Goal: Task Accomplishment & Management: Use online tool/utility

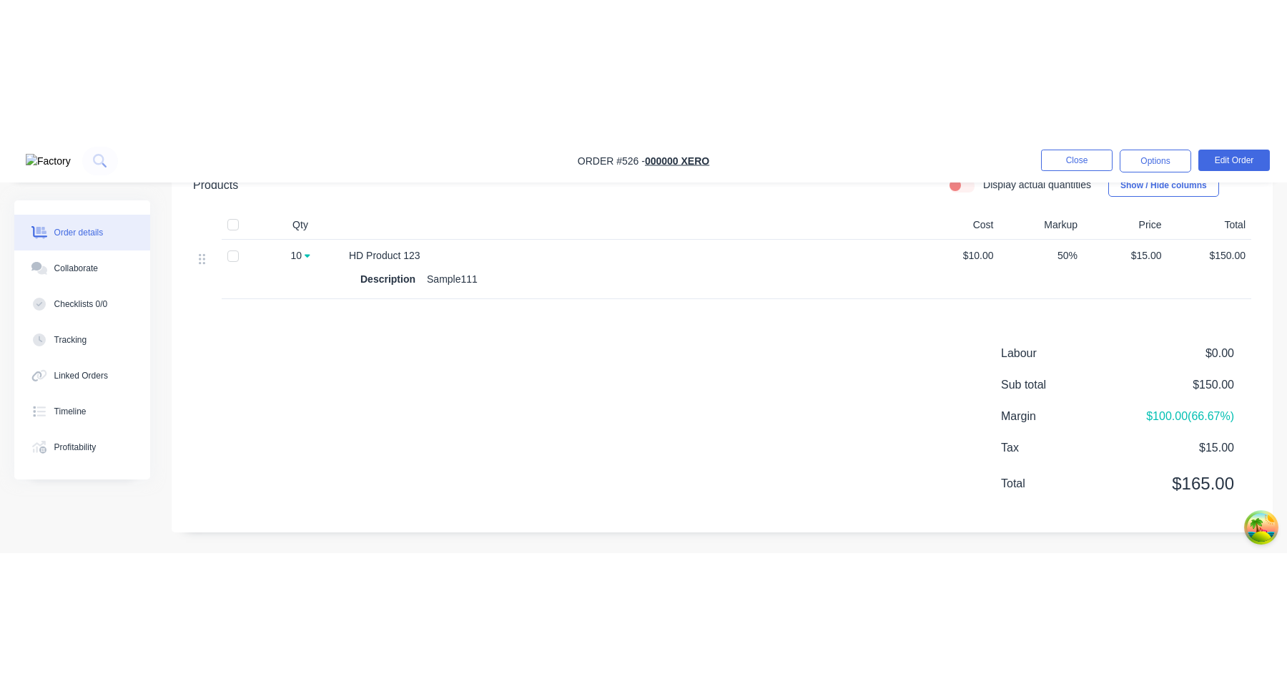
scroll to position [192, 0]
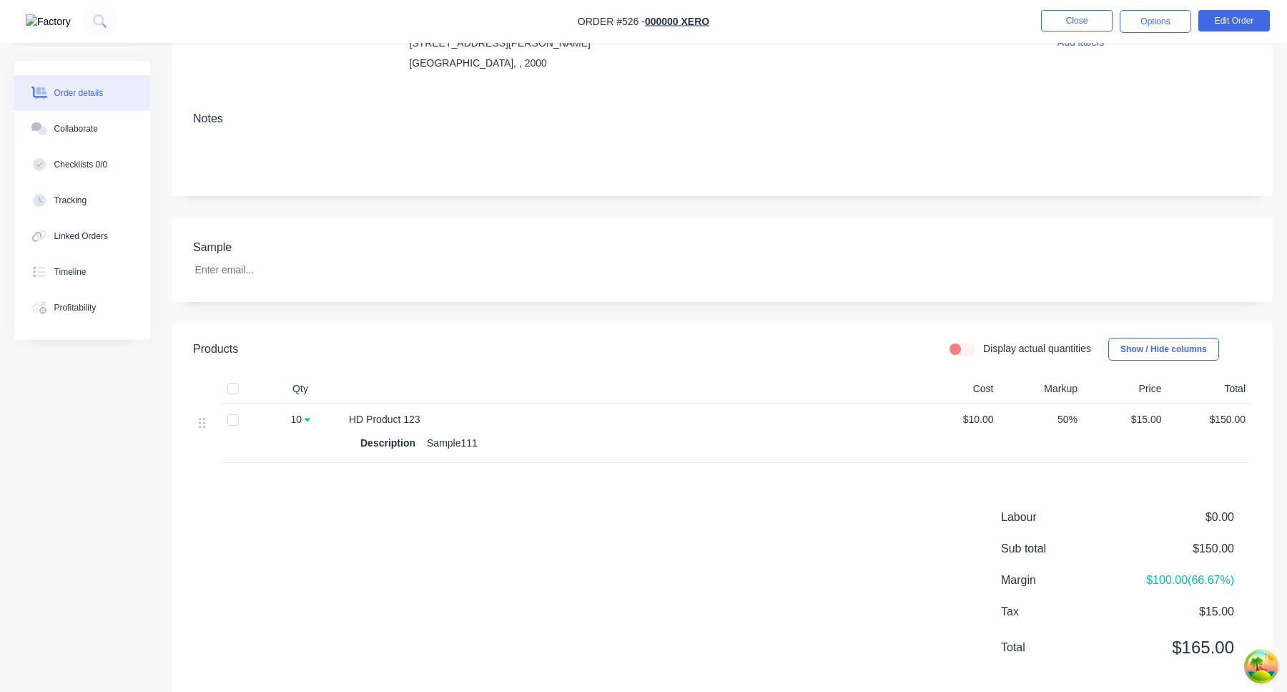
scroll to position [192, 0]
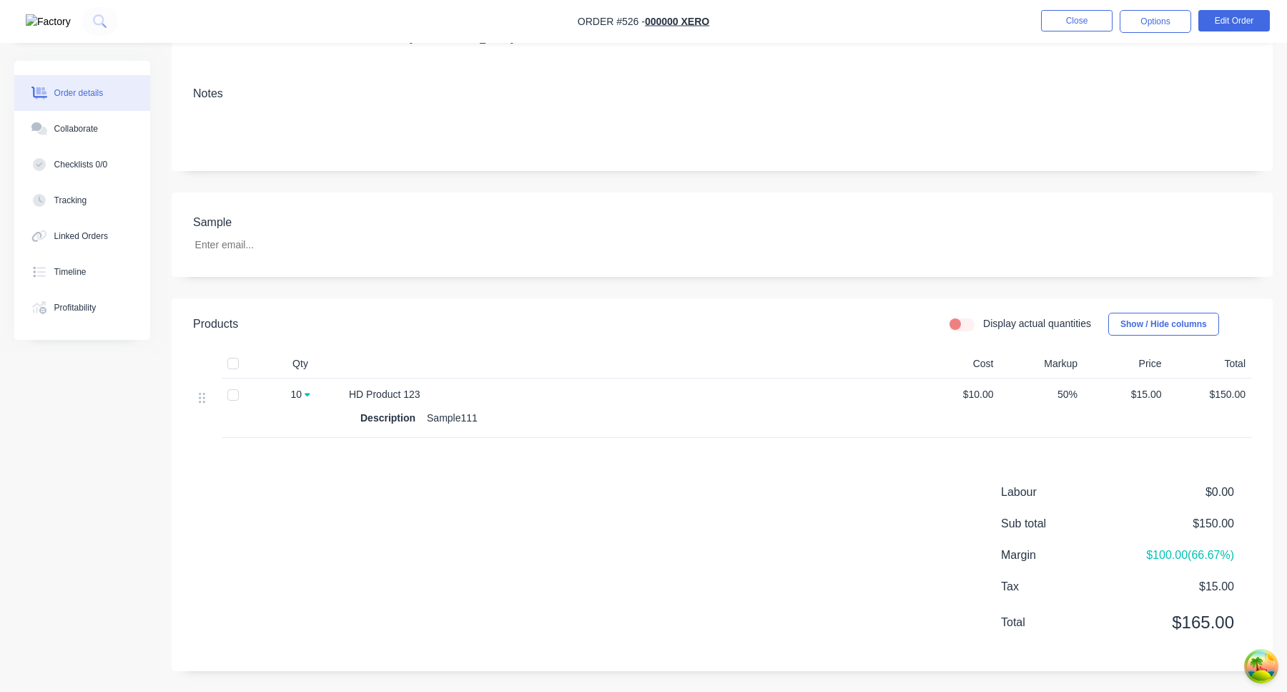
click at [307, 395] on icon at bounding box center [308, 395] width 6 height 4
click at [983, 321] on label "Display actual quantities" at bounding box center [1037, 323] width 108 height 15
click at [953, 321] on input "Display actual quantities" at bounding box center [955, 323] width 11 height 14
checkbox input "true"
click at [305, 402] on input "5" at bounding box center [300, 397] width 37 height 21
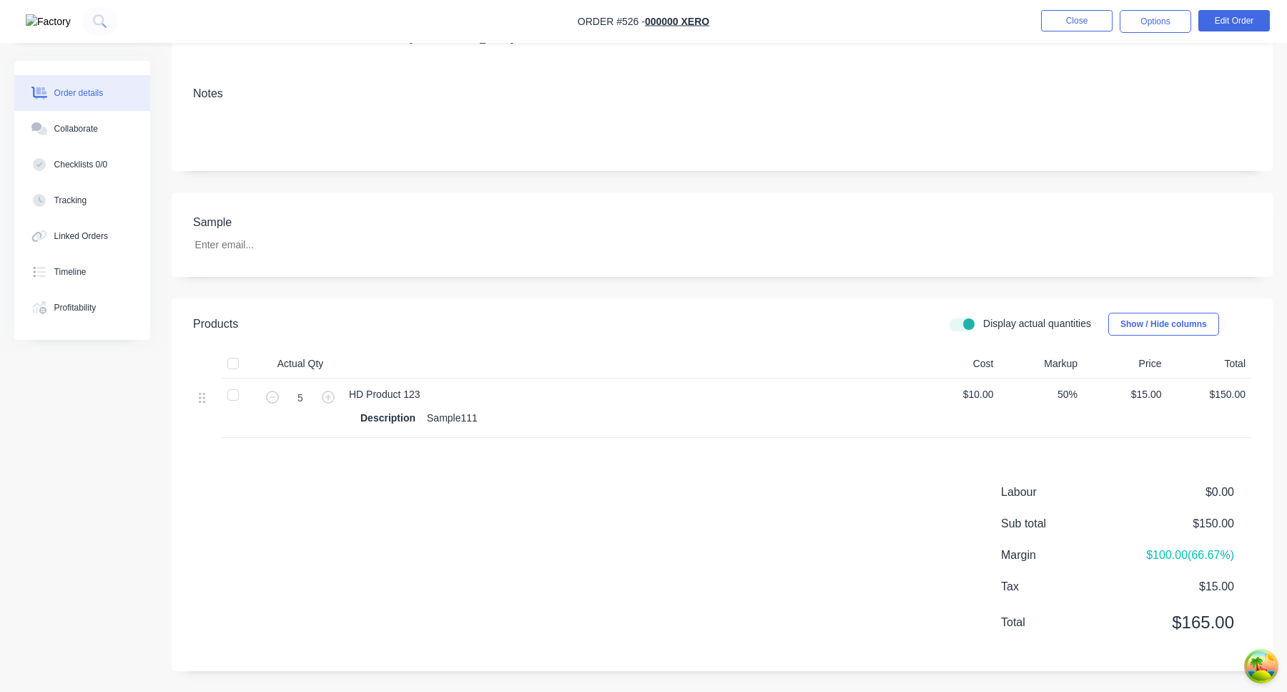
click at [333, 426] on div "5" at bounding box center [300, 407] width 86 height 59
click at [306, 396] on input "5" at bounding box center [300, 397] width 37 height 21
type input "1"
type input "7"
click at [645, 517] on div "Labour $0.00 Sub total $150.00 Margin $80.00 ( 53.33 %) Tax $15.00 Total $165.00" at bounding box center [722, 566] width 1059 height 166
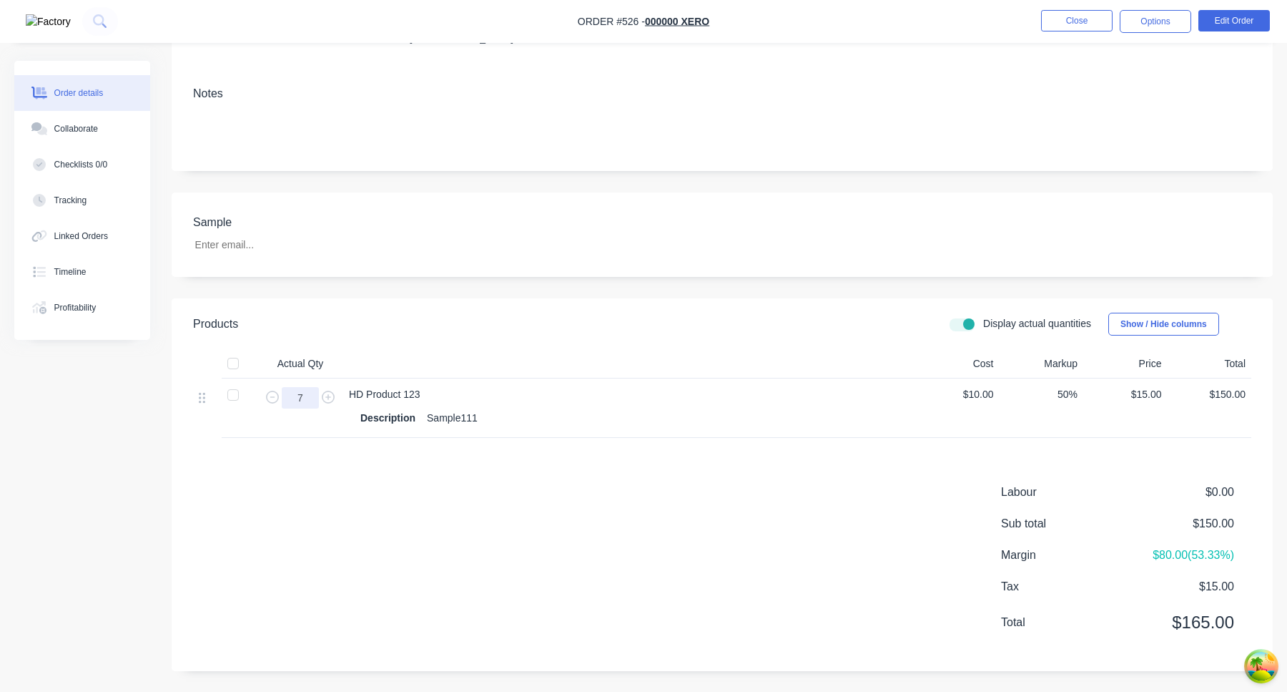
click at [307, 398] on input "7" at bounding box center [300, 397] width 37 height 21
type input "5"
click at [604, 547] on div "Labour $0.00 Sub total $150.00 Margin $80.00 ( 53.33 %) Tax $15.00 Total $165.00" at bounding box center [722, 566] width 1059 height 166
click at [863, 393] on div "HD Product 123" at bounding box center [629, 394] width 561 height 15
click at [983, 320] on label "Display actual quantities" at bounding box center [1037, 323] width 108 height 15
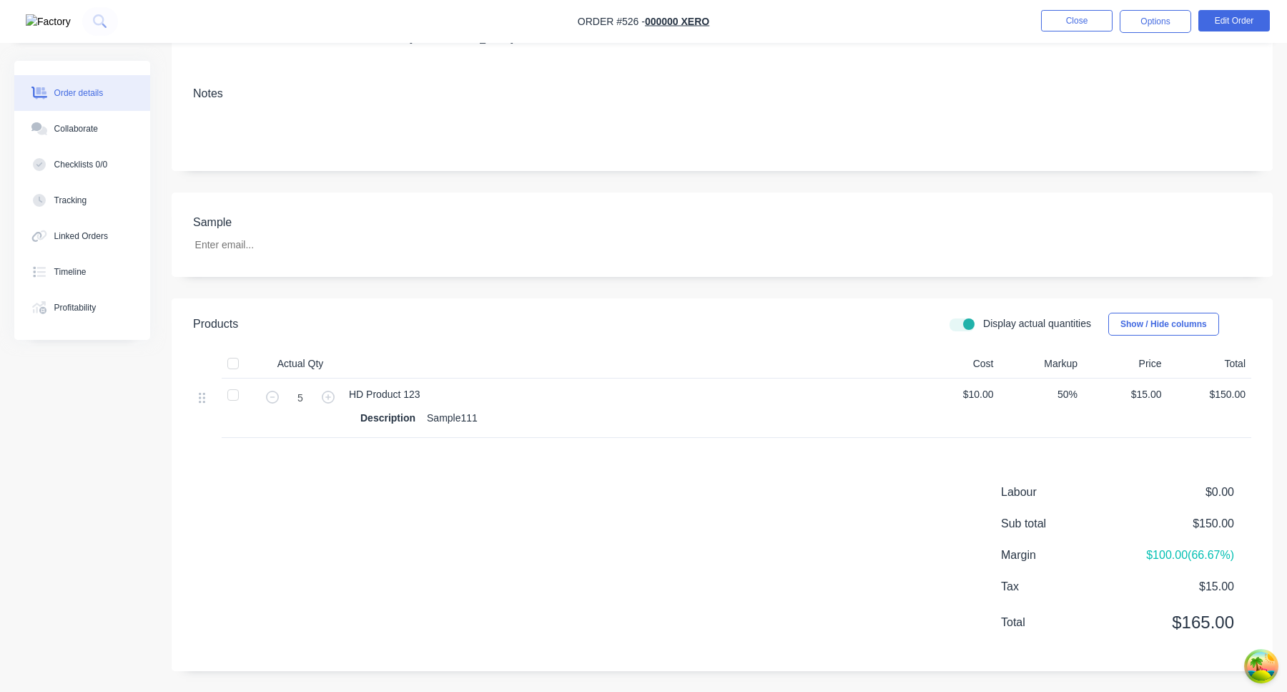
click at [955, 320] on input "Display actual quantities" at bounding box center [955, 323] width 11 height 14
click at [967, 405] on div "$10.00" at bounding box center [957, 407] width 84 height 59
click at [983, 322] on label "Display actual quantities" at bounding box center [1037, 323] width 108 height 15
click at [961, 322] on input "Display actual quantities" at bounding box center [955, 323] width 11 height 14
click at [983, 323] on label "Display actual quantities" at bounding box center [1037, 323] width 108 height 15
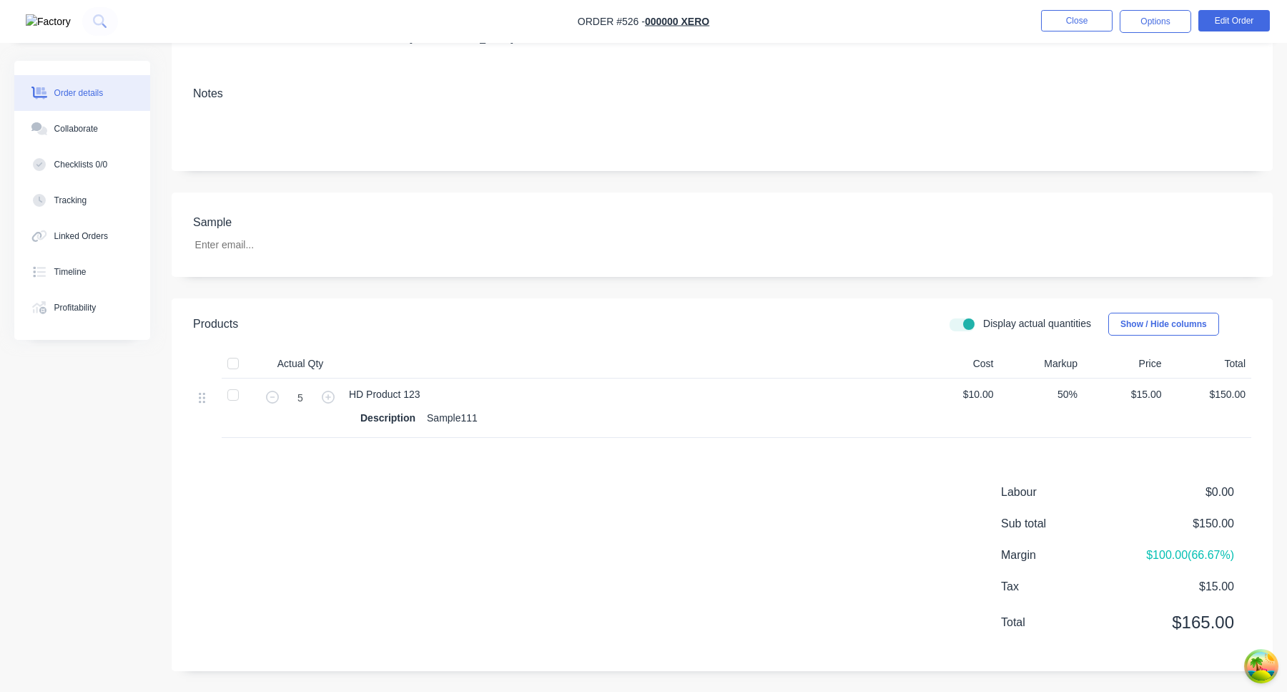
click at [958, 323] on input "Display actual quantities" at bounding box center [955, 323] width 11 height 14
click at [983, 325] on label "Display actual quantities" at bounding box center [1037, 323] width 108 height 15
click at [961, 325] on input "Display actual quantities" at bounding box center [955, 323] width 11 height 14
click at [983, 325] on label "Display actual quantities" at bounding box center [1037, 323] width 108 height 15
click at [961, 325] on input "Display actual quantities" at bounding box center [955, 323] width 11 height 14
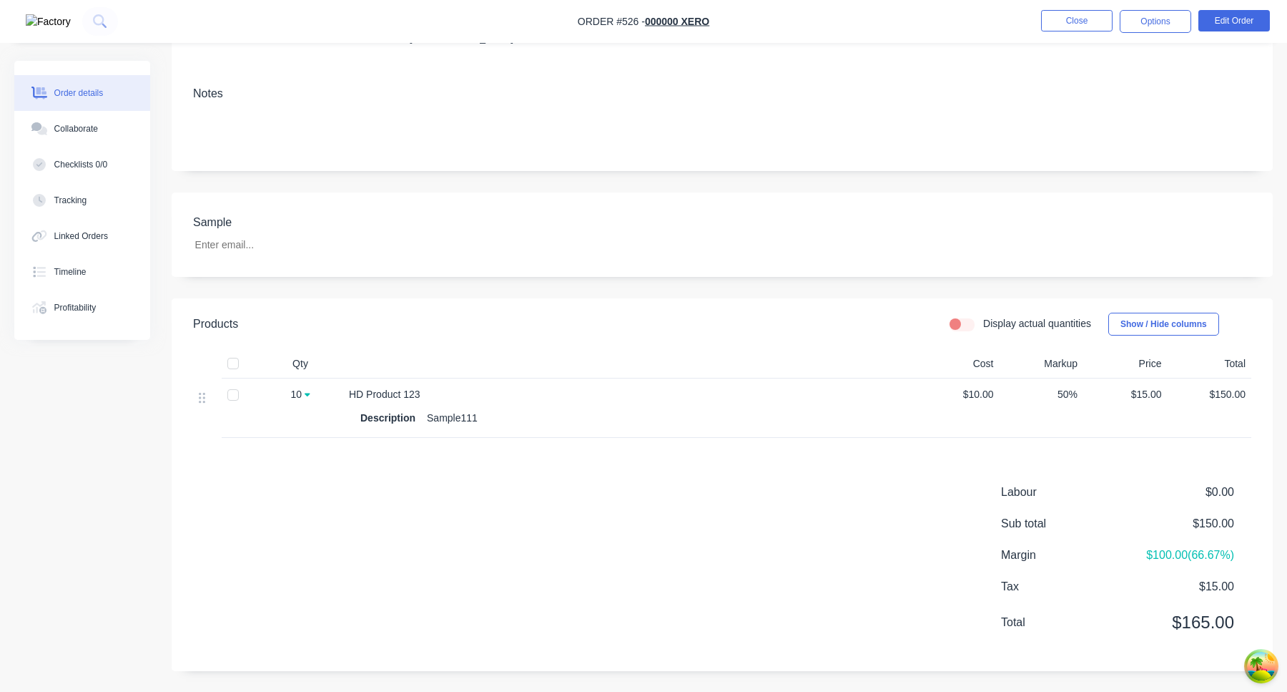
click at [983, 320] on label "Display actual quantities" at bounding box center [1037, 323] width 108 height 15
click at [956, 320] on input "Display actual quantities" at bounding box center [955, 323] width 11 height 14
click at [983, 320] on label "Display actual quantities" at bounding box center [1037, 323] width 108 height 15
click at [961, 320] on input "Display actual quantities" at bounding box center [955, 323] width 11 height 14
checkbox input "false"
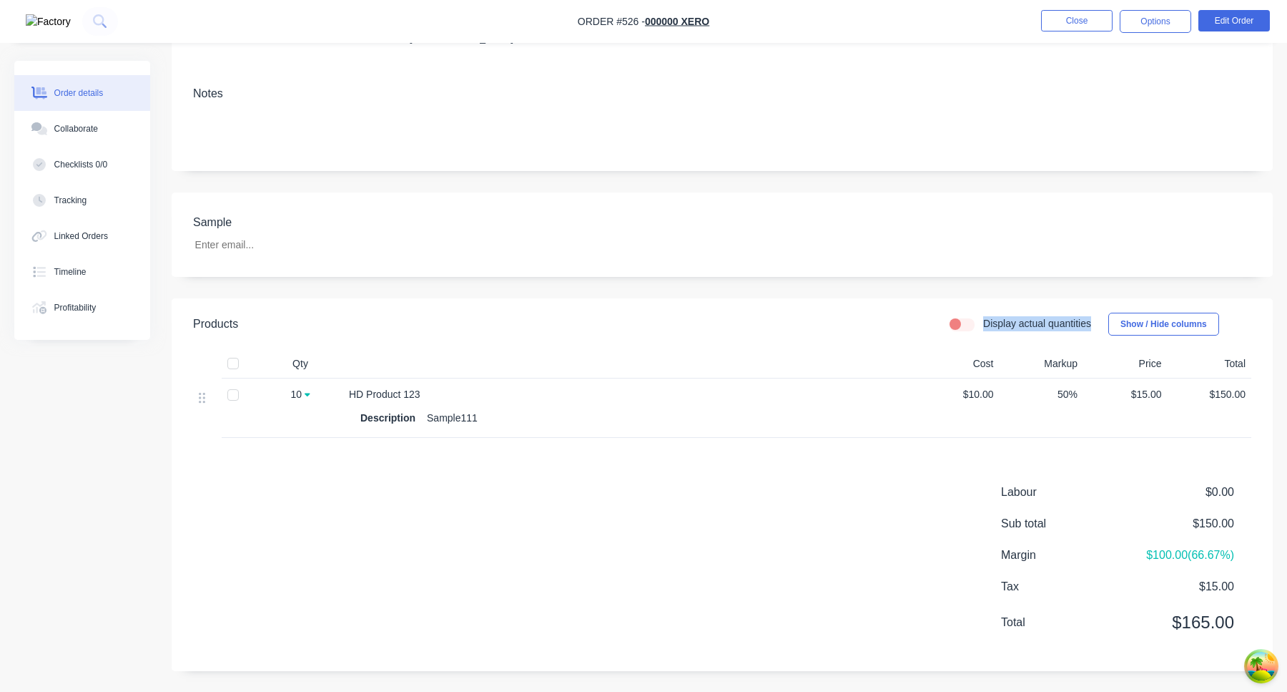
drag, startPoint x: 973, startPoint y: 320, endPoint x: 1094, endPoint y: 320, distance: 120.9
click at [1094, 320] on div "Display actual quantities Show / Hide columns" at bounding box center [834, 324] width 833 height 23
copy label "Display actual quantities"
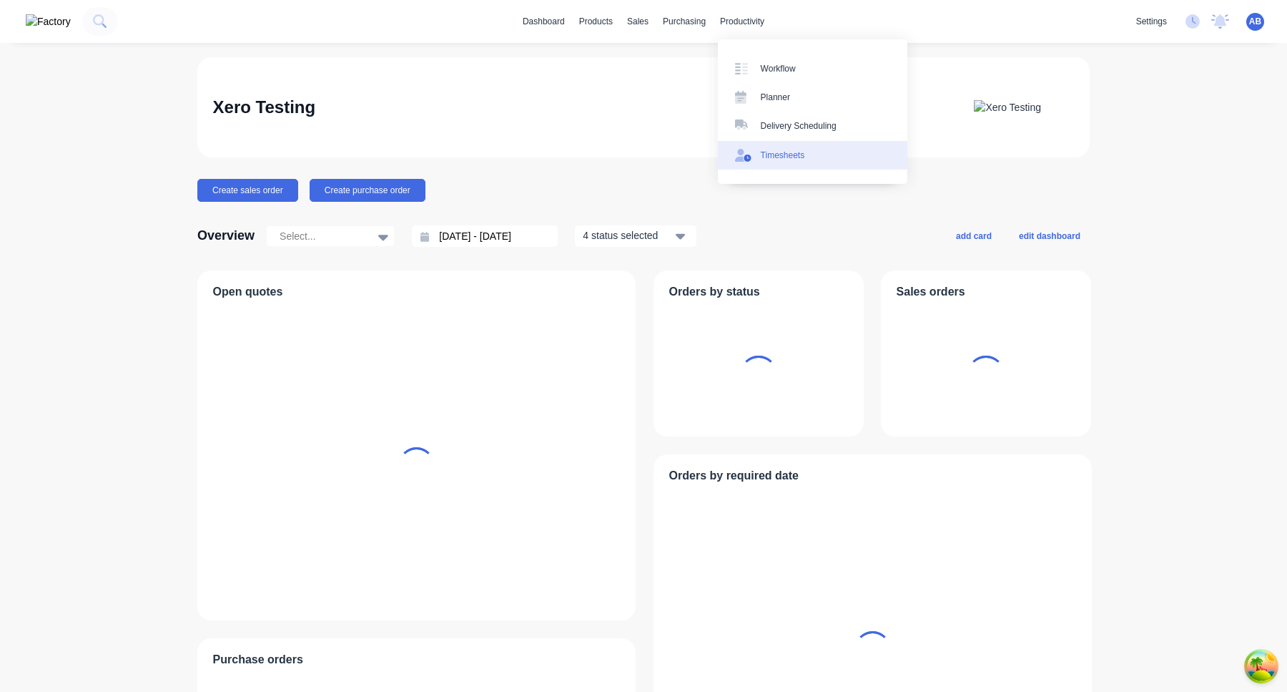
click at [777, 140] on div "Workflow Planner Delivery Scheduling Timesheets" at bounding box center [813, 111] width 190 height 144
click at [778, 151] on div "Timesheets" at bounding box center [783, 155] width 44 height 13
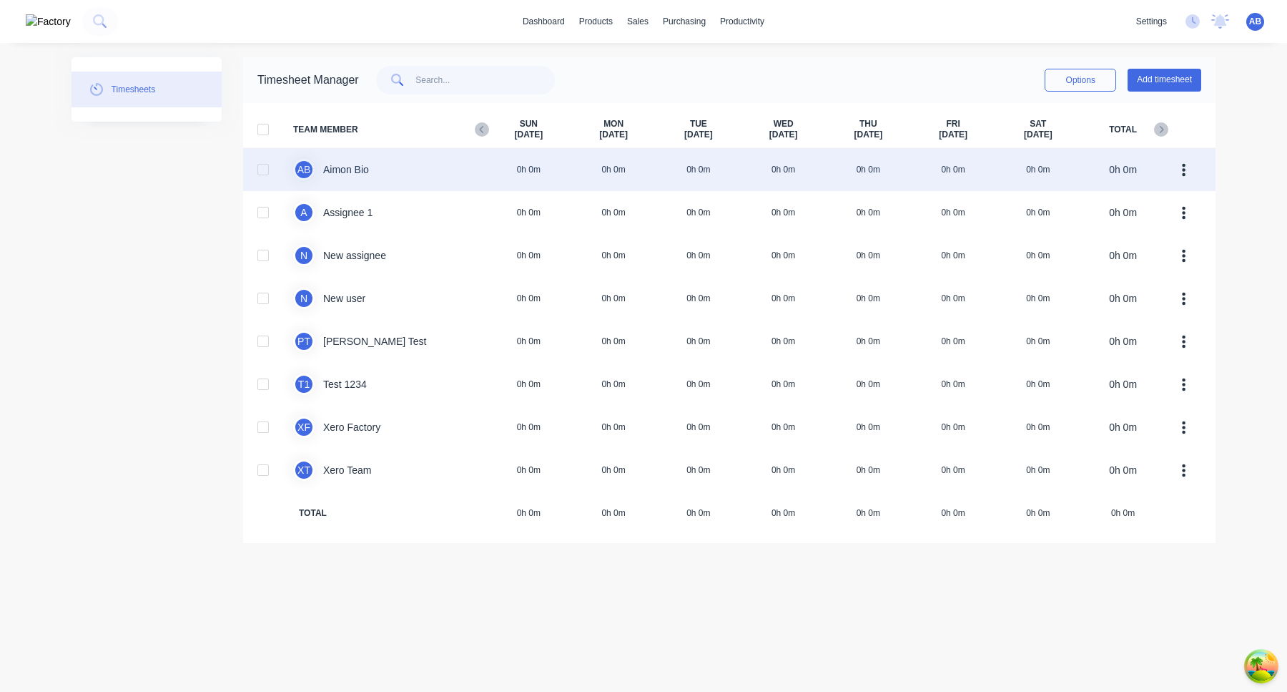
click at [616, 157] on div "A B Aimon Bio 0h 0m 0h 0m 0h 0m 0h 0m 0h 0m 0h 0m 0h 0m 0h 0m" at bounding box center [729, 169] width 973 height 43
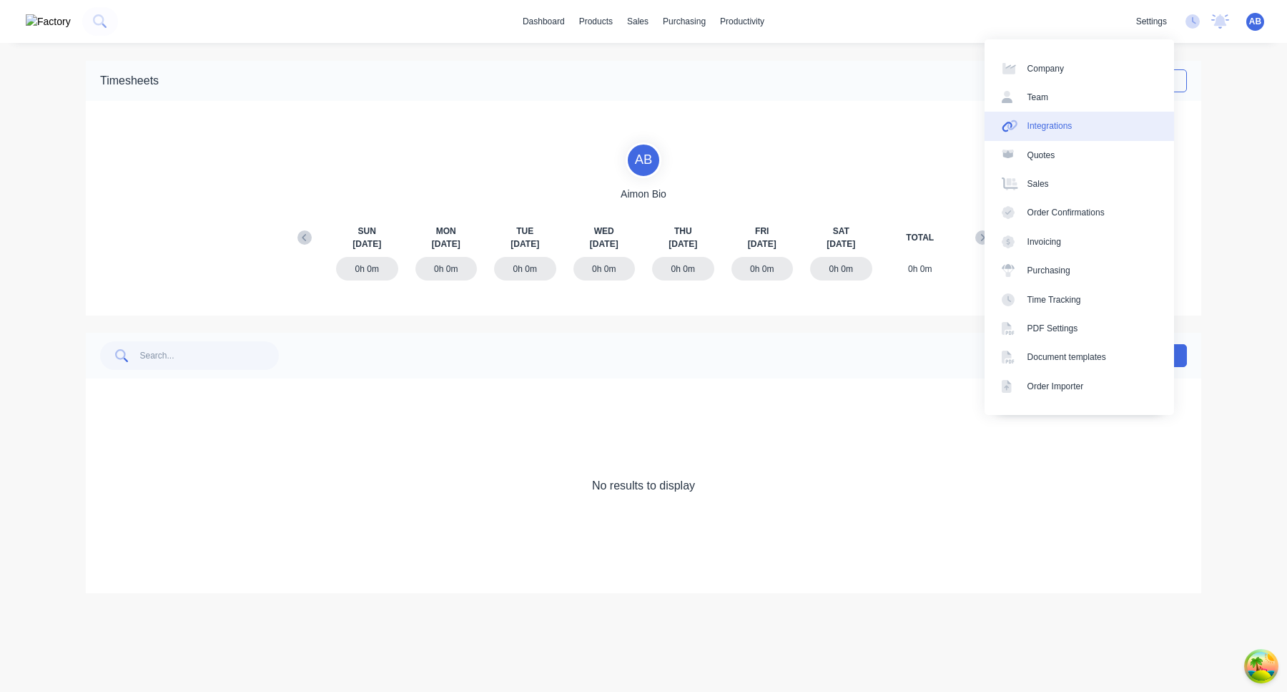
click at [1102, 122] on link "Integrations" at bounding box center [1080, 126] width 190 height 29
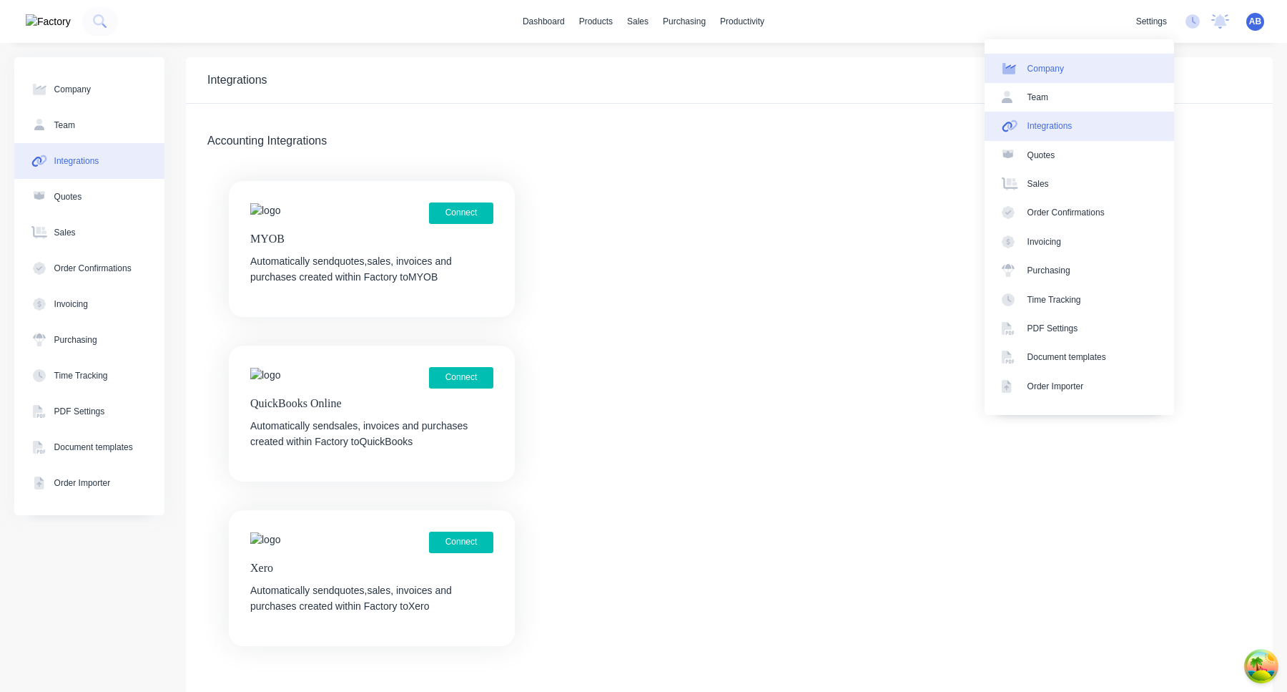
click at [1143, 71] on link "Company" at bounding box center [1080, 68] width 190 height 29
select select "AU"
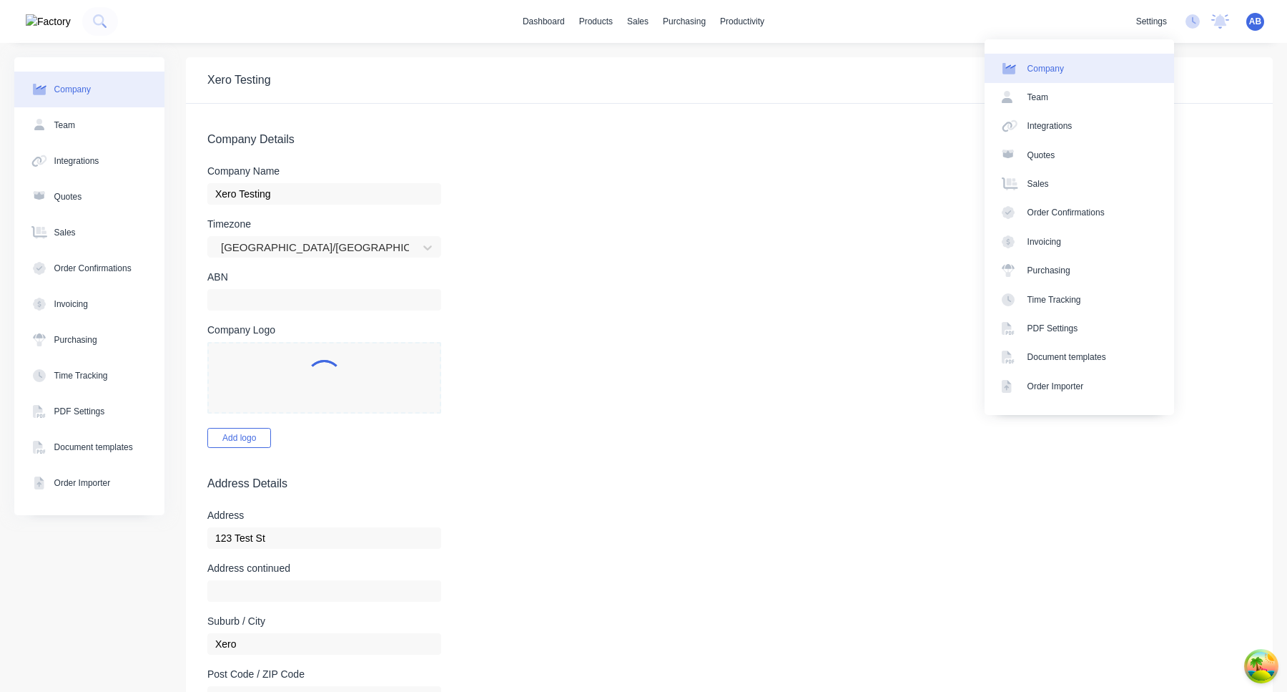
click at [799, 262] on form "Company Details Company Name Xero Testing Timezone Australia/Sydney ABN Company…" at bounding box center [729, 664] width 1087 height 1121
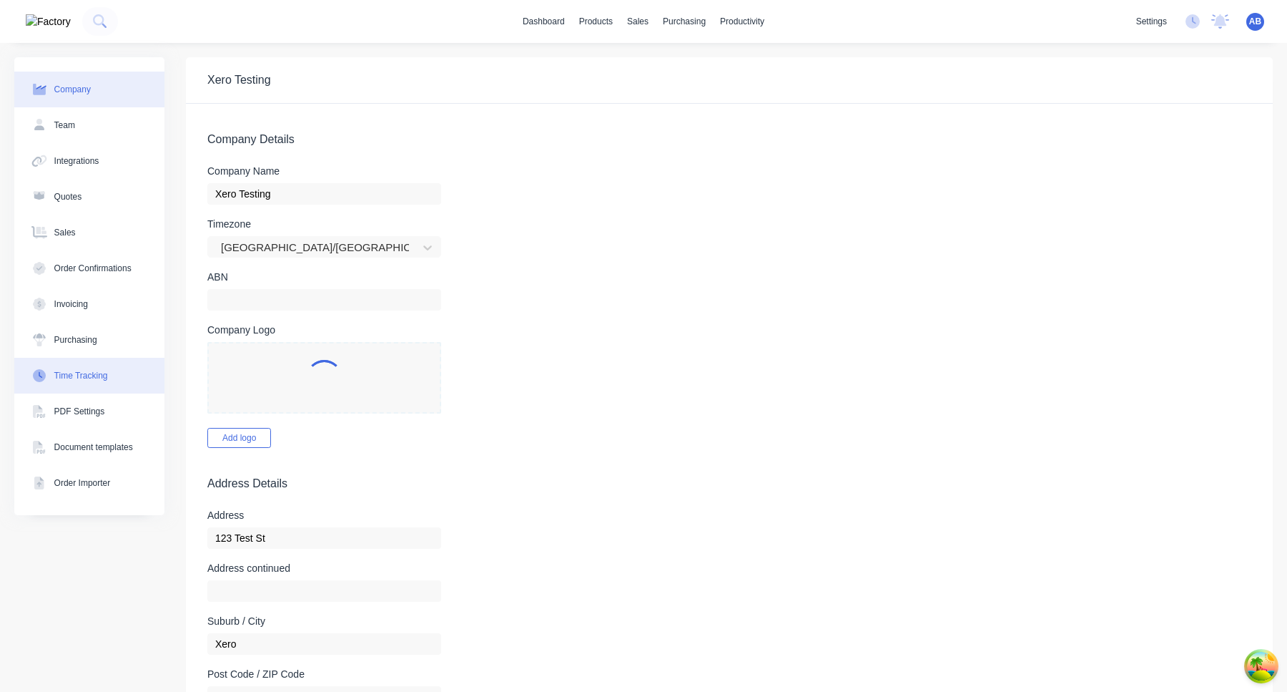
click at [124, 404] on button "PDF Settings" at bounding box center [89, 411] width 150 height 36
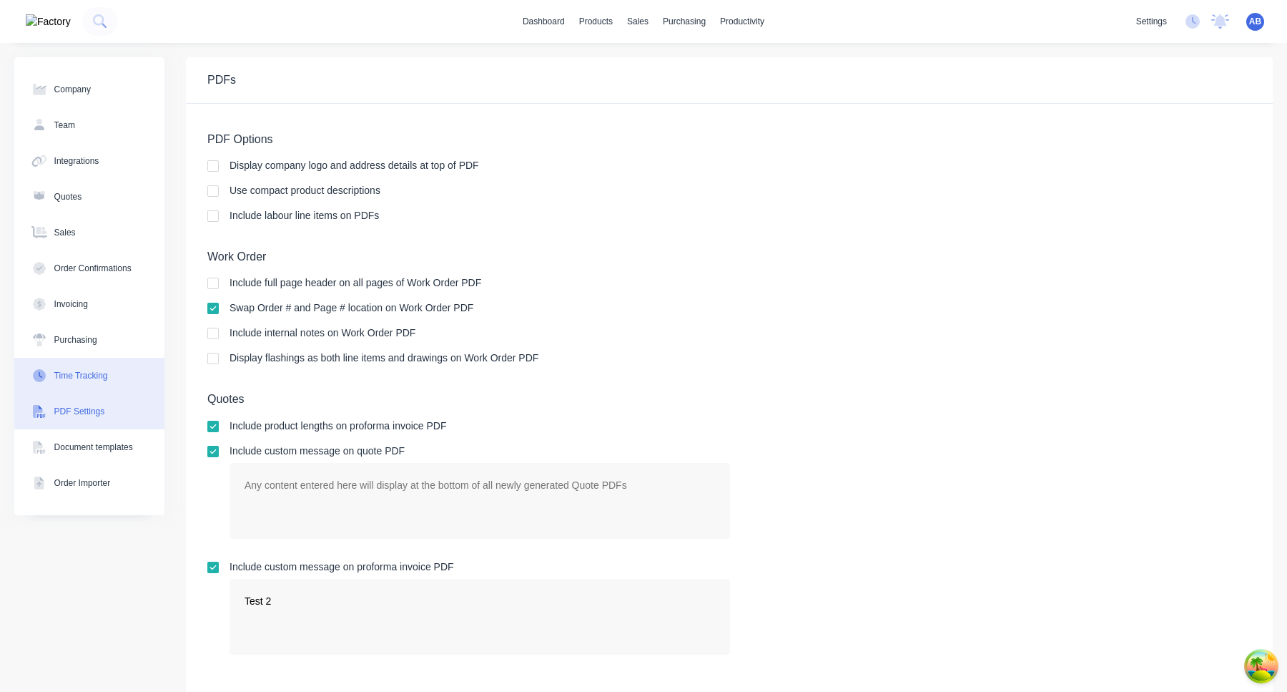
click at [124, 370] on button "Time Tracking" at bounding box center [89, 376] width 150 height 36
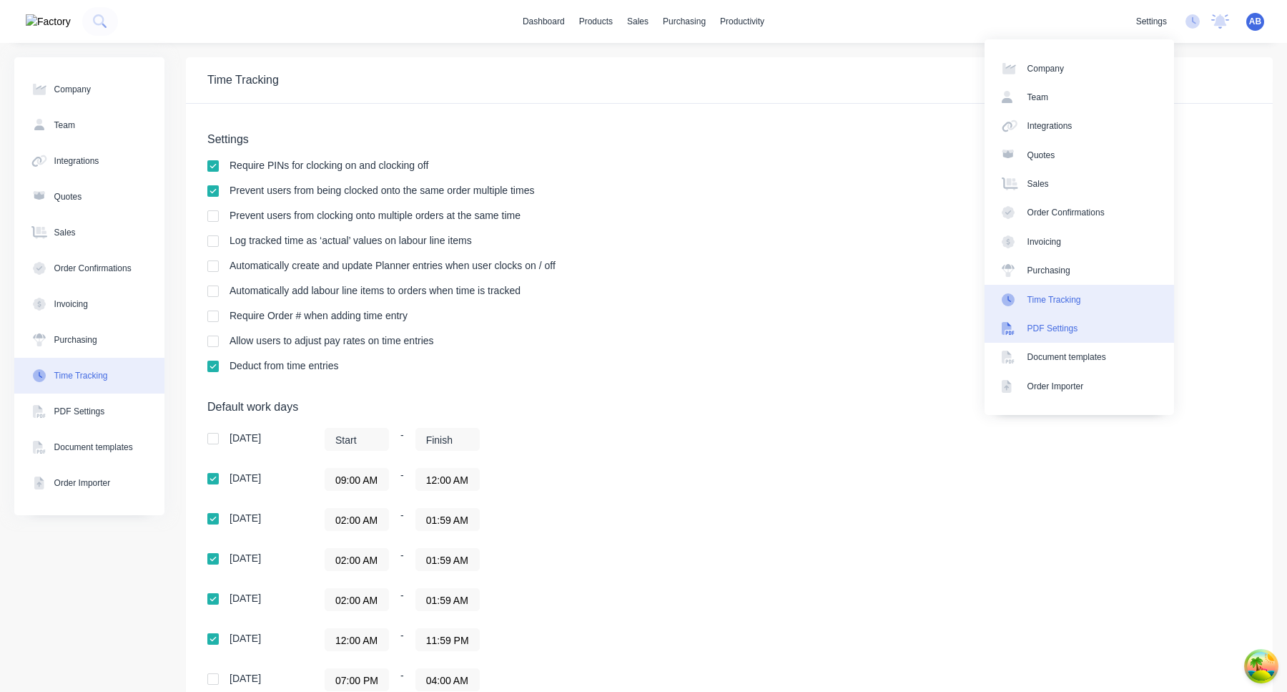
click at [1064, 328] on div "PDF Settings" at bounding box center [1053, 328] width 51 height 13
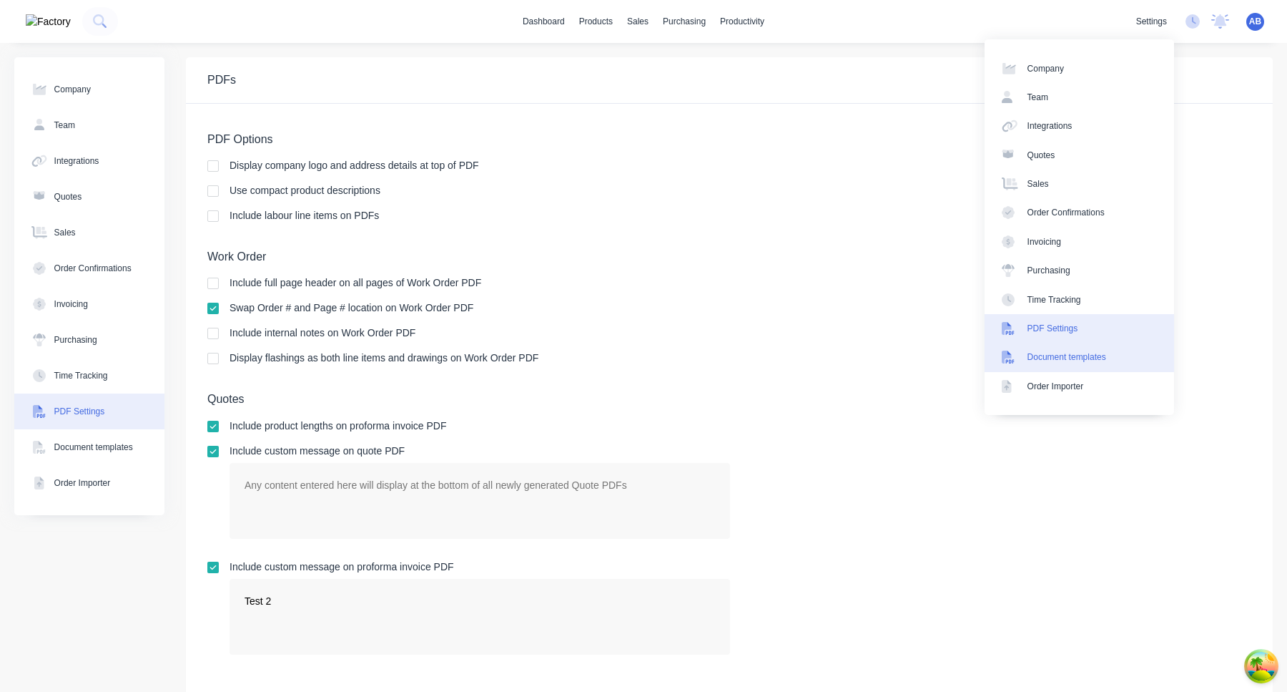
click at [1064, 365] on link "Document templates" at bounding box center [1080, 357] width 190 height 29
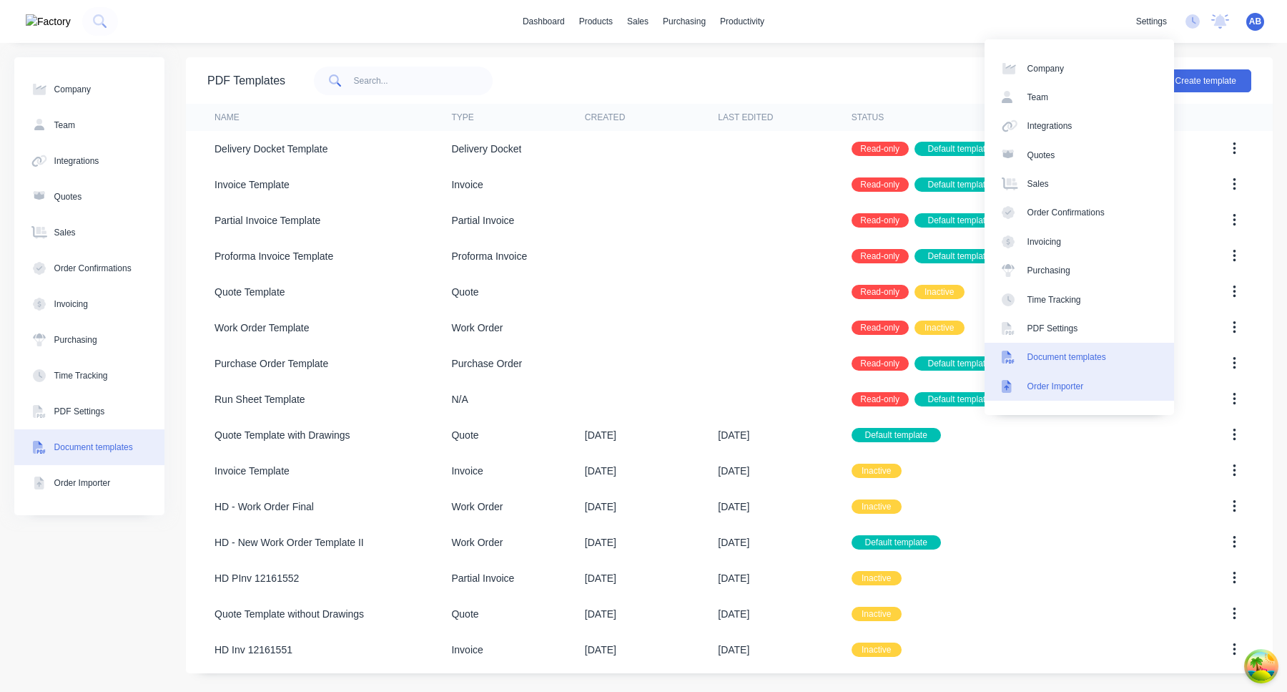
click at [1065, 398] on link "Order Importer" at bounding box center [1080, 386] width 190 height 29
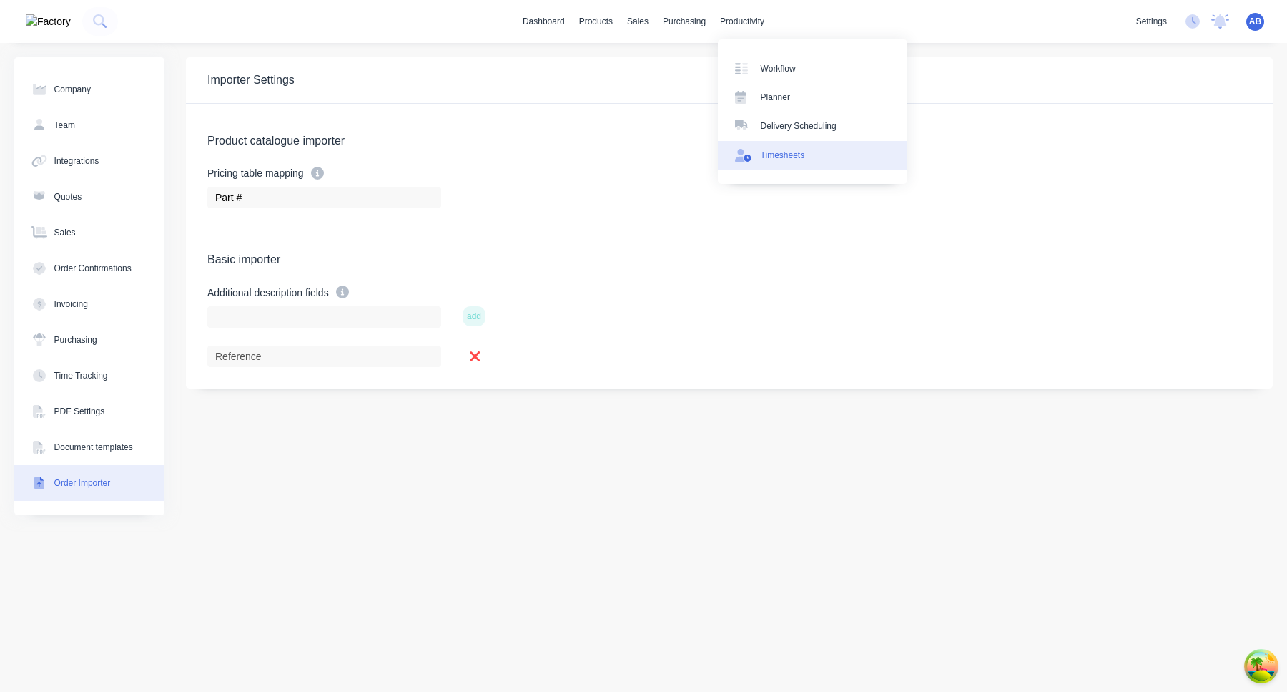
click at [775, 155] on div "Timesheets" at bounding box center [783, 155] width 44 height 13
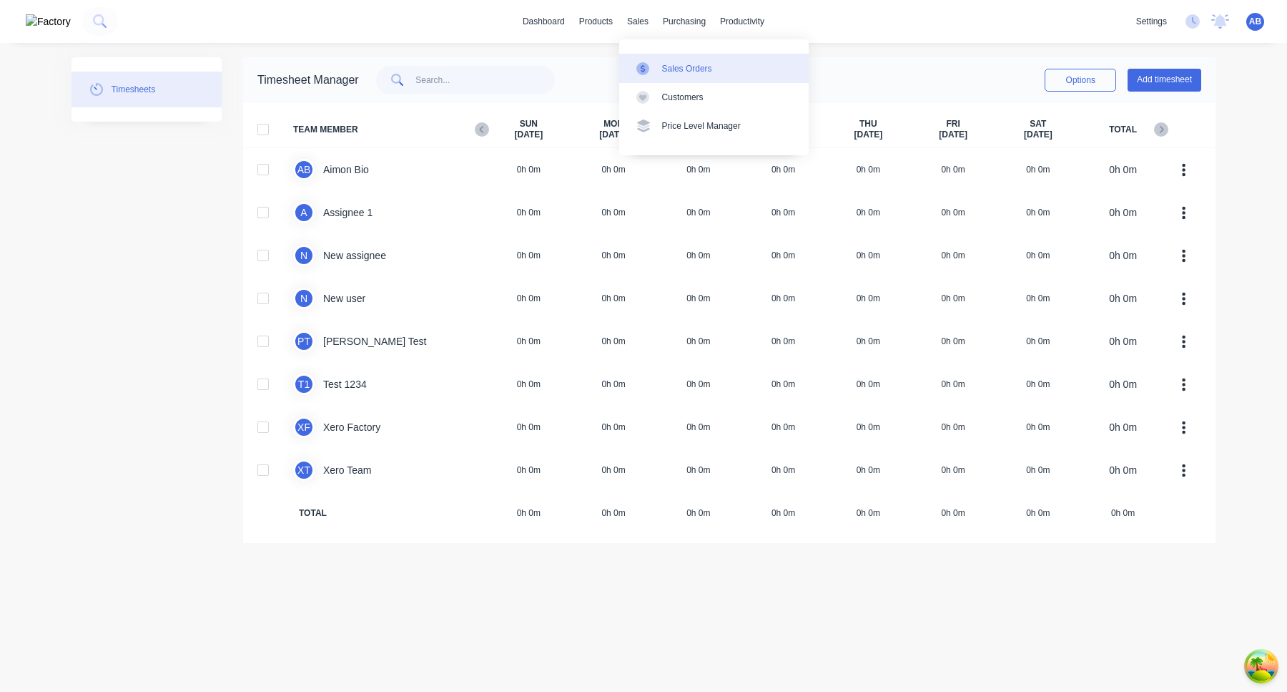
click at [668, 72] on div "Sales Orders" at bounding box center [687, 68] width 50 height 13
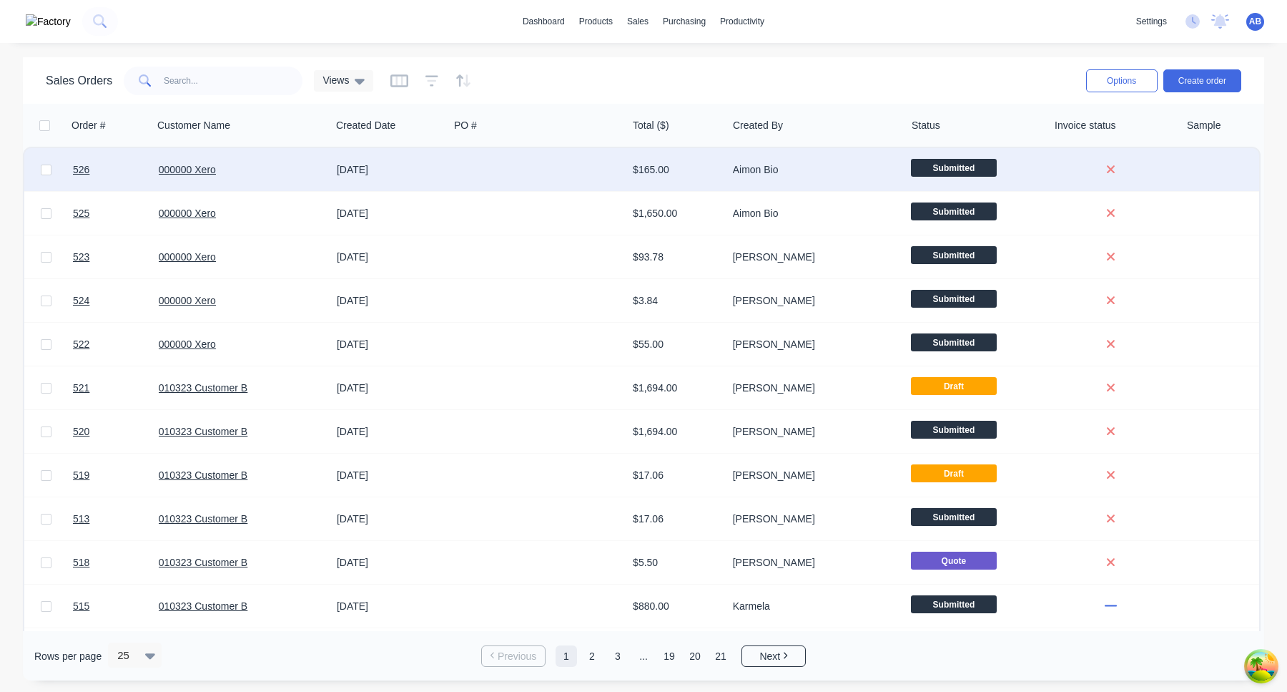
click at [371, 176] on div "04 Sep 2025" at bounding box center [390, 169] width 107 height 14
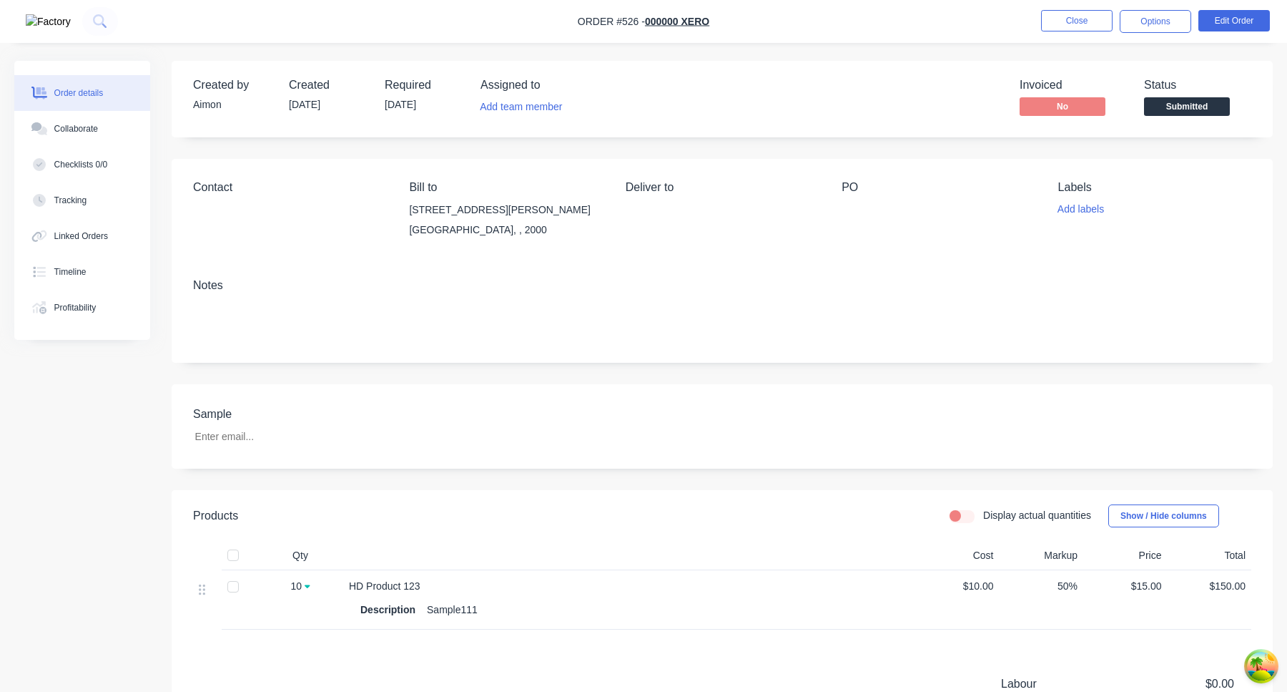
click at [33, 26] on img "button" at bounding box center [48, 21] width 45 height 15
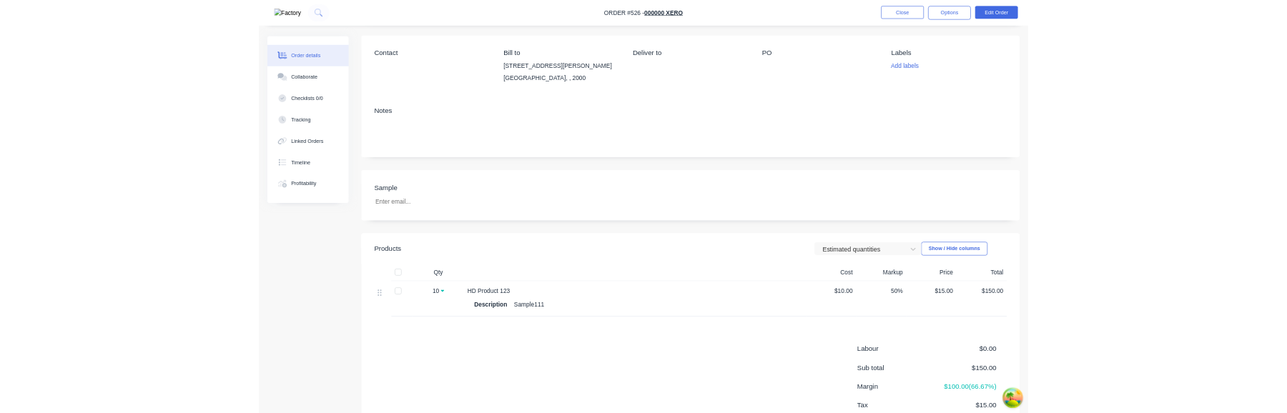
scroll to position [192, 0]
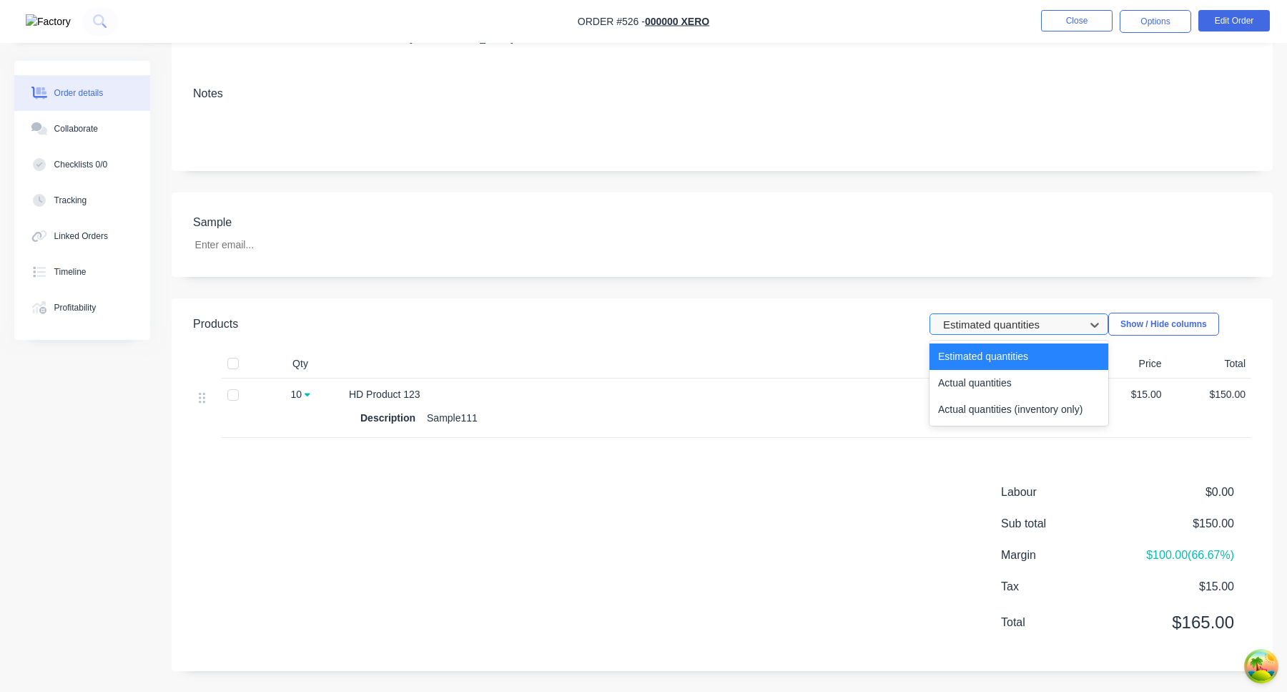
click at [996, 329] on div at bounding box center [1010, 324] width 136 height 18
click at [985, 386] on div "Actual quantities" at bounding box center [1019, 383] width 179 height 26
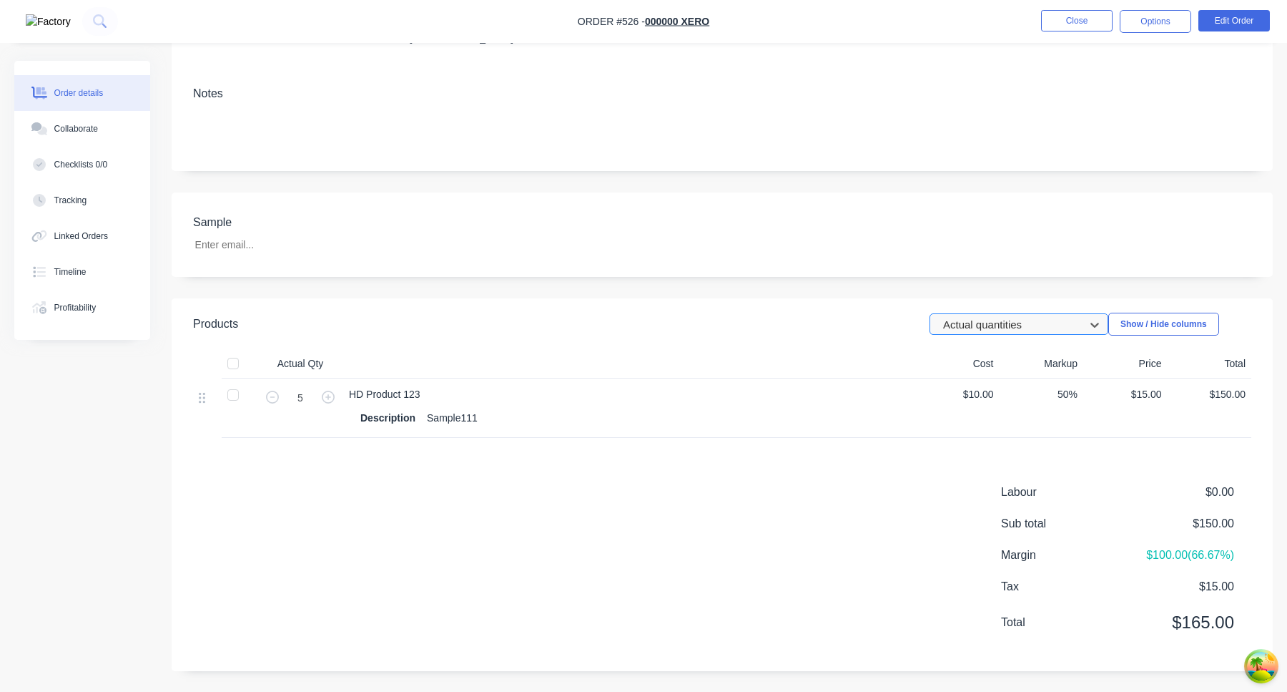
click at [1037, 331] on div at bounding box center [1010, 324] width 136 height 18
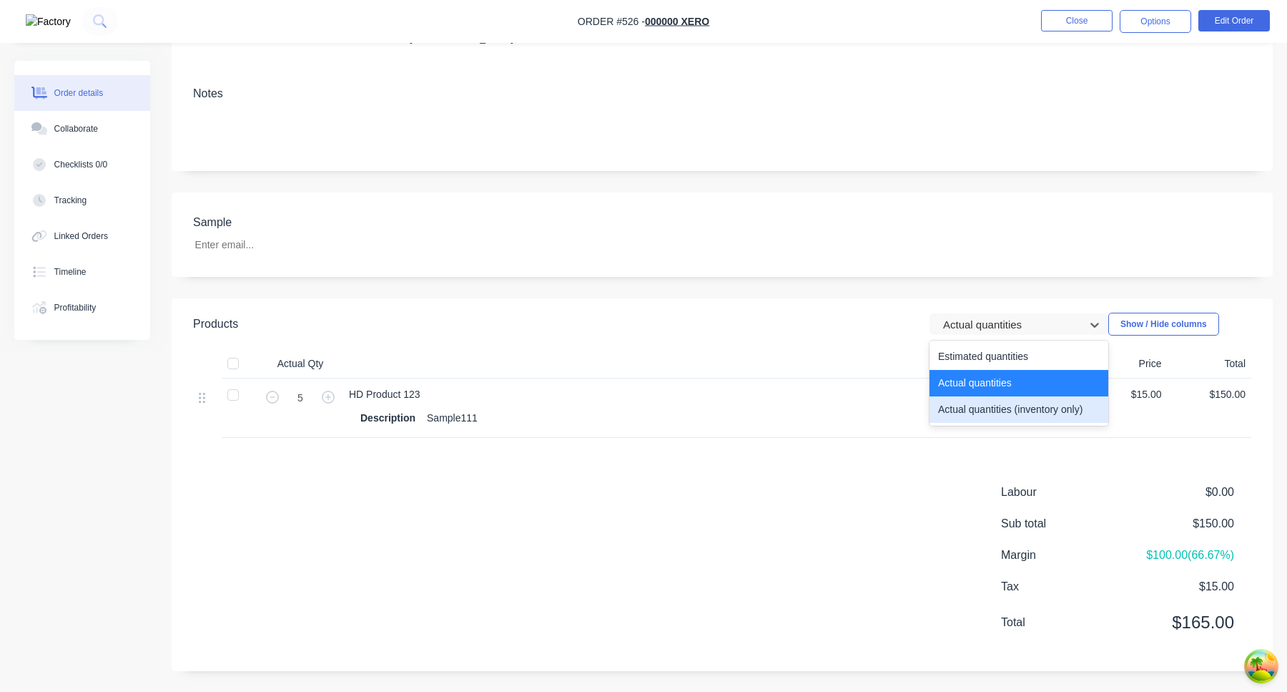
click at [1010, 412] on div "Actual quantities (inventory only)" at bounding box center [1019, 409] width 179 height 26
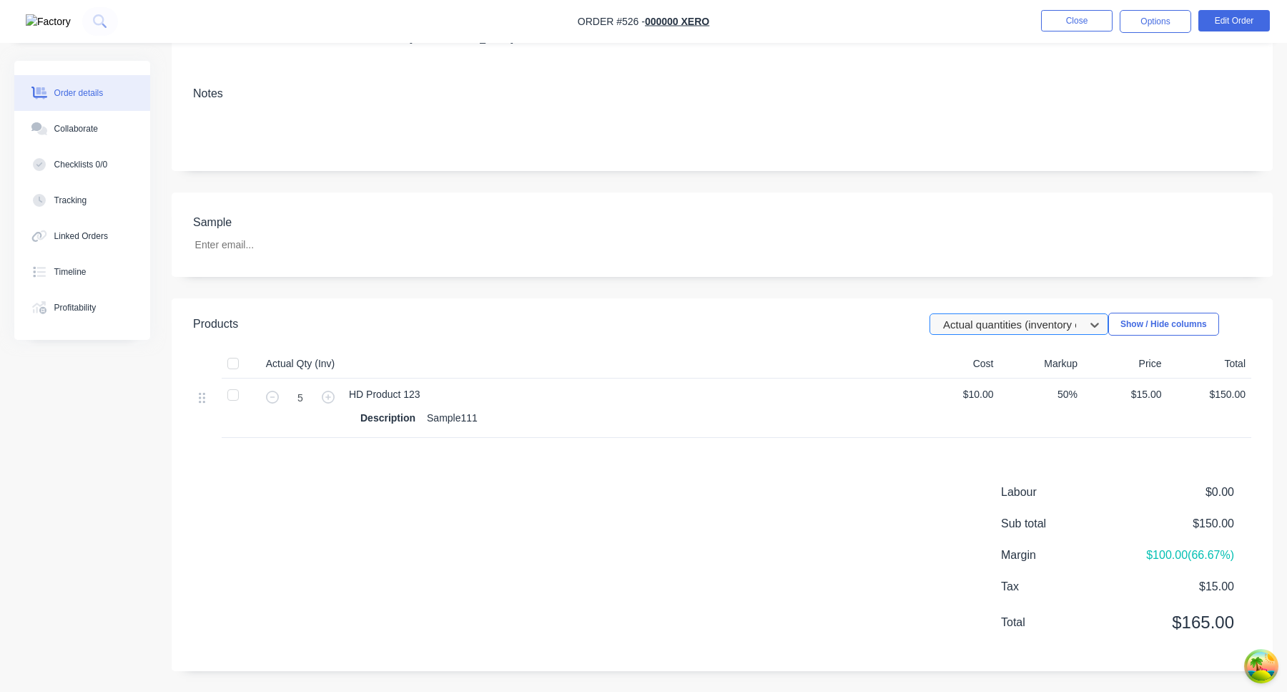
click at [1020, 321] on div at bounding box center [1010, 324] width 136 height 18
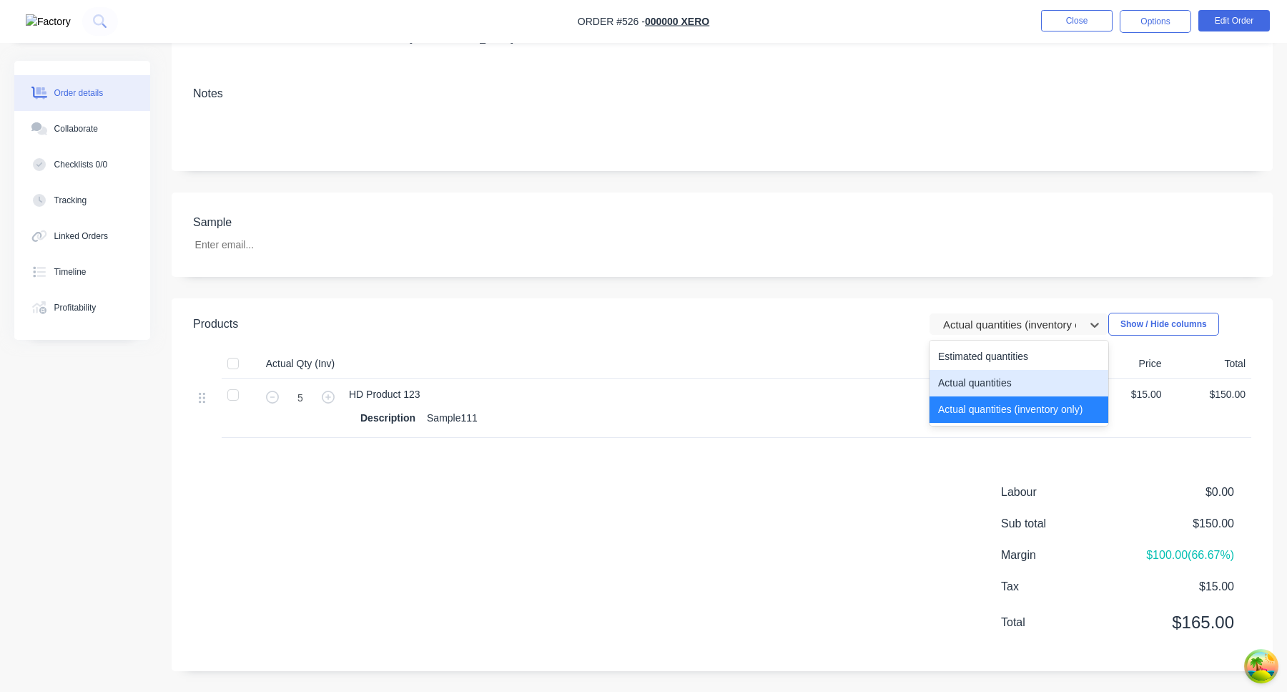
click at [1005, 384] on div "Actual quantities" at bounding box center [1019, 383] width 179 height 26
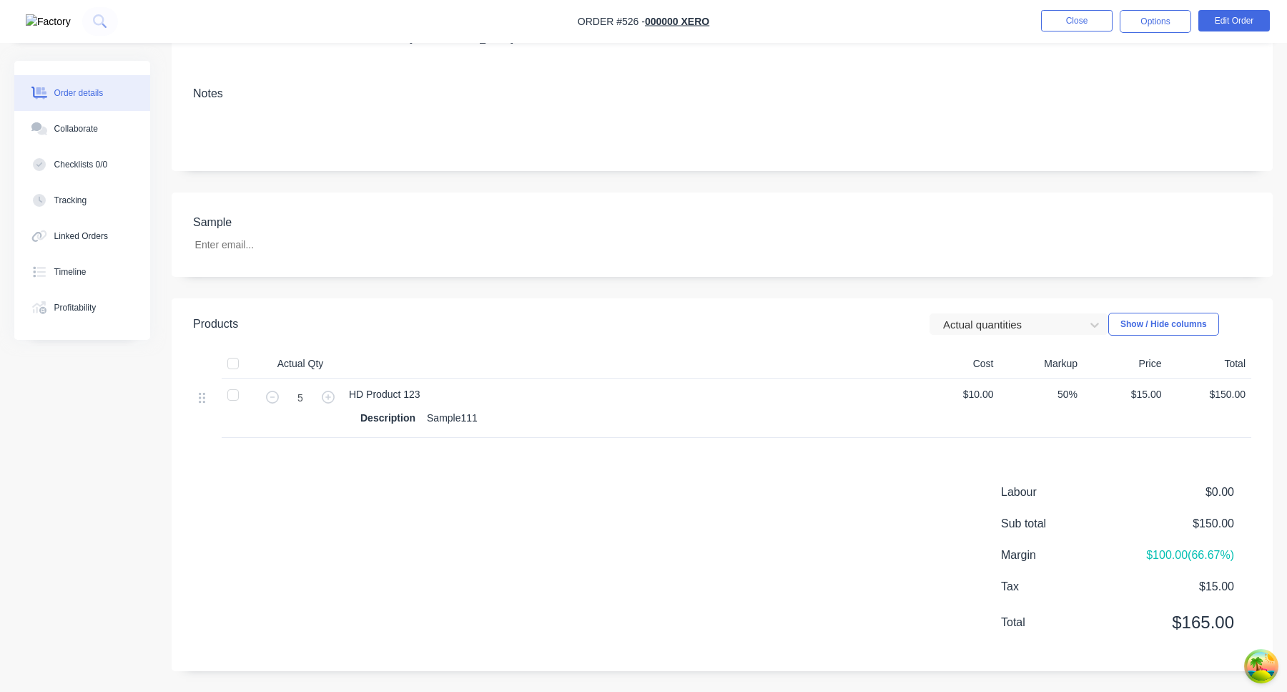
click at [1009, 335] on header "Products Actual quantities Show / Hide columns" at bounding box center [722, 323] width 1101 height 51
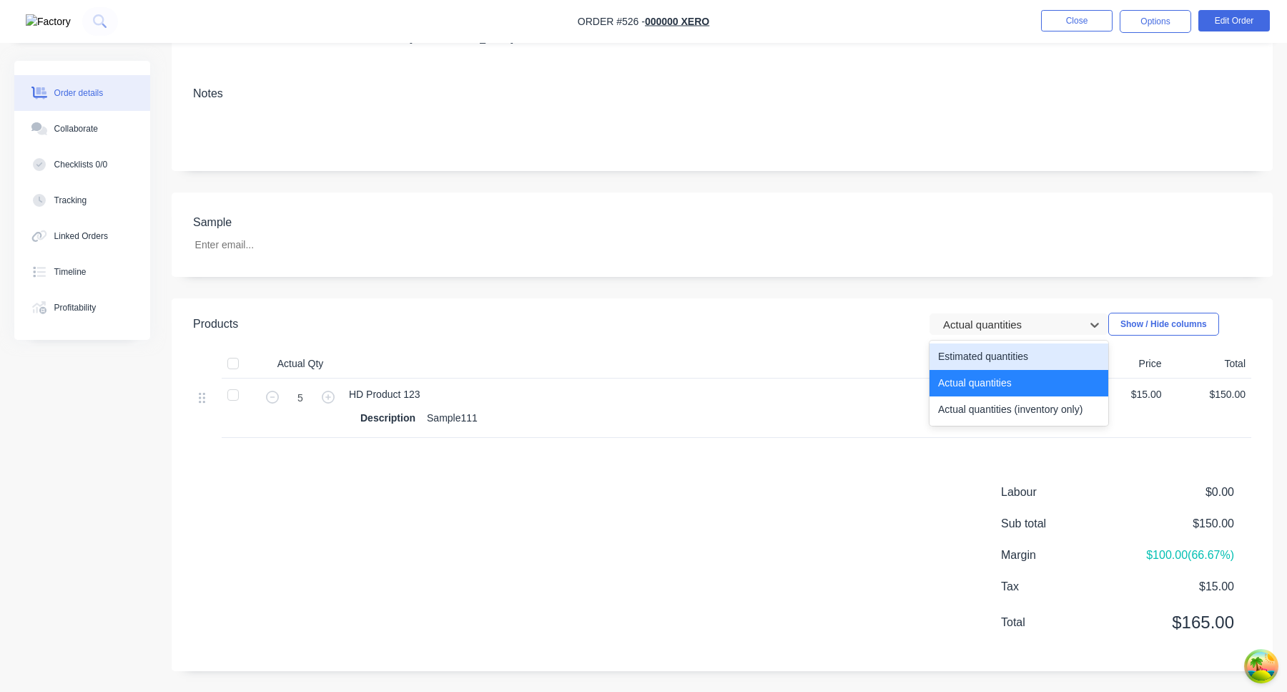
drag, startPoint x: 1005, startPoint y: 320, endPoint x: 1005, endPoint y: 344, distance: 23.6
click at [1005, 321] on div at bounding box center [1010, 324] width 136 height 18
click at [1004, 362] on div "Estimated quantities" at bounding box center [1019, 356] width 179 height 26
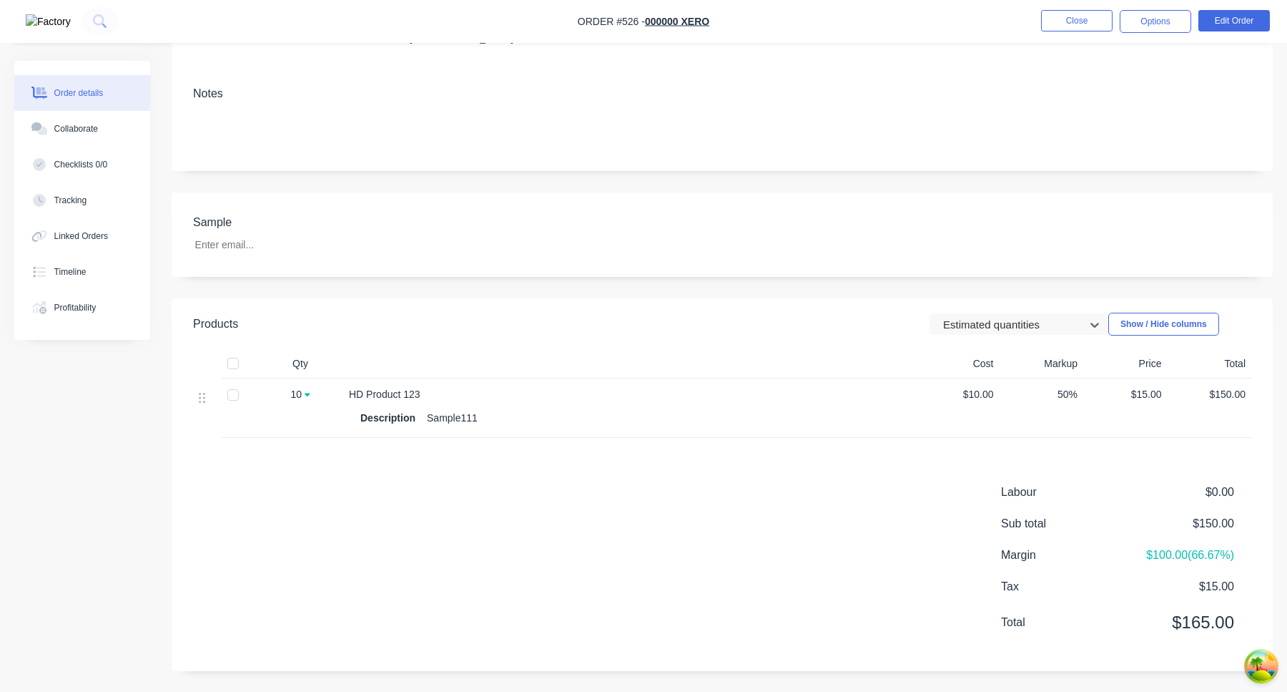
click at [880, 347] on header "Products option Estimated quantities, selected. Estimated quantities Show / Hid…" at bounding box center [722, 323] width 1101 height 51
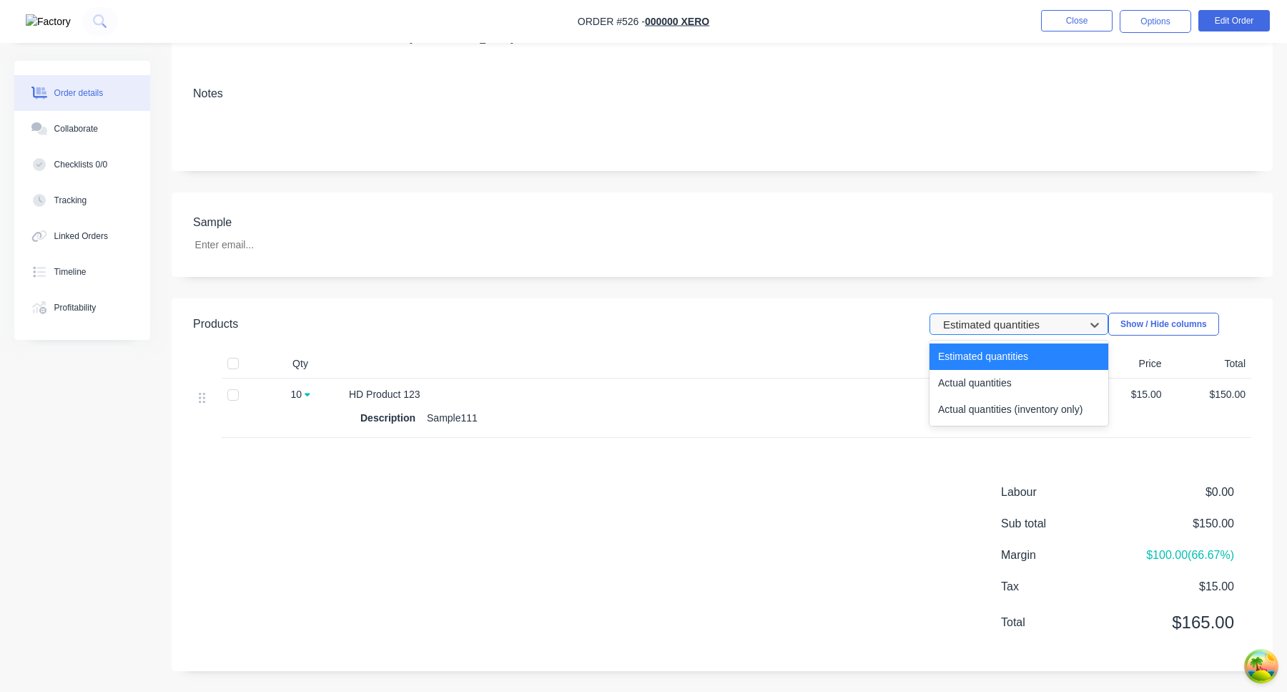
click at [1033, 327] on div at bounding box center [1010, 324] width 136 height 18
click at [991, 385] on div "Actual quantities" at bounding box center [1019, 383] width 179 height 26
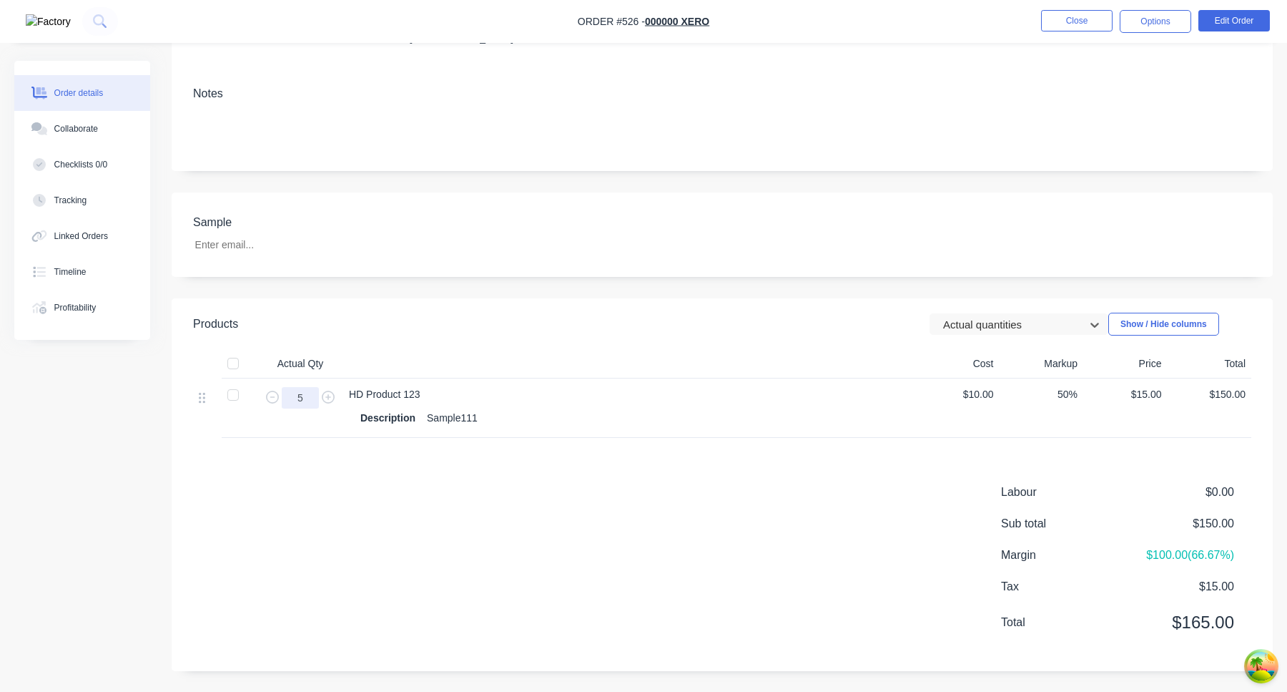
click at [303, 393] on input "5" at bounding box center [300, 397] width 37 height 21
type input "10"
click at [634, 430] on div "HD Product 123 Description Sample111" at bounding box center [629, 407] width 572 height 59
click at [972, 330] on div at bounding box center [1010, 324] width 136 height 18
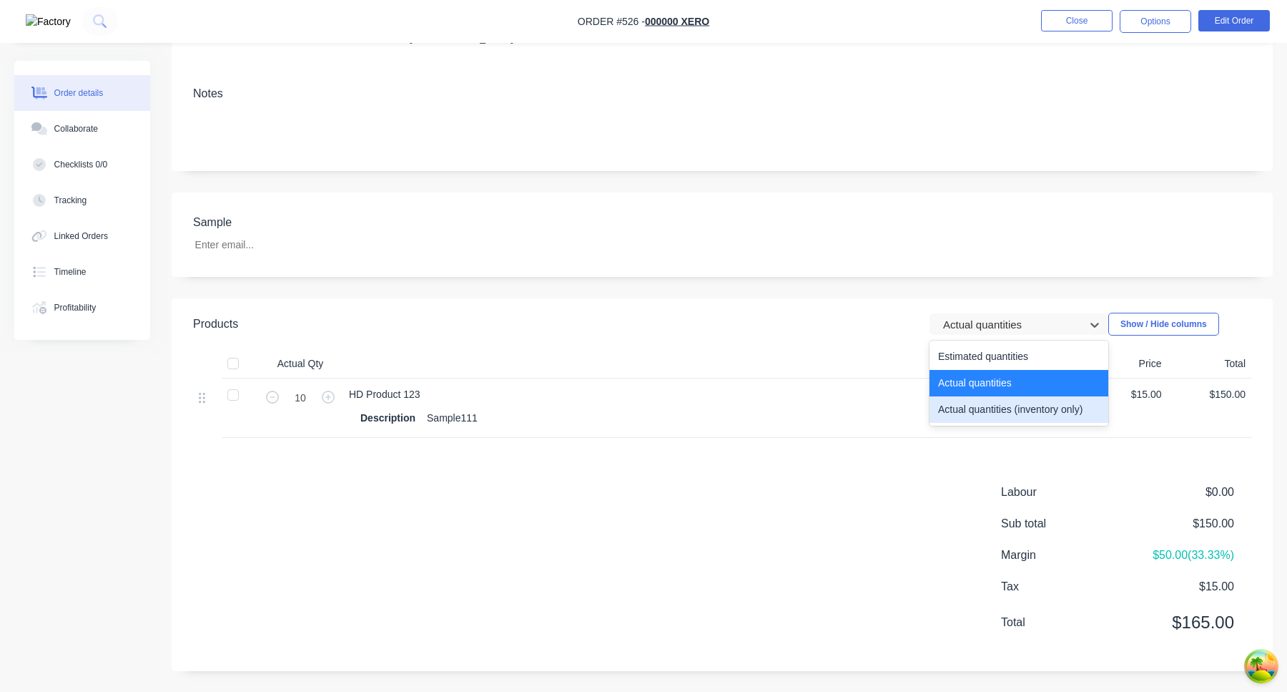
click at [972, 407] on div "Actual quantities (inventory only)" at bounding box center [1019, 409] width 179 height 26
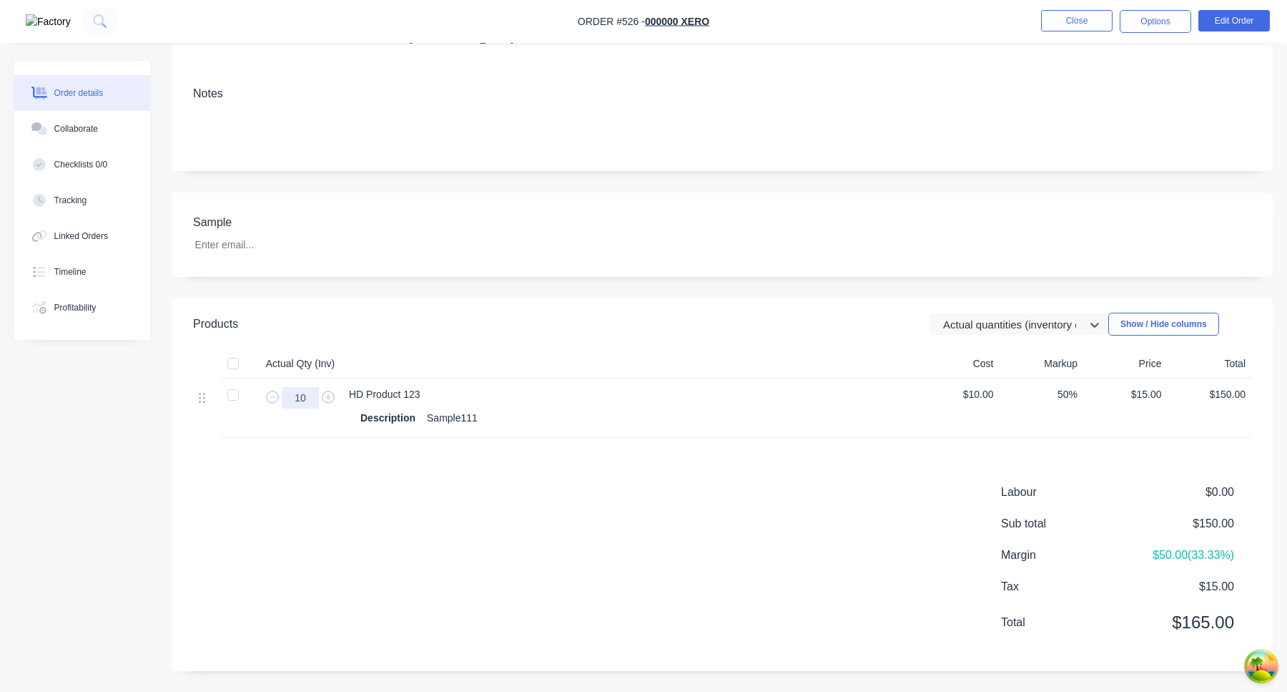
click at [305, 394] on input "10" at bounding box center [300, 397] width 37 height 21
type input "5"
click at [621, 473] on div "Products Actual quantities (inventory only) Show / Hide columns Actual Qty (Inv…" at bounding box center [722, 484] width 1101 height 373
click at [308, 394] on input "5" at bounding box center [300, 397] width 37 height 21
type input "10"
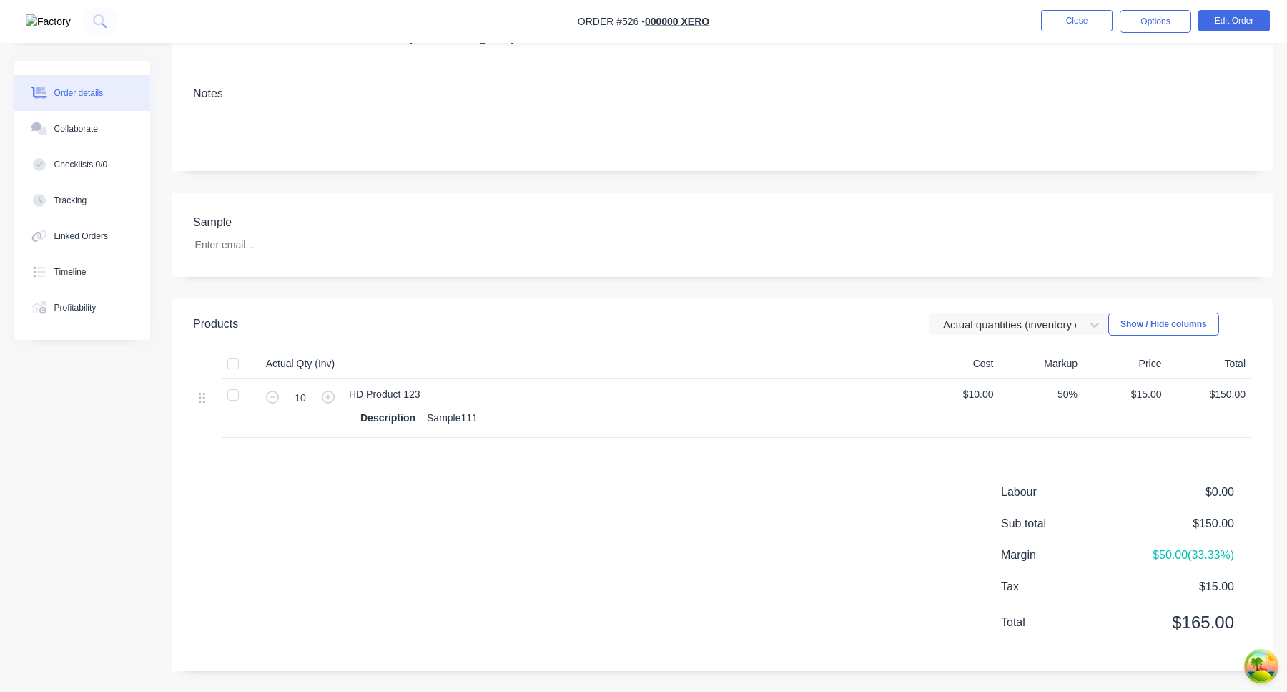
click at [596, 483] on div "Labour $0.00 Sub total $150.00 Margin $50.00 ( 33.33 %) Tax $15.00 Total $165.00" at bounding box center [722, 566] width 1059 height 166
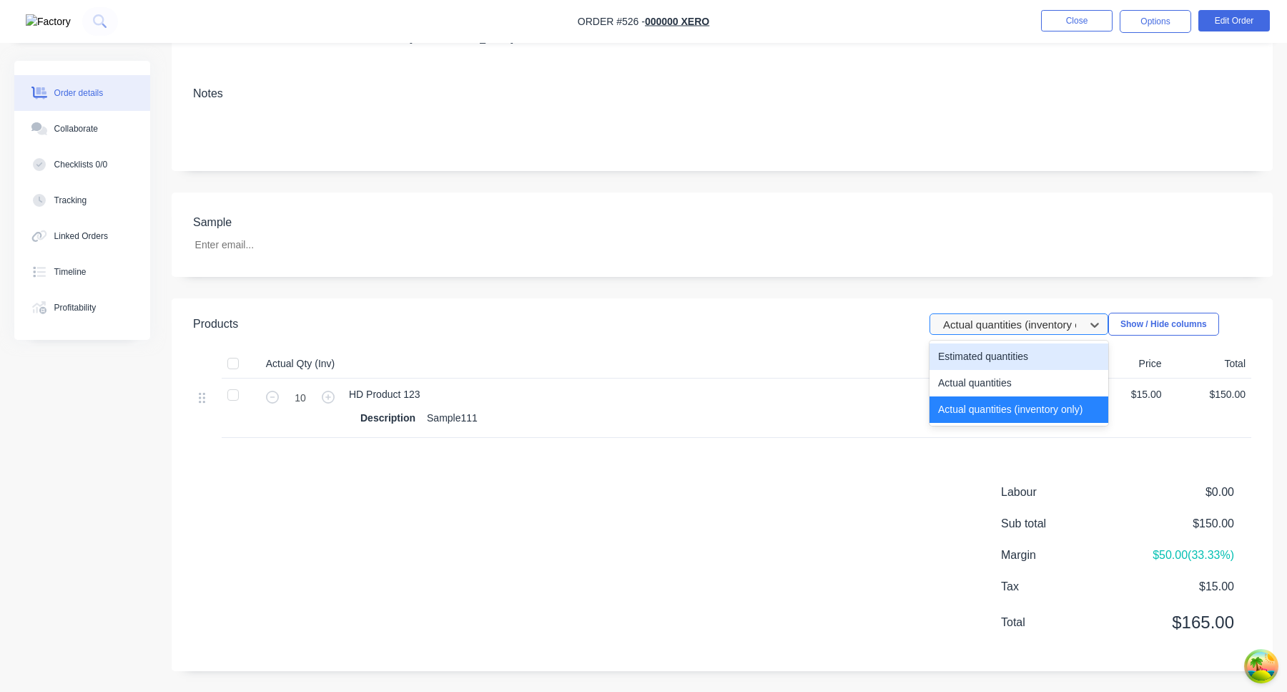
click at [1036, 329] on div at bounding box center [1010, 324] width 136 height 18
click at [1016, 363] on div "Estimated quantities" at bounding box center [1019, 356] width 179 height 26
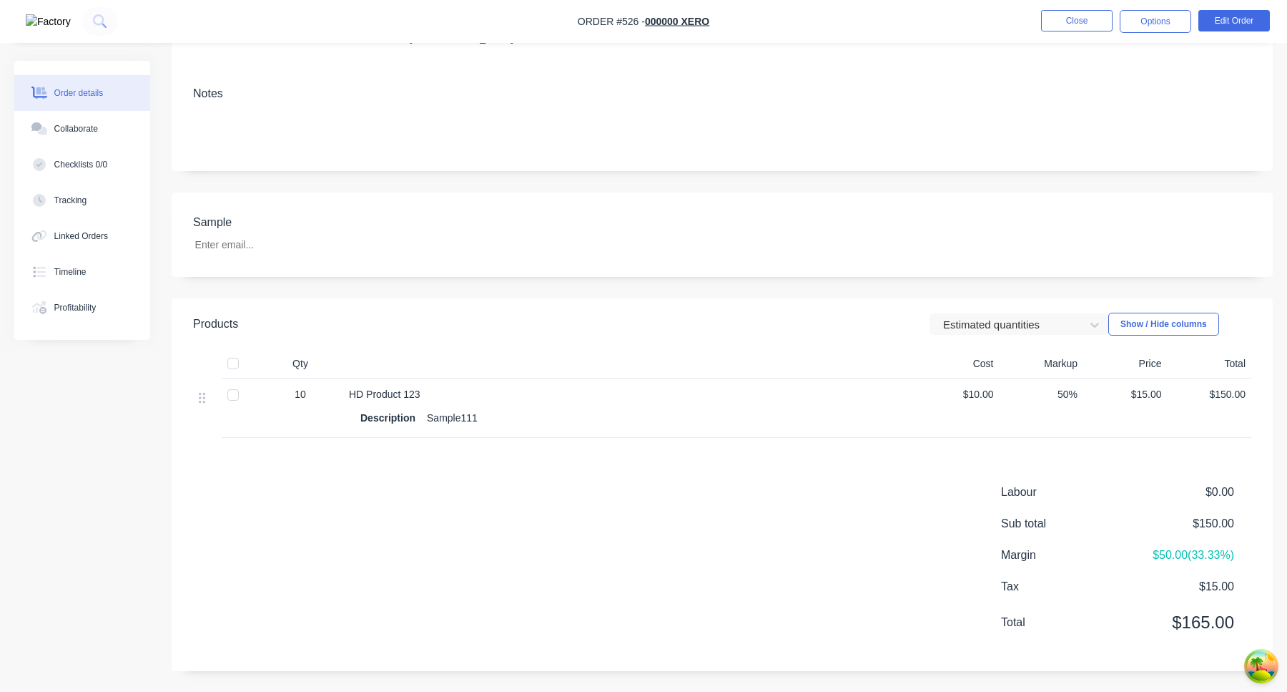
click at [300, 391] on span "10" at bounding box center [300, 394] width 11 height 15
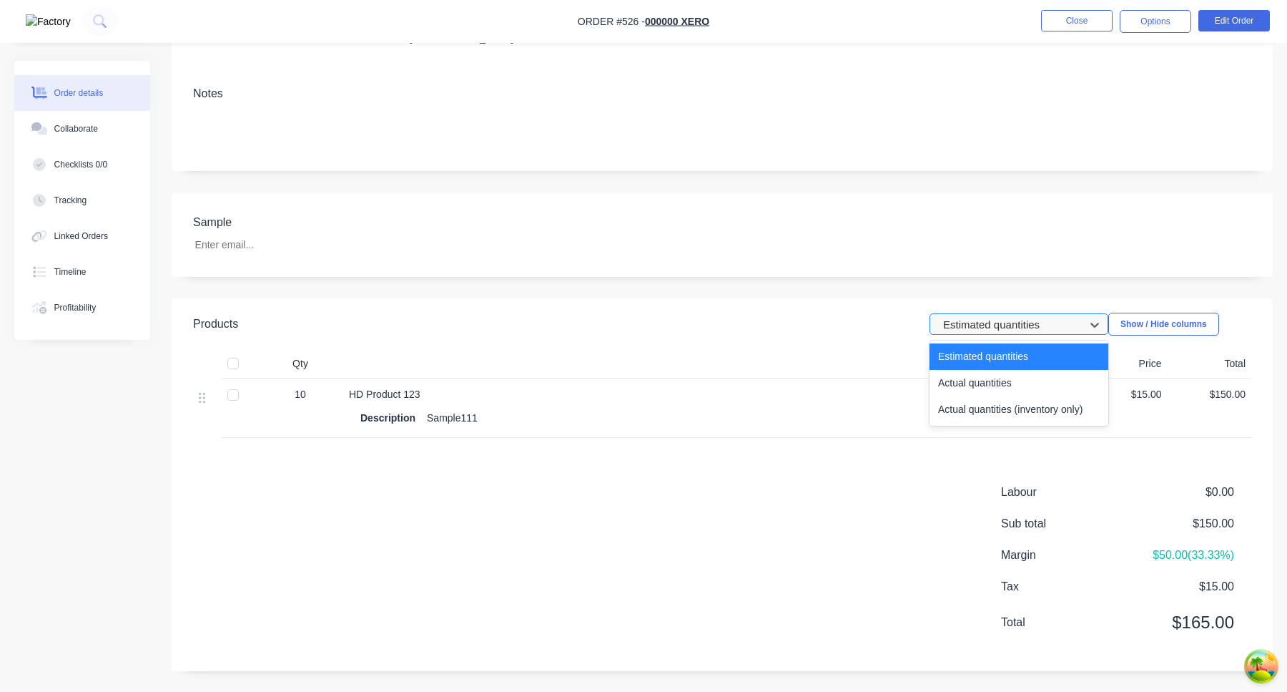
click at [1023, 325] on div at bounding box center [1010, 324] width 136 height 18
click at [1020, 382] on div "Actual quantities" at bounding box center [1019, 383] width 179 height 26
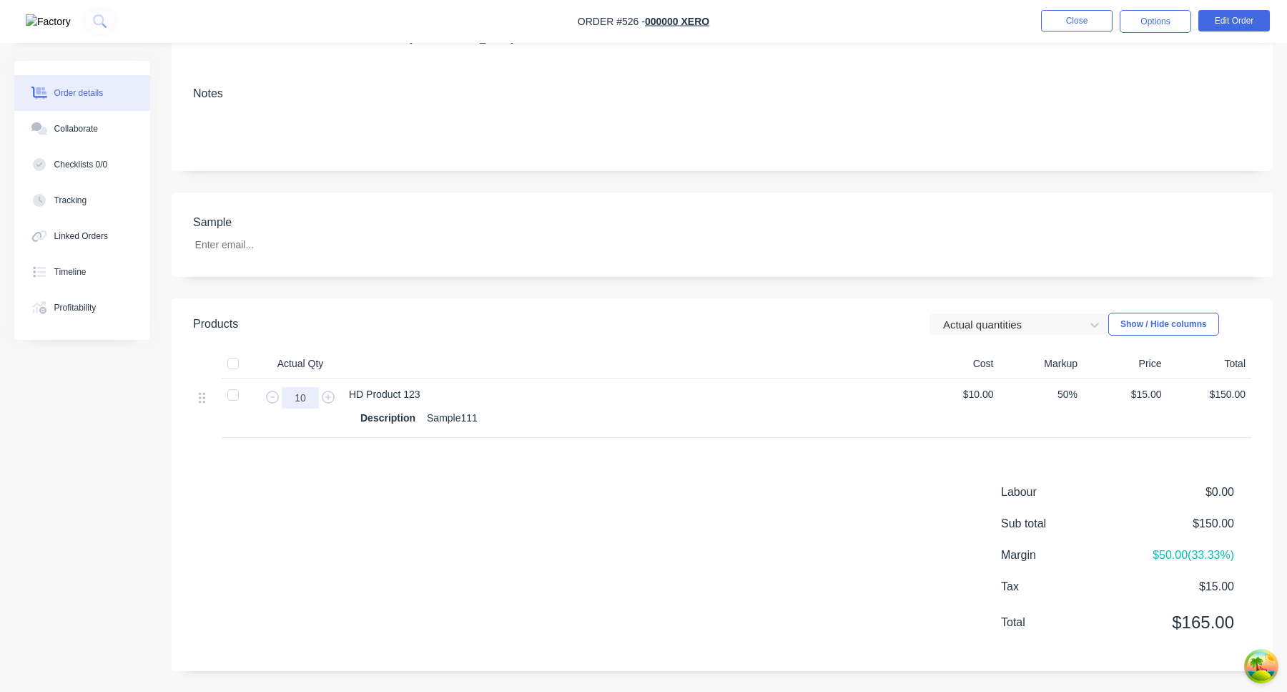
click at [303, 400] on input "10" at bounding box center [300, 397] width 37 height 21
click at [403, 473] on div "Products Actual quantities Show / Hide columns Actual Qty Cost Markup Price Tot…" at bounding box center [722, 484] width 1101 height 373
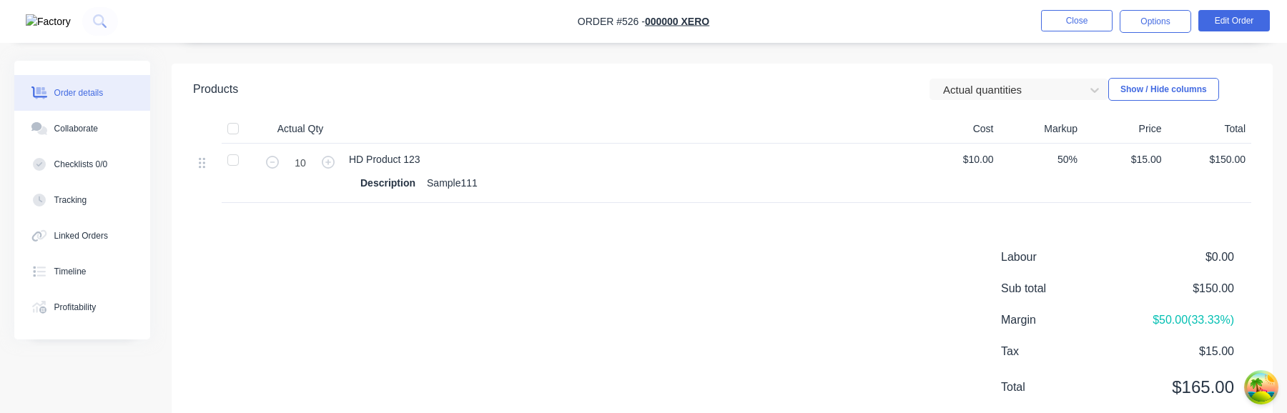
scroll to position [421, 0]
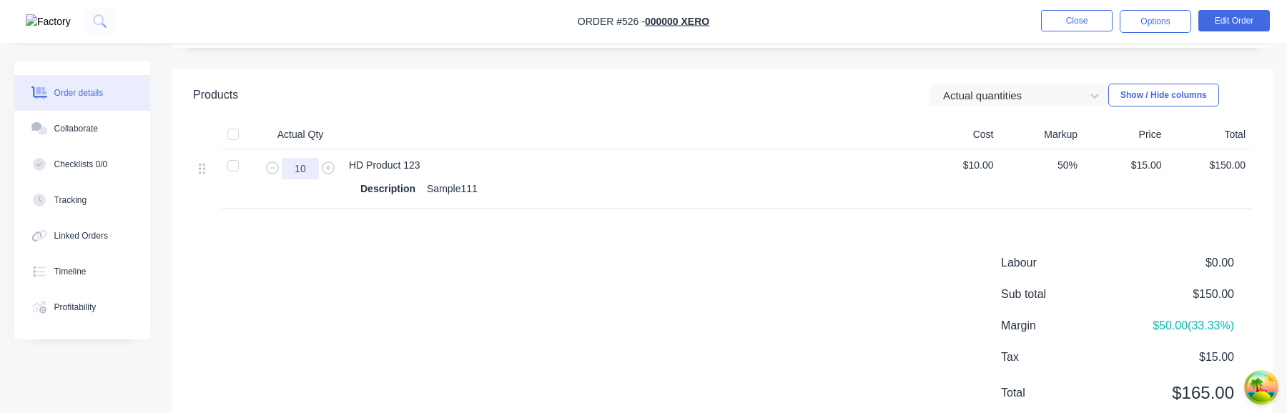
click at [300, 170] on input "10" at bounding box center [300, 168] width 37 height 21
type input "5"
click at [363, 278] on div "Labour $0.00 Sub total $150.00 Margin $100.00 ( 66.67 %) Tax $15.00 Total $165.…" at bounding box center [722, 338] width 1059 height 166
click at [310, 166] on input "5" at bounding box center [300, 168] width 37 height 21
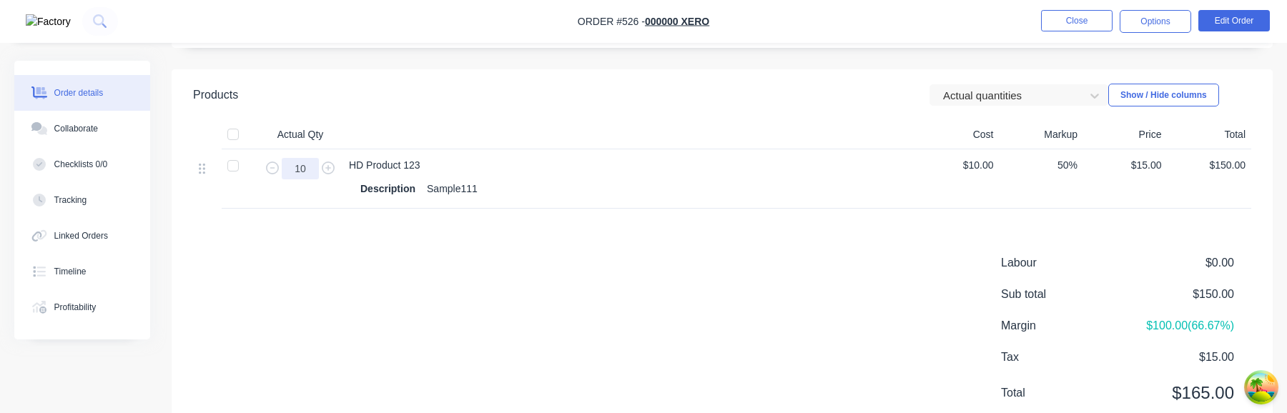
type input "10"
click at [368, 237] on div "Products Actual quantities Show / Hide columns Actual Qty Cost Markup Price Tot…" at bounding box center [722, 255] width 1101 height 373
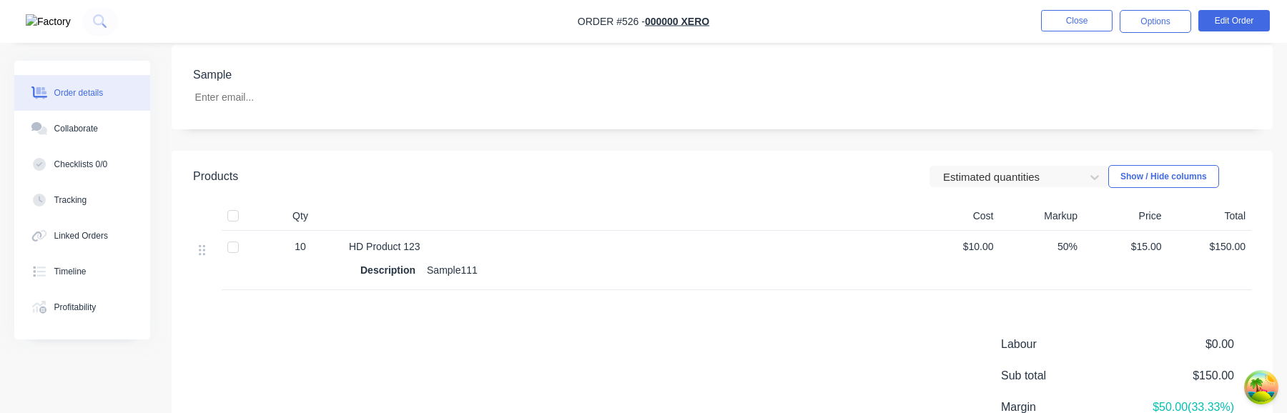
scroll to position [332, 0]
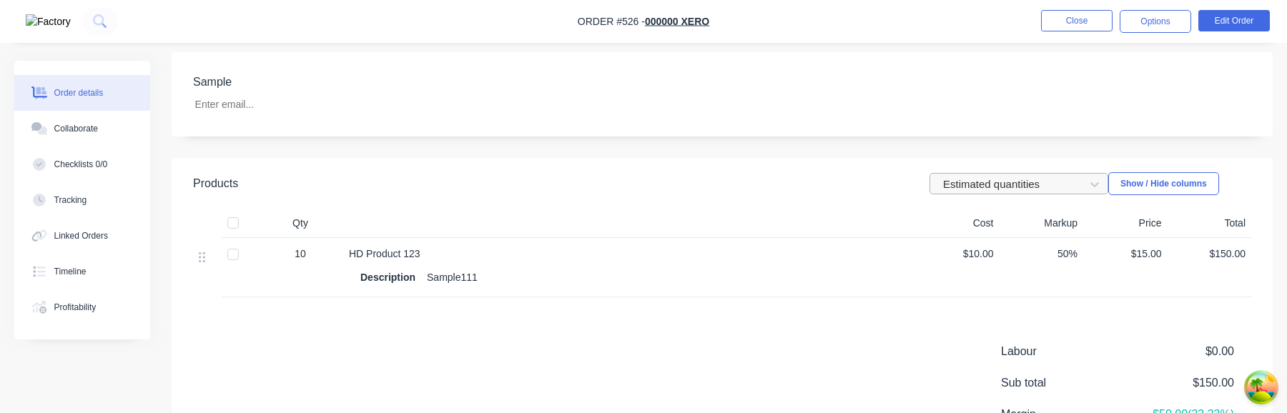
click at [1043, 182] on div at bounding box center [1010, 184] width 136 height 18
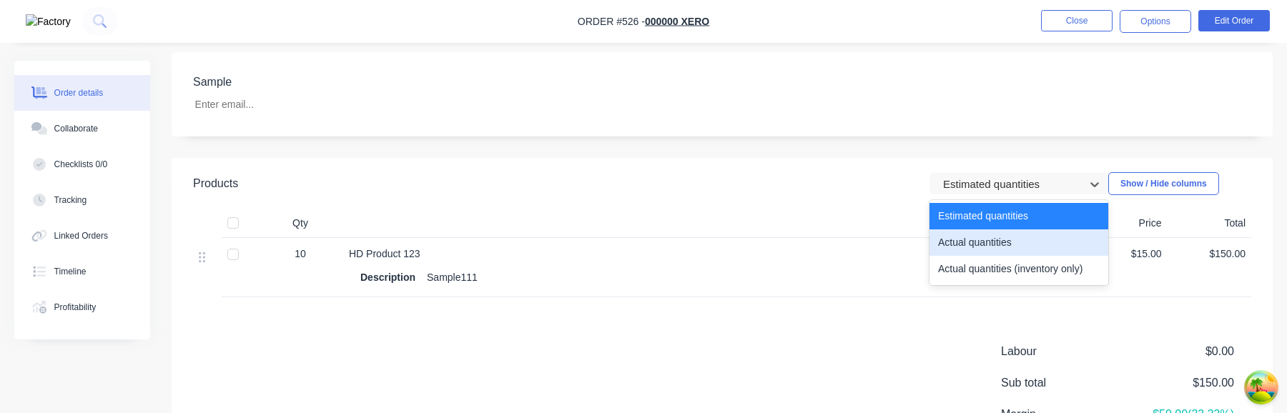
click at [993, 243] on div "Actual quantities" at bounding box center [1019, 243] width 179 height 26
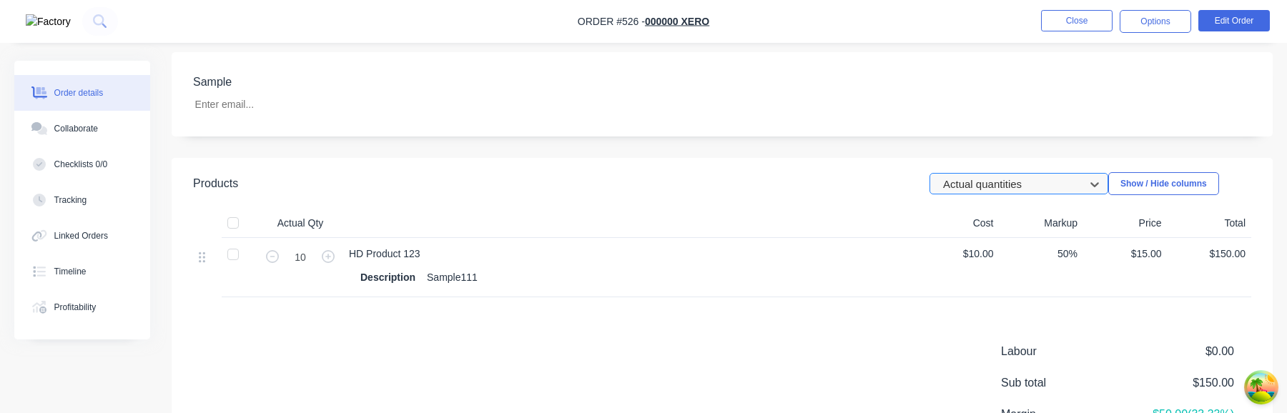
click at [1033, 192] on div at bounding box center [1010, 184] width 136 height 18
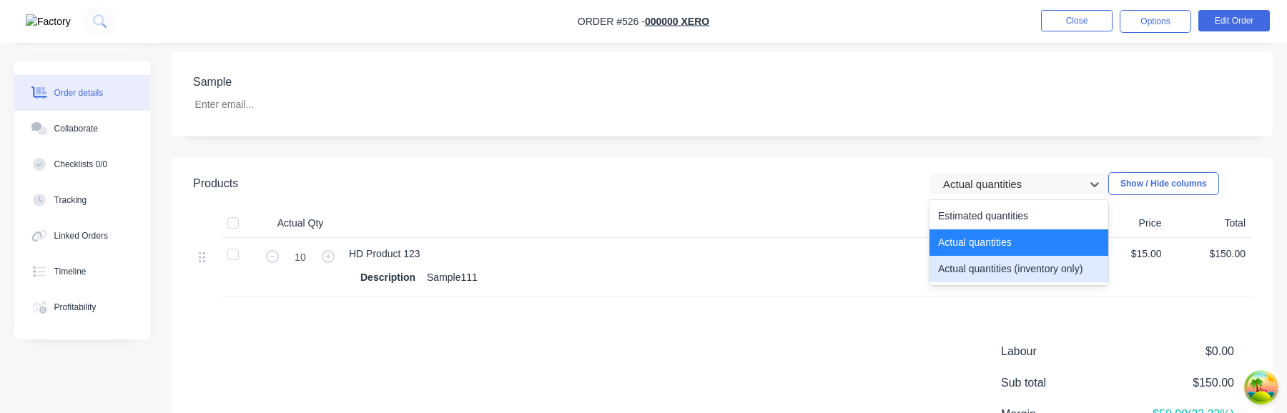
click at [978, 273] on div "Actual quantities (inventory only)" at bounding box center [1019, 269] width 179 height 26
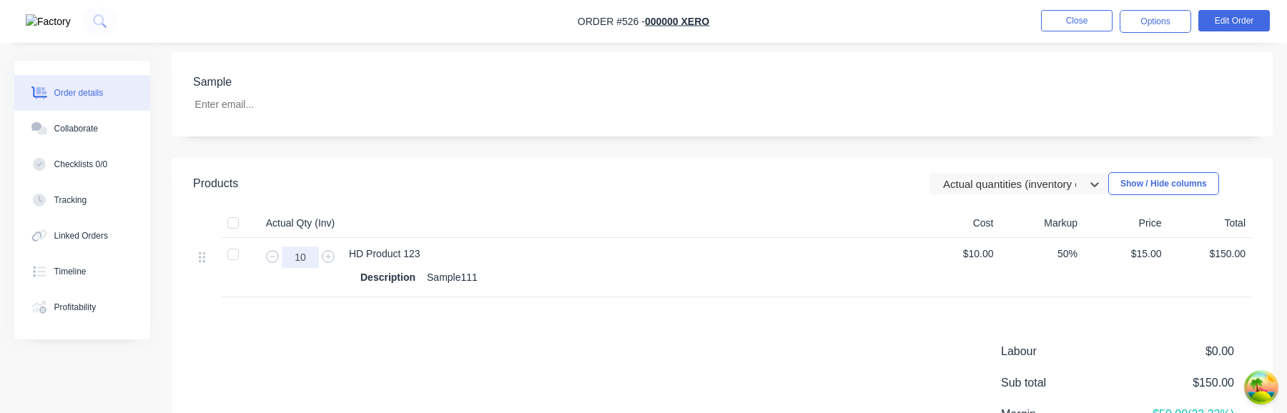
click at [305, 252] on input "10" at bounding box center [300, 257] width 37 height 21
click at [345, 312] on div "Products Actual quantities (inventory only) Show / Hide columns Actual Qty (Inv…" at bounding box center [722, 344] width 1101 height 373
click at [303, 263] on input "1" at bounding box center [300, 257] width 37 height 21
click at [329, 317] on div "Products Actual quantities (inventory only) Show / Hide columns Actual Qty (Inv…" at bounding box center [722, 344] width 1101 height 373
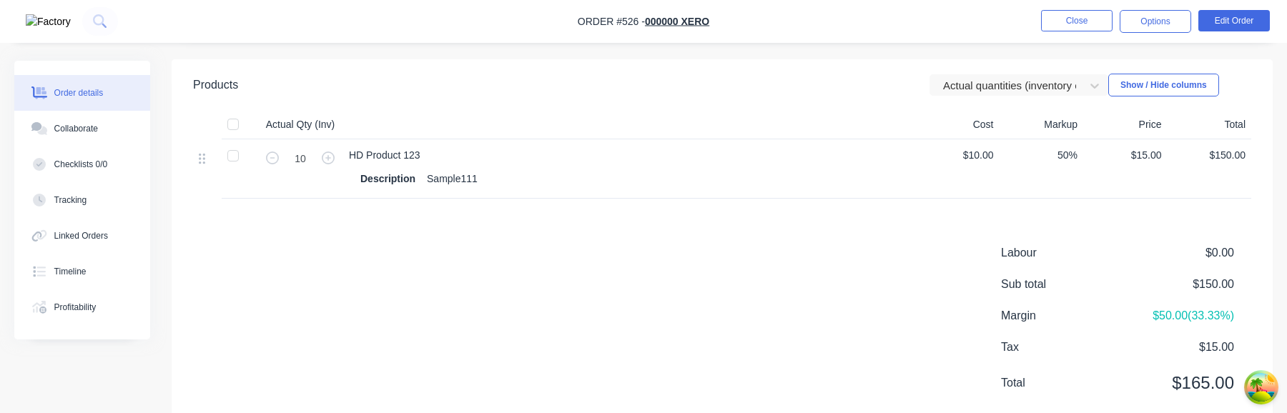
scroll to position [453, 0]
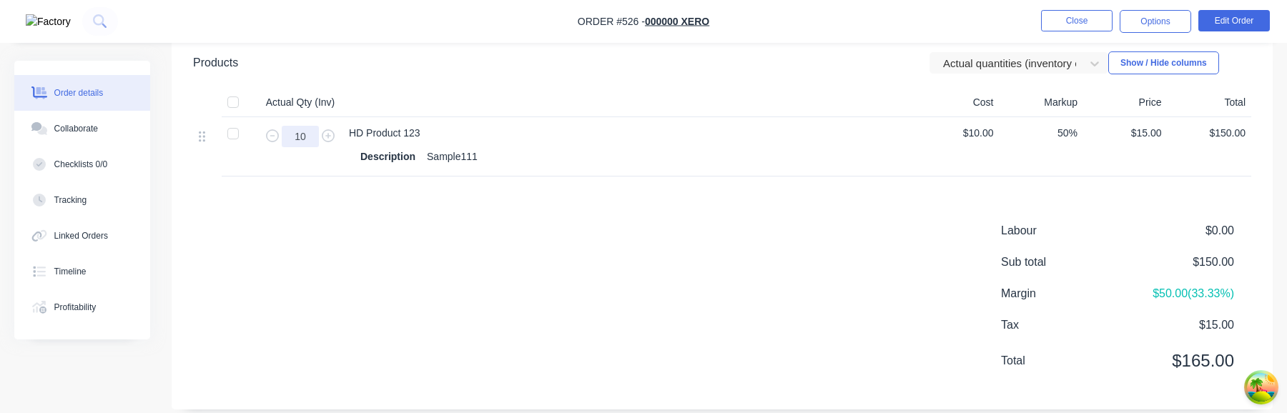
click at [305, 138] on input "10" at bounding box center [300, 136] width 37 height 21
type input "5"
click at [332, 245] on div "Labour $0.00 Sub total $150.00 Margin $100.00 ( 66.67 %) Tax $15.00 Total $165.…" at bounding box center [722, 305] width 1059 height 166
click at [303, 134] on input "5" at bounding box center [300, 136] width 37 height 21
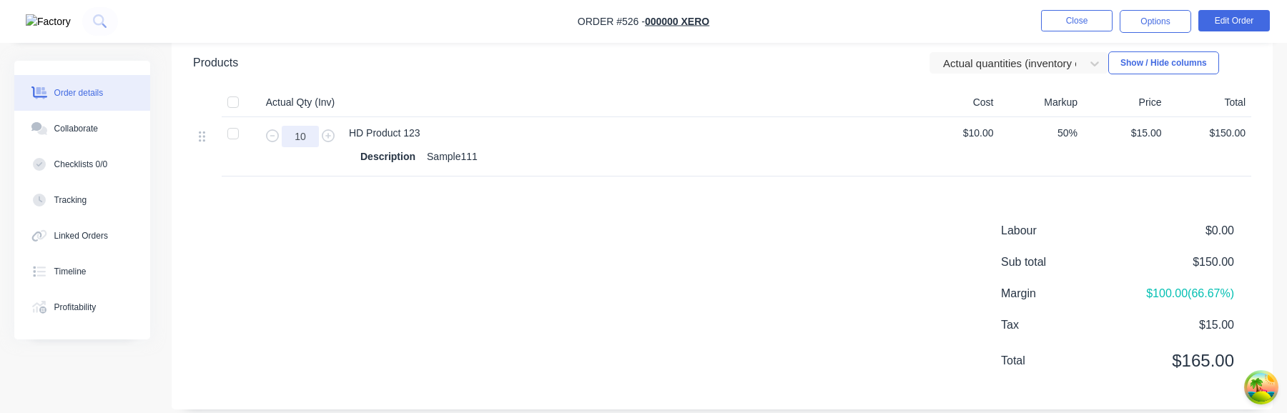
type input "10"
click at [403, 230] on div "Labour $0.00 Sub total $150.00 Margin $100.00 ( 66.67 %) Tax $15.00 Total $165.…" at bounding box center [722, 305] width 1059 height 166
click at [302, 134] on input "10" at bounding box center [300, 136] width 37 height 21
click at [393, 242] on div "Labour $0.00 Sub total $150.00 Margin $50.00 ( 33.33 %) Tax $15.00 Total $165.00" at bounding box center [722, 305] width 1059 height 166
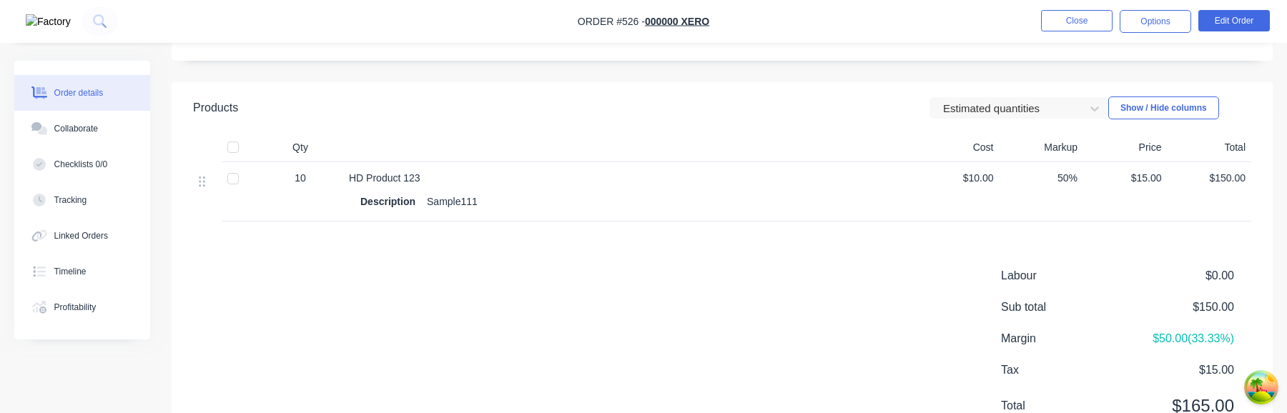
scroll to position [401, 0]
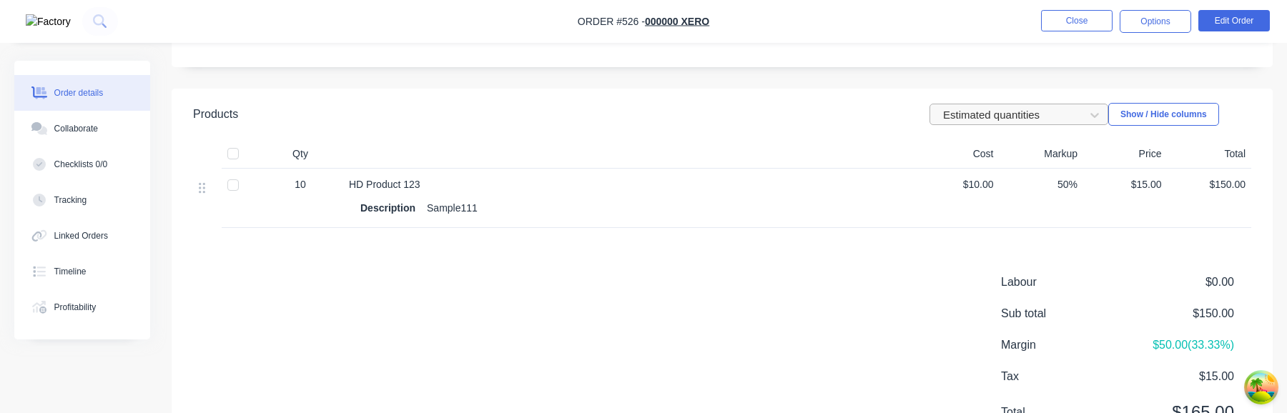
click at [1037, 120] on div at bounding box center [1010, 115] width 136 height 18
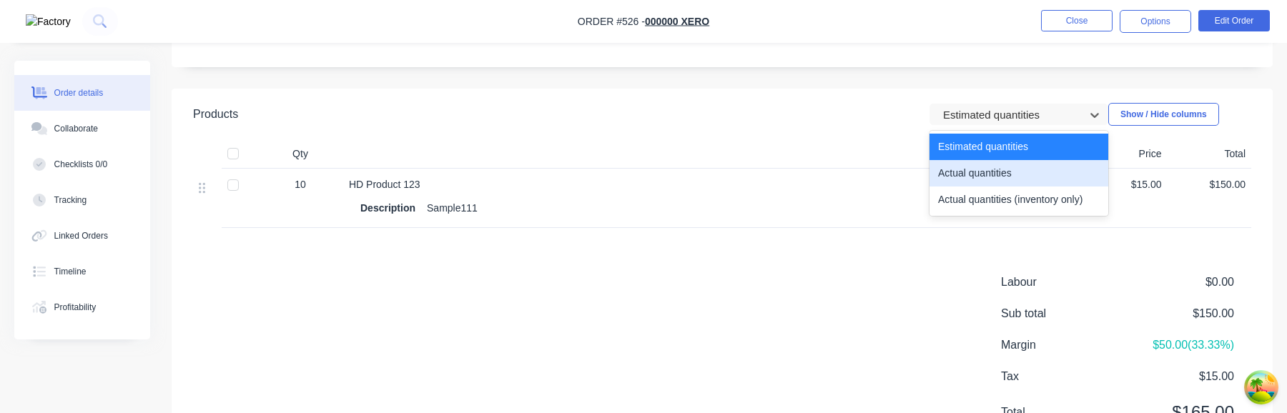
click at [1003, 165] on div "Actual quantities" at bounding box center [1019, 173] width 179 height 26
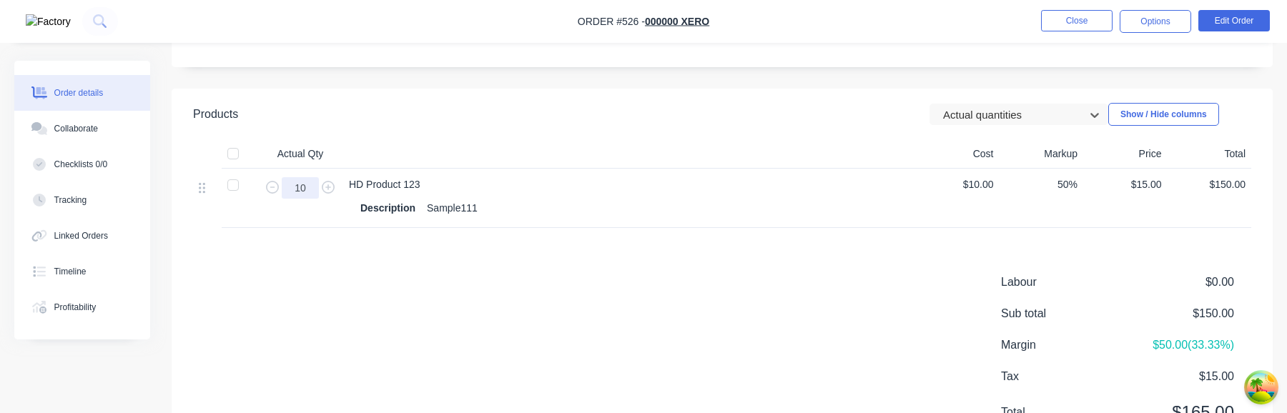
click at [301, 185] on input "10" at bounding box center [300, 187] width 37 height 21
type input "5"
click at [583, 305] on div "Labour $0.00 Sub total $150.00 Margin $50.00 ( 33.33 %) Tax $15.00 Total $165.00" at bounding box center [722, 357] width 1059 height 166
click at [996, 114] on div at bounding box center [1010, 115] width 136 height 18
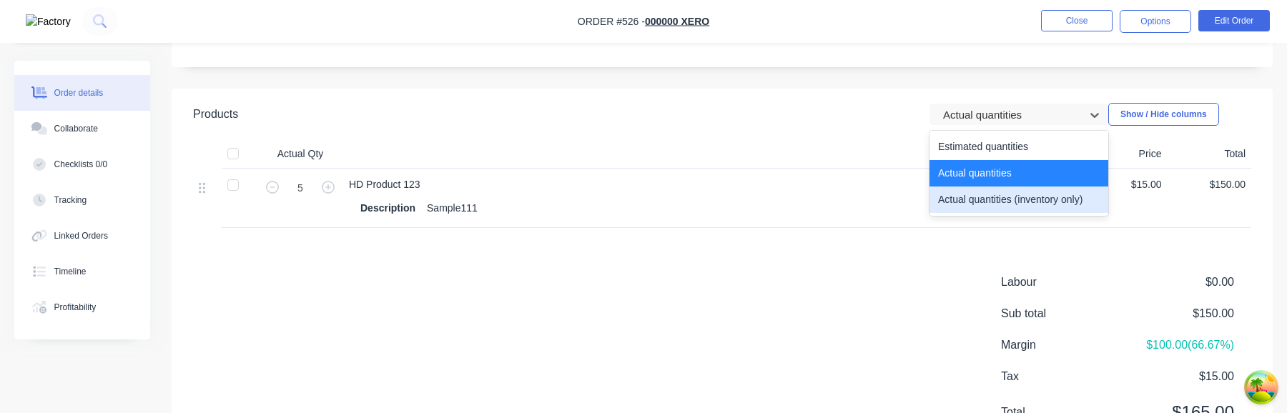
click at [995, 194] on div "Actual quantities (inventory only)" at bounding box center [1019, 200] width 179 height 26
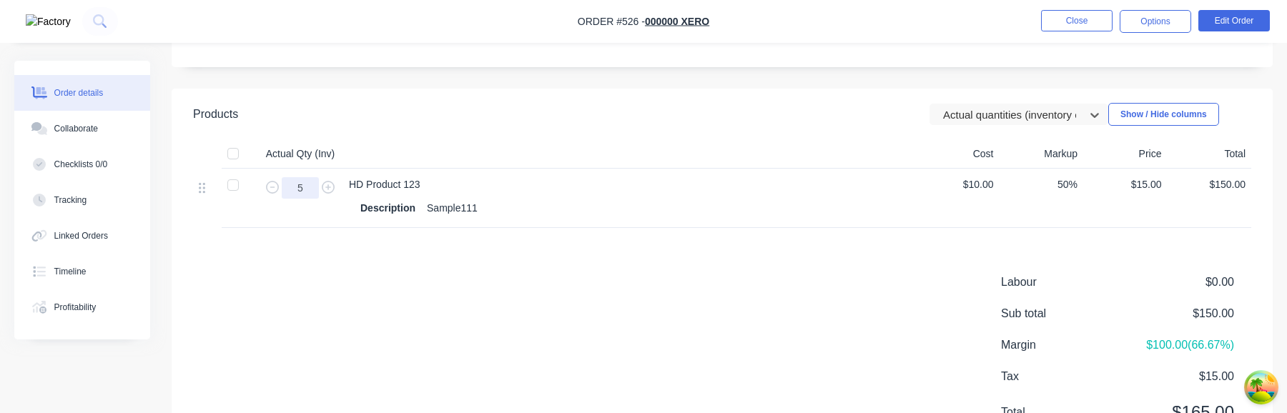
click at [305, 184] on input "5" at bounding box center [300, 187] width 37 height 21
type input "10"
click at [426, 270] on div "Products Actual quantities (inventory only) Show / Hide columns Actual Qty (Inv…" at bounding box center [722, 275] width 1101 height 373
click at [300, 187] on input "10" at bounding box center [300, 187] width 37 height 21
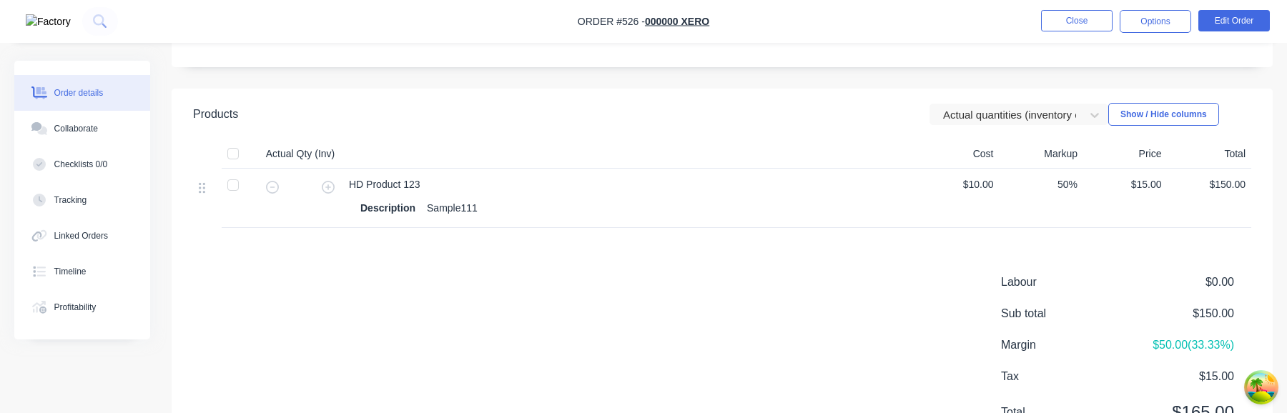
click at [463, 318] on div "Labour $0.00 Sub total $150.00 Margin $50.00 ( 33.33 %) Tax $15.00 Total $165.00" at bounding box center [722, 357] width 1059 height 166
click at [310, 188] on input "text" at bounding box center [300, 187] width 37 height 21
type input "5"
click at [438, 266] on div "Products Actual quantities (inventory only) Show / Hide columns Actual Qty (Inv…" at bounding box center [722, 275] width 1101 height 373
click at [305, 191] on input "5" at bounding box center [300, 187] width 37 height 21
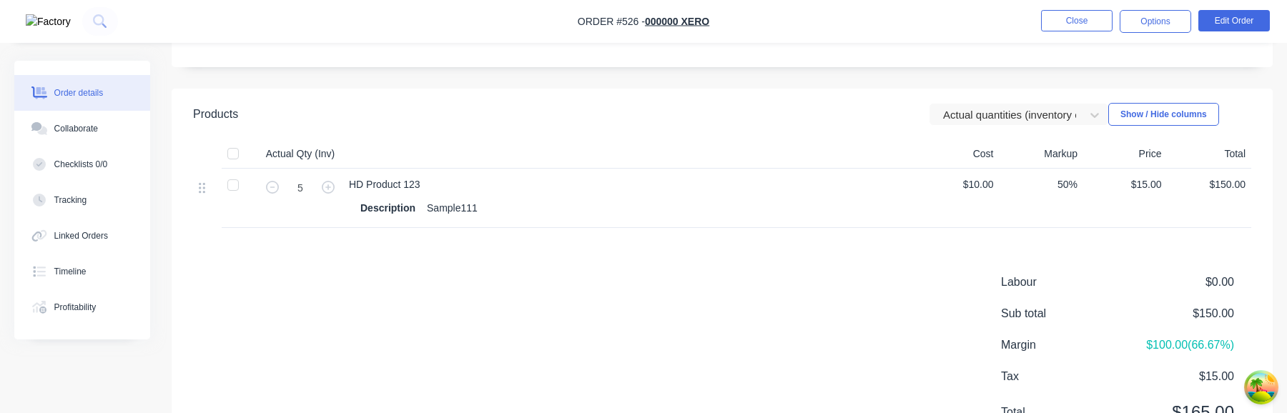
drag, startPoint x: 1046, startPoint y: 120, endPoint x: 1038, endPoint y: 128, distance: 11.6
click at [1046, 120] on div at bounding box center [1010, 115] width 136 height 18
click at [1036, 114] on div at bounding box center [1010, 115] width 136 height 18
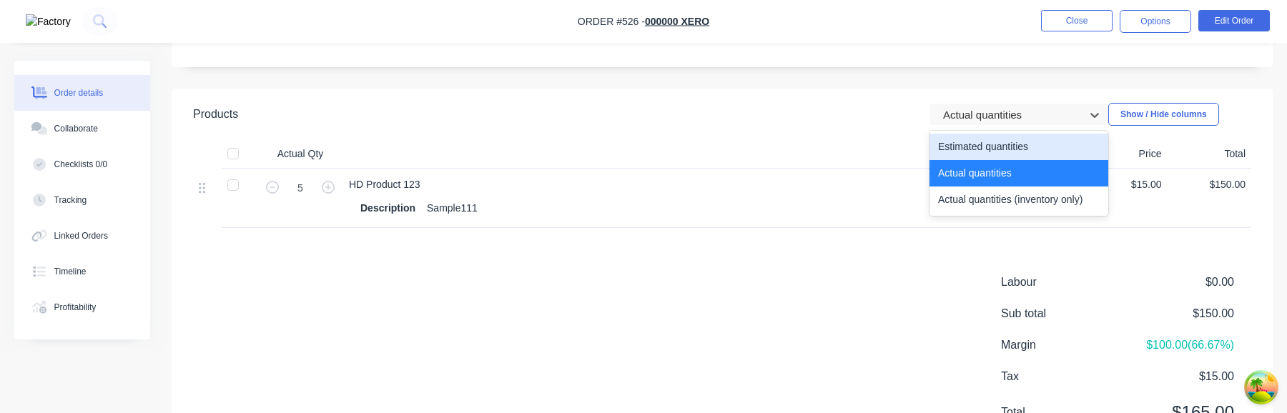
click at [1002, 152] on div "Estimated quantities" at bounding box center [1019, 147] width 179 height 26
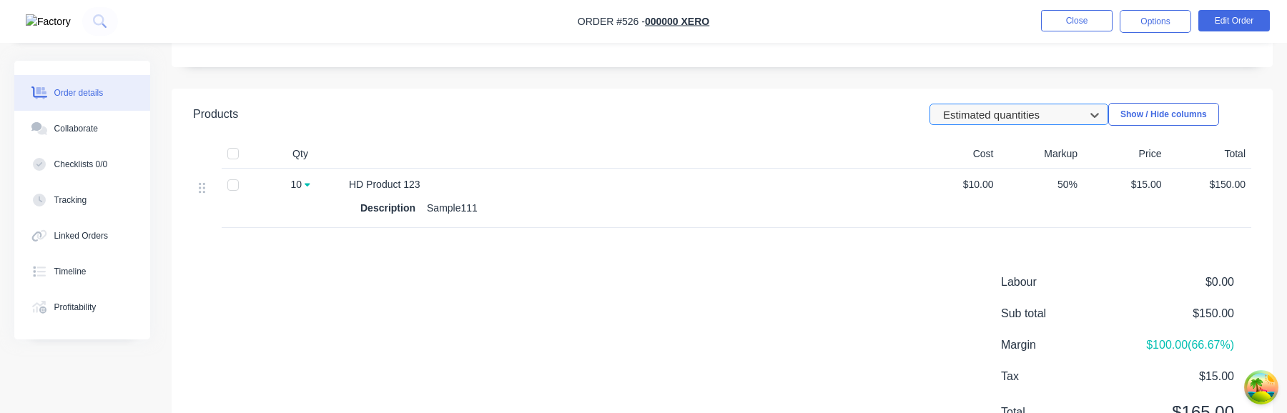
click at [1031, 109] on div at bounding box center [1010, 115] width 136 height 18
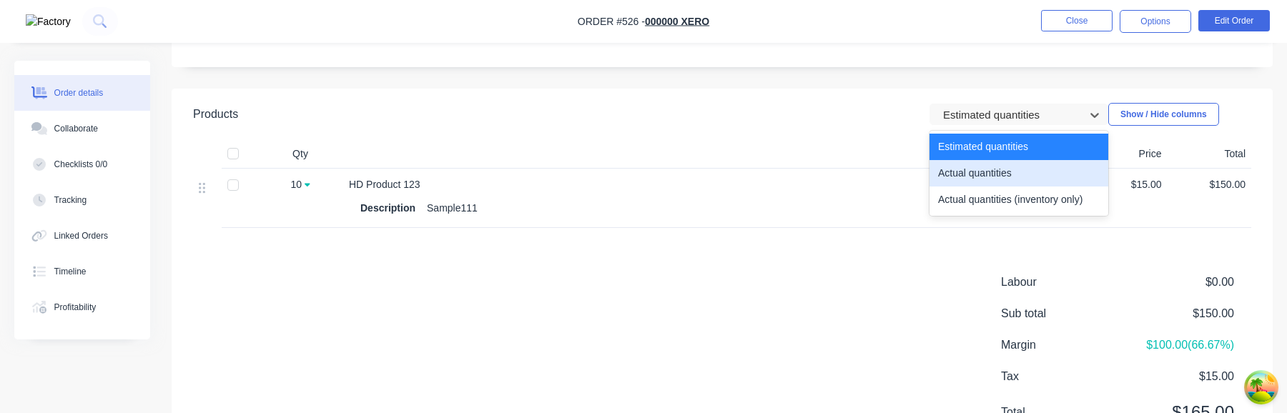
click at [1017, 180] on div "Actual quantities" at bounding box center [1019, 173] width 179 height 26
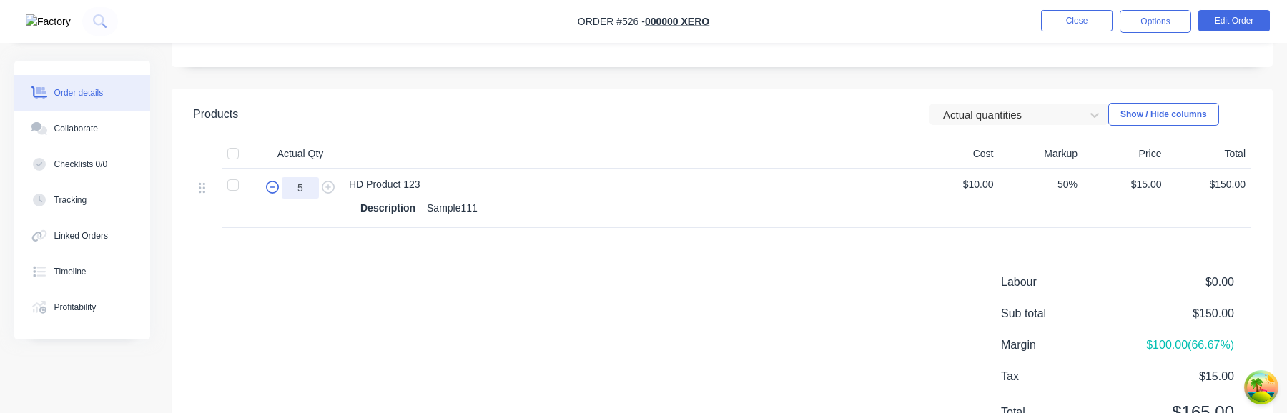
drag, startPoint x: 313, startPoint y: 184, endPoint x: 275, endPoint y: 184, distance: 37.9
click at [275, 184] on form "5" at bounding box center [300, 186] width 74 height 21
type input "7"
click at [728, 356] on div "Labour $0.00 Sub total $150.00 Margin $100.00 ( 66.67 %) Tax $15.00 Total $165.…" at bounding box center [722, 357] width 1059 height 166
click at [990, 117] on div at bounding box center [1010, 115] width 136 height 18
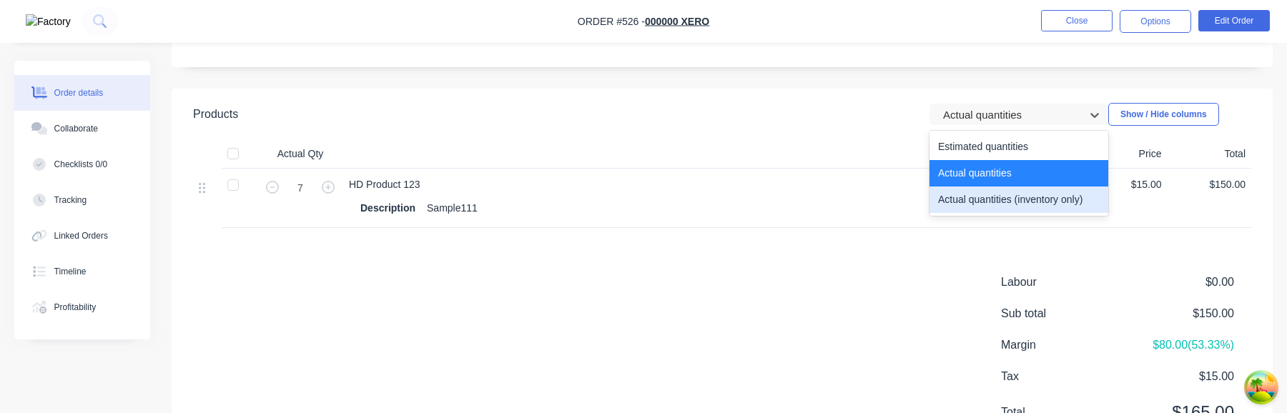
click at [987, 202] on div "Actual quantities (inventory only)" at bounding box center [1019, 200] width 179 height 26
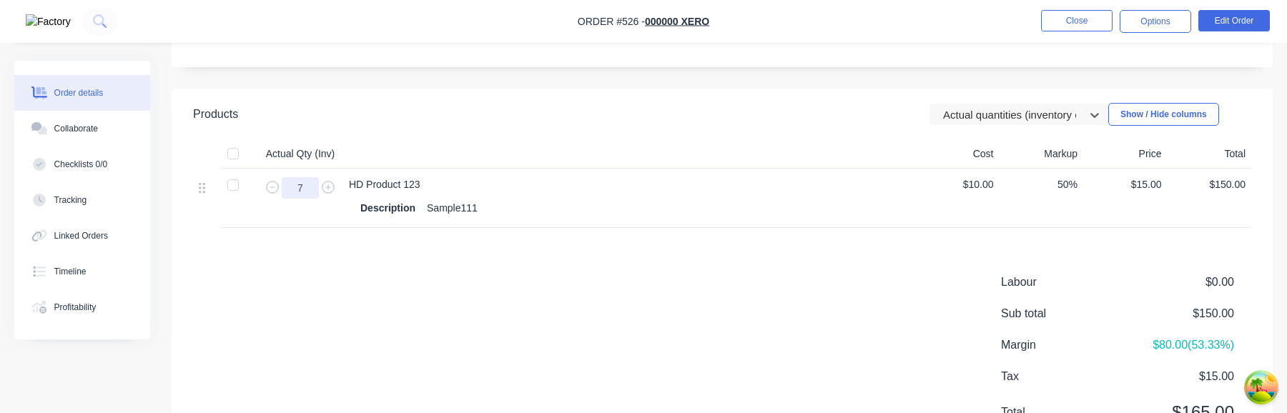
click at [310, 183] on input "7" at bounding box center [300, 187] width 37 height 21
click at [385, 322] on div "Labour $0.00 Sub total $150.00 Margin $80.00 ( 53.33 %) Tax $15.00 Total $165.00" at bounding box center [722, 357] width 1059 height 166
click at [305, 189] on input "7" at bounding box center [300, 187] width 37 height 21
click at [448, 292] on div "Labour $0.00 Sub total $150.00 Margin $80.00 ( 53.33 %) Tax $15.00 Total $165.00" at bounding box center [722, 357] width 1059 height 166
click at [500, 333] on div "Labour $0.00 Sub total $150.00 Margin $80.00 ( 53.33 %) Tax $15.00 Total $165.00" at bounding box center [722, 357] width 1059 height 166
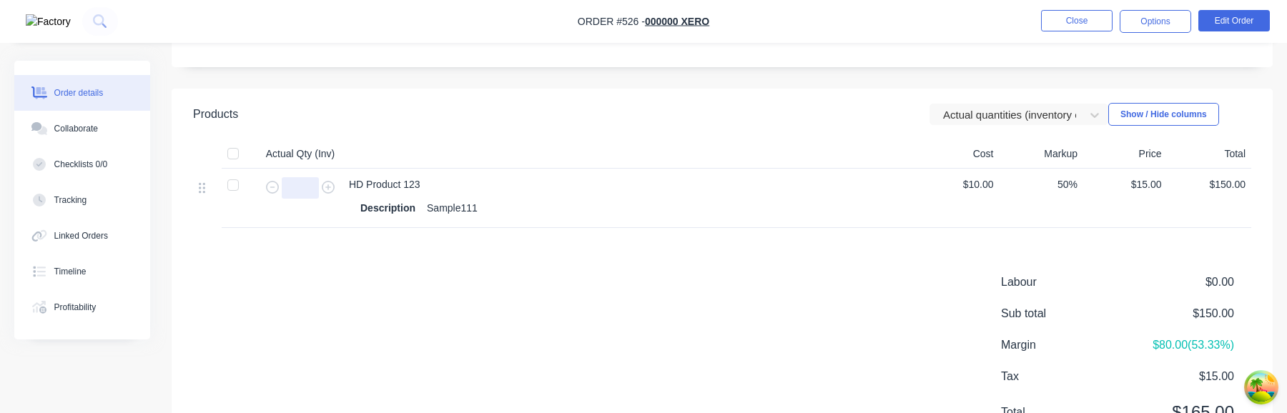
click at [293, 185] on input "text" at bounding box center [300, 187] width 37 height 21
click at [366, 283] on div "Labour $0.00 Sub total $150.00 Margin $80.00 ( 53.33 %) Tax $15.00 Total $165.00" at bounding box center [722, 357] width 1059 height 166
click at [294, 180] on input "text" at bounding box center [300, 187] width 37 height 21
click at [373, 255] on div "Products Actual quantities (inventory only) Show / Hide columns Actual Qty (Inv…" at bounding box center [722, 275] width 1101 height 373
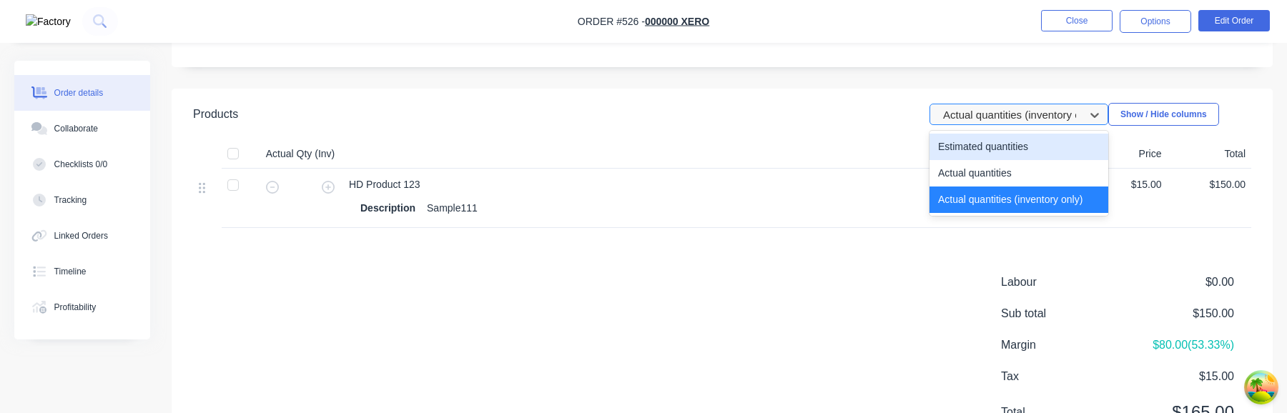
click at [1056, 121] on div at bounding box center [1010, 115] width 136 height 18
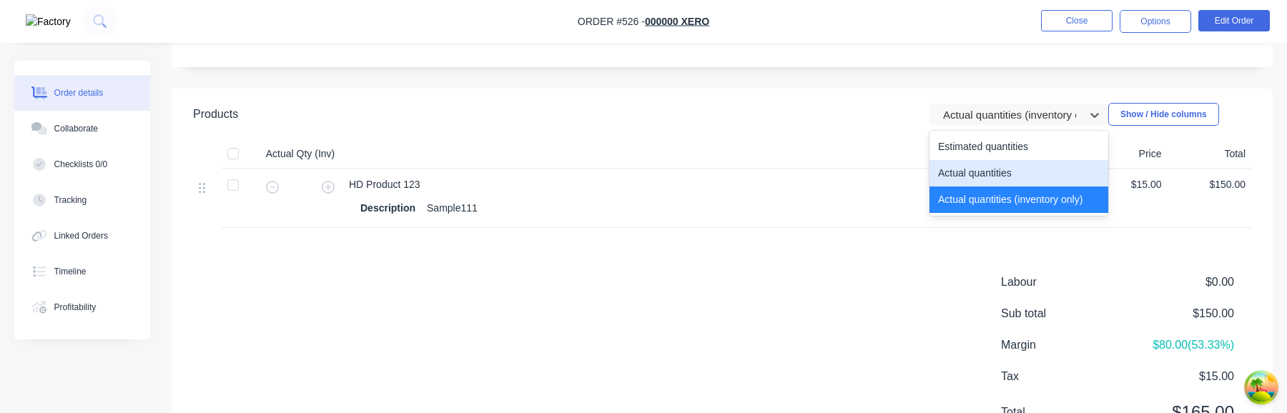
click at [1005, 170] on div "Actual quantities" at bounding box center [1019, 173] width 179 height 26
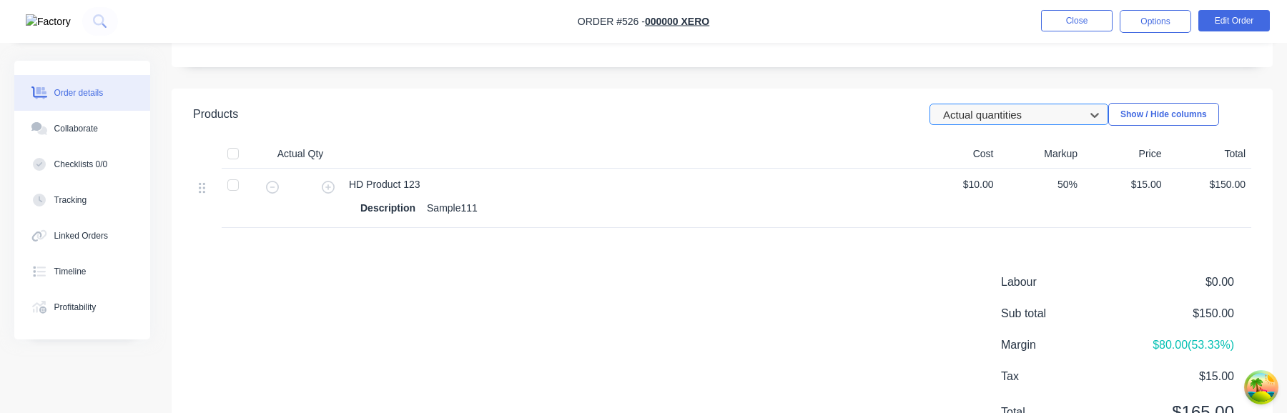
click at [1025, 117] on div at bounding box center [1010, 115] width 136 height 18
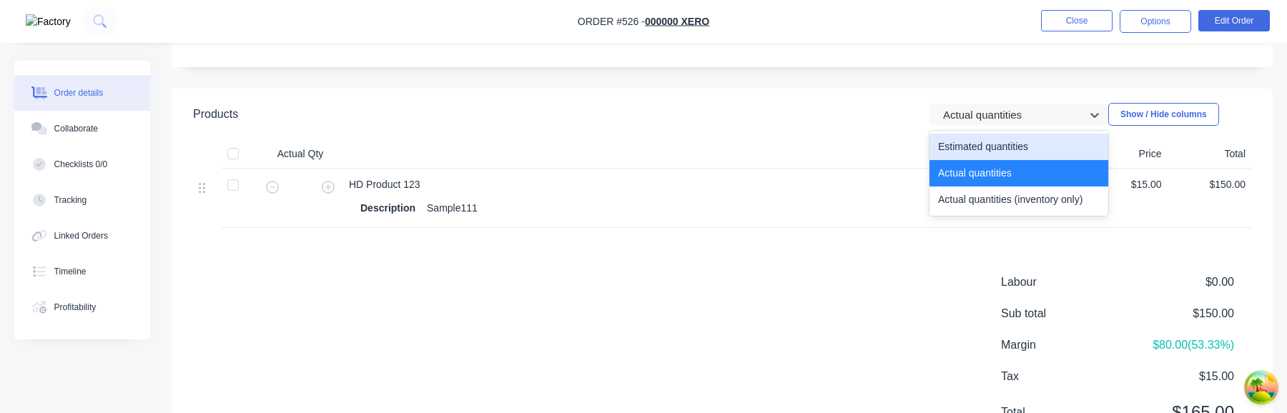
click at [1002, 146] on div "Estimated quantities" at bounding box center [1019, 147] width 179 height 26
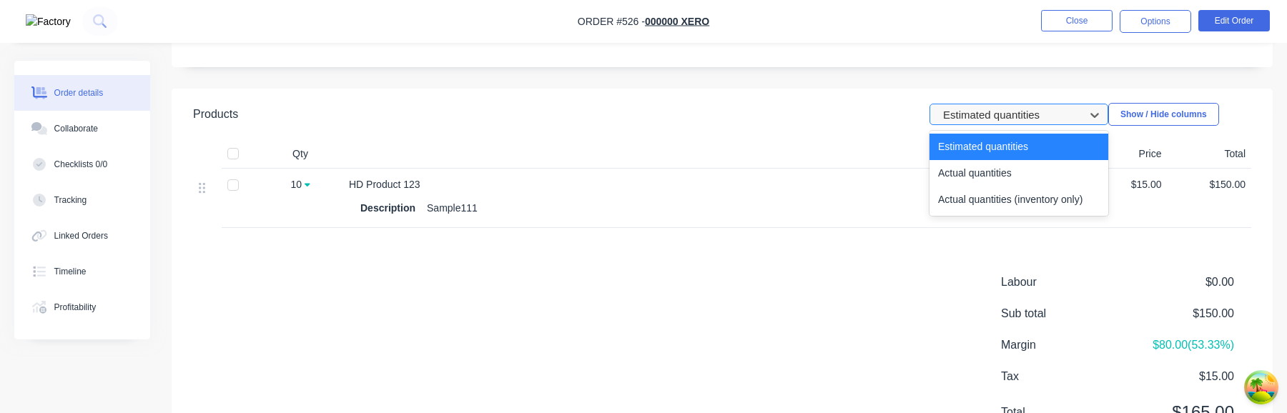
click at [1018, 122] on div at bounding box center [1010, 115] width 136 height 18
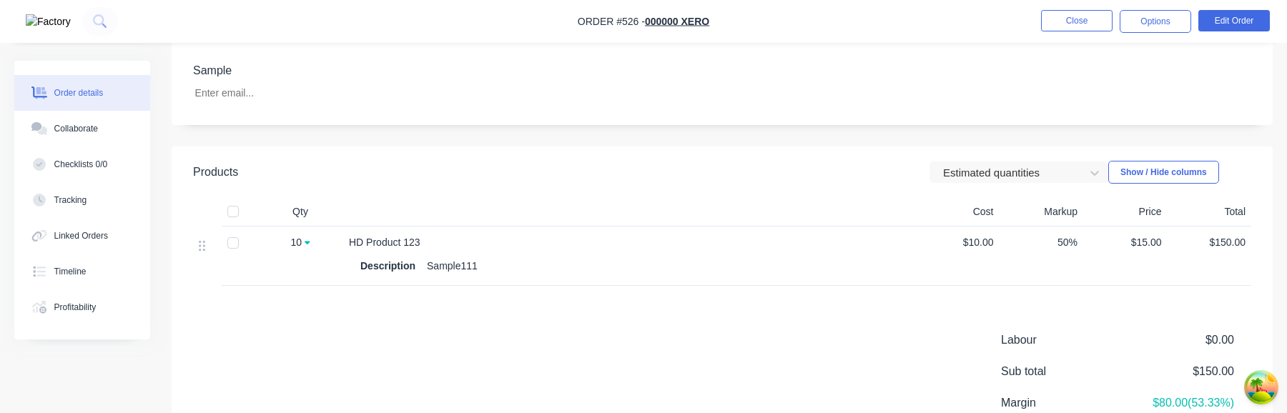
scroll to position [375, 0]
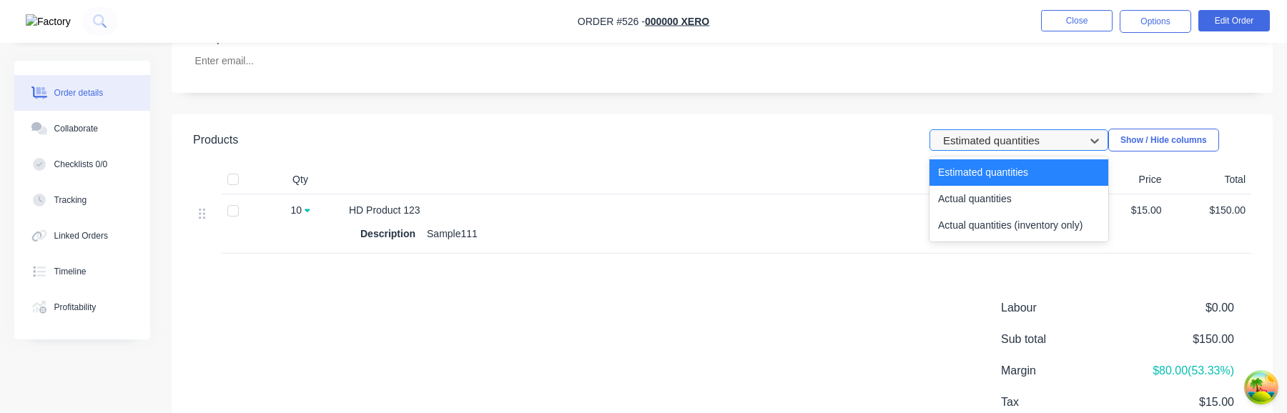
click at [1036, 143] on div at bounding box center [1010, 141] width 136 height 18
click at [997, 190] on div "Actual quantities" at bounding box center [1019, 199] width 179 height 26
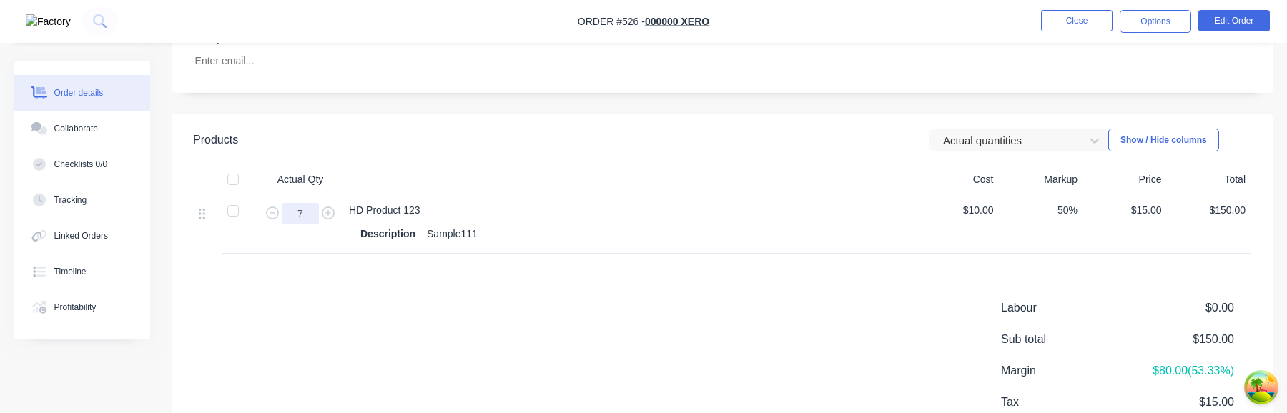
click at [313, 213] on input "7" at bounding box center [300, 213] width 37 height 21
click at [322, 307] on div "Labour $0.00 Sub total $150.00 Margin $80.00 ( 53.33 %) Tax $15.00 Total $165.00" at bounding box center [722, 383] width 1059 height 166
click at [303, 215] on input "7" at bounding box center [300, 213] width 37 height 21
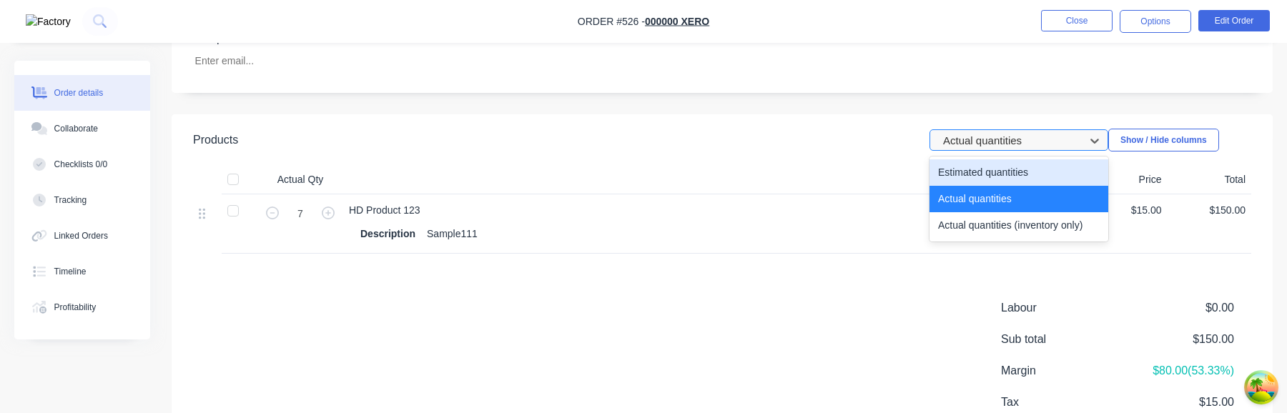
click at [1046, 147] on div at bounding box center [1010, 141] width 136 height 18
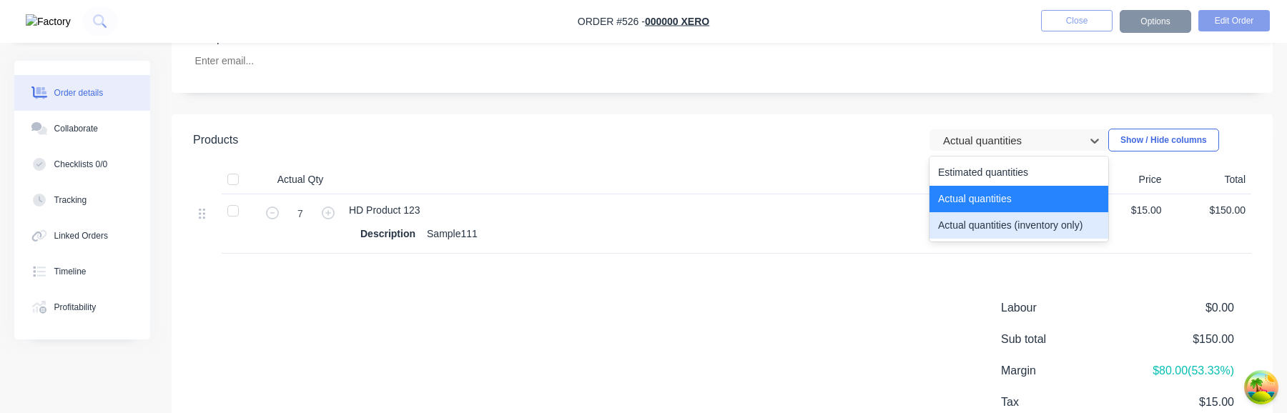
click at [1005, 220] on div "Actual quantities (inventory only)" at bounding box center [1019, 225] width 179 height 26
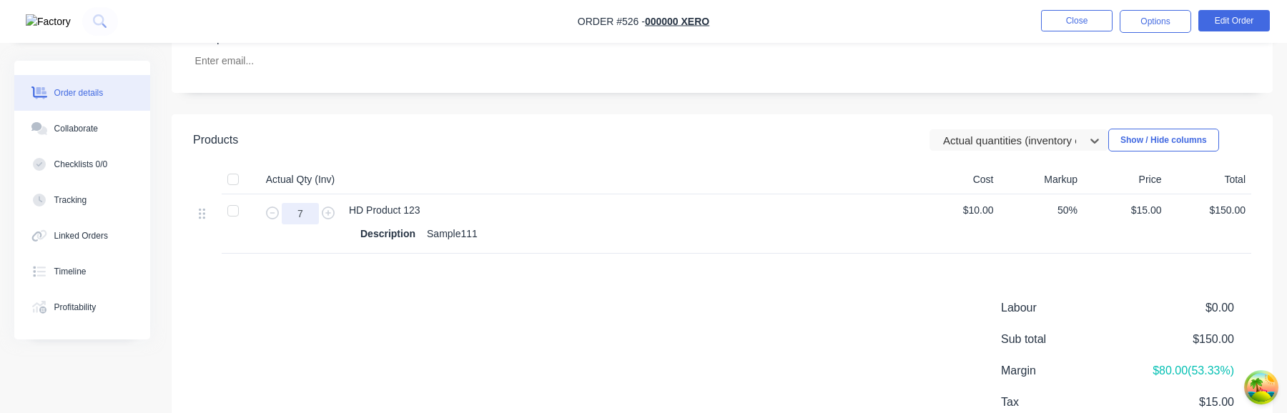
click at [303, 214] on input "7" at bounding box center [300, 213] width 37 height 21
type input "8"
click at [720, 280] on div "Products Actual quantities (inventory only) Show / Hide columns Actual Qty (Inv…" at bounding box center [722, 300] width 1101 height 373
click at [1011, 141] on div at bounding box center [1010, 141] width 136 height 18
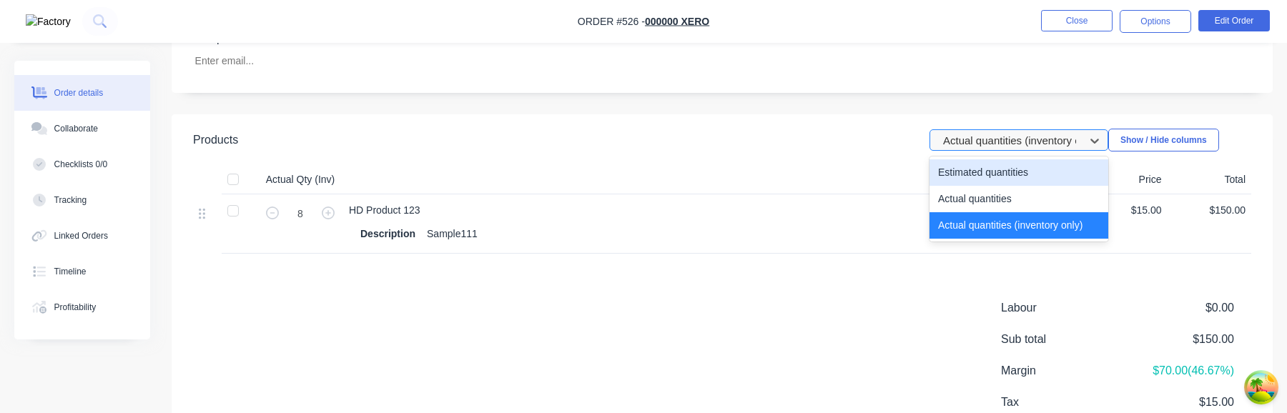
click at [1008, 144] on div at bounding box center [1010, 141] width 136 height 18
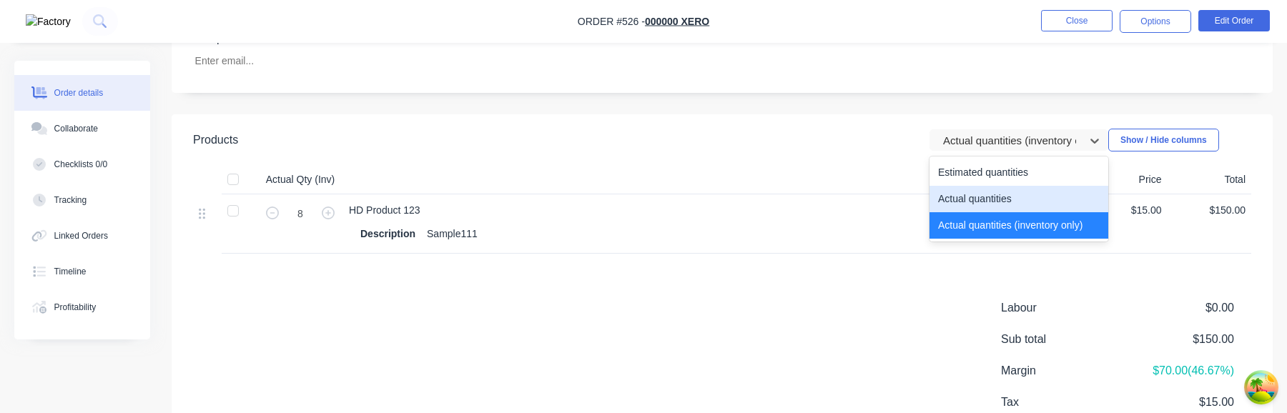
click at [998, 197] on div "Actual quantities" at bounding box center [1019, 199] width 179 height 26
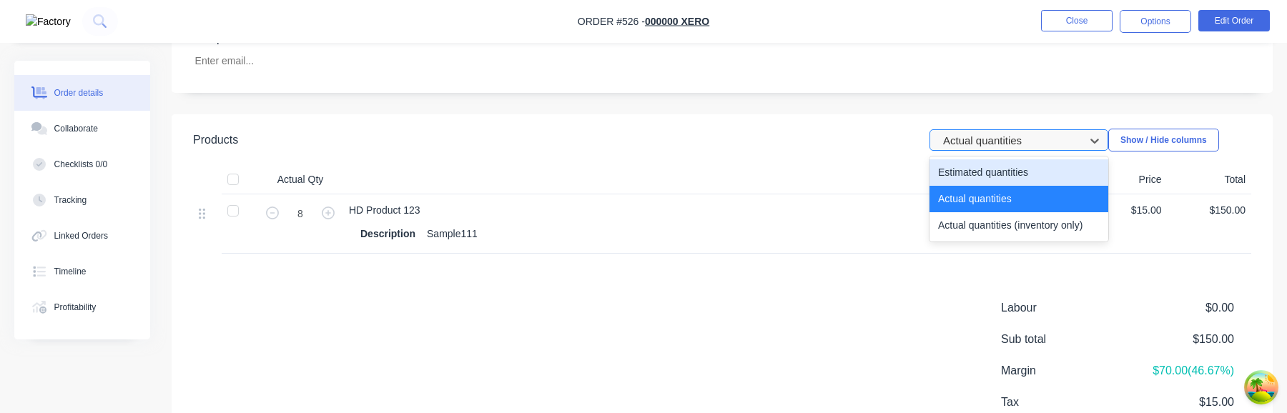
click at [1014, 141] on div at bounding box center [1010, 141] width 136 height 18
click at [1003, 168] on div "Estimated quantities" at bounding box center [1019, 172] width 179 height 26
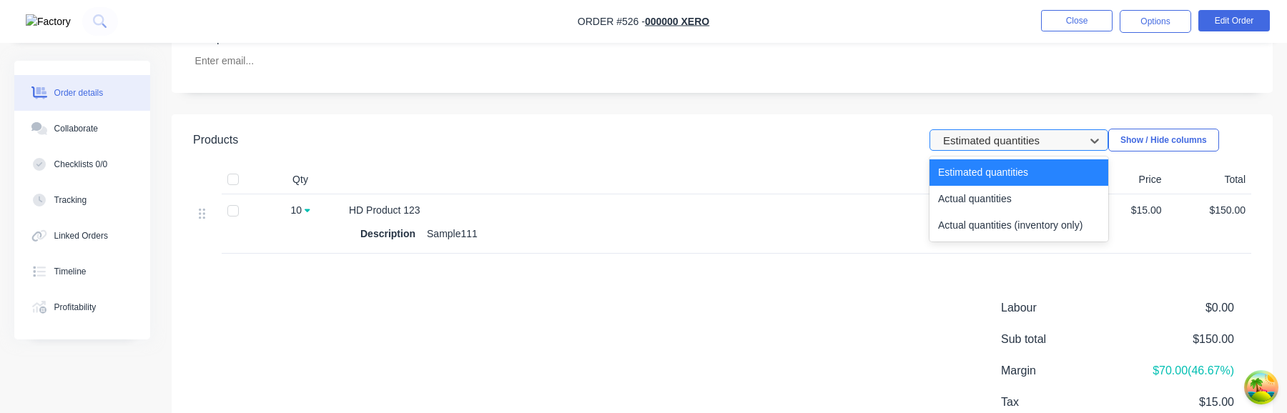
click at [1021, 139] on div at bounding box center [1010, 141] width 136 height 18
click at [1008, 206] on div "Actual quantities" at bounding box center [1019, 199] width 179 height 26
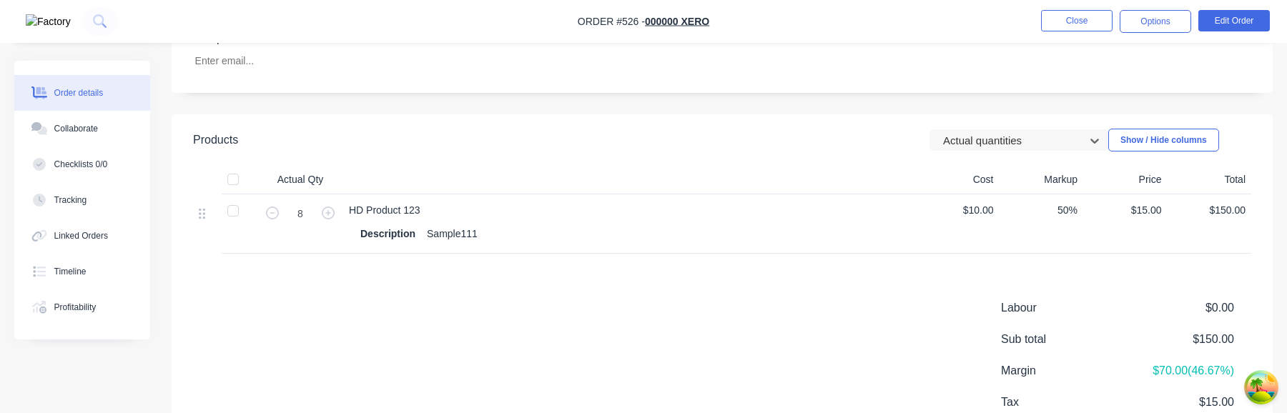
click at [1021, 155] on header "Products option Actual quantities, selected. Actual quantities Show / Hide colu…" at bounding box center [722, 139] width 1101 height 51
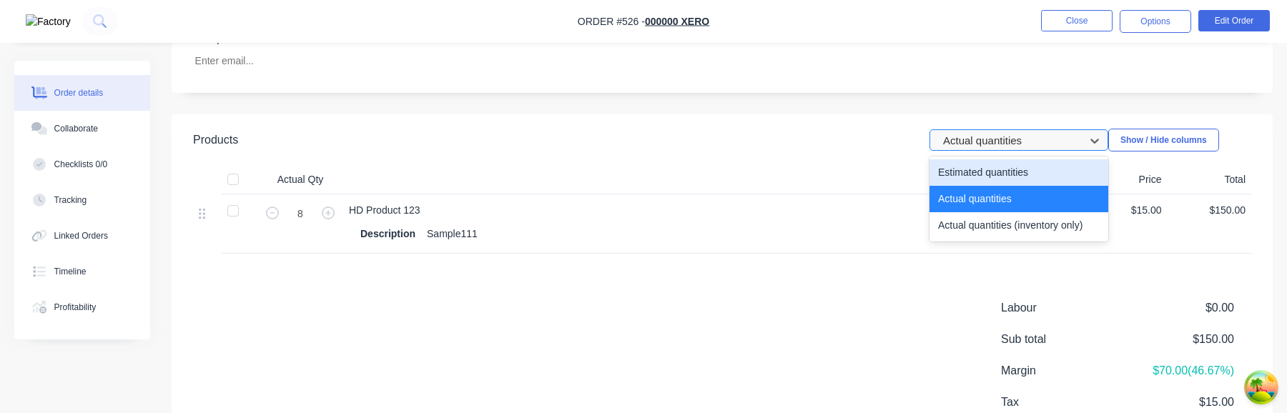
click at [1018, 144] on div at bounding box center [1010, 141] width 136 height 18
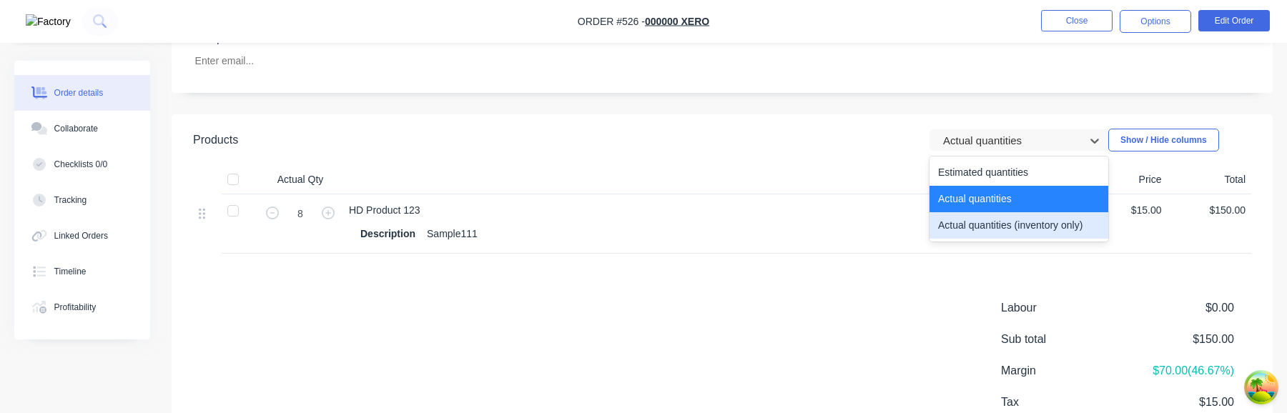
click at [996, 220] on div "Actual quantities (inventory only)" at bounding box center [1019, 225] width 179 height 26
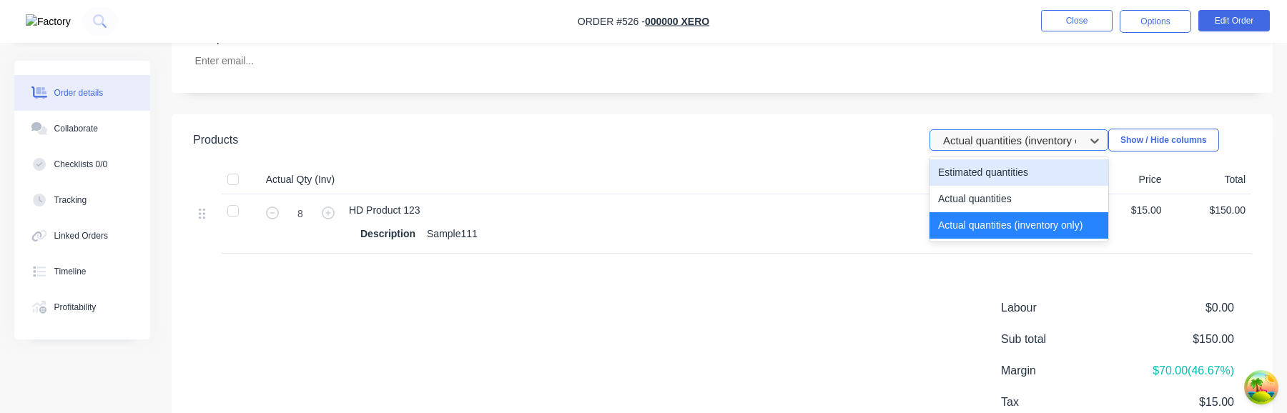
click at [1016, 139] on div at bounding box center [1010, 141] width 136 height 18
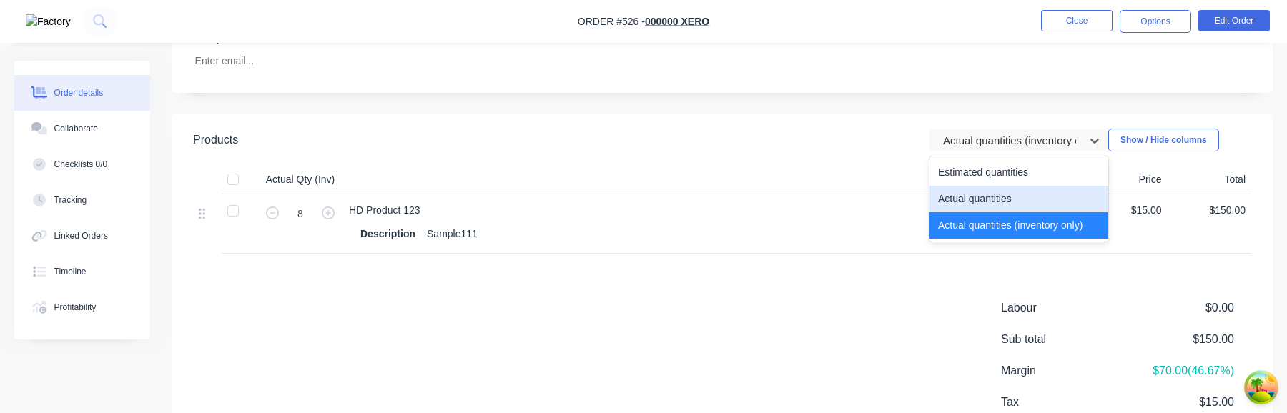
click at [1003, 197] on div "Actual quantities" at bounding box center [1019, 199] width 179 height 26
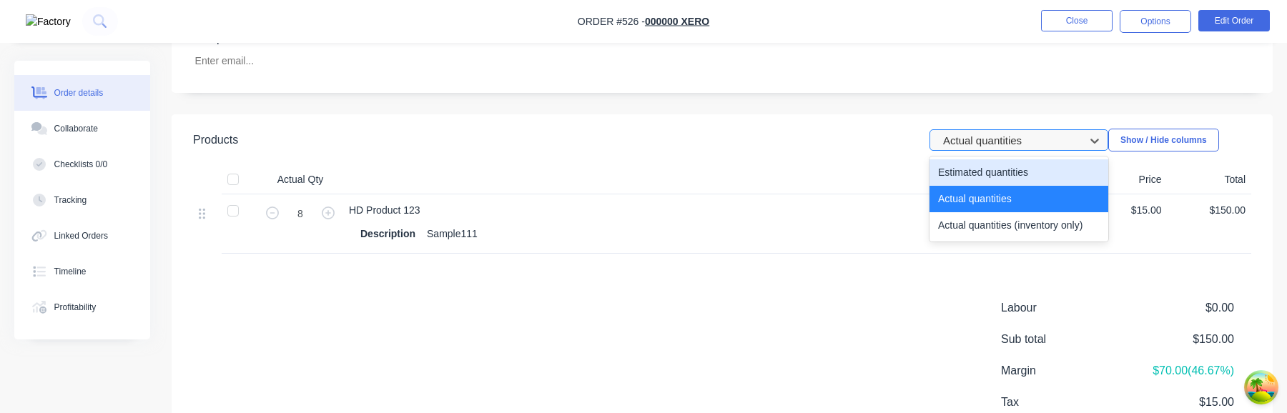
click at [1014, 137] on div at bounding box center [1010, 141] width 136 height 18
click at [1001, 167] on div "Estimated quantities" at bounding box center [1019, 172] width 179 height 26
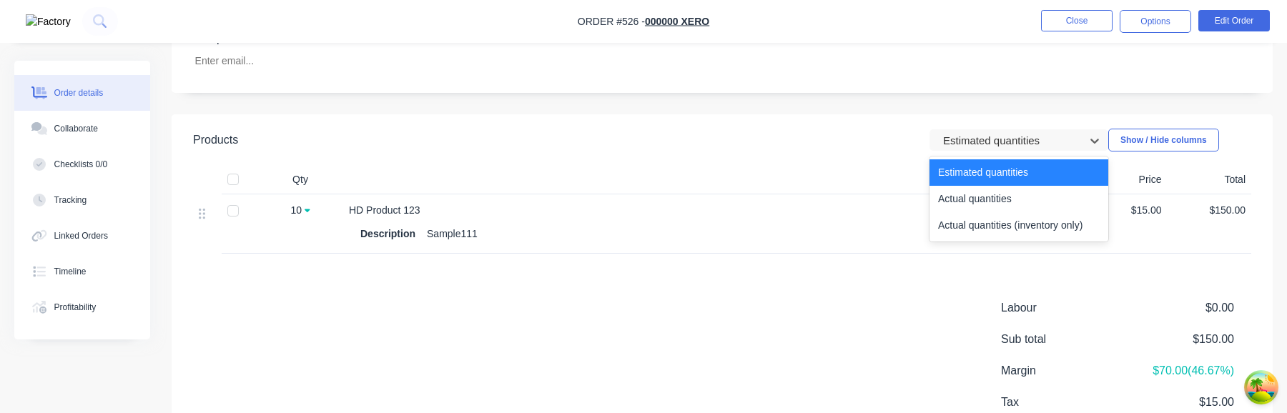
click at [1026, 129] on div "option Estimated quantities, selected. Estimated quantities, 1 of 3. 3 results …" at bounding box center [834, 140] width 833 height 23
click at [1014, 190] on div "Actual quantities" at bounding box center [1019, 199] width 179 height 26
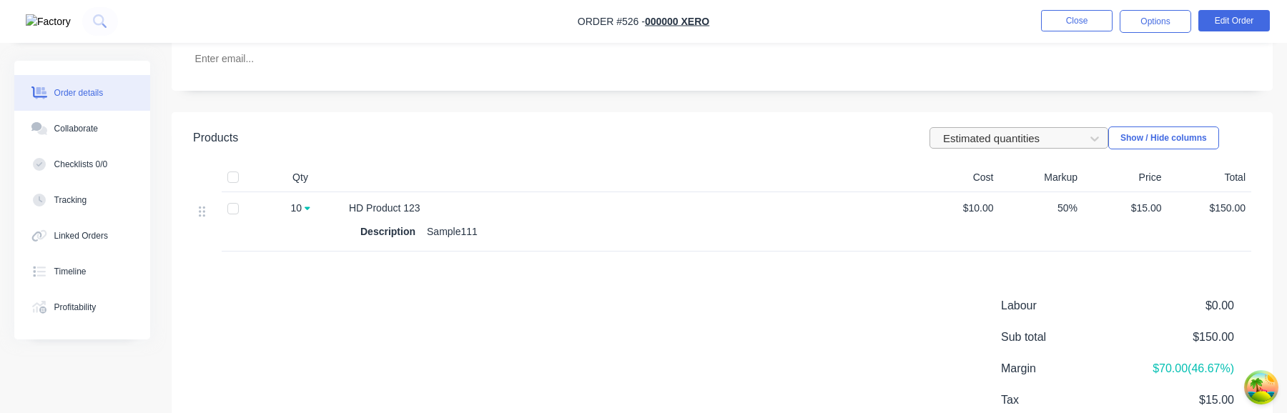
scroll to position [366, 0]
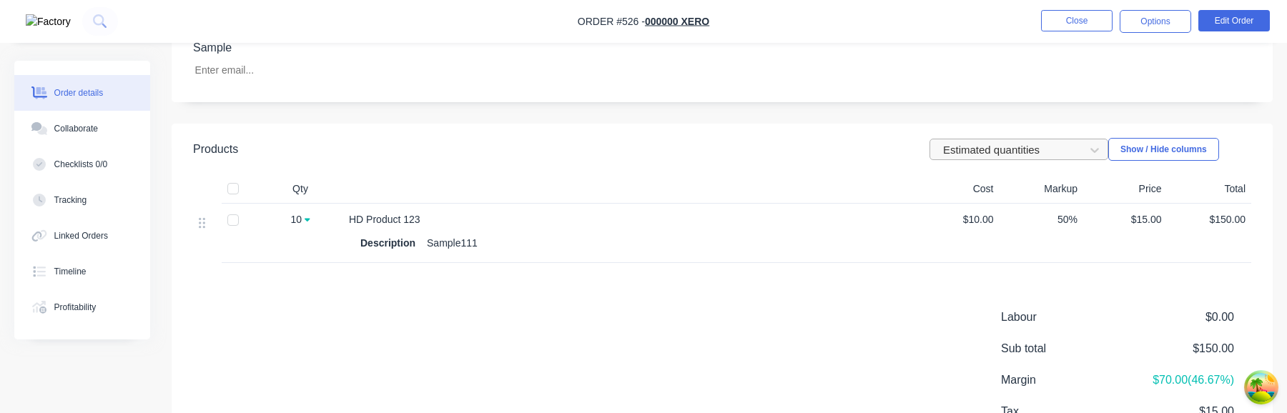
click at [1002, 158] on div "Estimated quantities" at bounding box center [1010, 149] width 144 height 21
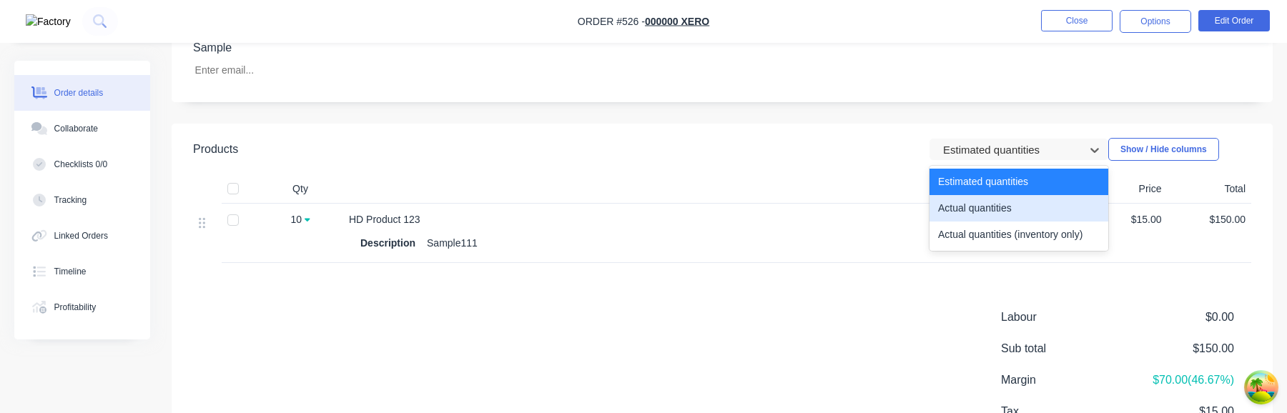
click at [982, 200] on div "Actual quantities" at bounding box center [1019, 208] width 179 height 26
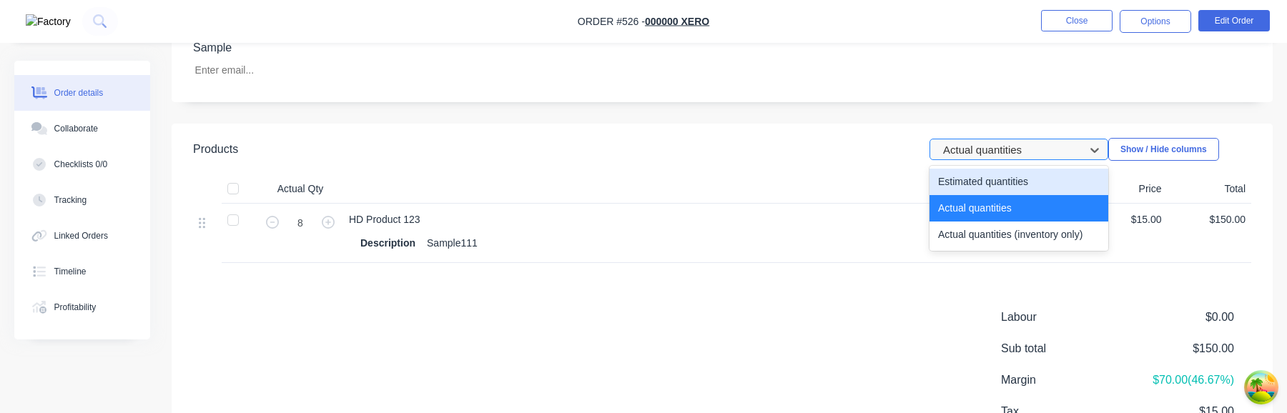
click at [1008, 149] on div at bounding box center [1010, 150] width 136 height 18
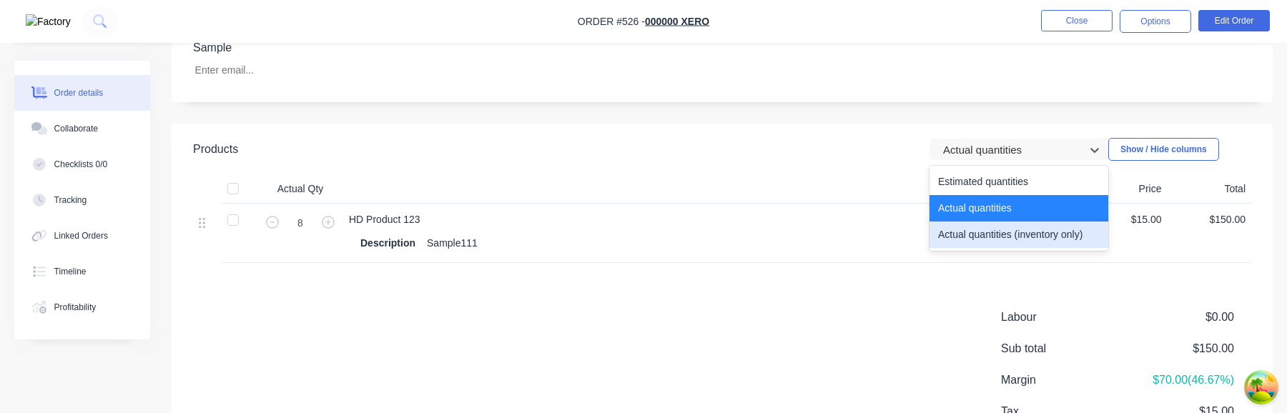
click at [979, 230] on div "Actual quantities (inventory only)" at bounding box center [1019, 235] width 179 height 26
type input "0"
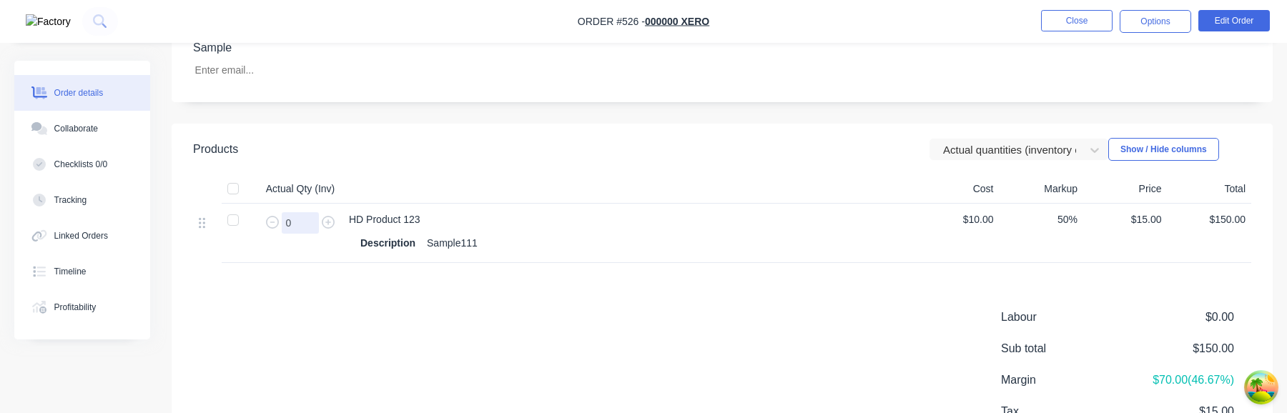
click at [300, 217] on input "0" at bounding box center [300, 222] width 37 height 21
click at [752, 240] on div "Description Sample111" at bounding box center [629, 243] width 538 height 21
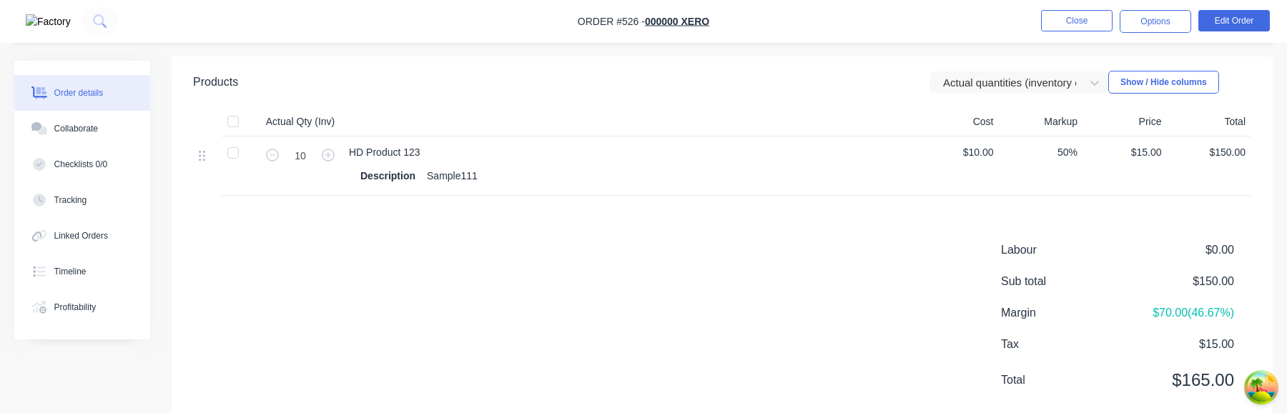
scroll to position [439, 0]
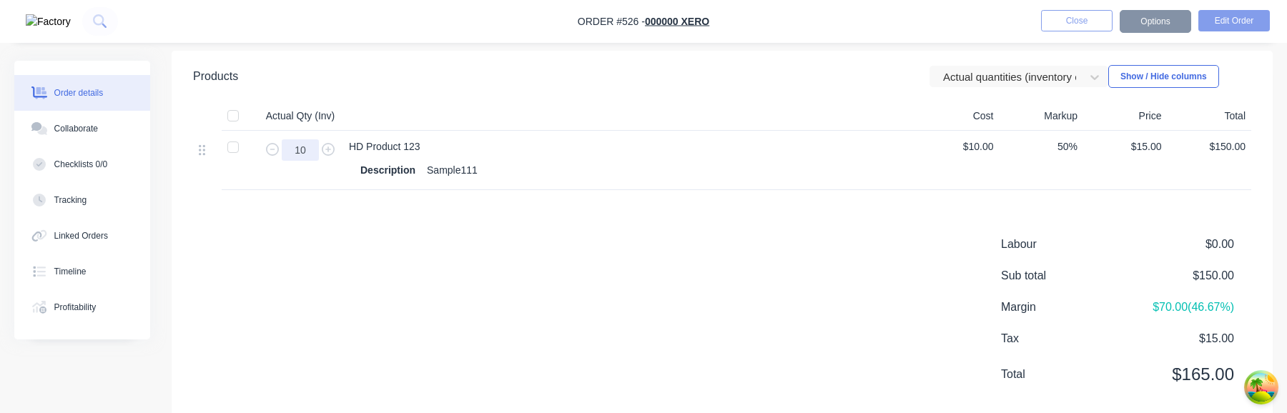
click at [304, 153] on input "10" at bounding box center [300, 149] width 37 height 21
type input "3"
click at [573, 215] on div "Products Actual quantities (inventory only) Show / Hide columns Actual Qty (Inv…" at bounding box center [722, 237] width 1101 height 373
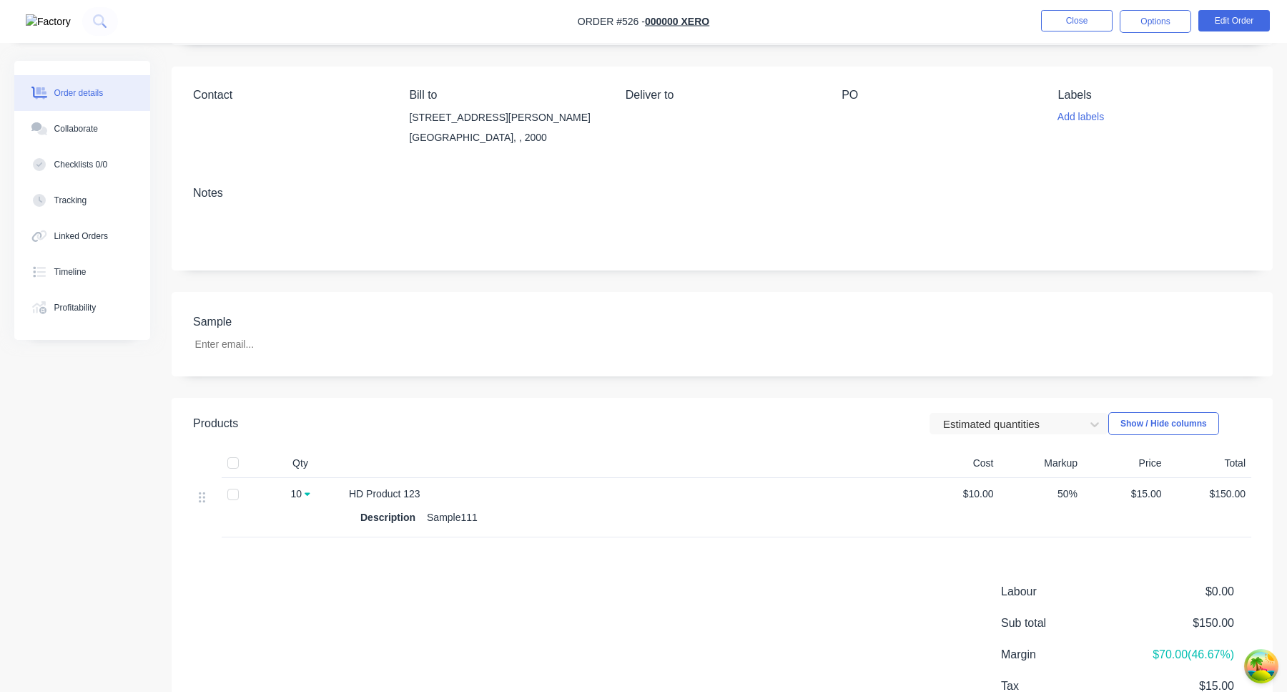
scroll to position [192, 0]
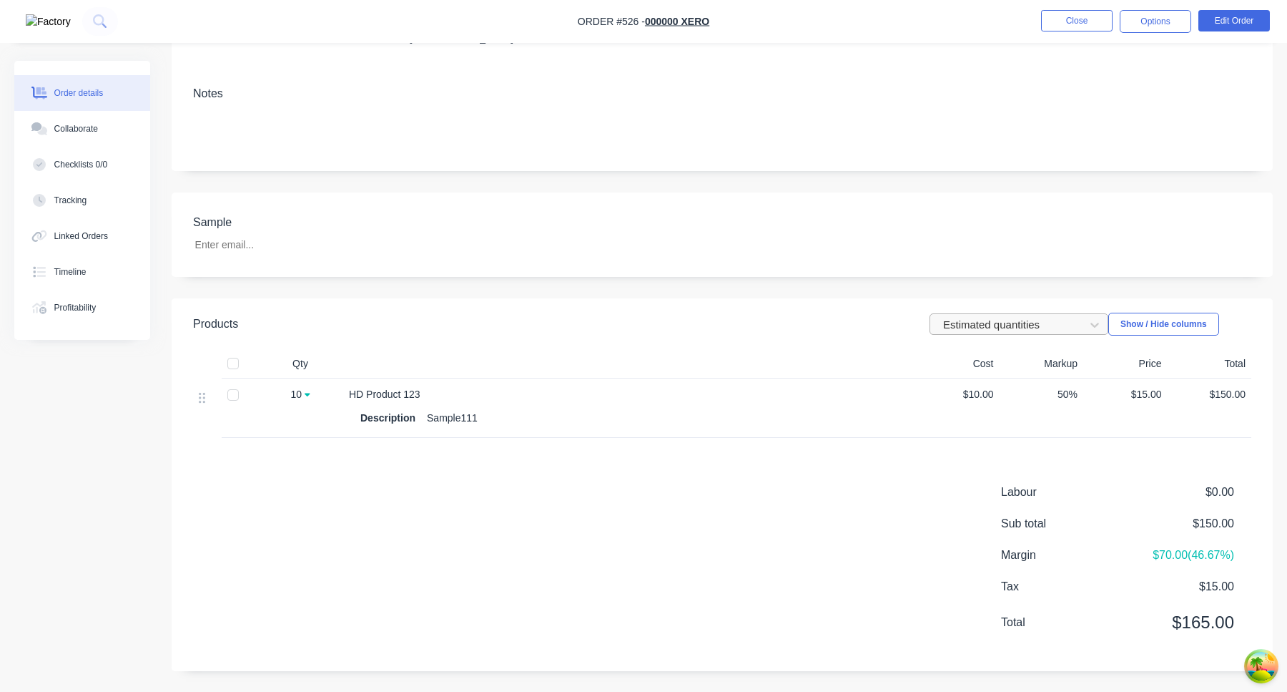
click at [973, 327] on div at bounding box center [1010, 324] width 136 height 18
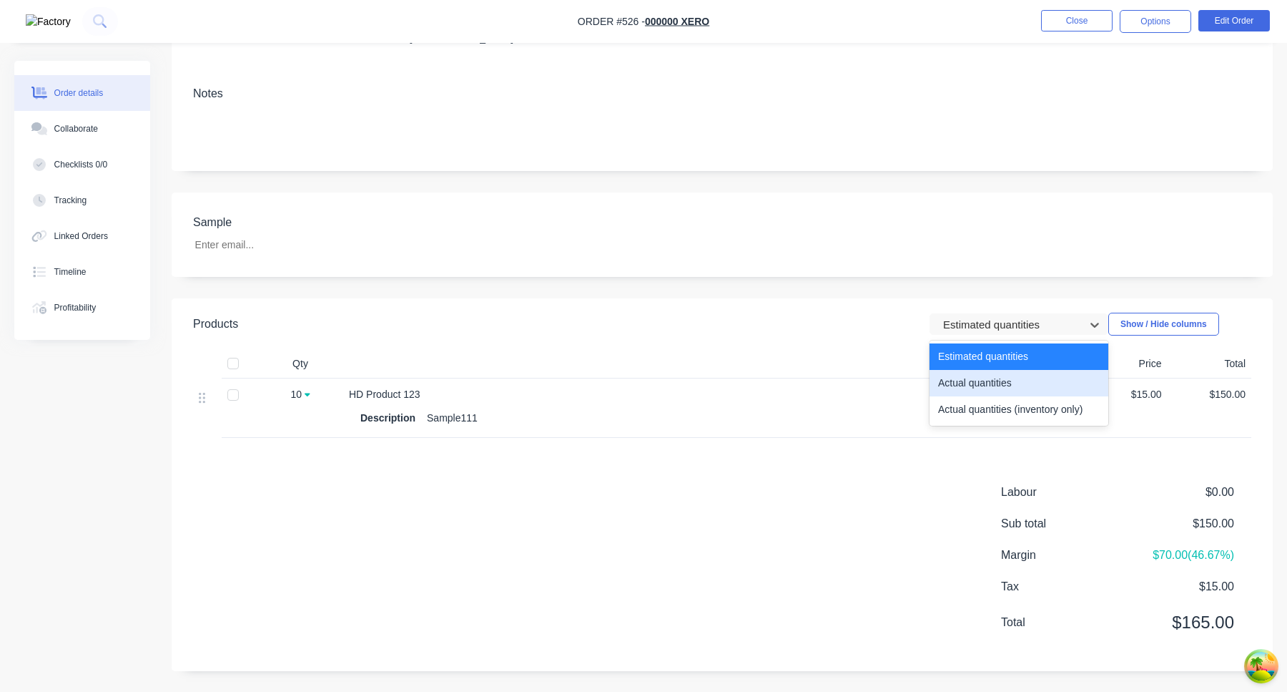
click at [970, 379] on div "Actual quantities" at bounding box center [1019, 383] width 179 height 26
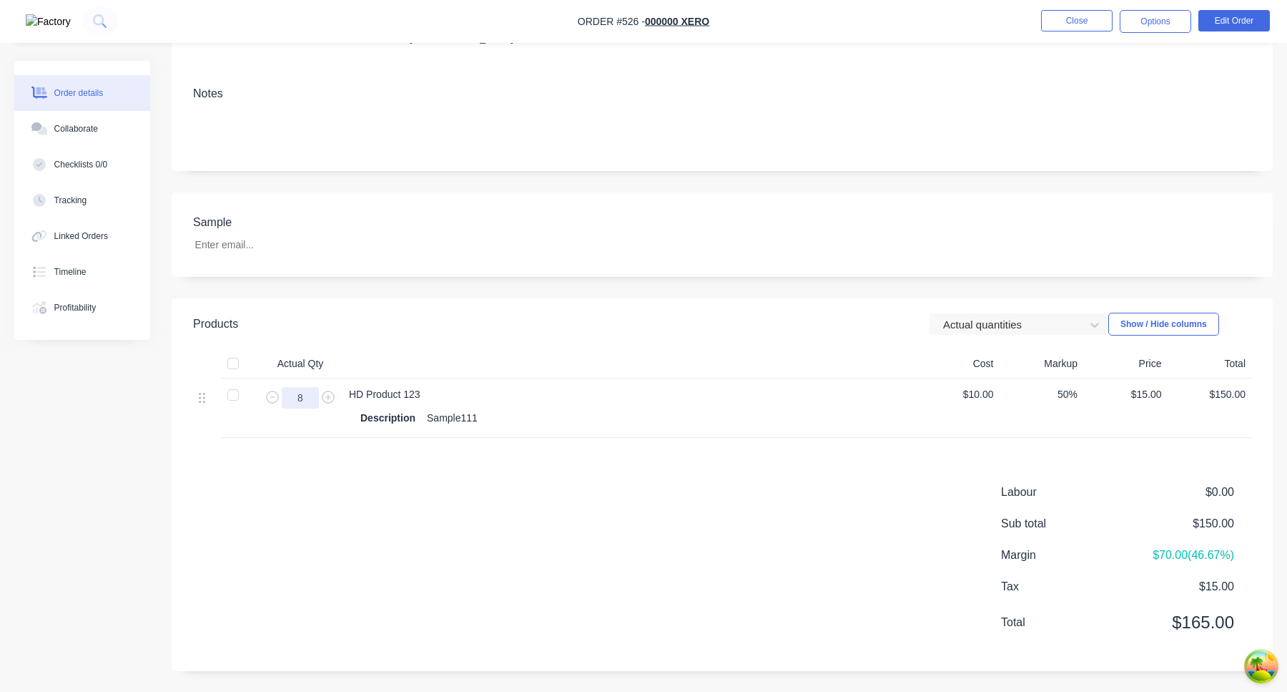
drag, startPoint x: 305, startPoint y: 395, endPoint x: 250, endPoint y: 395, distance: 55.8
click at [250, 395] on div "8 HD Product 123 Description Sample111 $10.00 50% $15.00 $150.00" at bounding box center [722, 407] width 1059 height 59
click at [649, 423] on div "Description Sample111" at bounding box center [629, 418] width 538 height 21
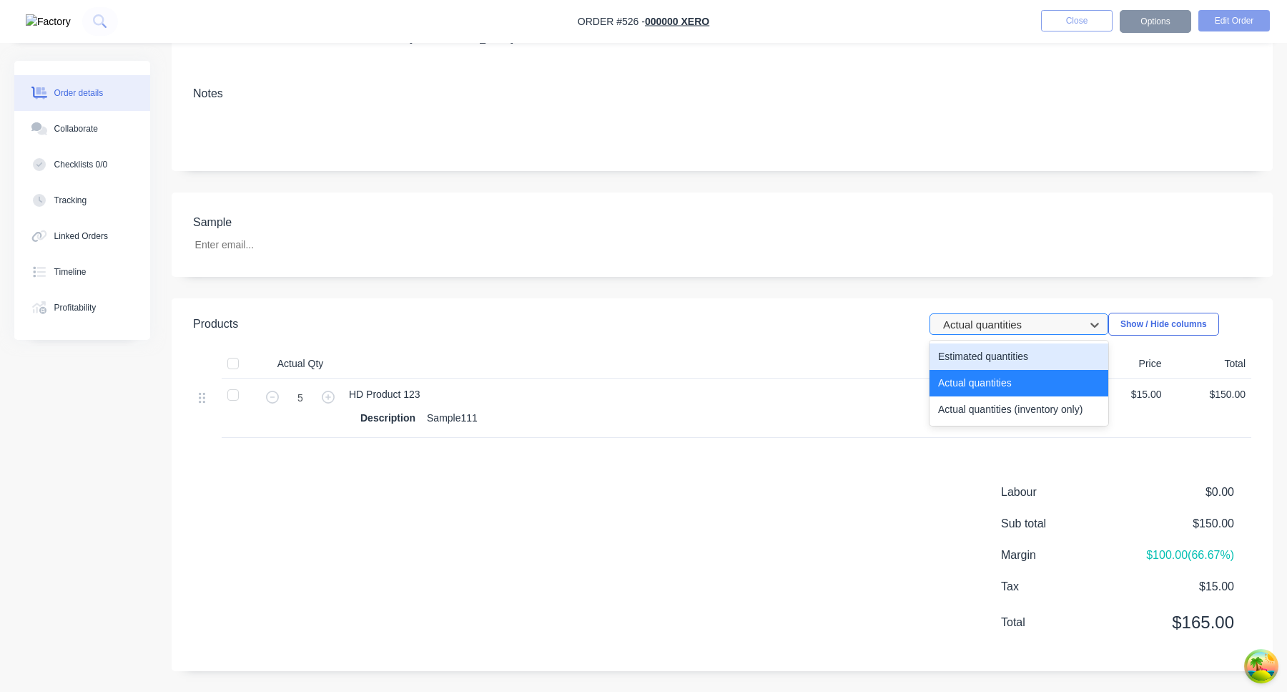
click at [966, 324] on div at bounding box center [1010, 324] width 136 height 18
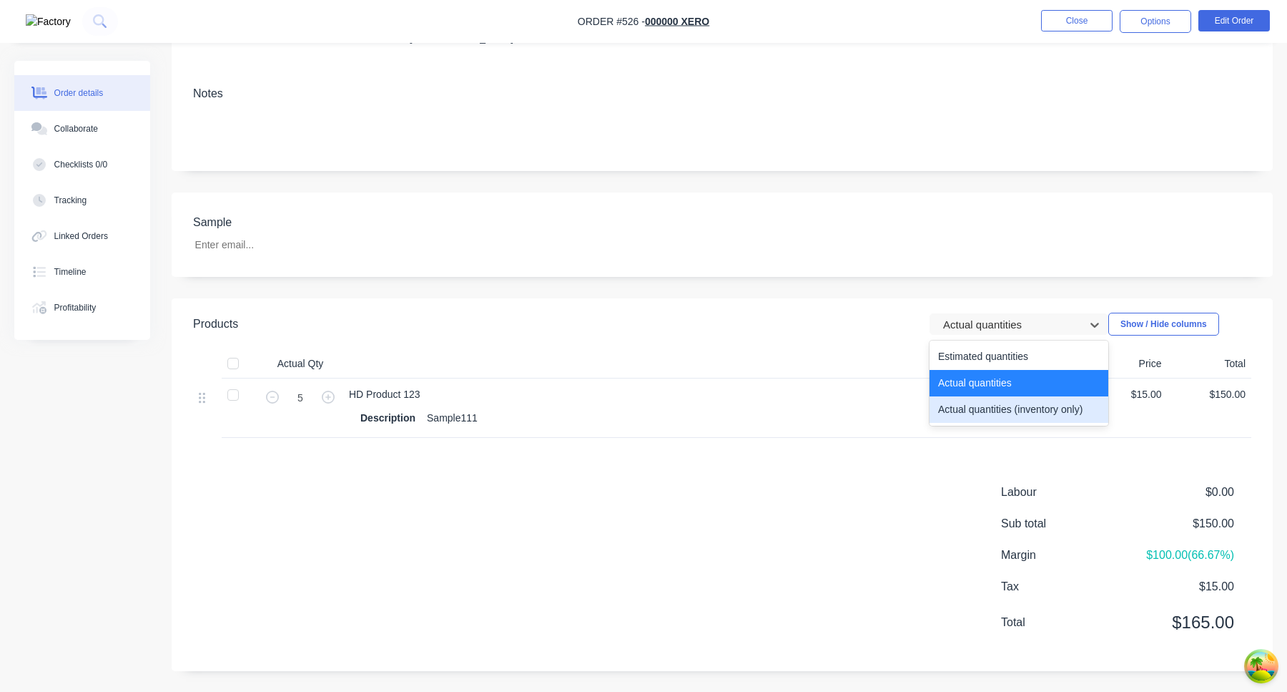
click at [966, 406] on div "Actual quantities (inventory only)" at bounding box center [1019, 409] width 179 height 26
type input "3"
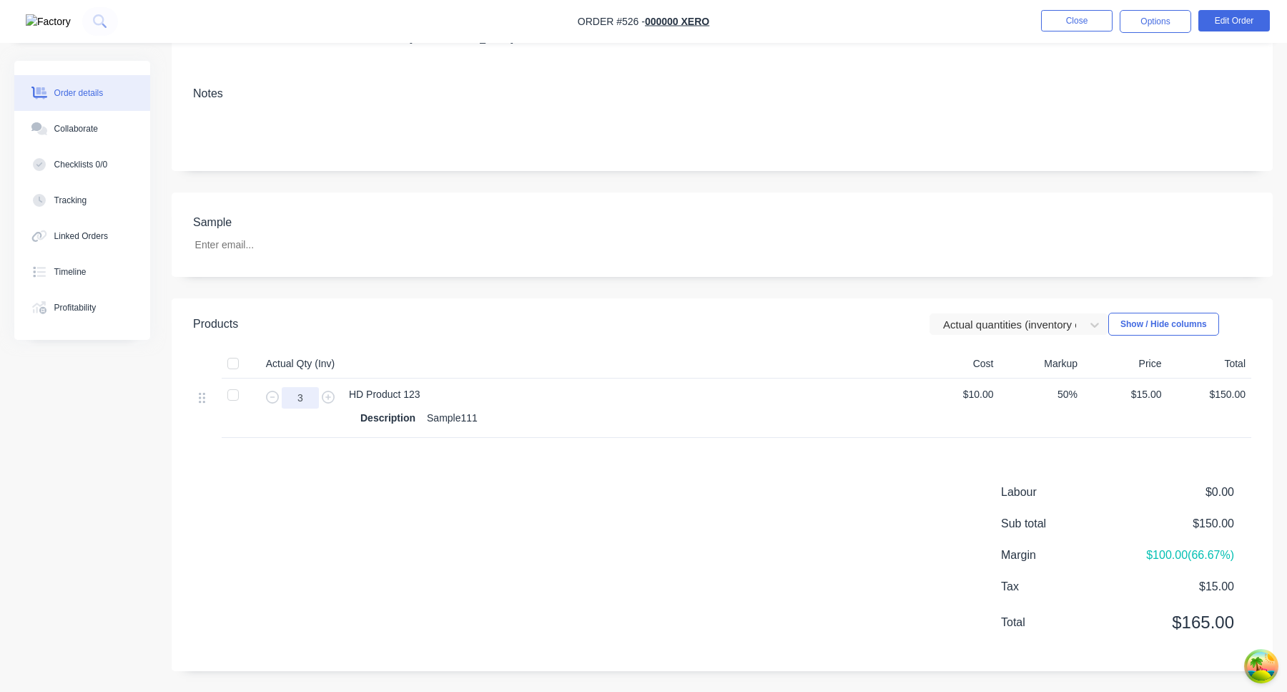
drag, startPoint x: 308, startPoint y: 396, endPoint x: 256, endPoint y: 396, distance: 52.2
click at [257, 396] on div "3" at bounding box center [300, 407] width 86 height 59
click at [740, 420] on div "Description Sample111" at bounding box center [629, 418] width 538 height 21
click at [1001, 335] on header "Products Actual quantities (inventory only) Show / Hide columns" at bounding box center [722, 323] width 1101 height 51
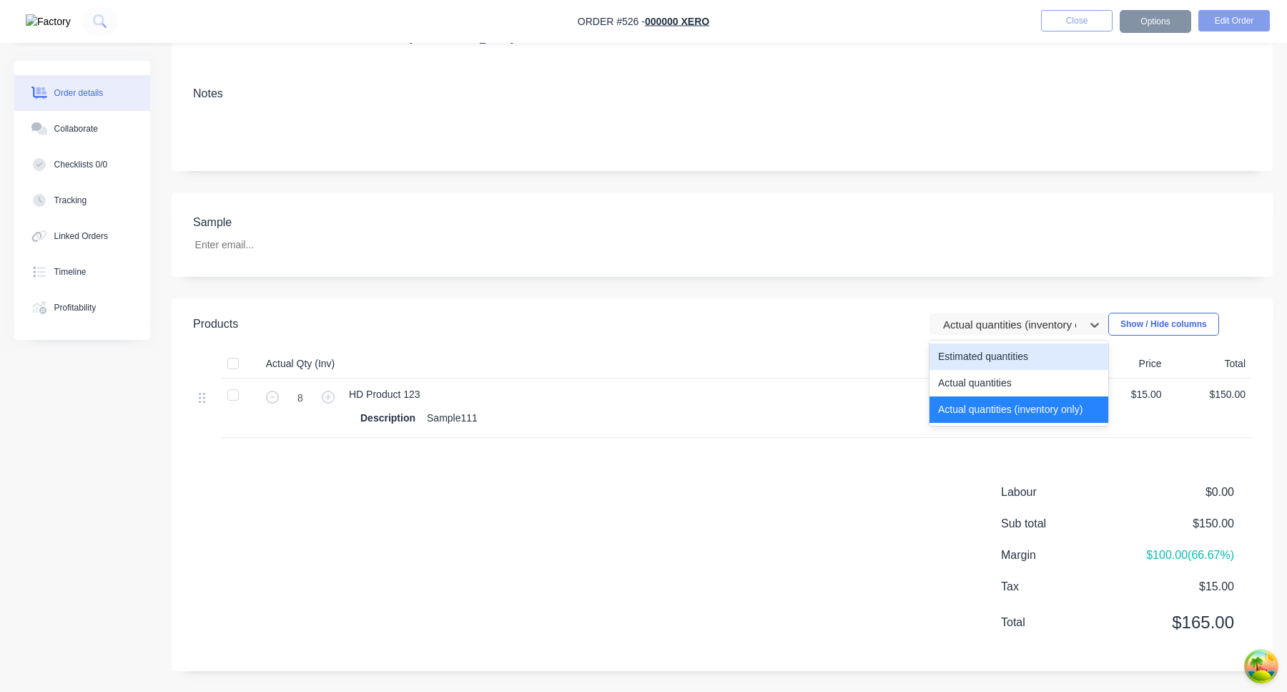
drag, startPoint x: 1001, startPoint y: 325, endPoint x: 993, endPoint y: 355, distance: 31.9
click at [1001, 325] on div at bounding box center [1010, 324] width 136 height 18
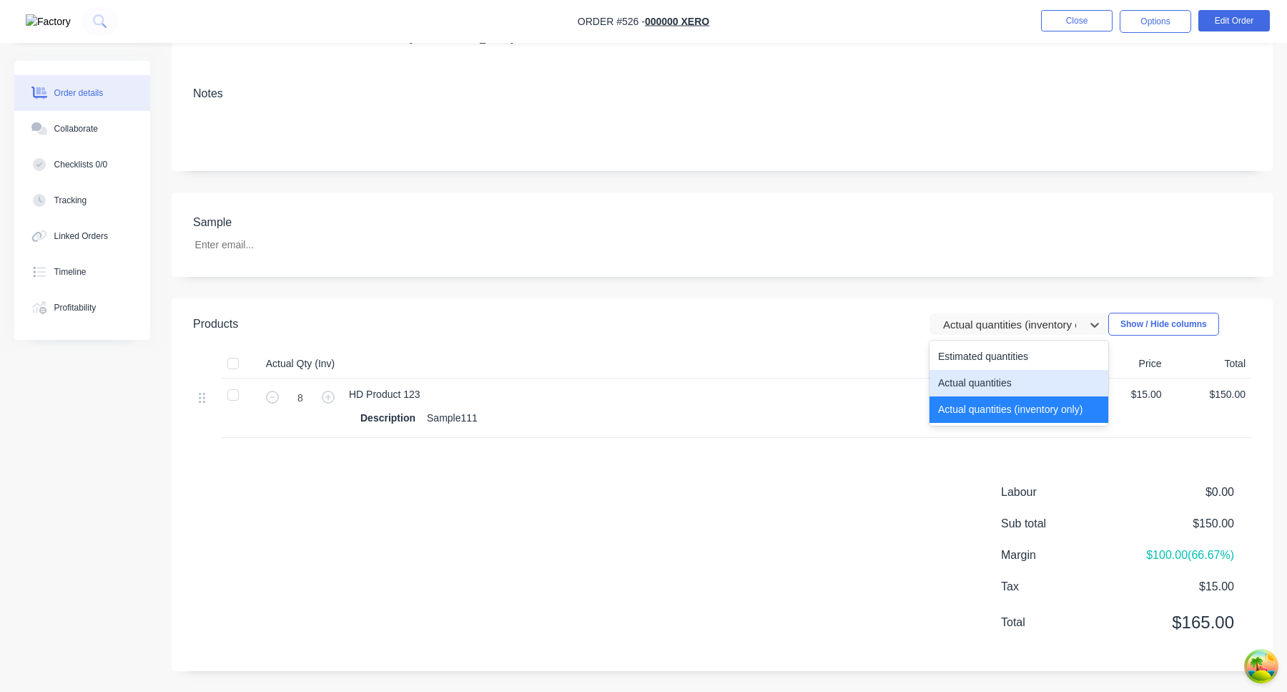
click at [988, 388] on div "Actual quantities" at bounding box center [1019, 383] width 179 height 26
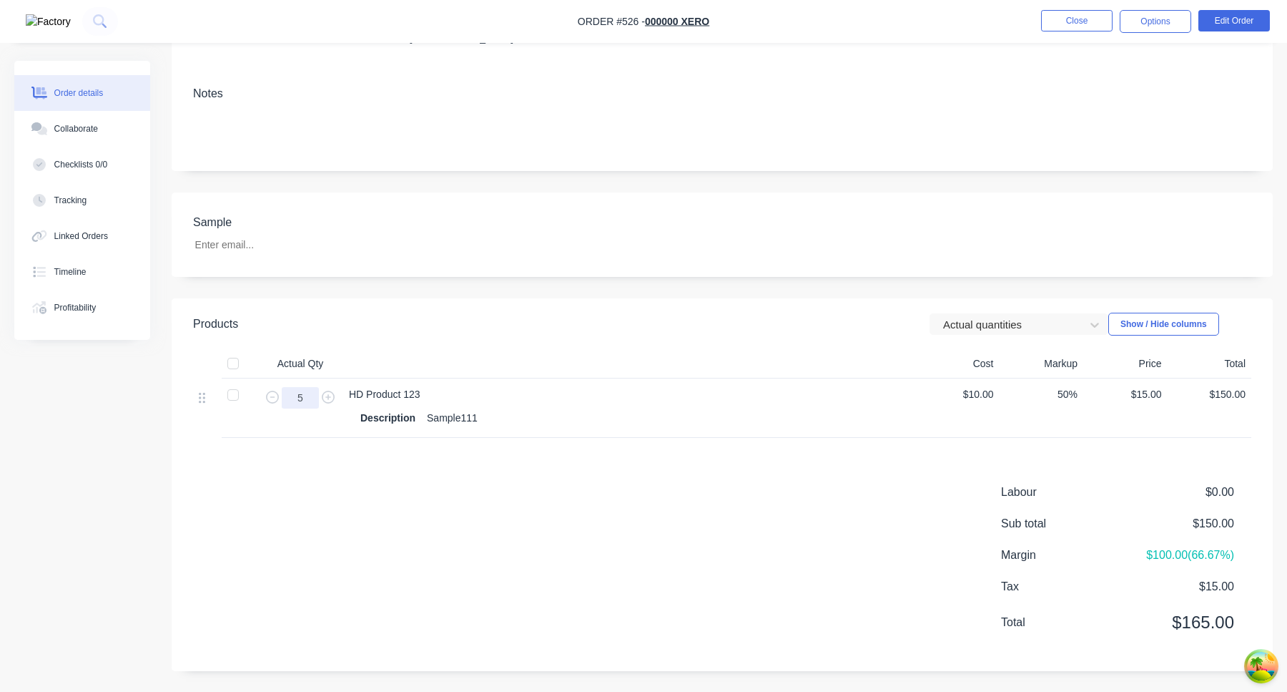
click at [309, 397] on input "5" at bounding box center [300, 397] width 37 height 21
click at [747, 450] on div "Products Actual quantities Show / Hide columns Actual Qty Cost Markup Price Tot…" at bounding box center [722, 484] width 1101 height 373
click at [1013, 315] on div at bounding box center [1010, 324] width 136 height 18
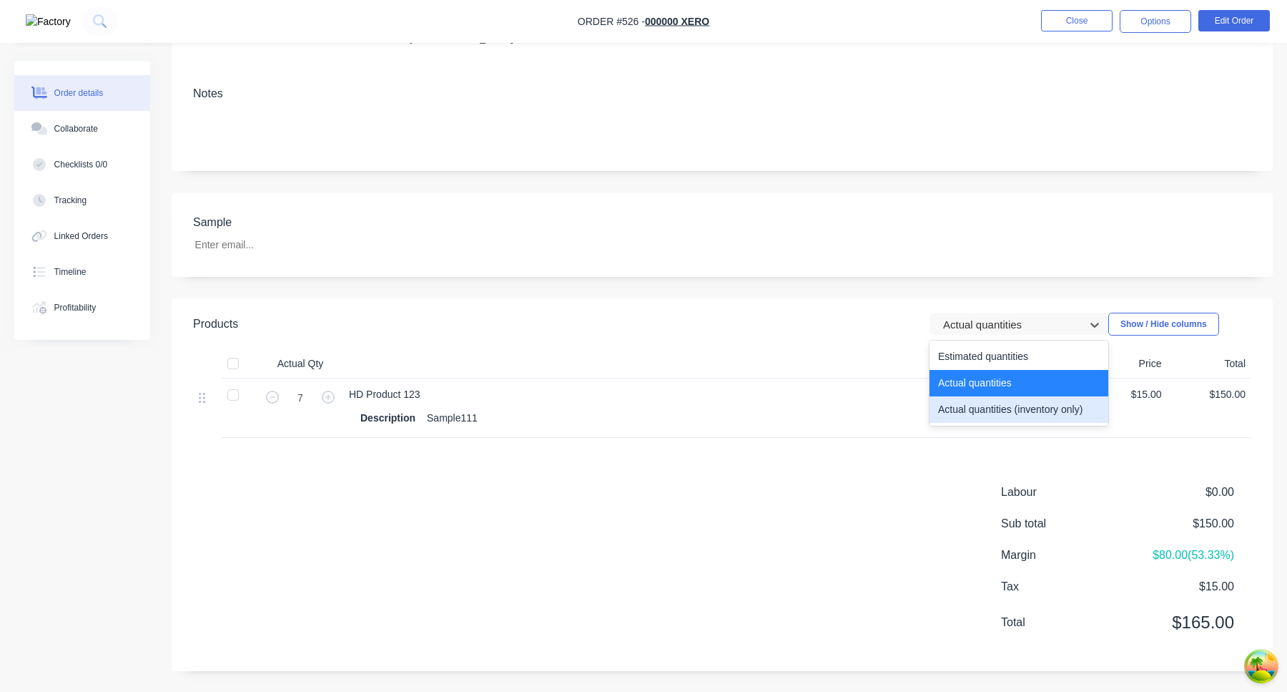
click at [991, 409] on div "Actual quantities (inventory only)" at bounding box center [1019, 409] width 179 height 26
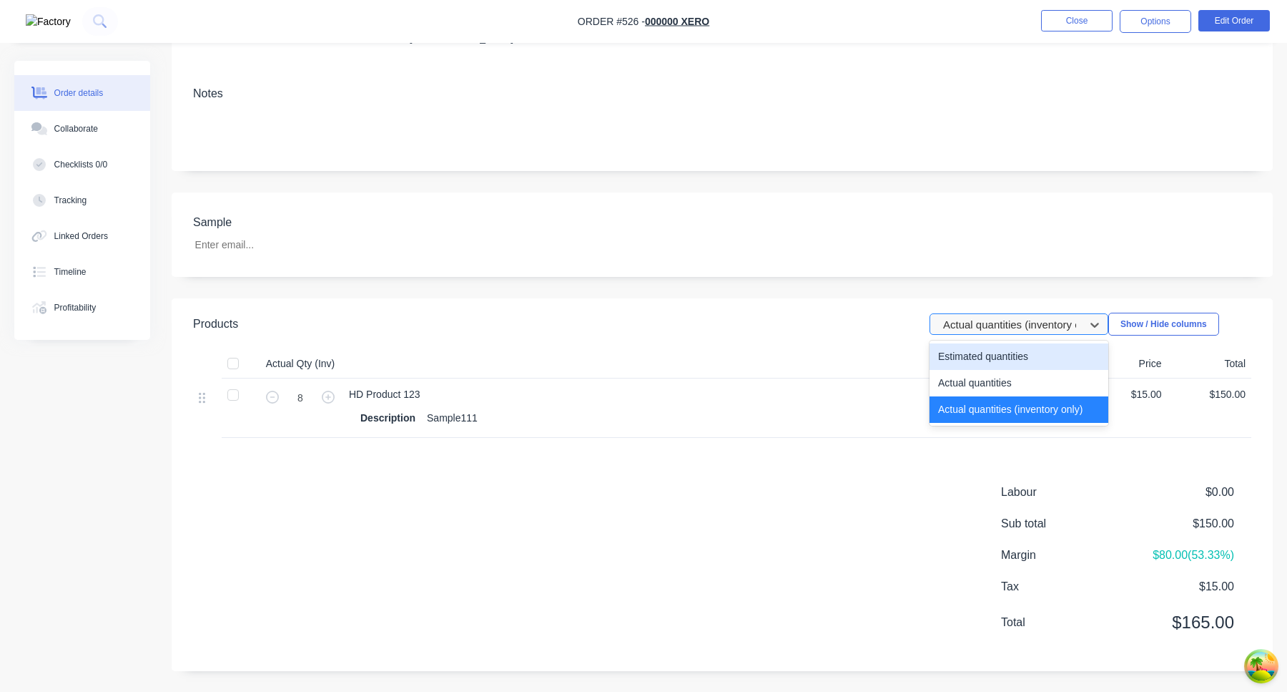
click at [1031, 321] on div at bounding box center [1010, 324] width 136 height 18
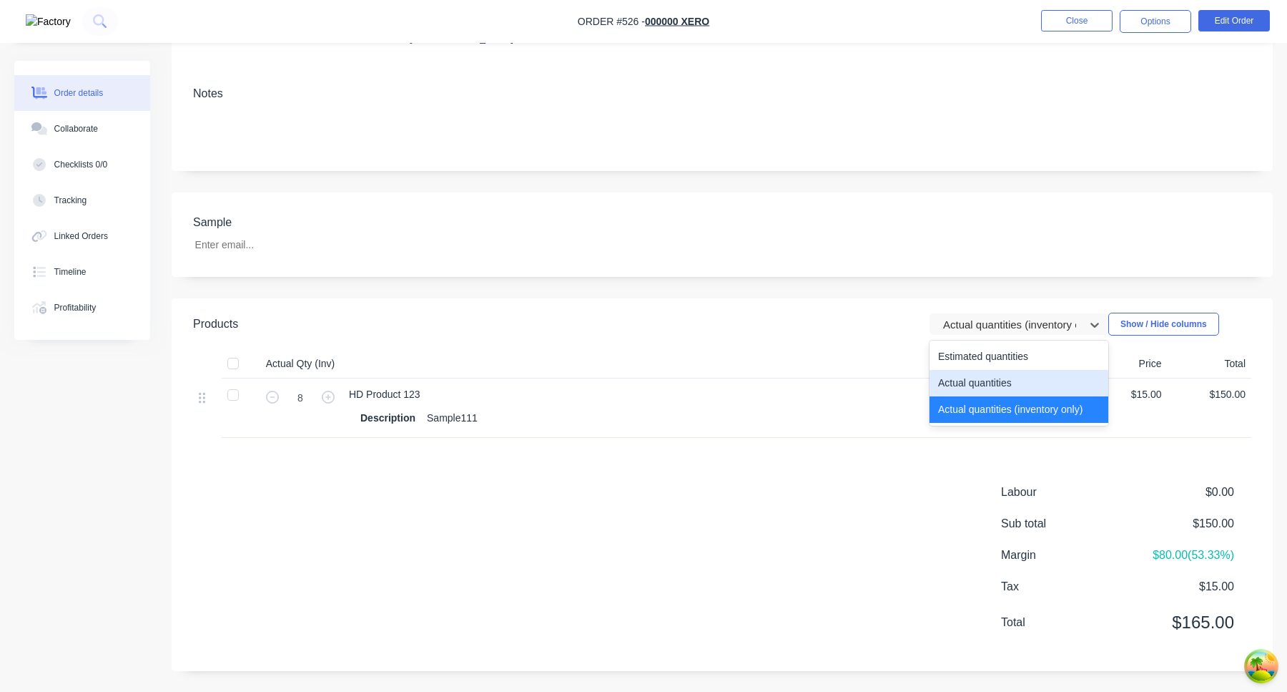
click at [1003, 376] on div "Actual quantities" at bounding box center [1019, 383] width 179 height 26
type input "7"
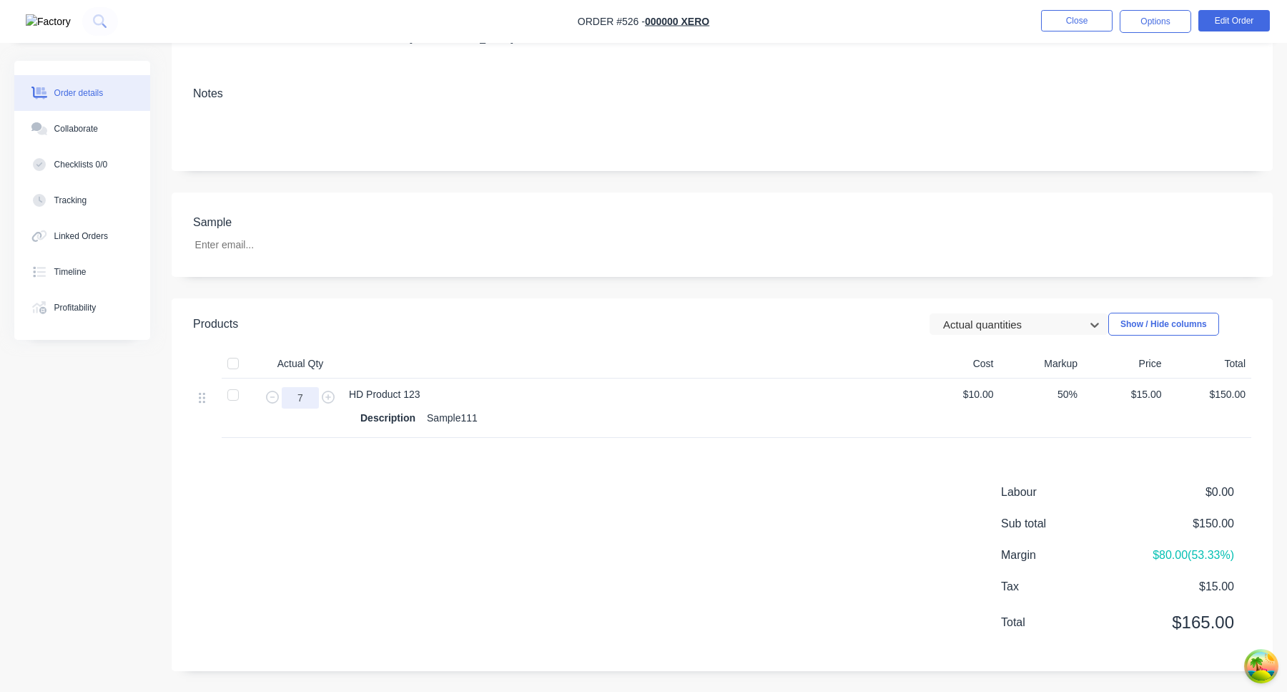
click at [310, 395] on input "7" at bounding box center [300, 397] width 37 height 21
click at [735, 448] on div "Products Actual quantities Show / Hide columns Actual Qty Cost Markup Price Tot…" at bounding box center [722, 484] width 1101 height 373
click at [991, 325] on div at bounding box center [1010, 324] width 136 height 18
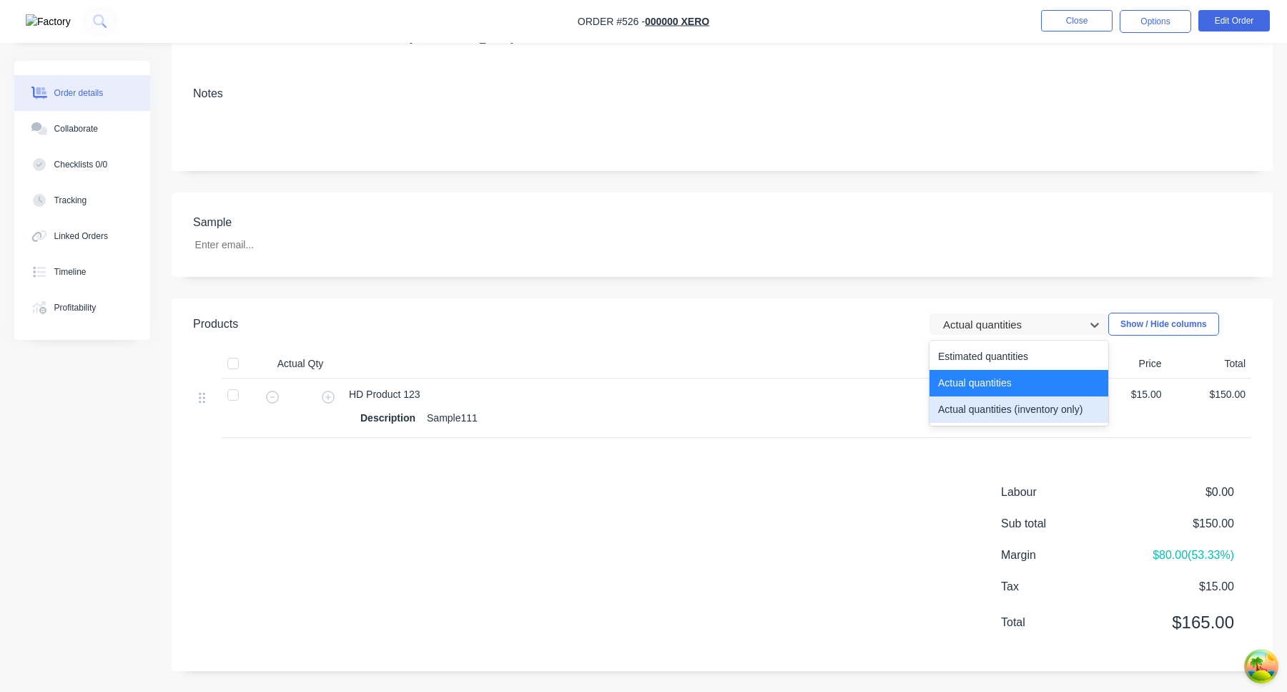
click at [985, 402] on div "Actual quantities (inventory only)" at bounding box center [1019, 409] width 179 height 26
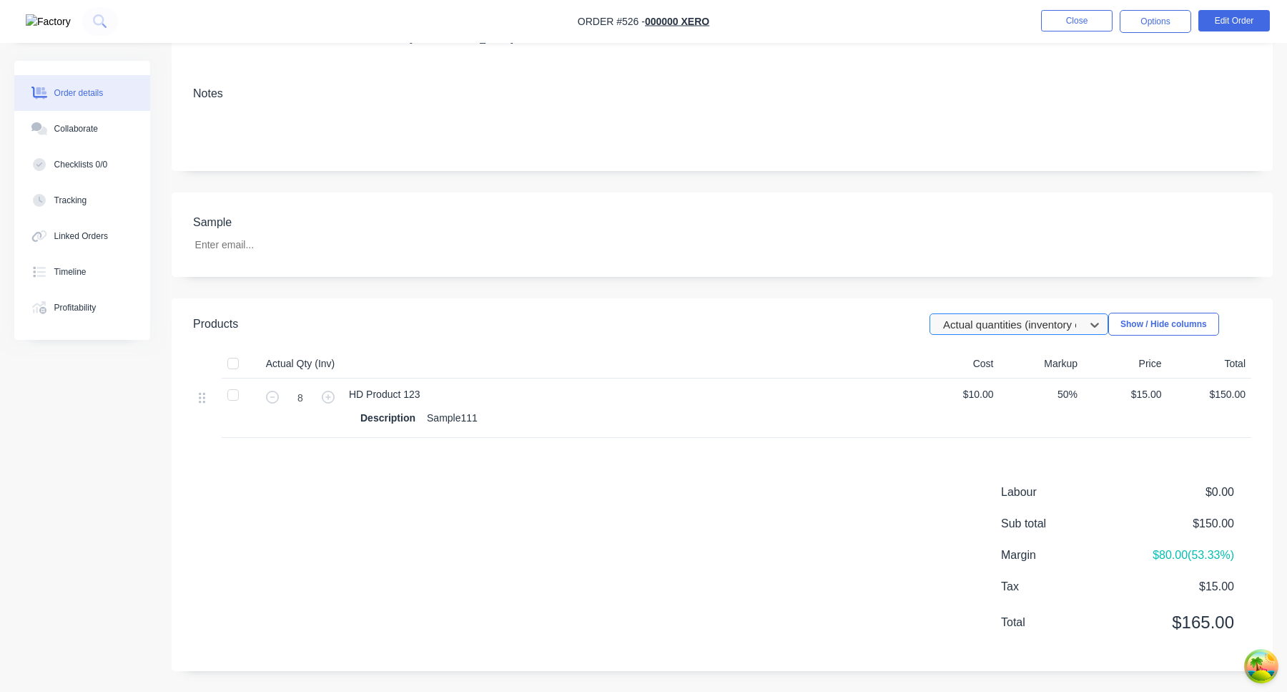
click at [993, 330] on div at bounding box center [1010, 324] width 136 height 18
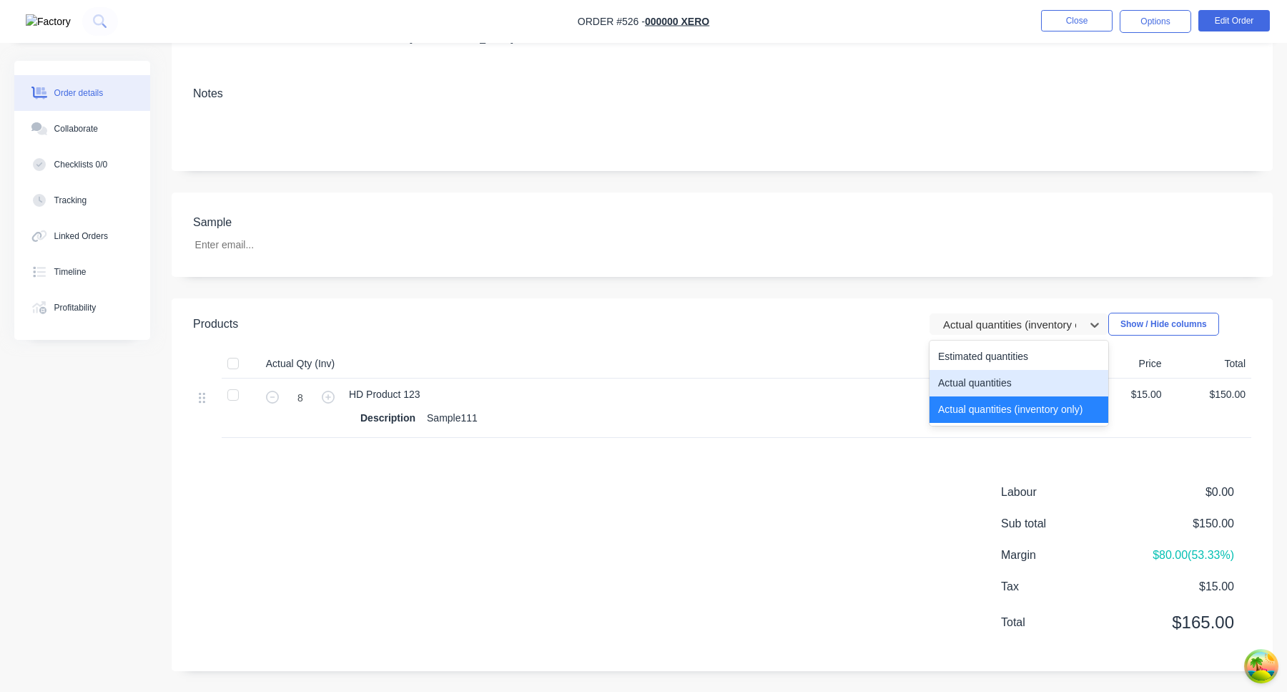
click at [992, 377] on div "Actual quantities" at bounding box center [1019, 383] width 179 height 26
type input "7"
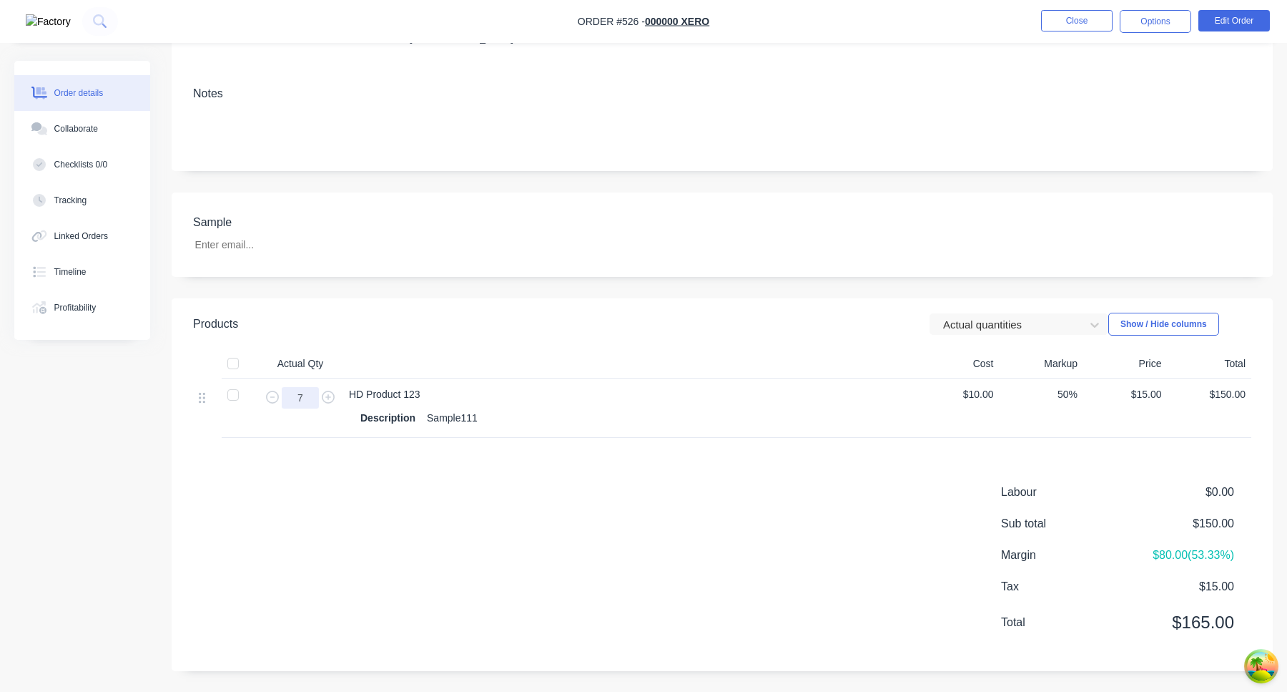
click at [306, 395] on input "7" at bounding box center [300, 397] width 37 height 21
click at [867, 492] on div "Labour $0.00 Sub total $150.00 Margin $80.00 ( 53.33 %) Tax $15.00 Total $165.00" at bounding box center [722, 566] width 1059 height 166
click at [897, 416] on div "Description Sample111" at bounding box center [629, 418] width 538 height 21
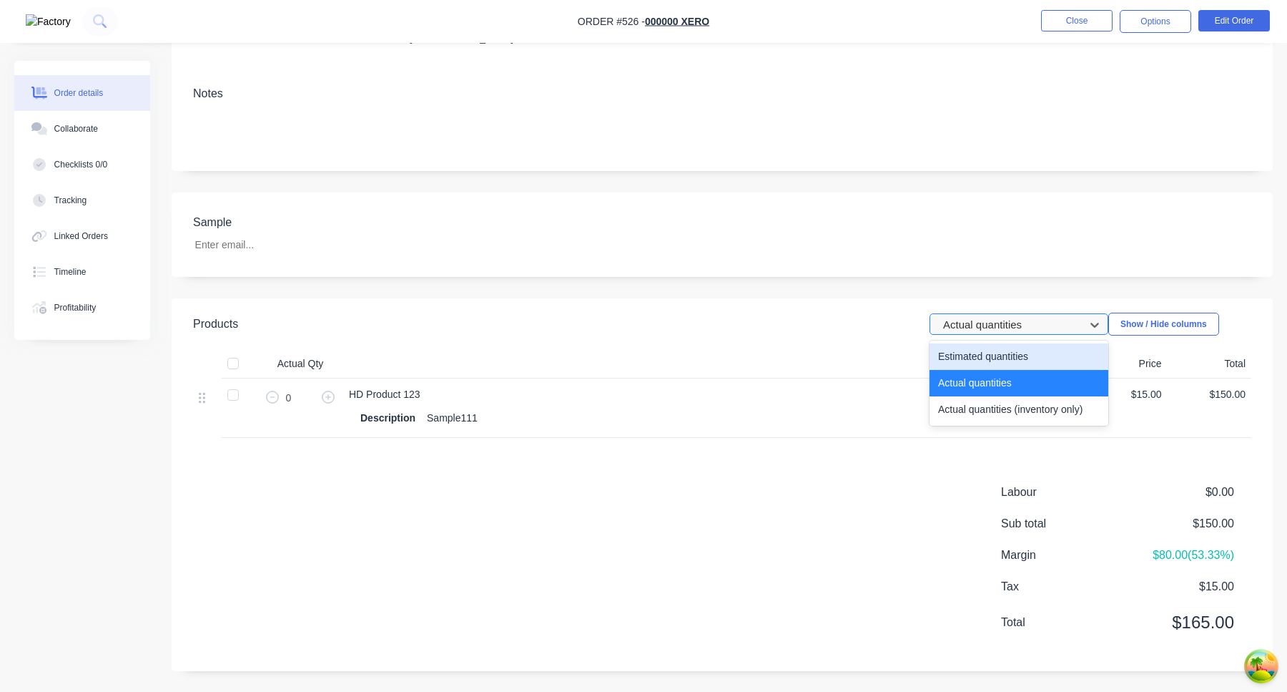
click at [1022, 328] on div at bounding box center [1010, 324] width 136 height 18
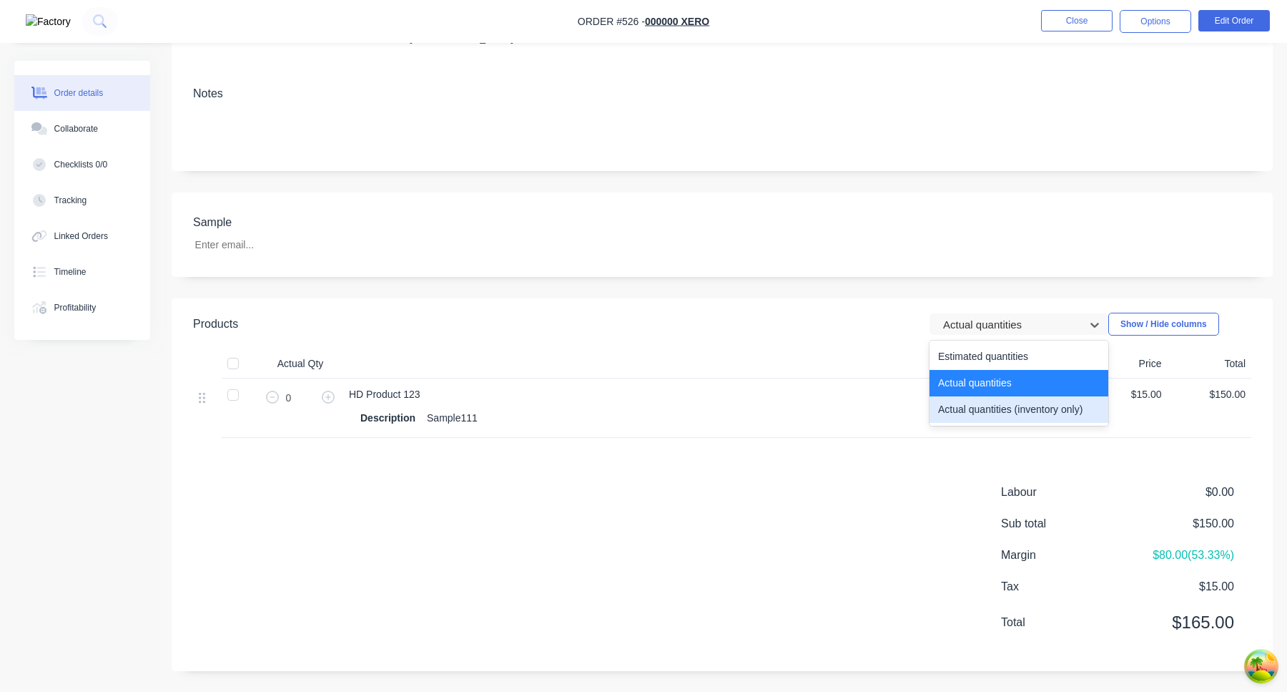
click at [1013, 409] on div "Actual quantities (inventory only)" at bounding box center [1019, 409] width 179 height 26
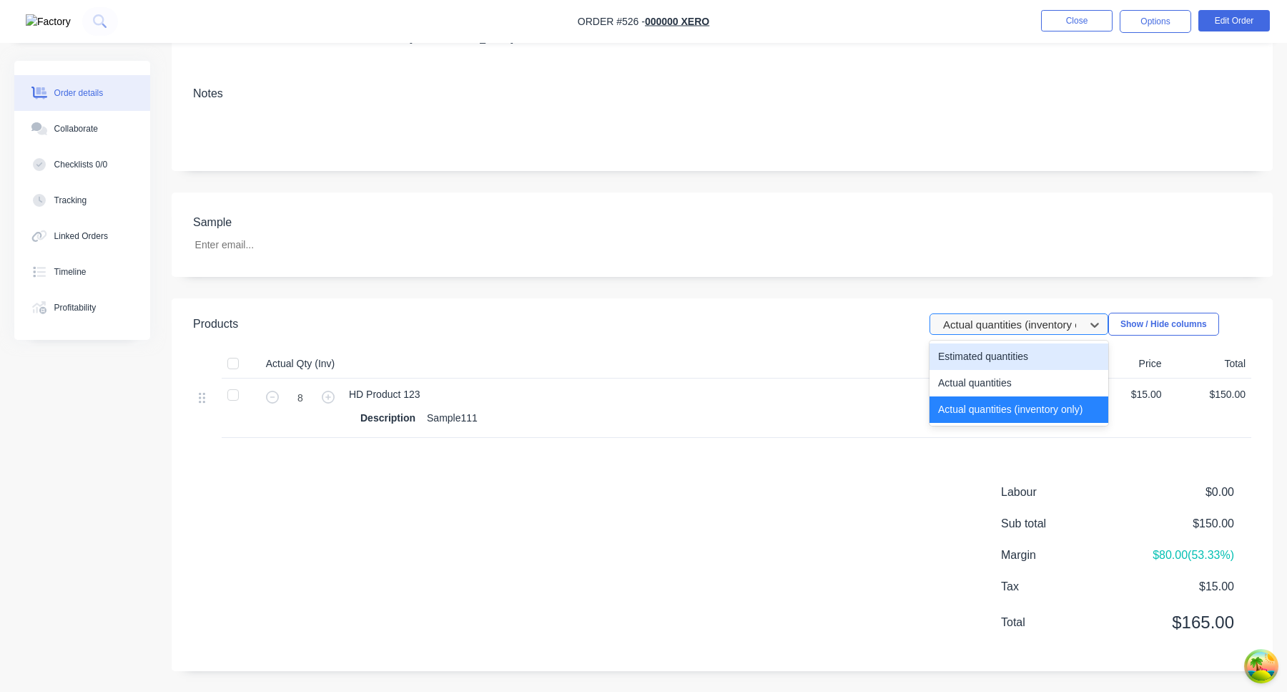
click at [1033, 328] on div at bounding box center [1010, 324] width 136 height 18
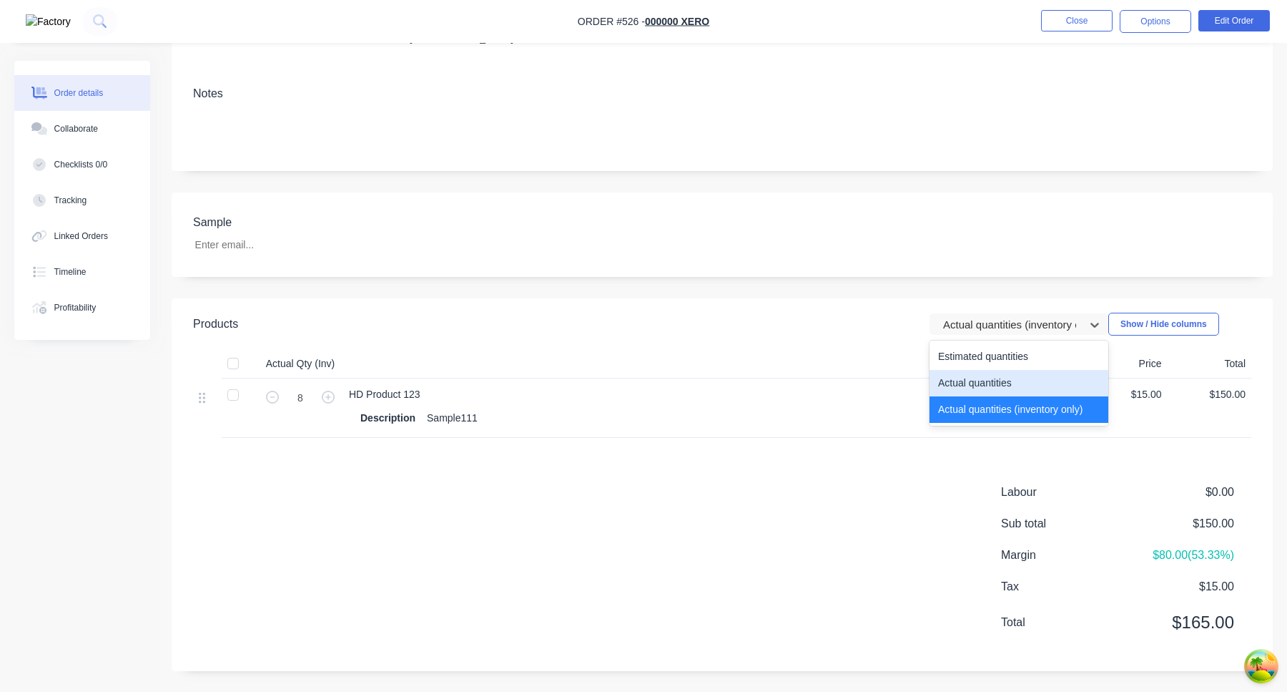
click at [1008, 390] on div "Actual quantities" at bounding box center [1019, 383] width 179 height 26
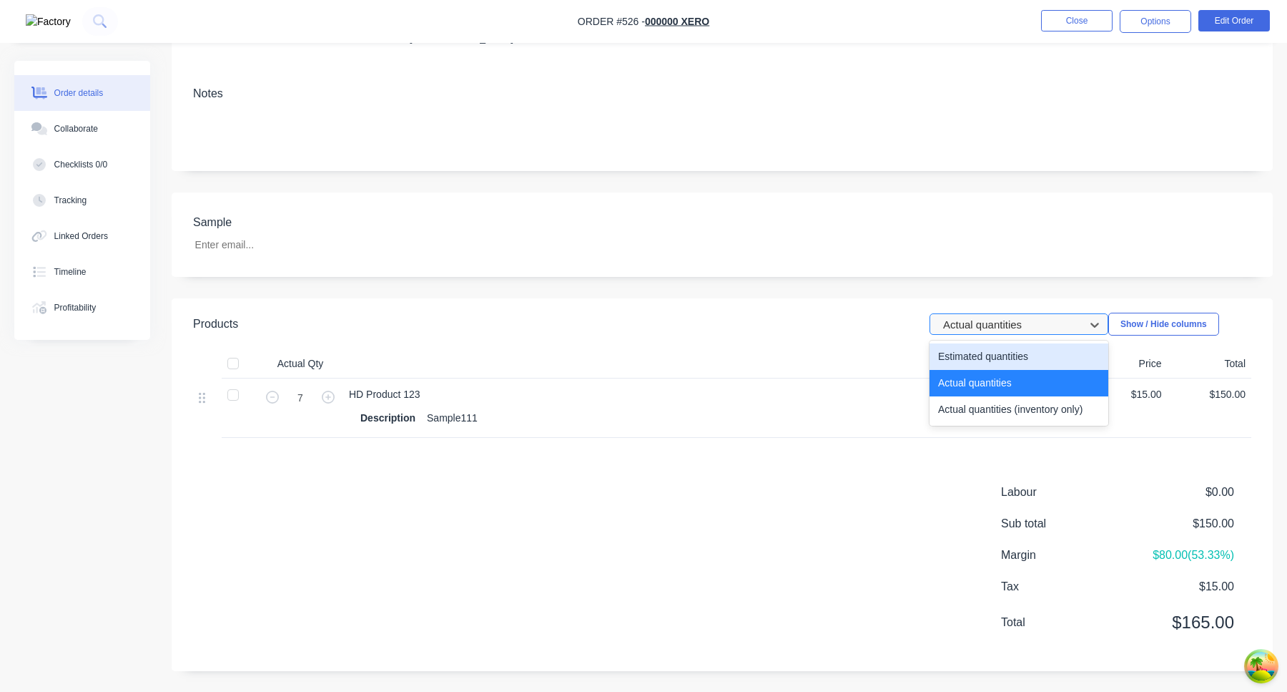
click at [1025, 323] on div at bounding box center [1010, 324] width 136 height 18
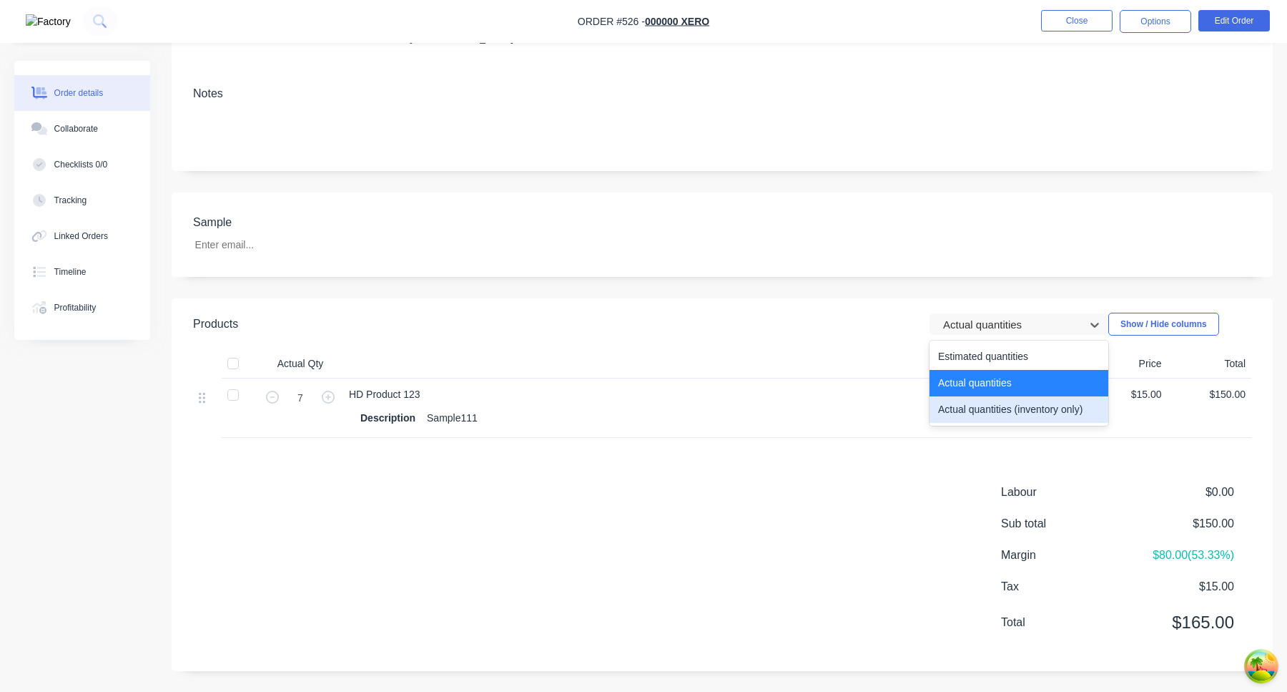
click at [1015, 403] on div "Actual quantities (inventory only)" at bounding box center [1019, 409] width 179 height 26
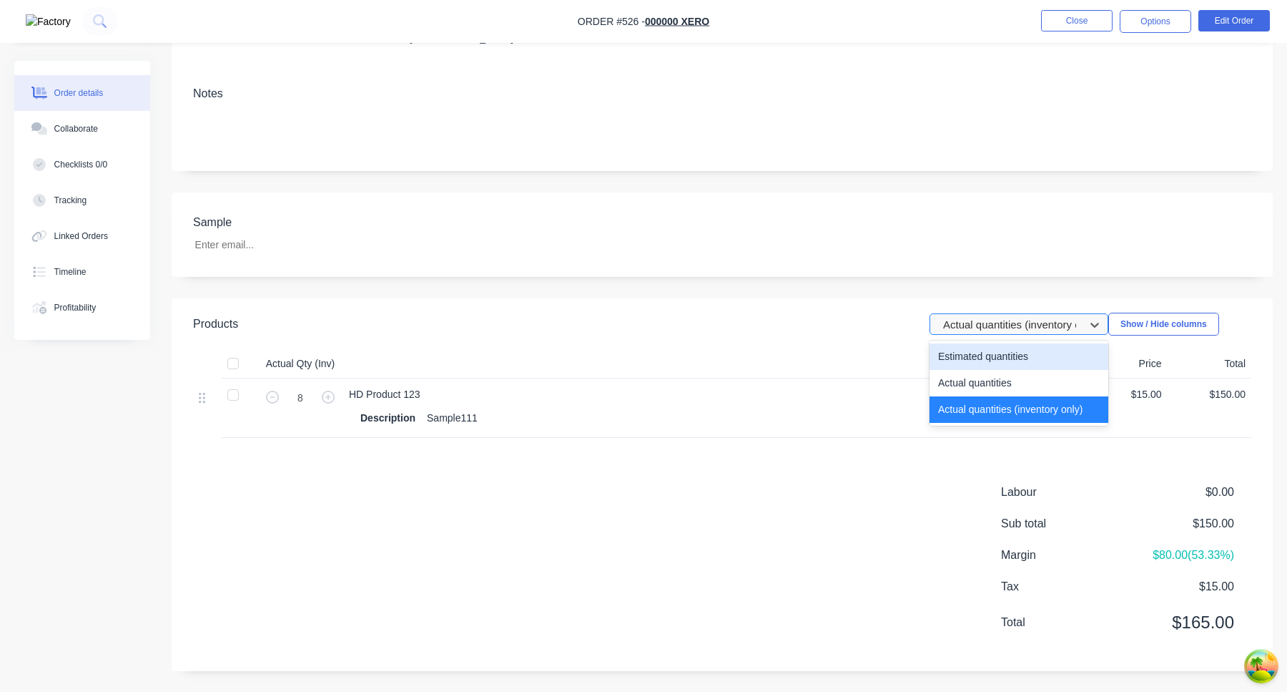
click at [1033, 320] on div at bounding box center [1010, 324] width 136 height 18
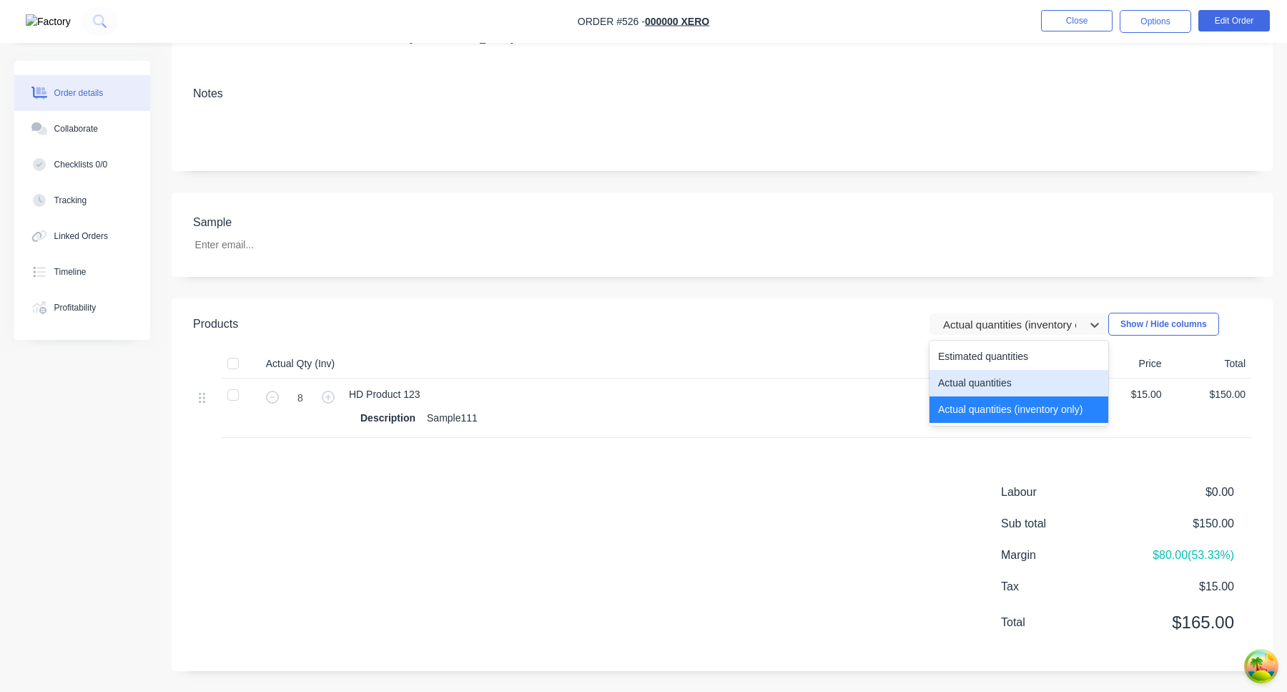
click at [1011, 381] on div "Actual quantities" at bounding box center [1019, 383] width 179 height 26
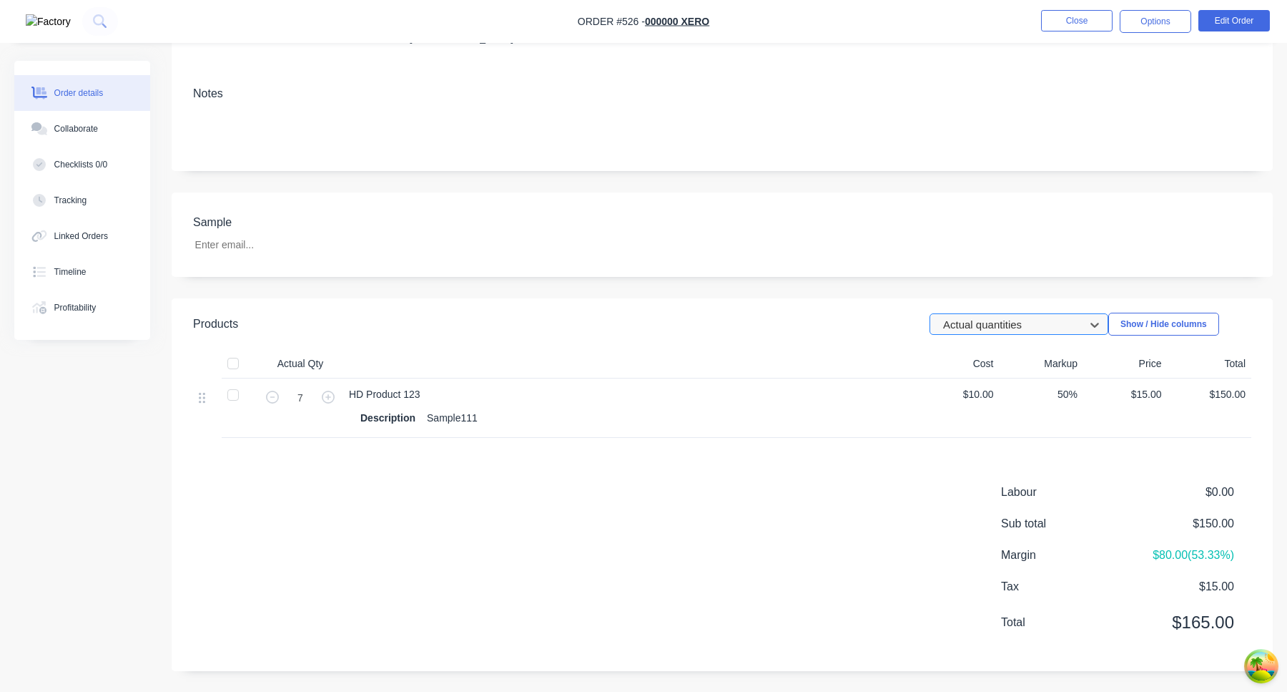
click at [1026, 329] on div at bounding box center [1010, 324] width 136 height 18
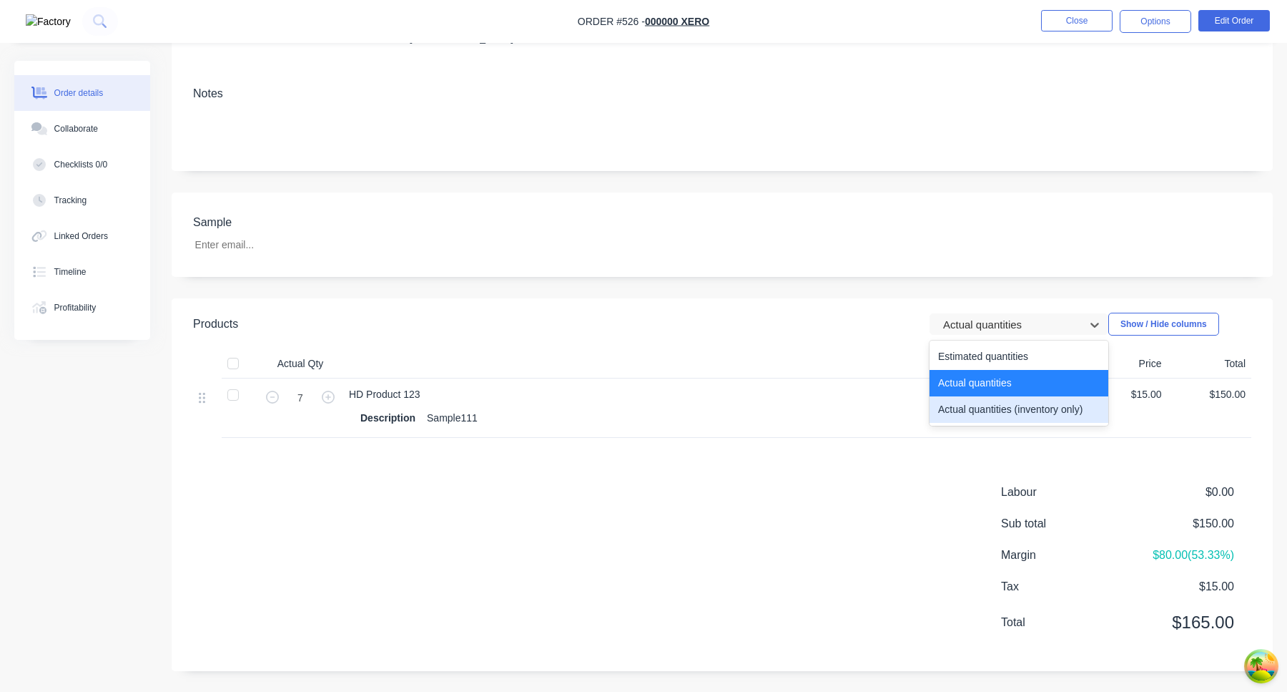
click at [1016, 407] on div "Actual quantities (inventory only)" at bounding box center [1019, 409] width 179 height 26
type input "8"
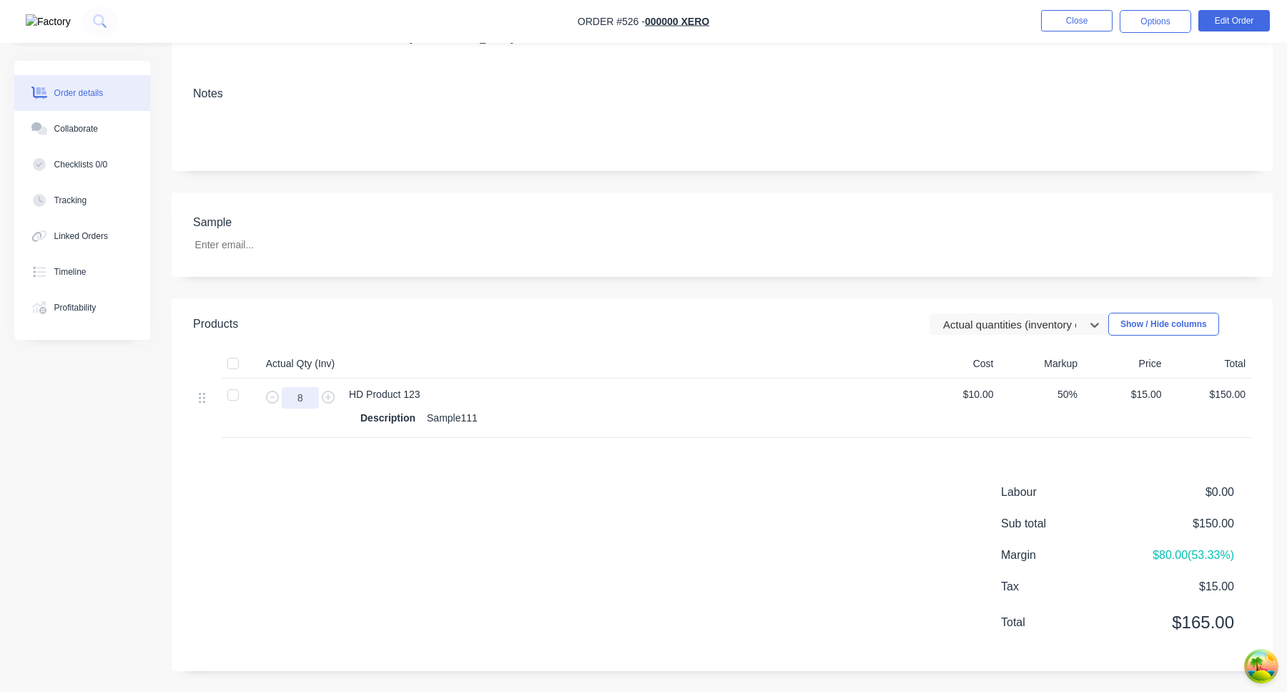
click at [312, 396] on input "8" at bounding box center [300, 397] width 37 height 21
type input "1"
click at [616, 462] on div "Products Actual quantities (inventory only) Show / Hide columns Actual Qty (Inv…" at bounding box center [722, 484] width 1101 height 373
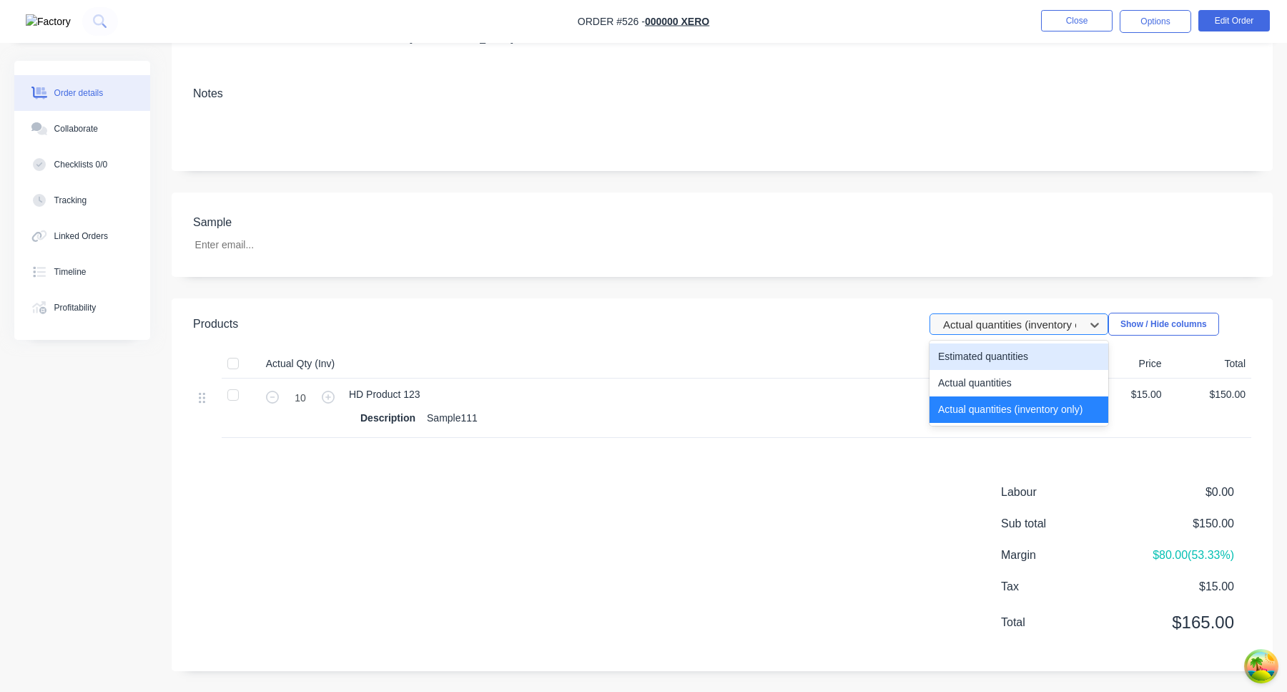
click at [1033, 327] on div at bounding box center [1010, 324] width 136 height 18
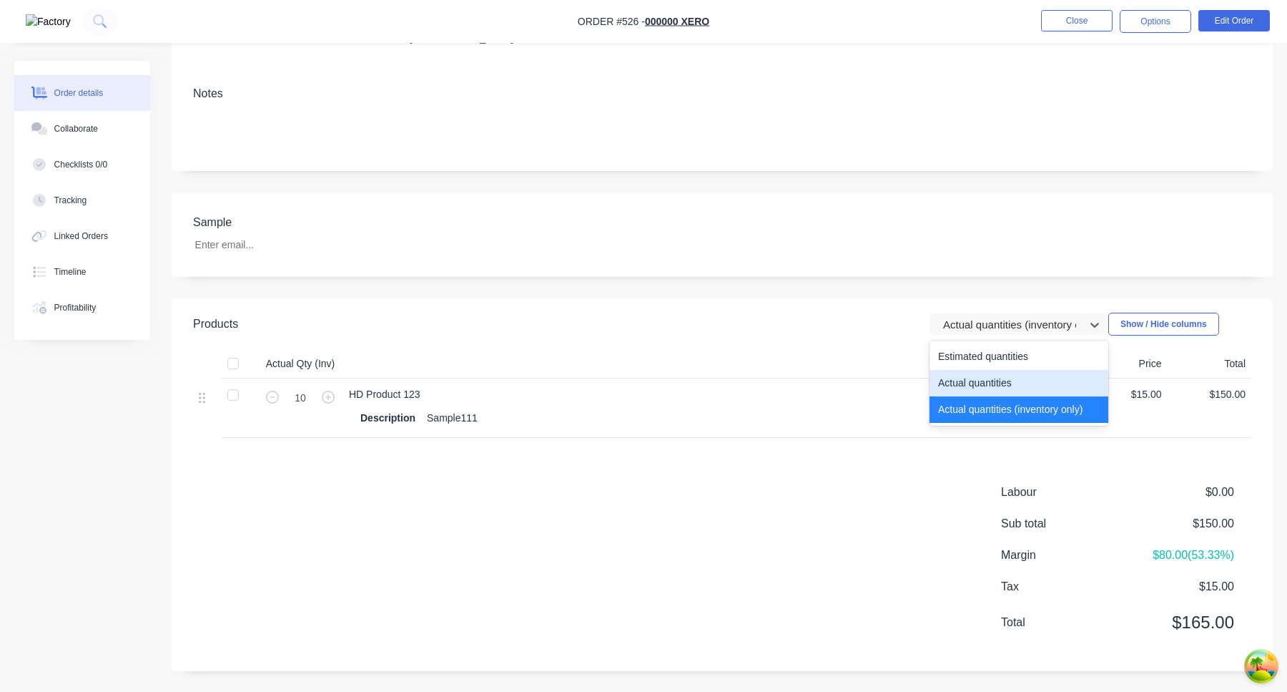
click at [1013, 392] on div "Actual quantities" at bounding box center [1019, 383] width 179 height 26
type input "7"
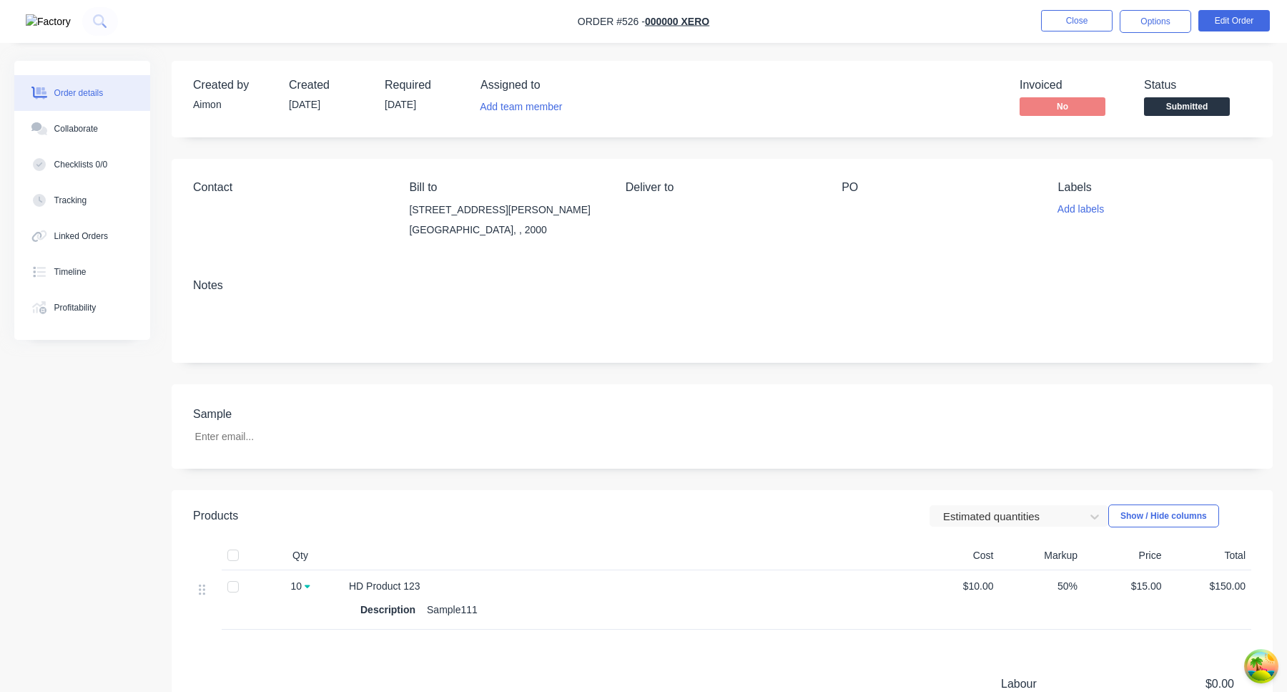
scroll to position [192, 0]
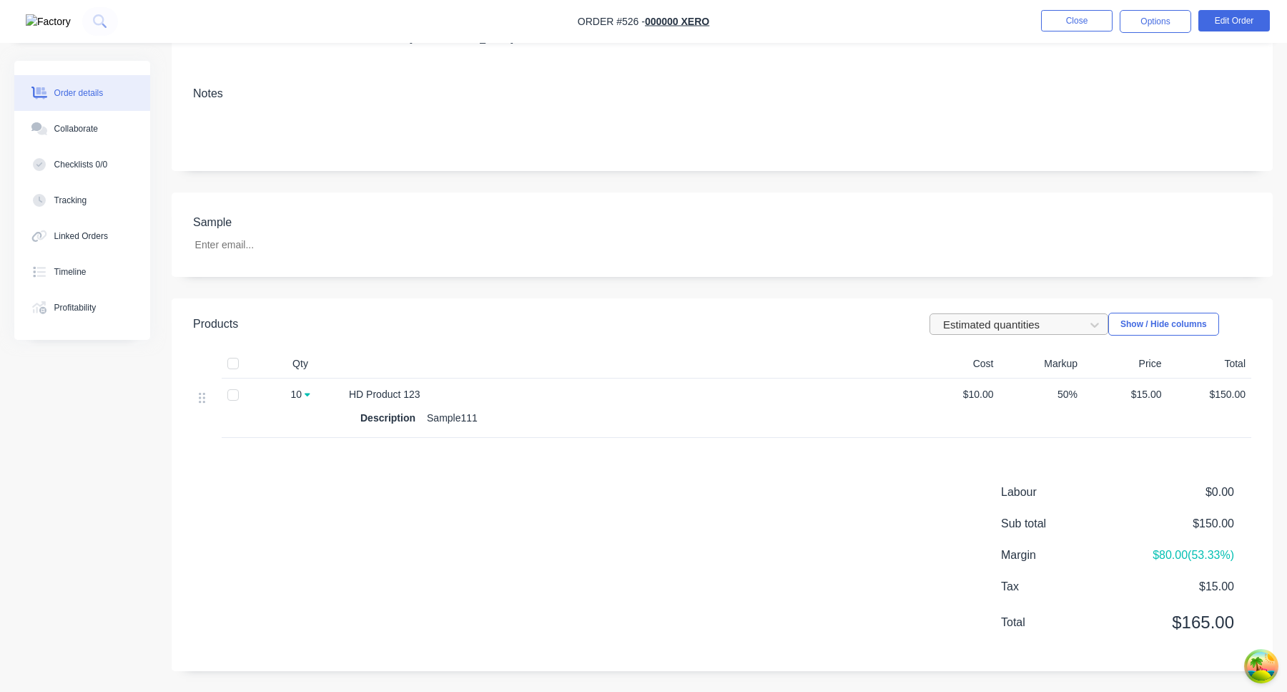
click at [1035, 323] on div at bounding box center [1010, 324] width 136 height 18
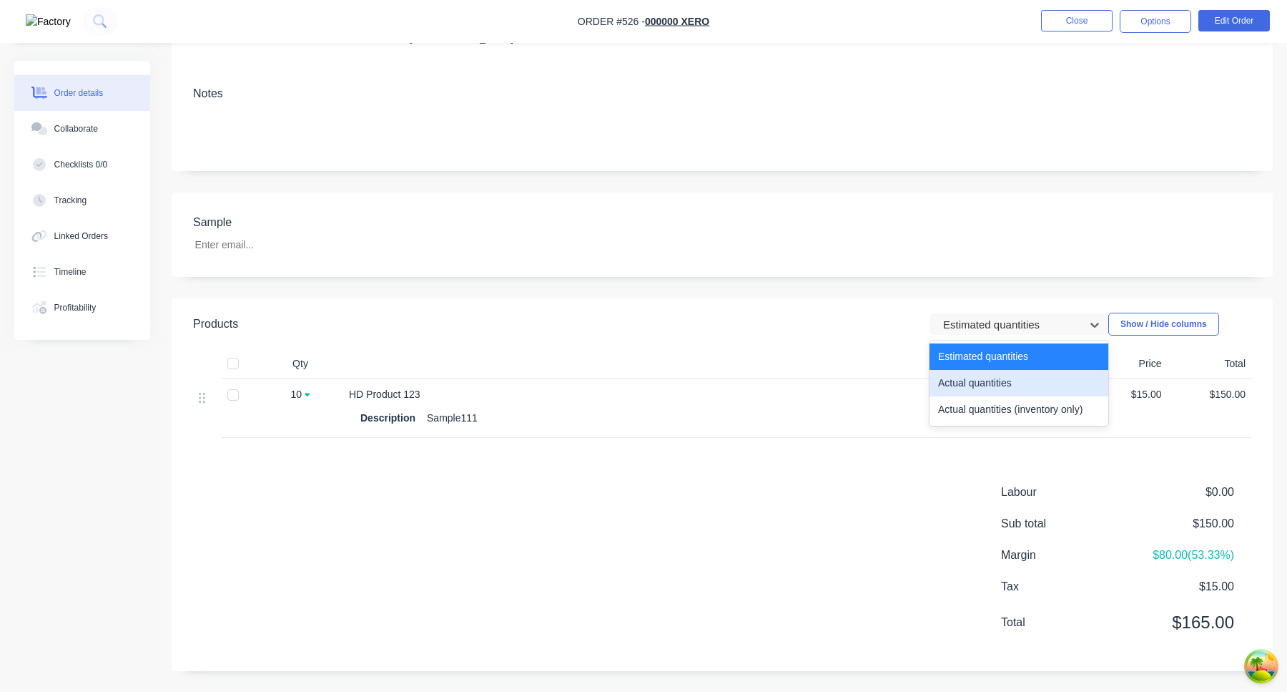
click at [989, 391] on div "Actual quantities" at bounding box center [1019, 383] width 179 height 26
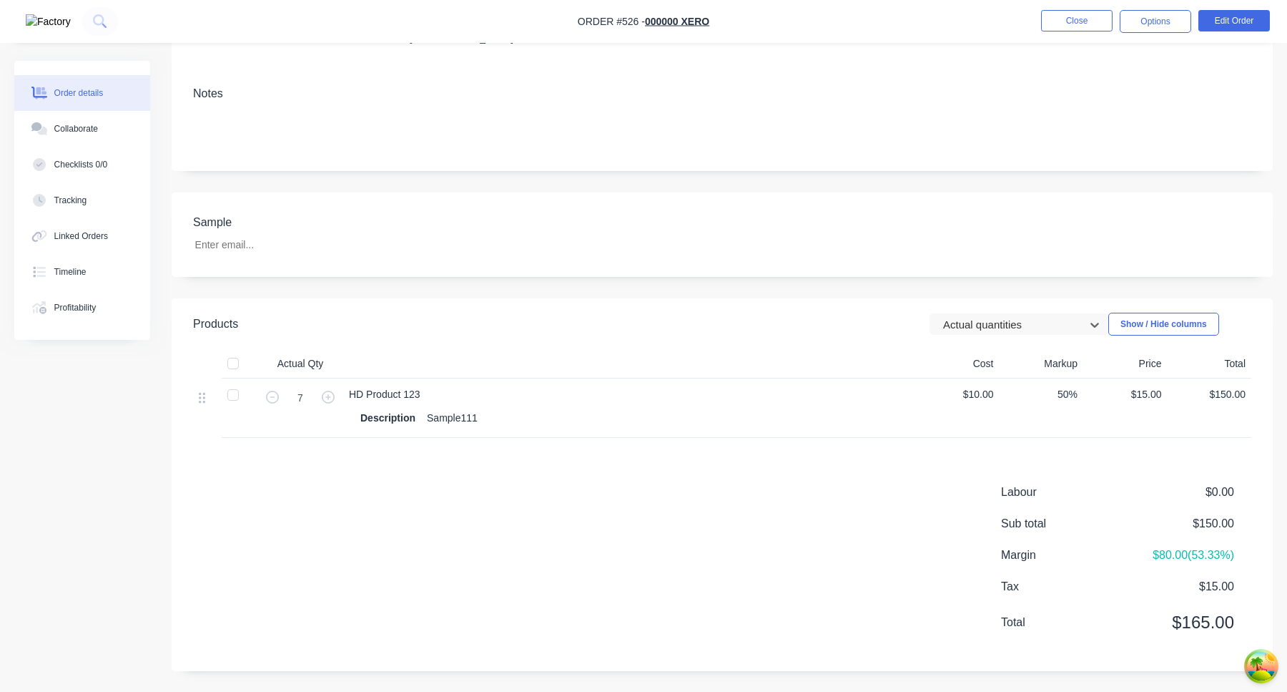
drag, startPoint x: 1016, startPoint y: 330, endPoint x: 1016, endPoint y: 338, distance: 7.9
click at [1016, 330] on div at bounding box center [1010, 324] width 136 height 18
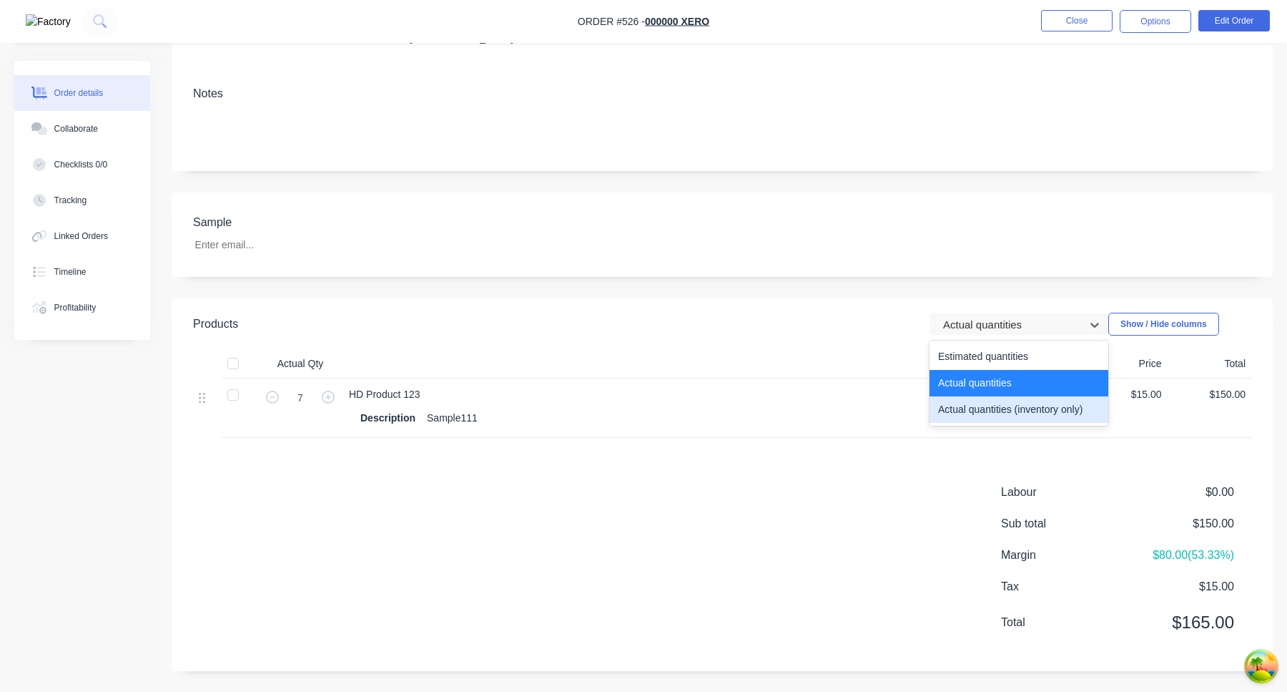
click at [1006, 411] on div "Actual quantities (inventory only)" at bounding box center [1019, 409] width 179 height 26
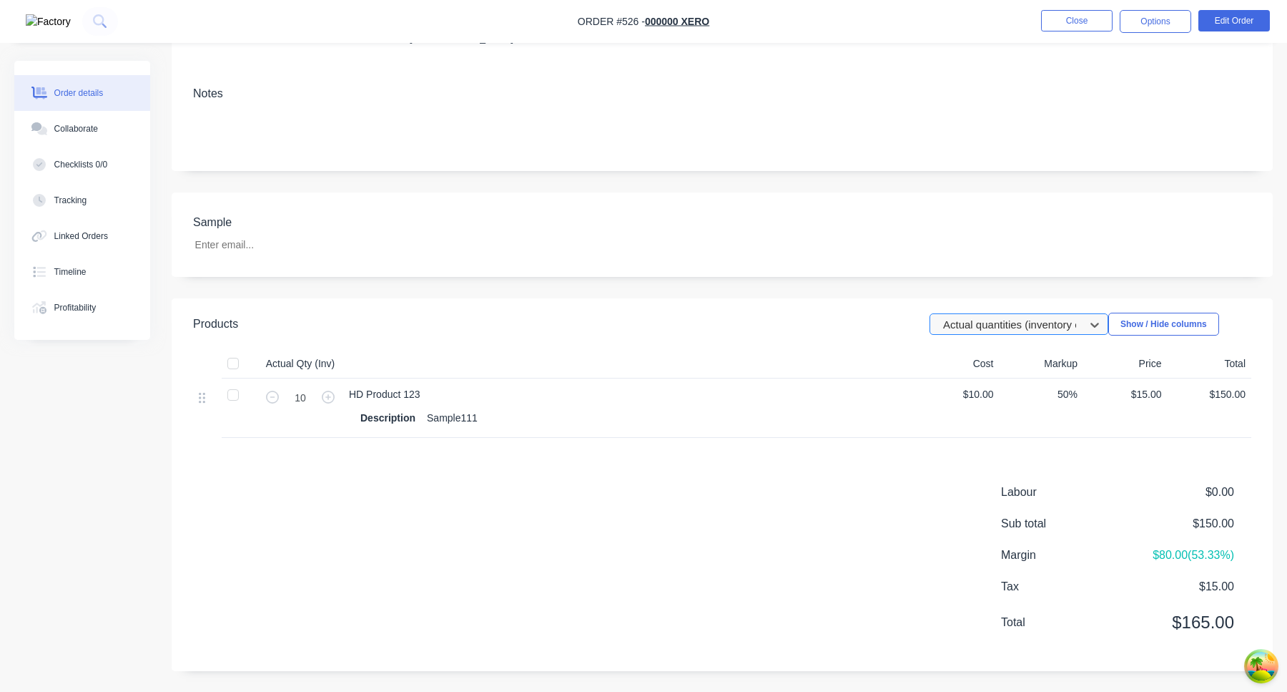
click at [1023, 328] on div at bounding box center [1010, 324] width 136 height 18
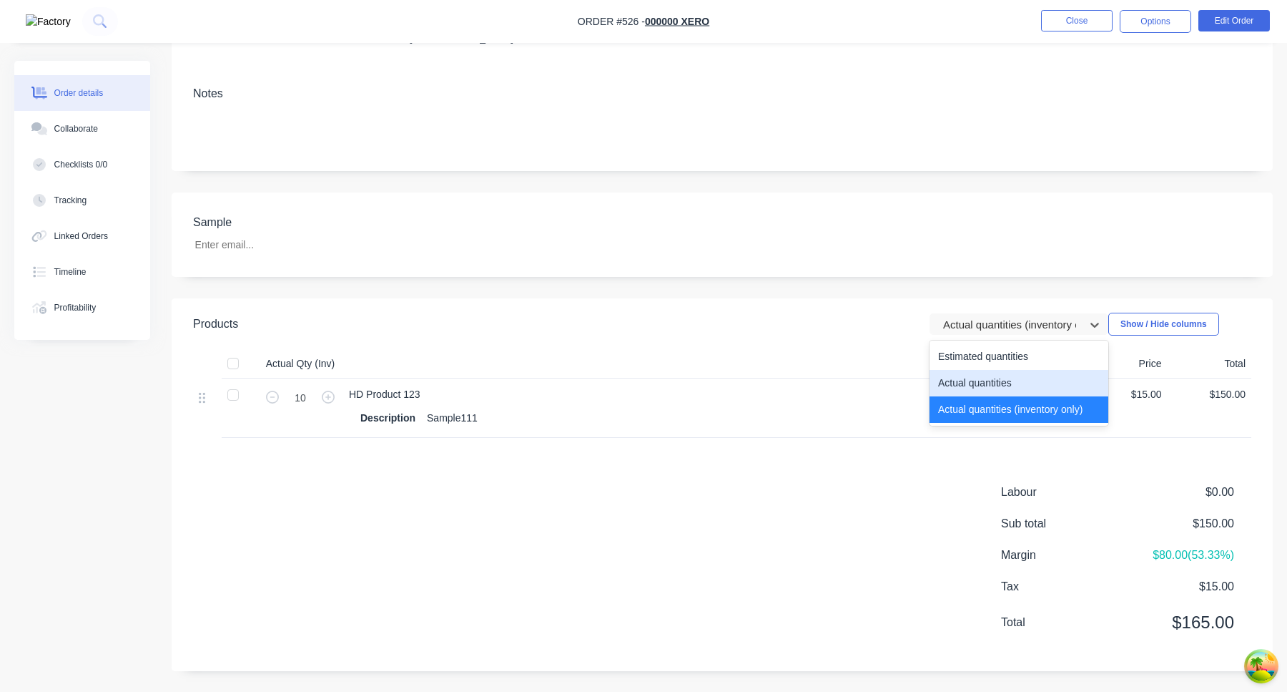
click at [1015, 375] on div "Actual quantities" at bounding box center [1019, 383] width 179 height 26
type input "7"
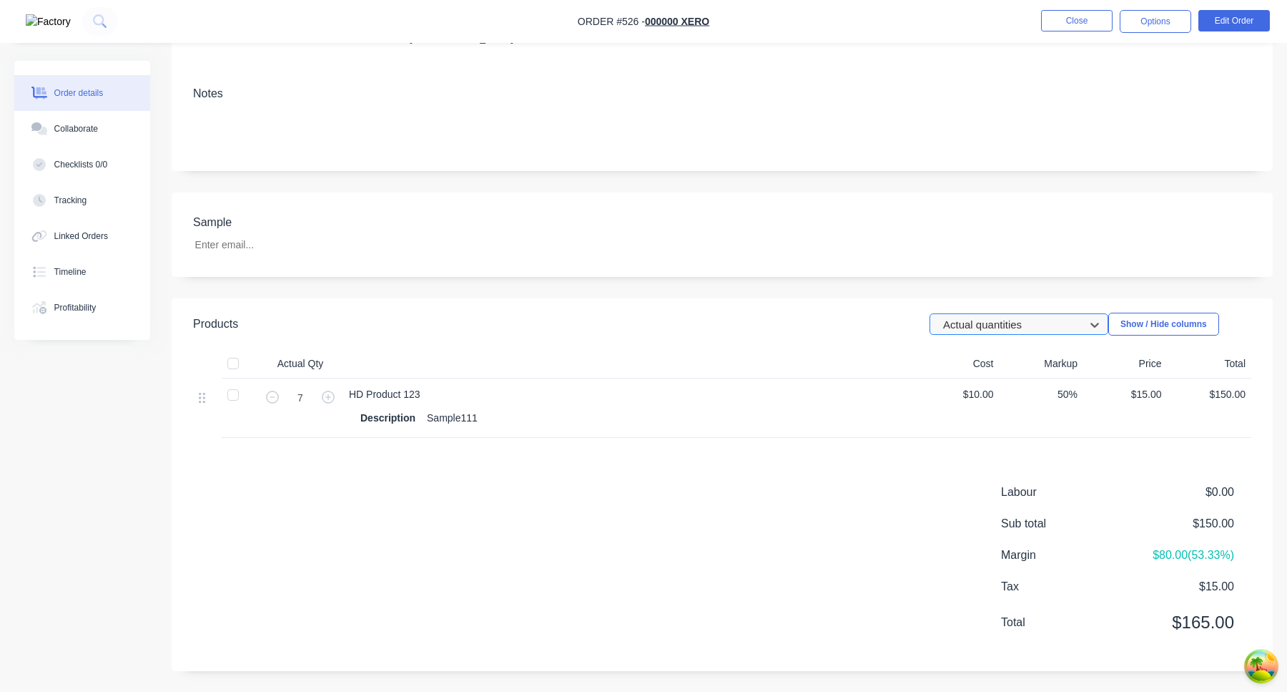
click at [1028, 326] on div at bounding box center [1010, 324] width 136 height 18
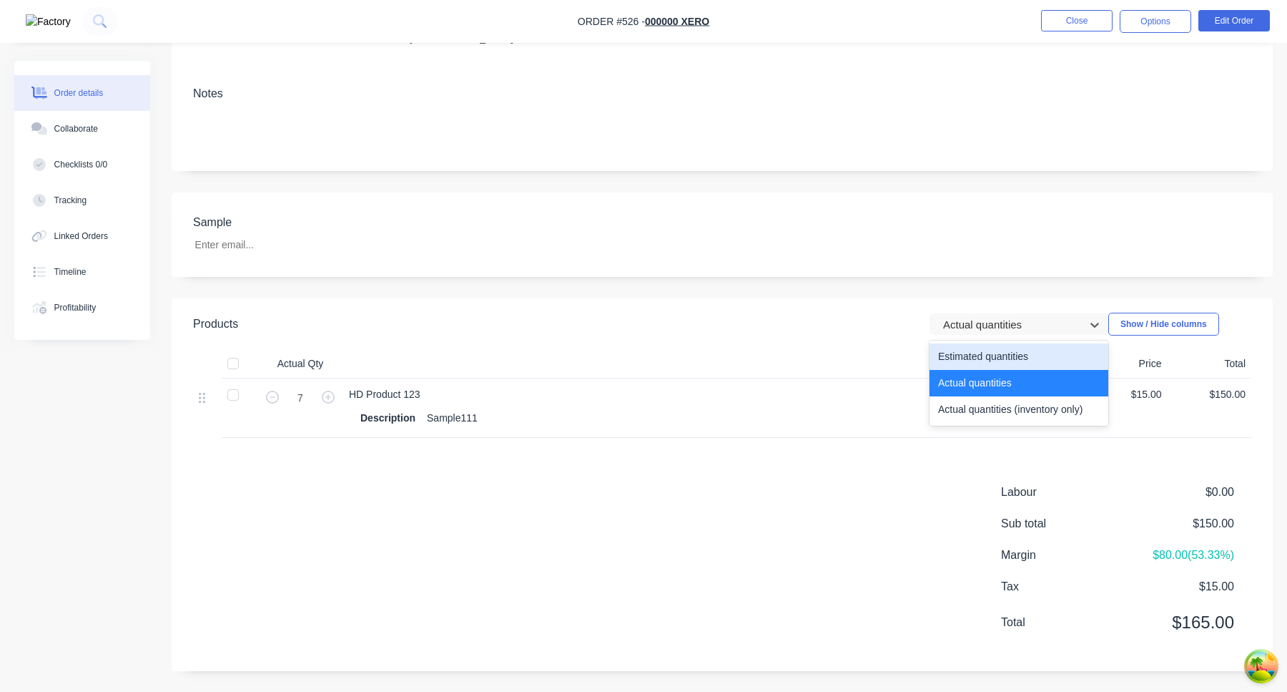
click at [1006, 362] on div "Estimated quantities" at bounding box center [1019, 356] width 179 height 26
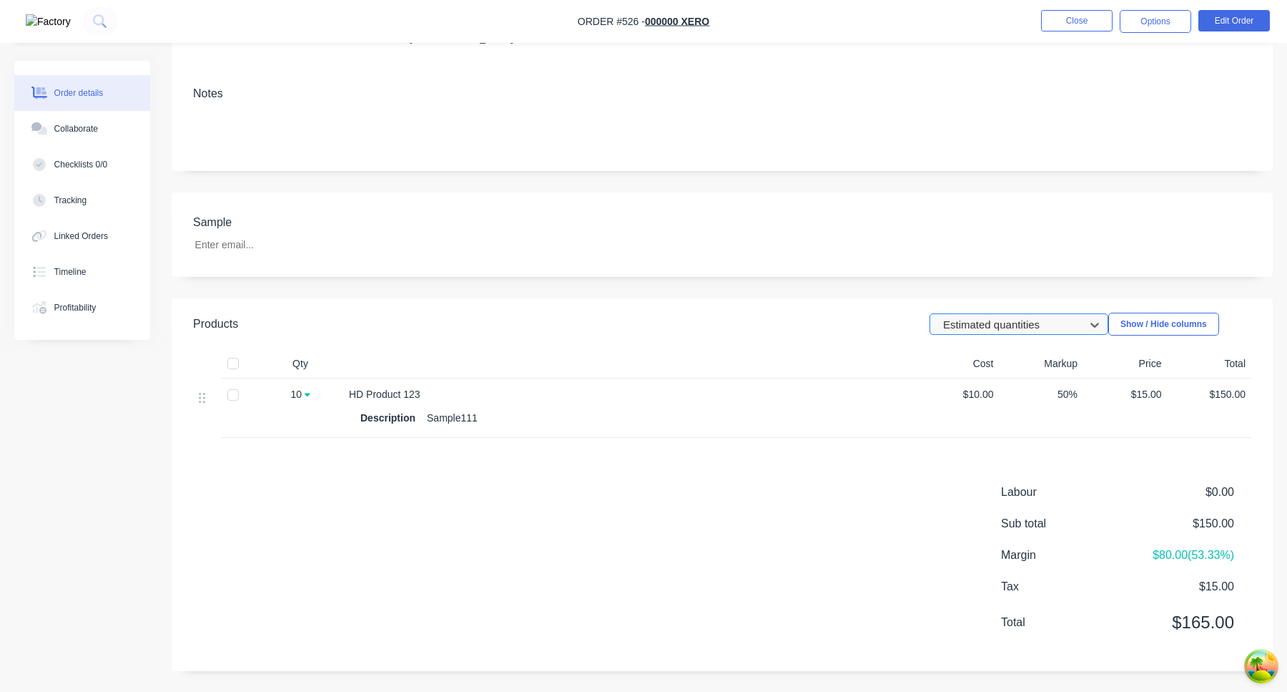
click at [1023, 320] on div at bounding box center [1010, 324] width 136 height 18
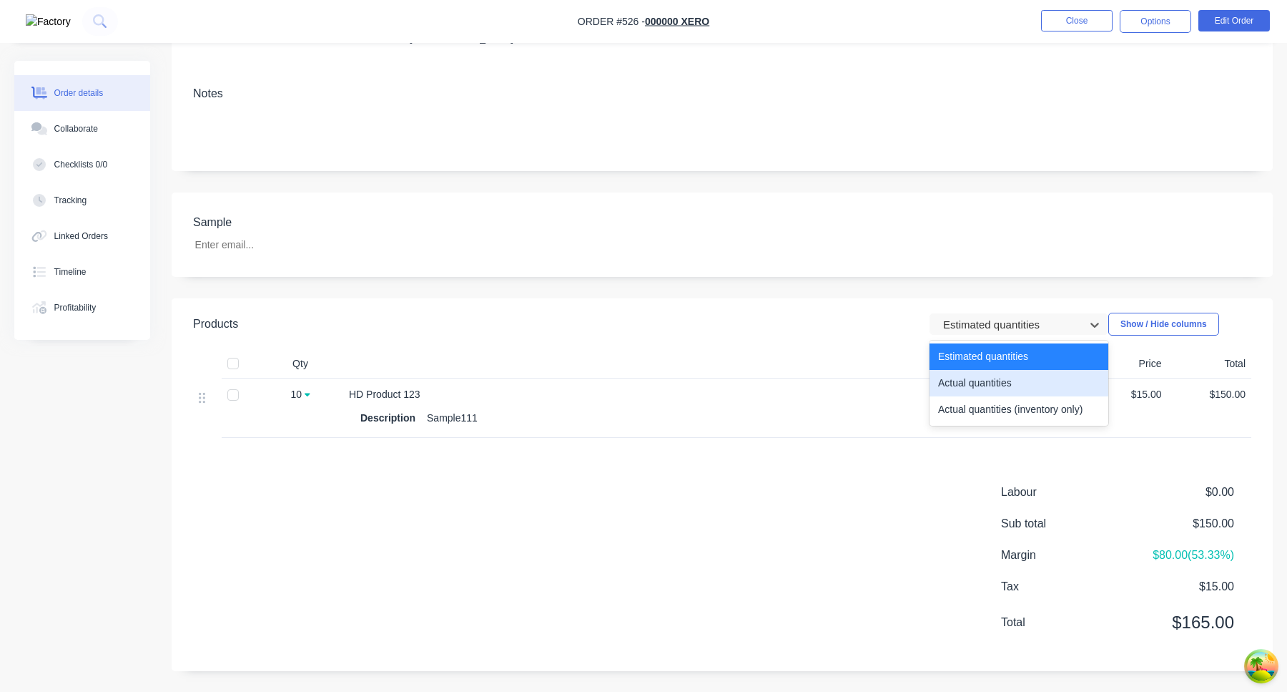
click at [998, 385] on div "Actual quantities" at bounding box center [1019, 383] width 179 height 26
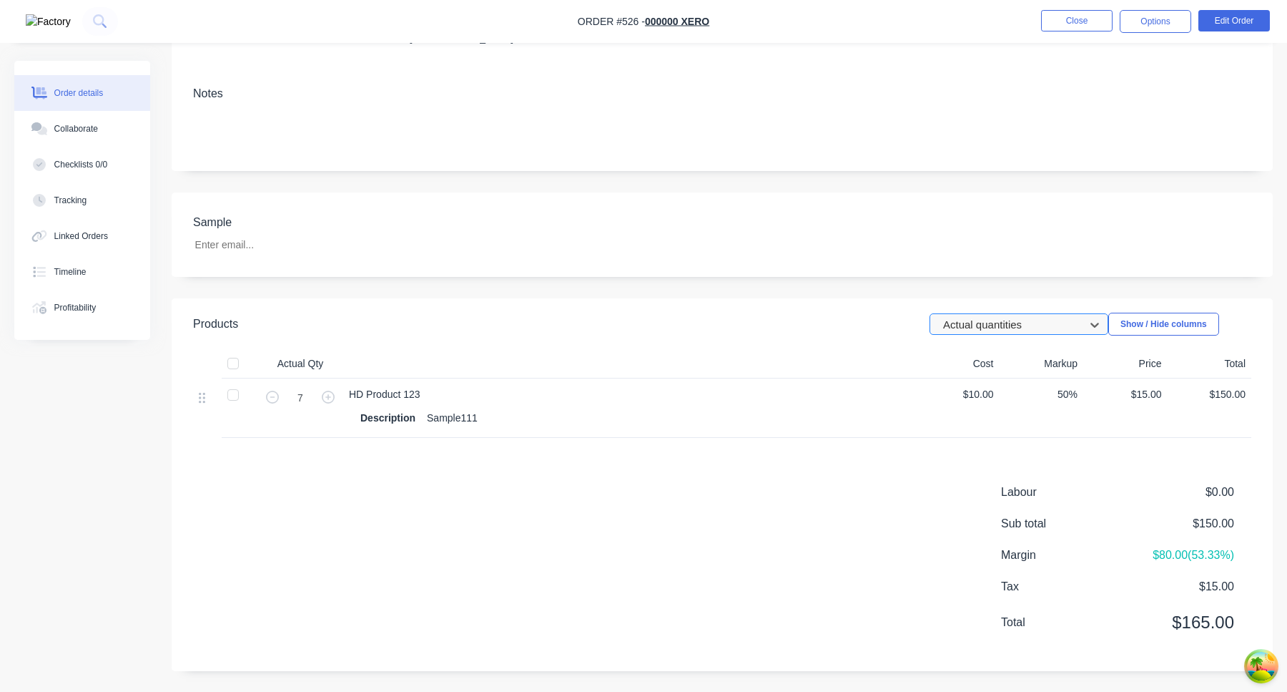
click at [1036, 322] on div at bounding box center [1010, 324] width 136 height 18
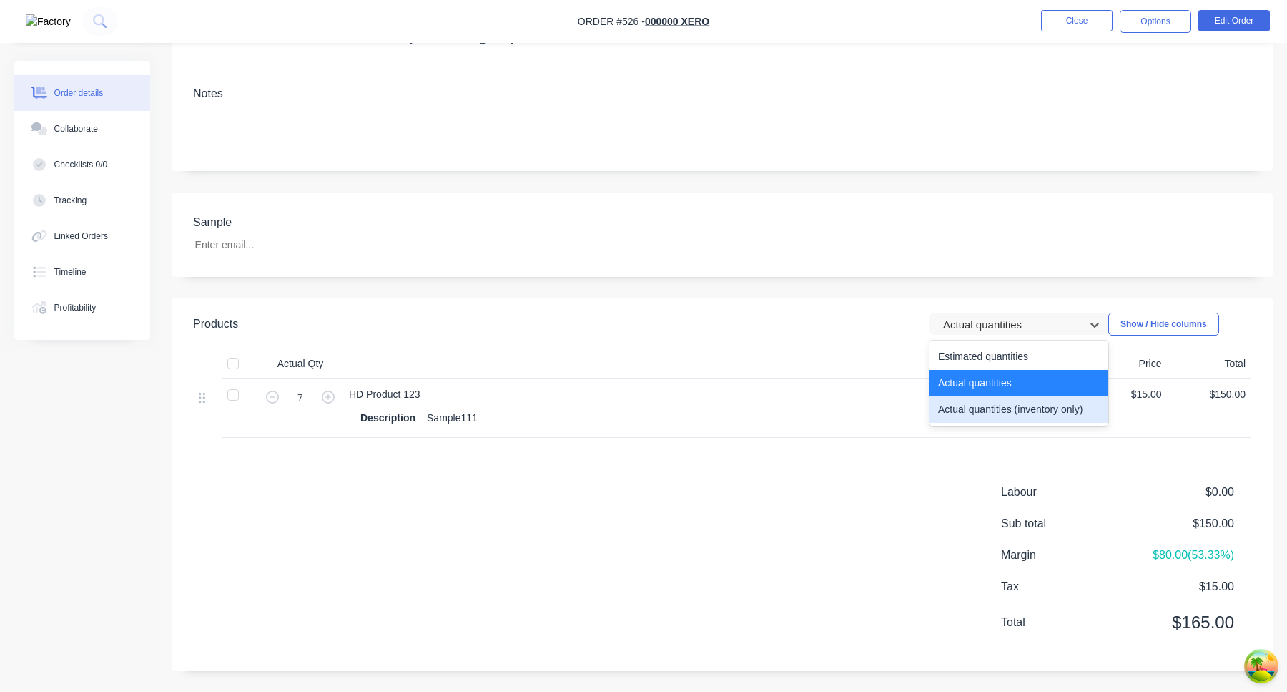
click at [999, 404] on div "Actual quantities (inventory only)" at bounding box center [1019, 409] width 179 height 26
type input "10"
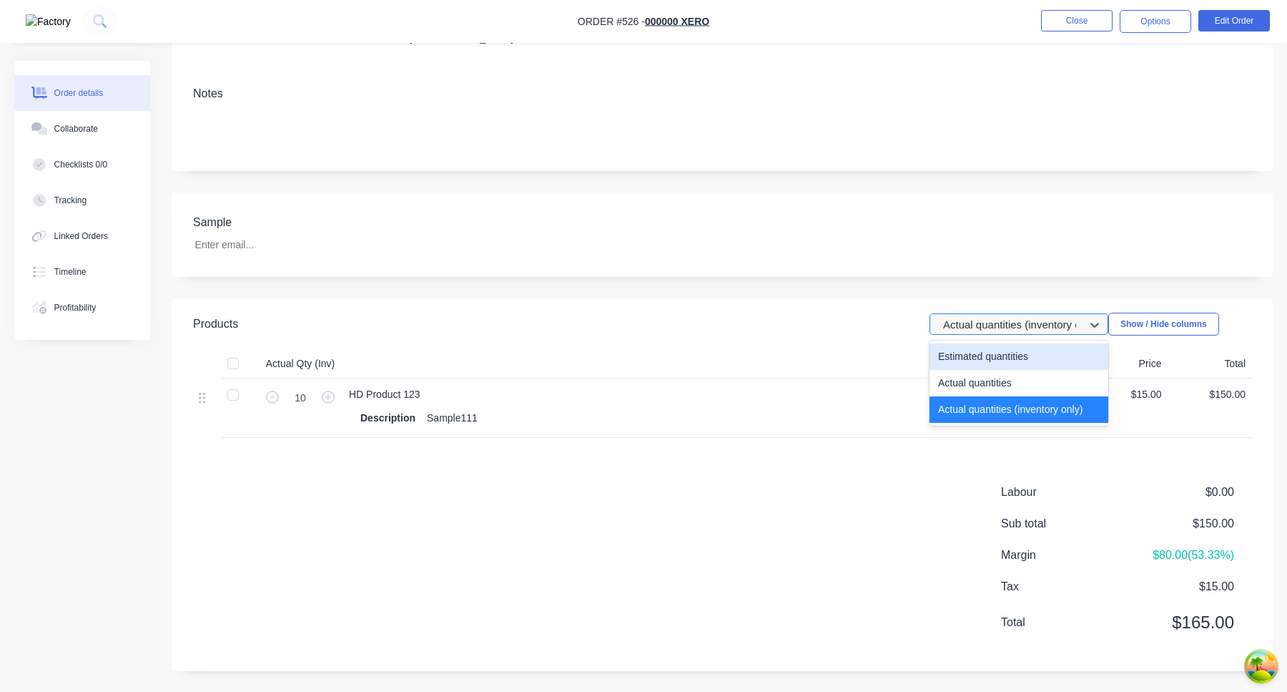
click at [1016, 320] on div at bounding box center [1010, 324] width 136 height 18
click at [996, 359] on div "Estimated quantities" at bounding box center [1019, 356] width 179 height 26
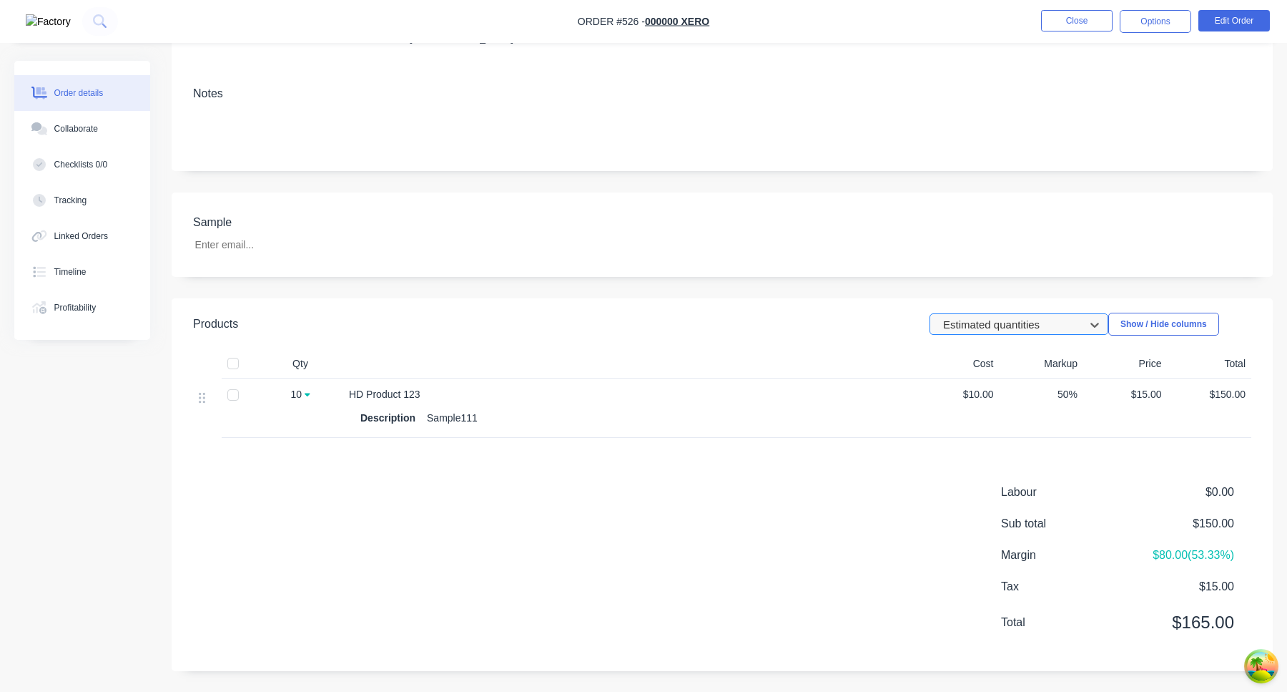
click at [1014, 325] on div at bounding box center [1010, 324] width 136 height 18
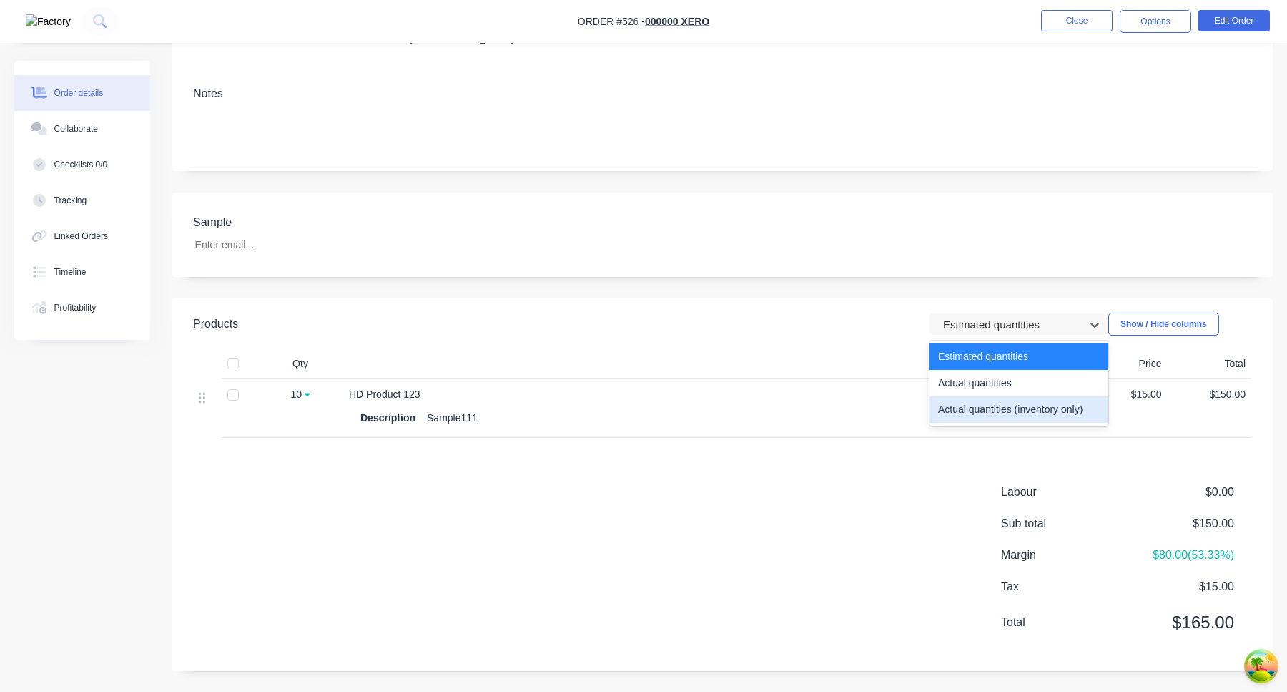
click at [988, 411] on div "Actual quantities (inventory only)" at bounding box center [1019, 409] width 179 height 26
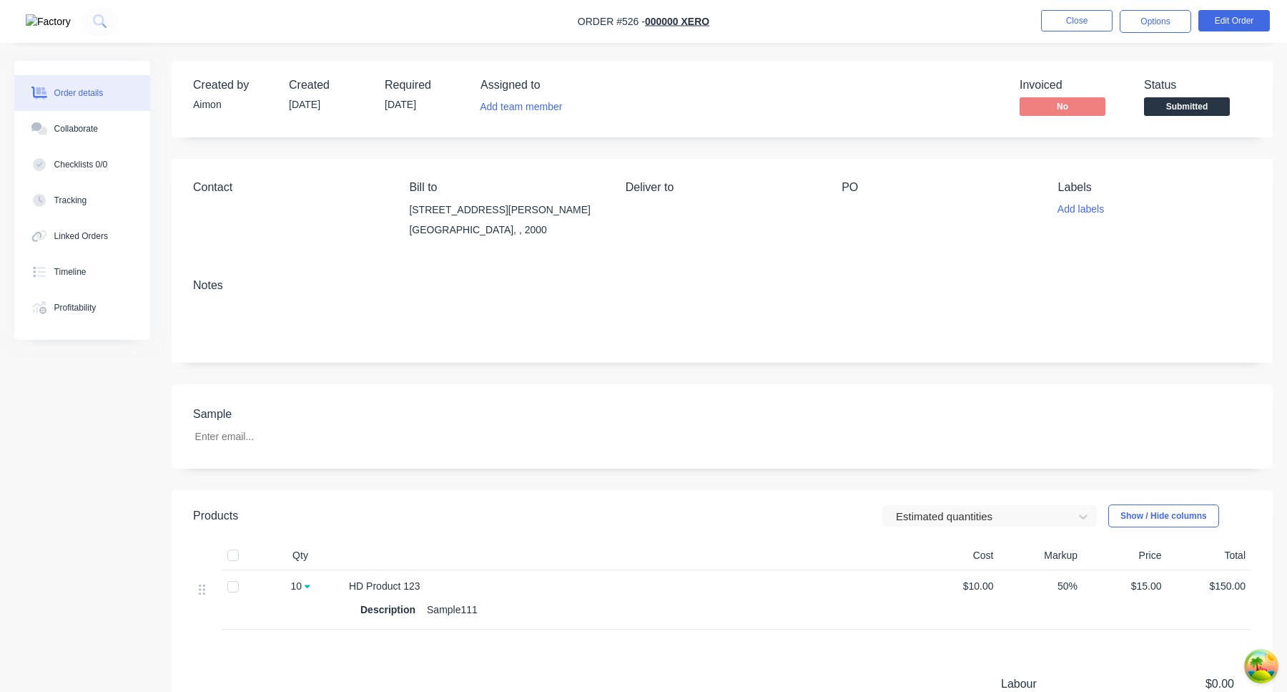
scroll to position [192, 0]
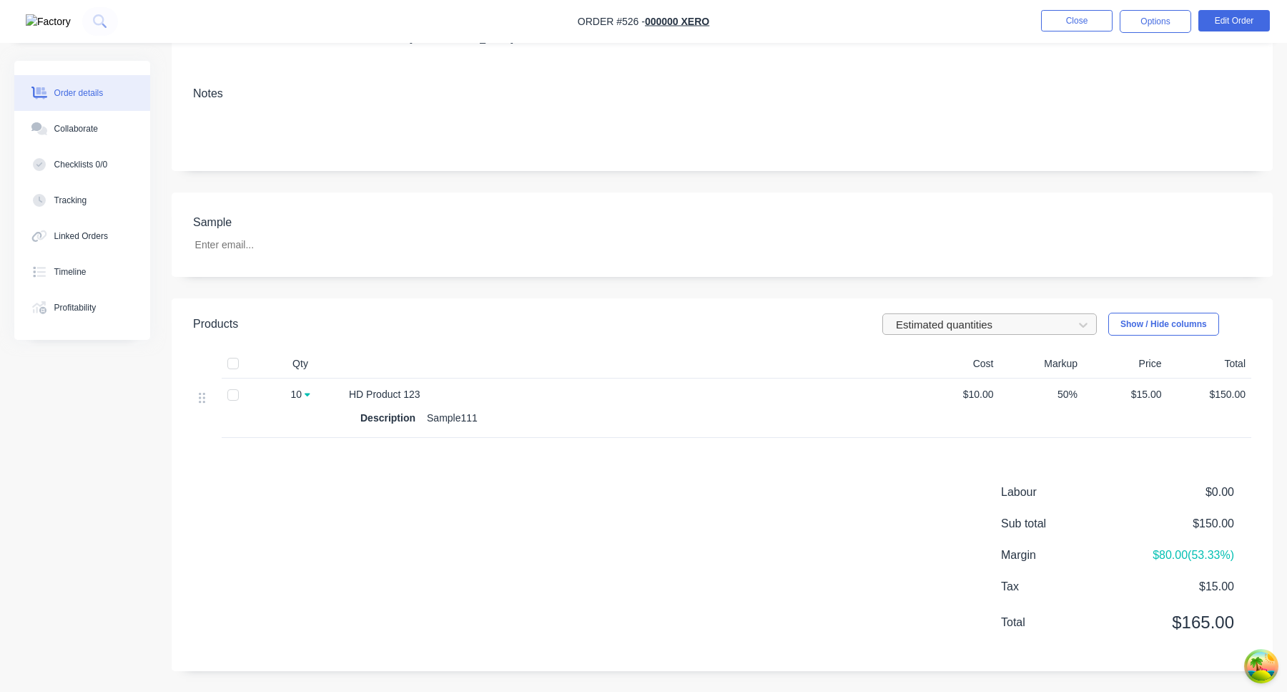
click at [1006, 328] on div at bounding box center [981, 324] width 172 height 18
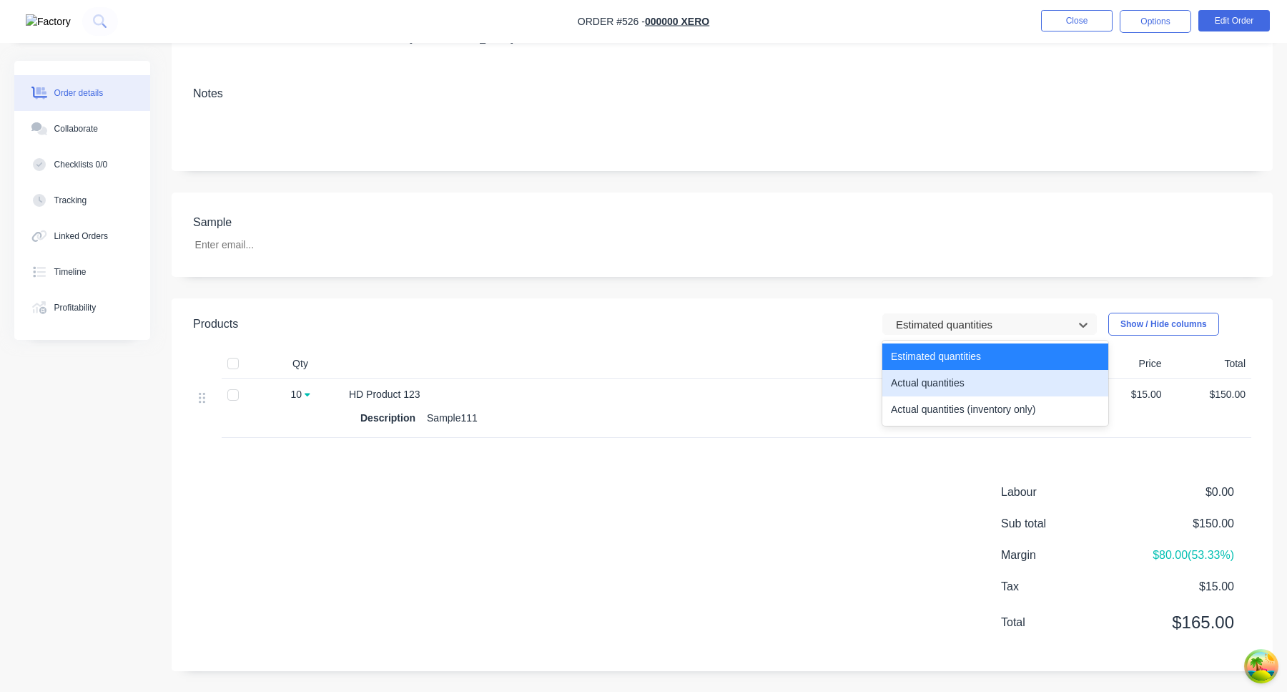
click at [993, 379] on div "Actual quantities" at bounding box center [996, 383] width 226 height 26
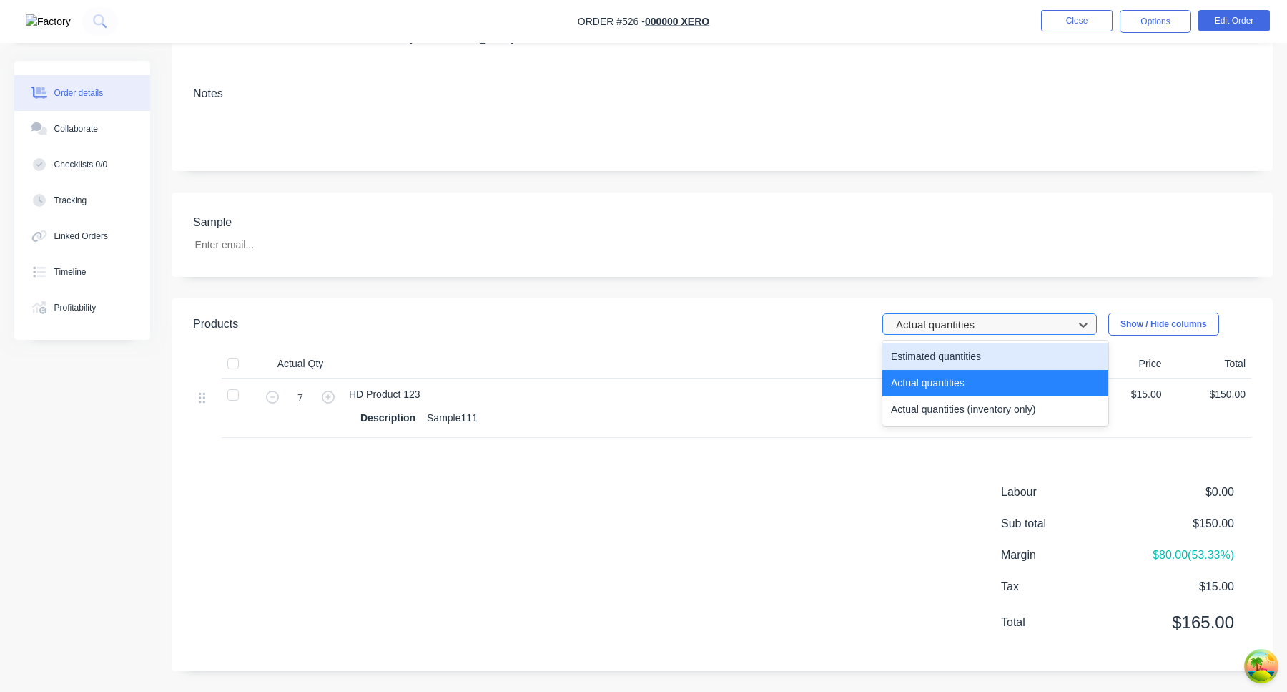
click at [973, 319] on div at bounding box center [981, 324] width 172 height 18
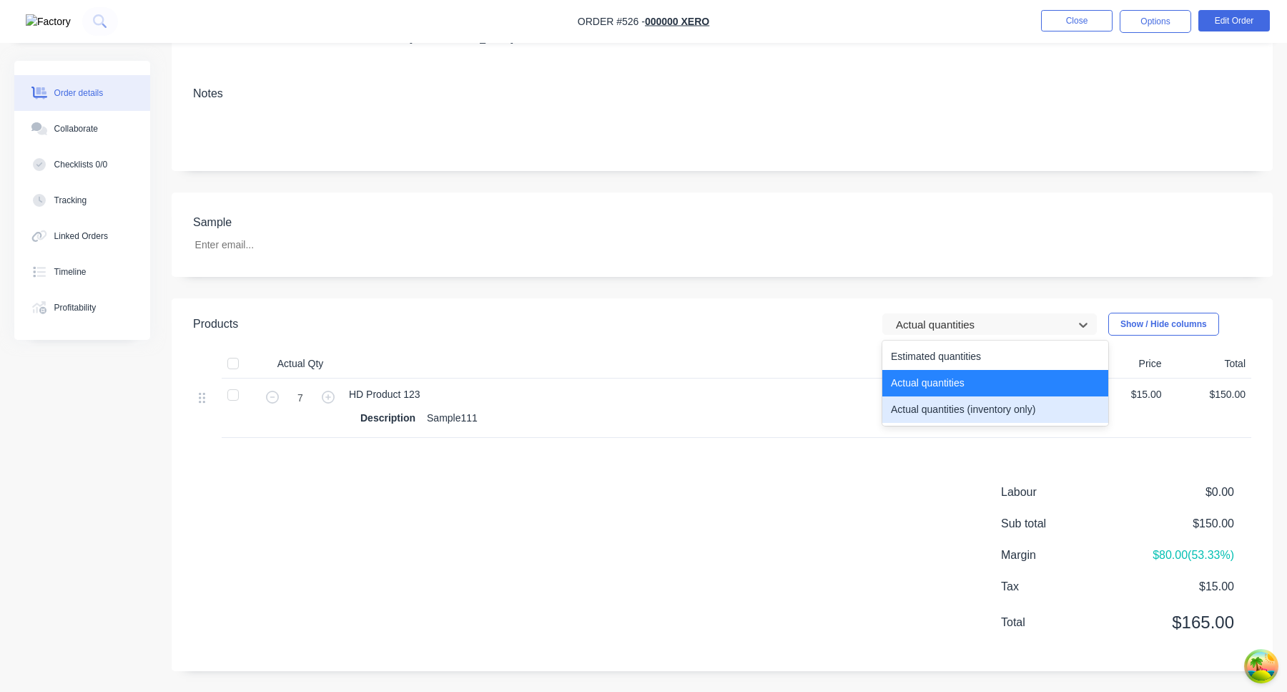
click at [967, 414] on div "Actual quantities (inventory only)" at bounding box center [996, 409] width 226 height 26
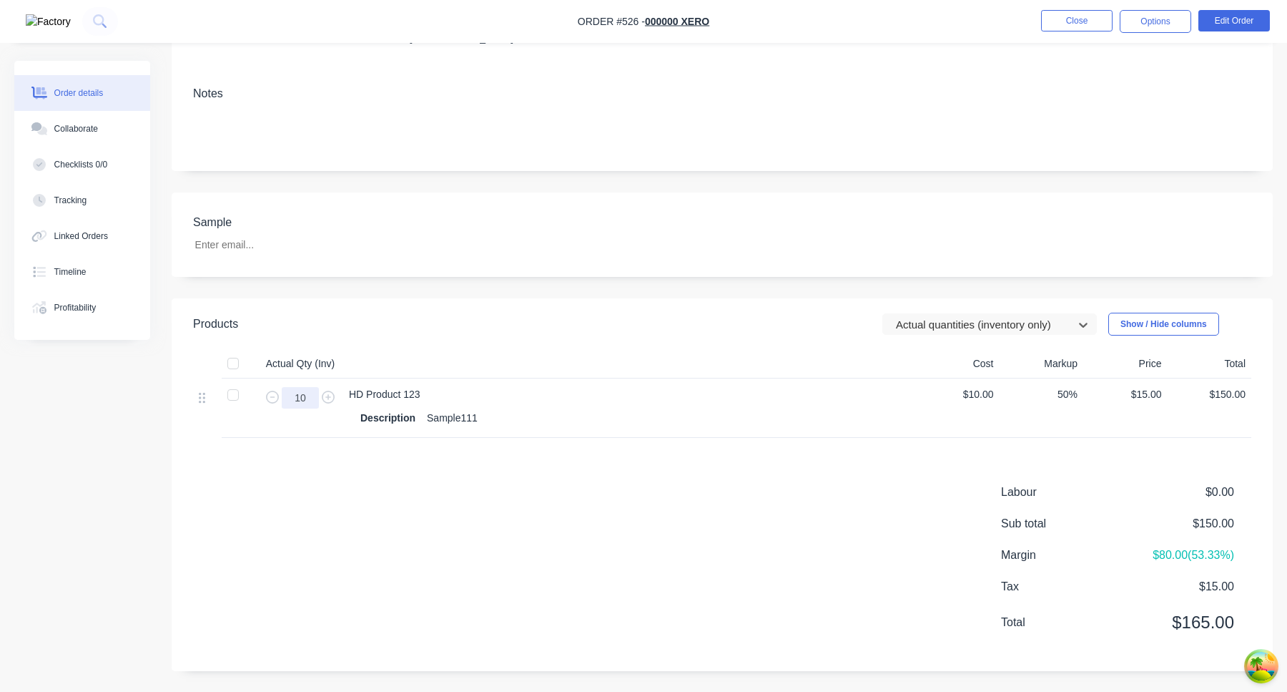
click at [308, 397] on input "10" at bounding box center [300, 397] width 37 height 21
click at [623, 440] on div "Products Actual quantities (inventory only) Show / Hide columns Actual Qty (Inv…" at bounding box center [722, 484] width 1101 height 373
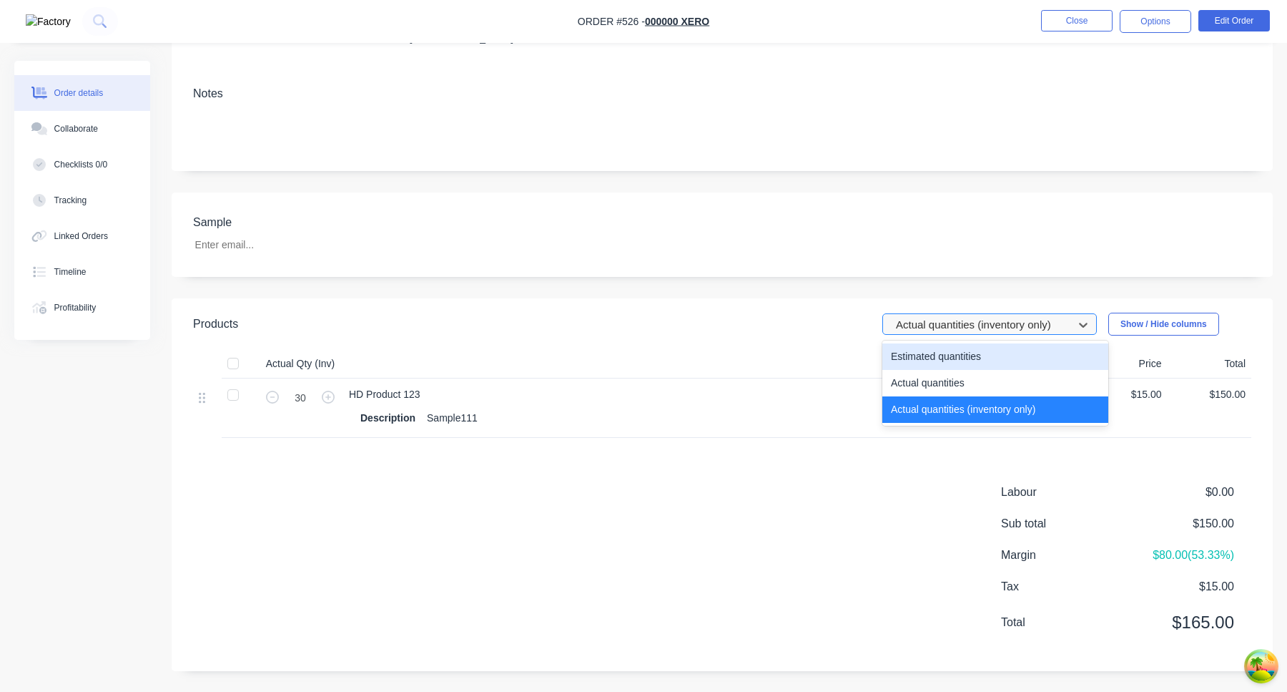
click at [991, 322] on div at bounding box center [981, 324] width 172 height 18
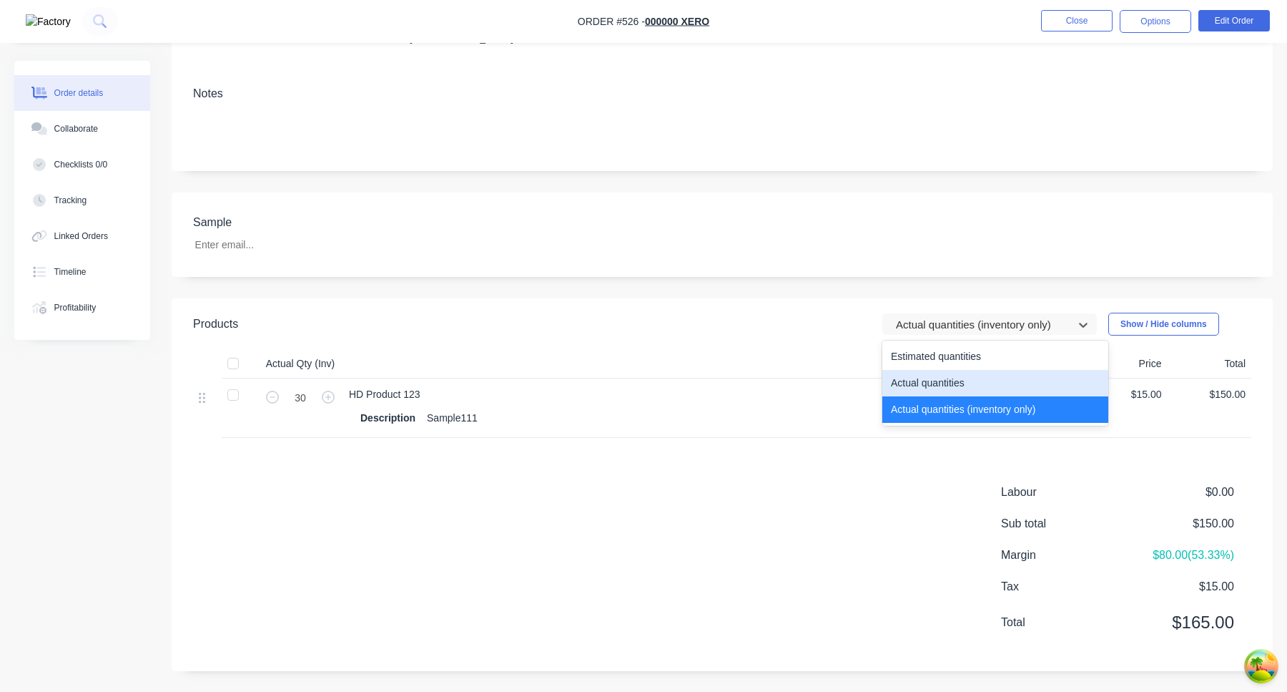
click at [961, 385] on div "Actual quantities" at bounding box center [996, 383] width 226 height 26
type input "7"
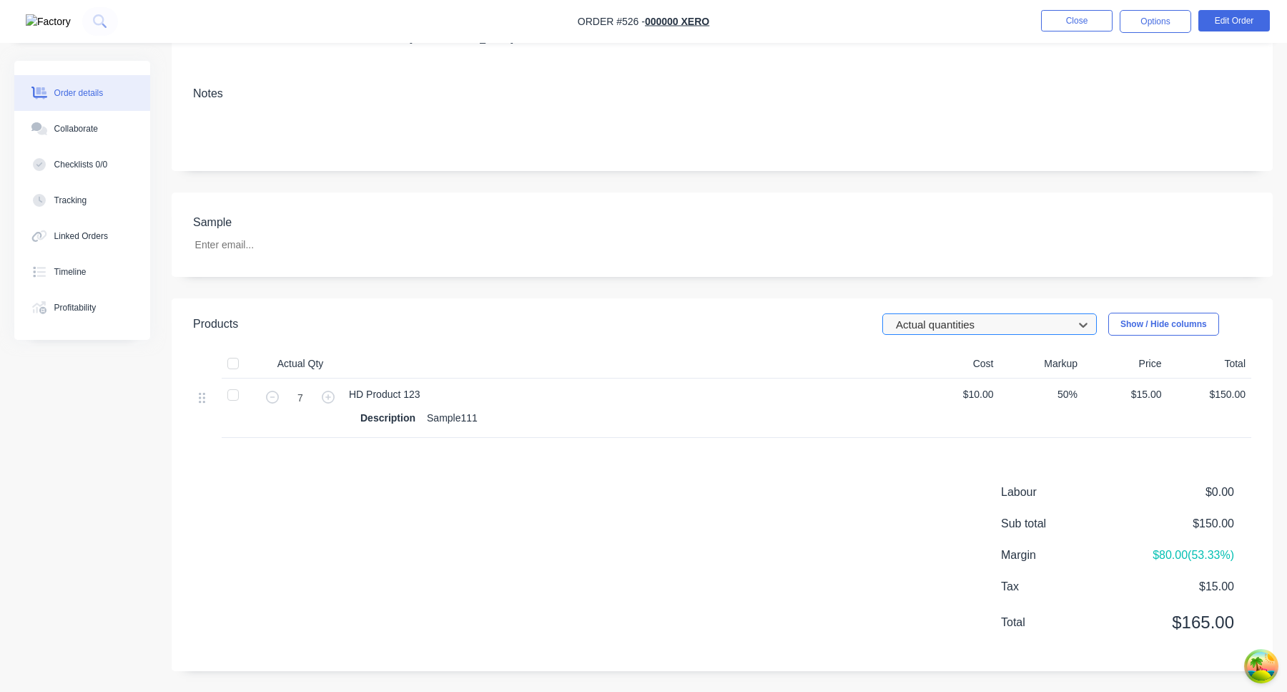
click at [976, 320] on div at bounding box center [981, 324] width 172 height 18
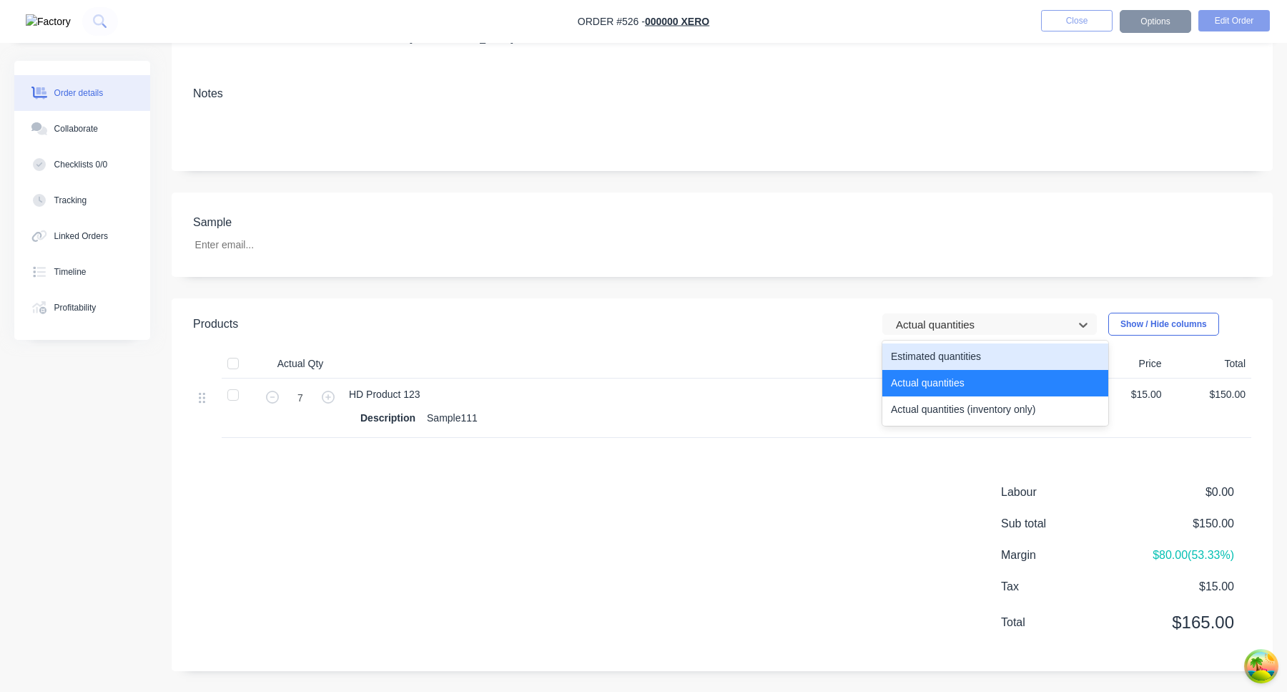
click at [953, 355] on div "Estimated quantities" at bounding box center [996, 356] width 226 height 26
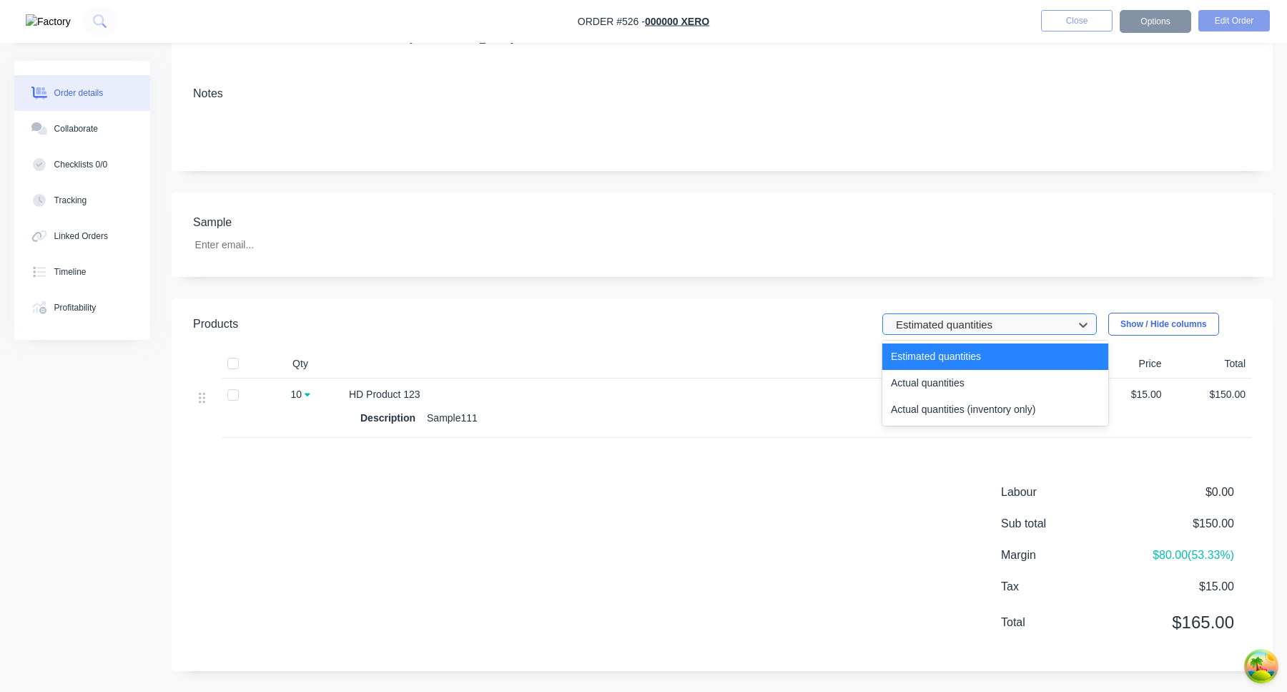
click at [986, 326] on div at bounding box center [981, 324] width 172 height 18
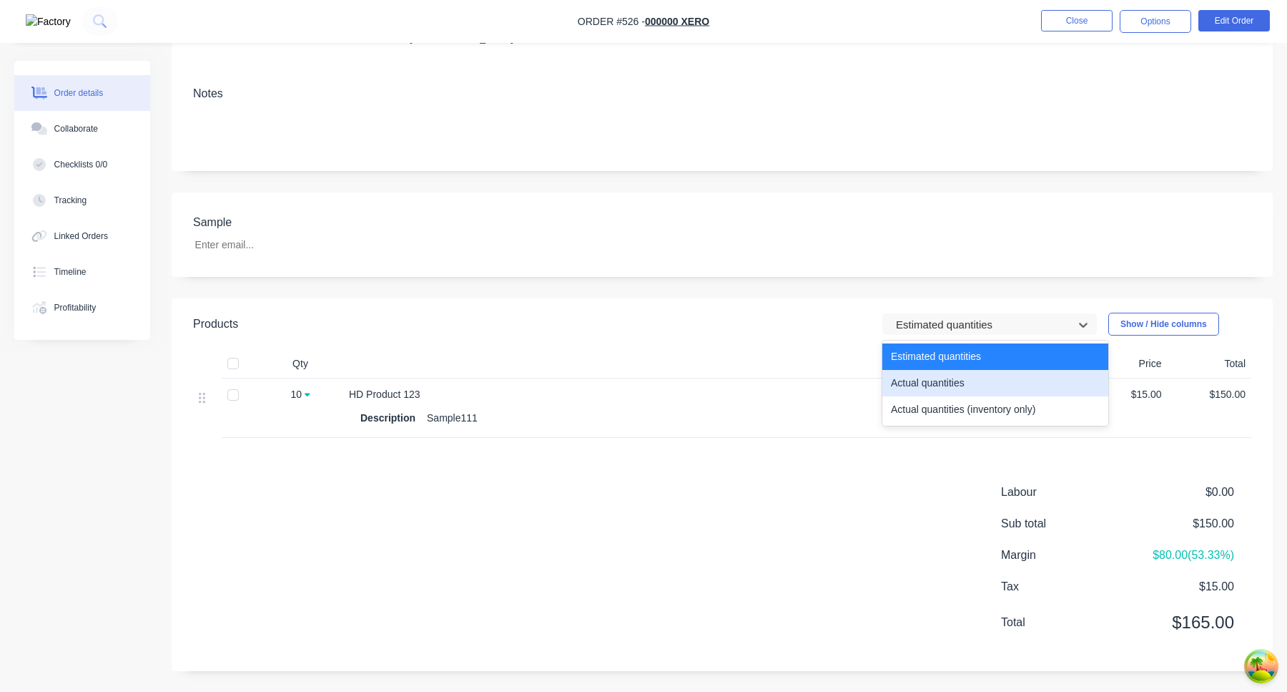
click at [971, 391] on div "Actual quantities" at bounding box center [996, 383] width 226 height 26
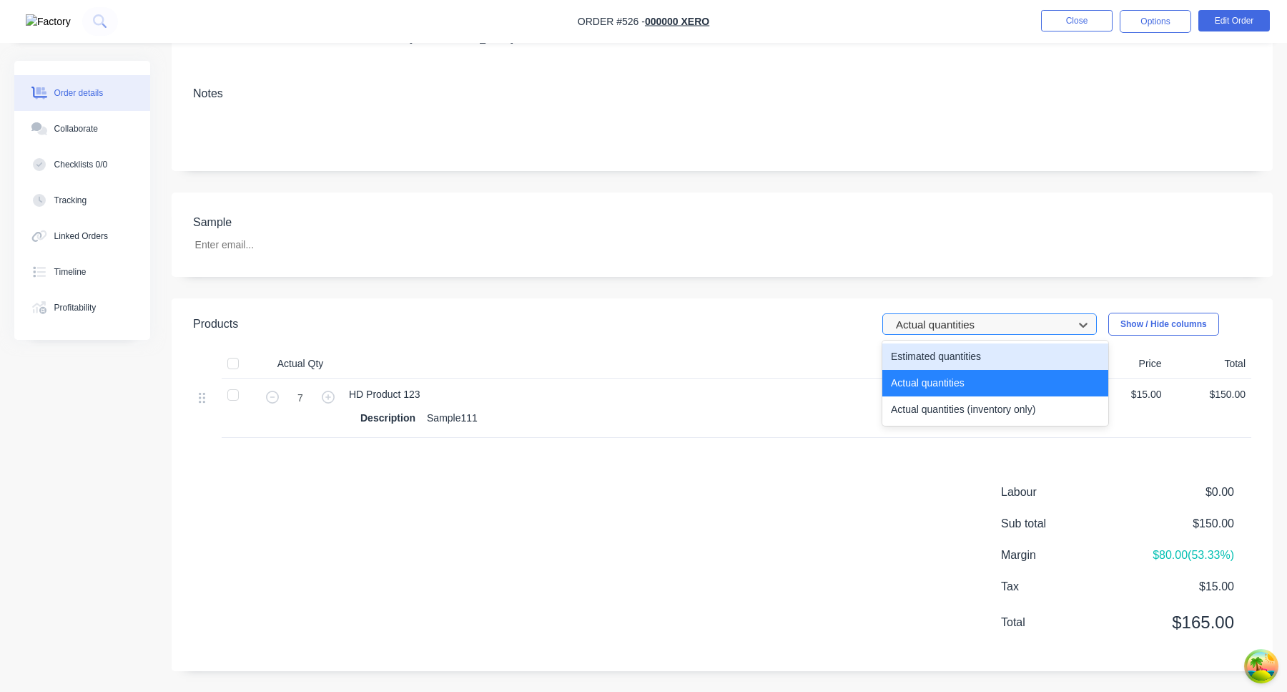
click at [974, 321] on div at bounding box center [981, 324] width 172 height 18
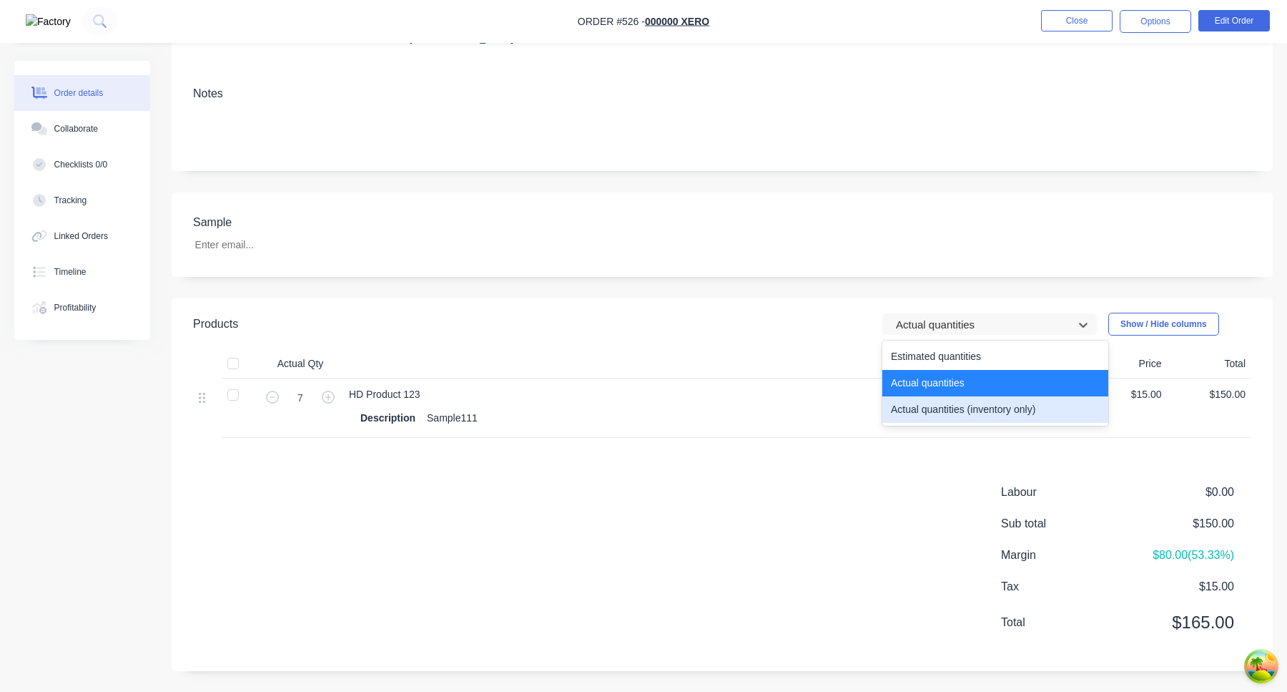
click at [960, 411] on div "Actual quantities (inventory only)" at bounding box center [996, 409] width 226 height 26
type input "30"
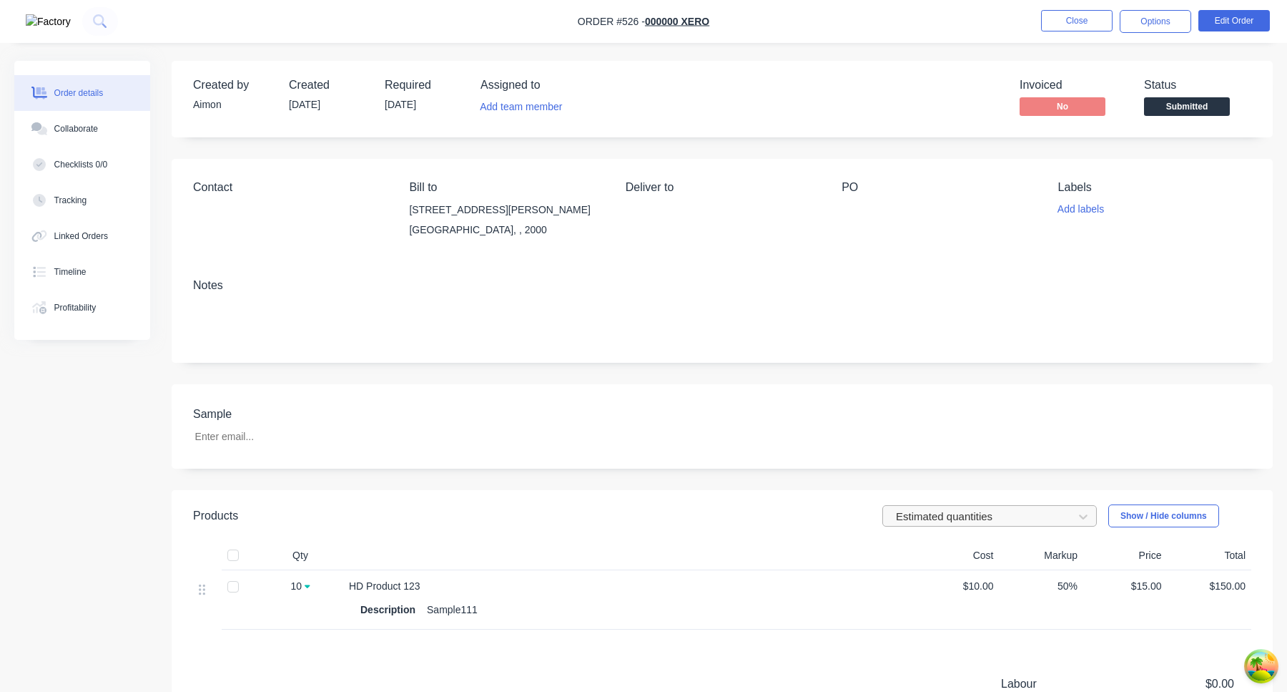
click at [978, 516] on div at bounding box center [981, 516] width 172 height 18
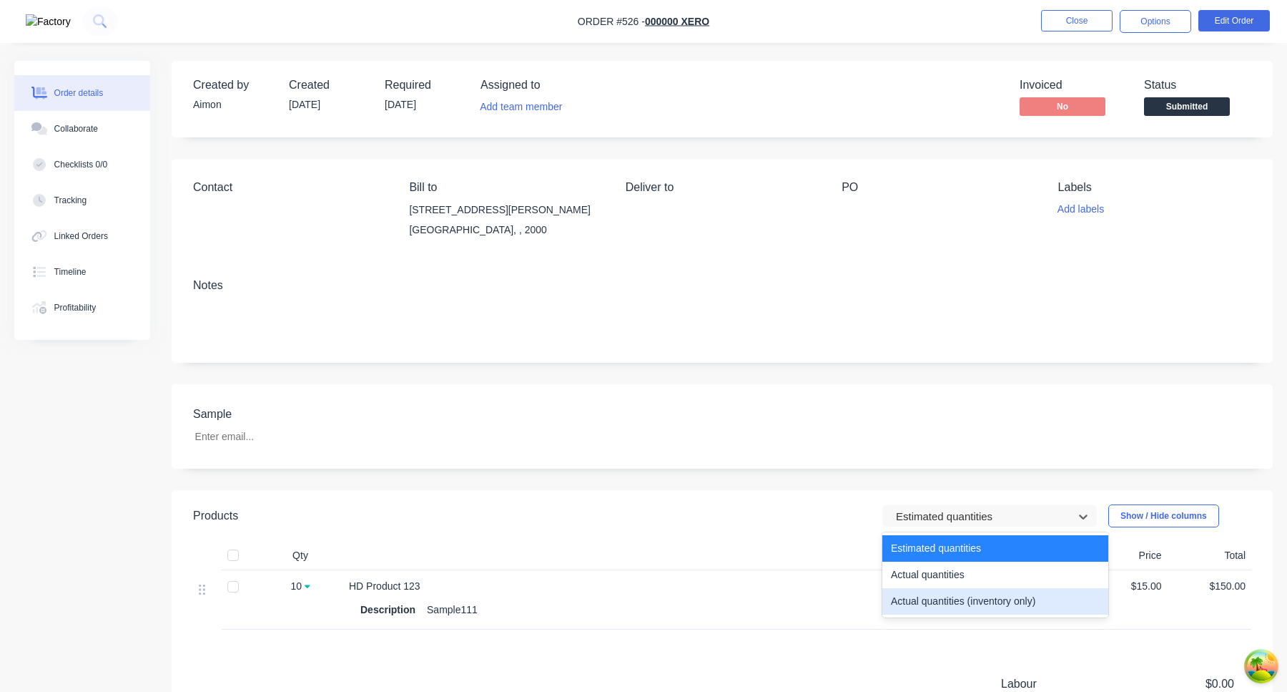
click at [945, 598] on div "Actual quantities (inventory only)" at bounding box center [996, 601] width 226 height 26
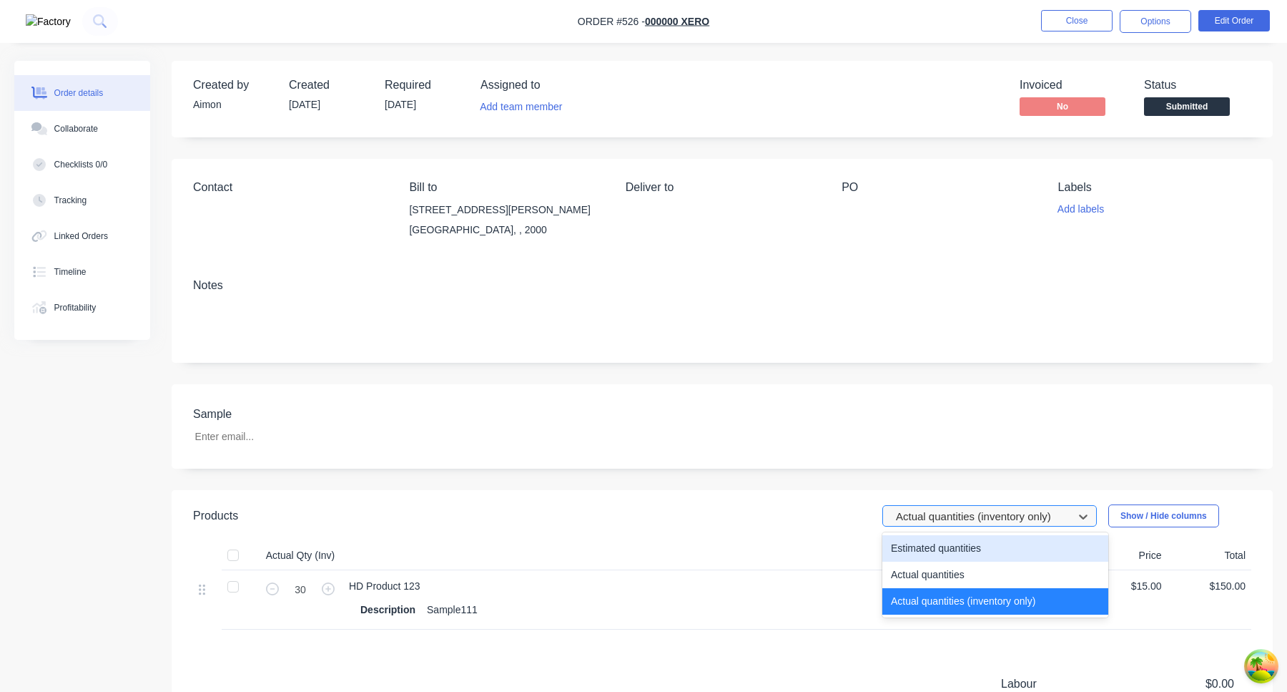
click at [964, 513] on div at bounding box center [981, 516] width 172 height 18
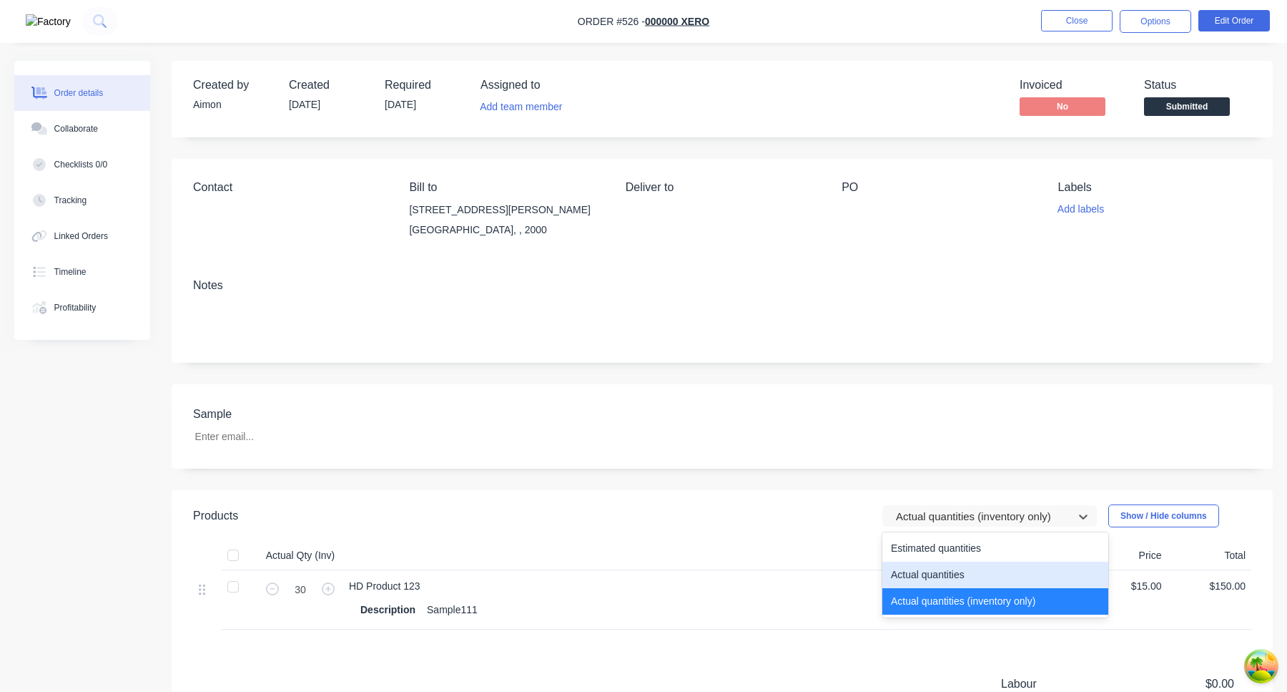
drag, startPoint x: 956, startPoint y: 567, endPoint x: 956, endPoint y: 554, distance: 13.6
click at [956, 567] on div "Actual quantities" at bounding box center [996, 574] width 226 height 26
type input "7"
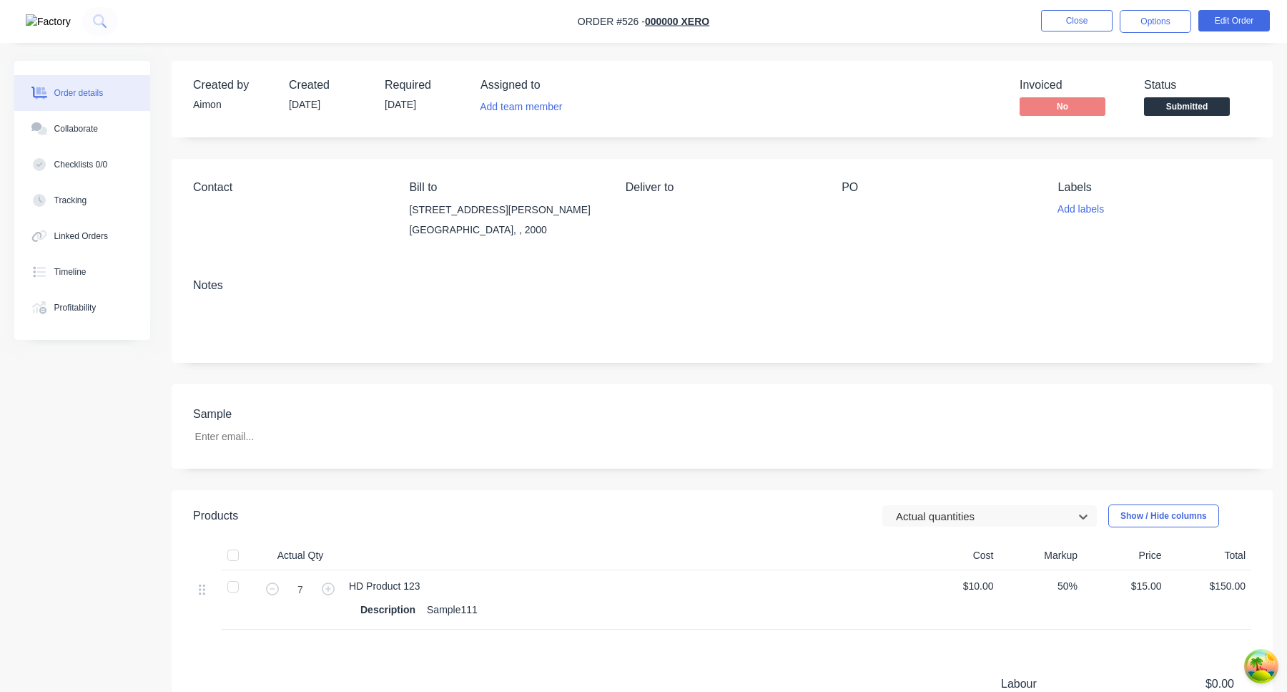
click at [960, 527] on header "Products option Actual quantities, selected. Actual quantities Show / Hide colu…" at bounding box center [722, 515] width 1101 height 51
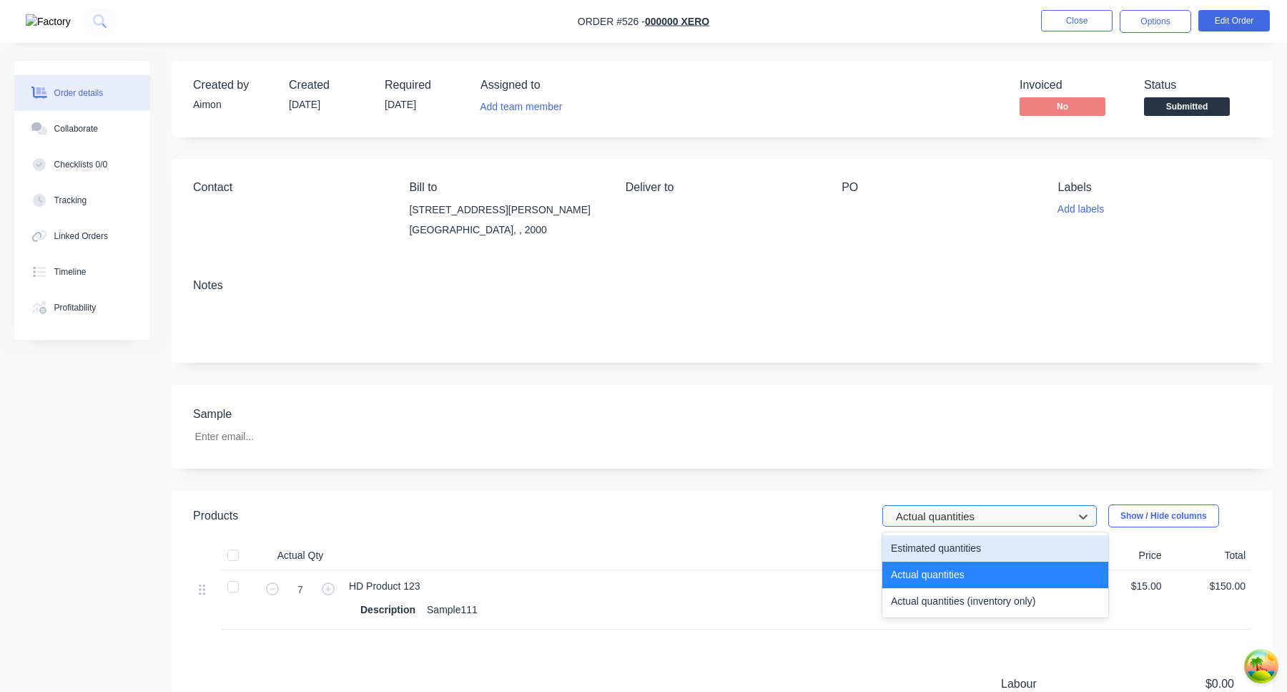
click at [960, 518] on div at bounding box center [981, 516] width 172 height 18
click at [940, 545] on div "Estimated quantities" at bounding box center [996, 548] width 226 height 26
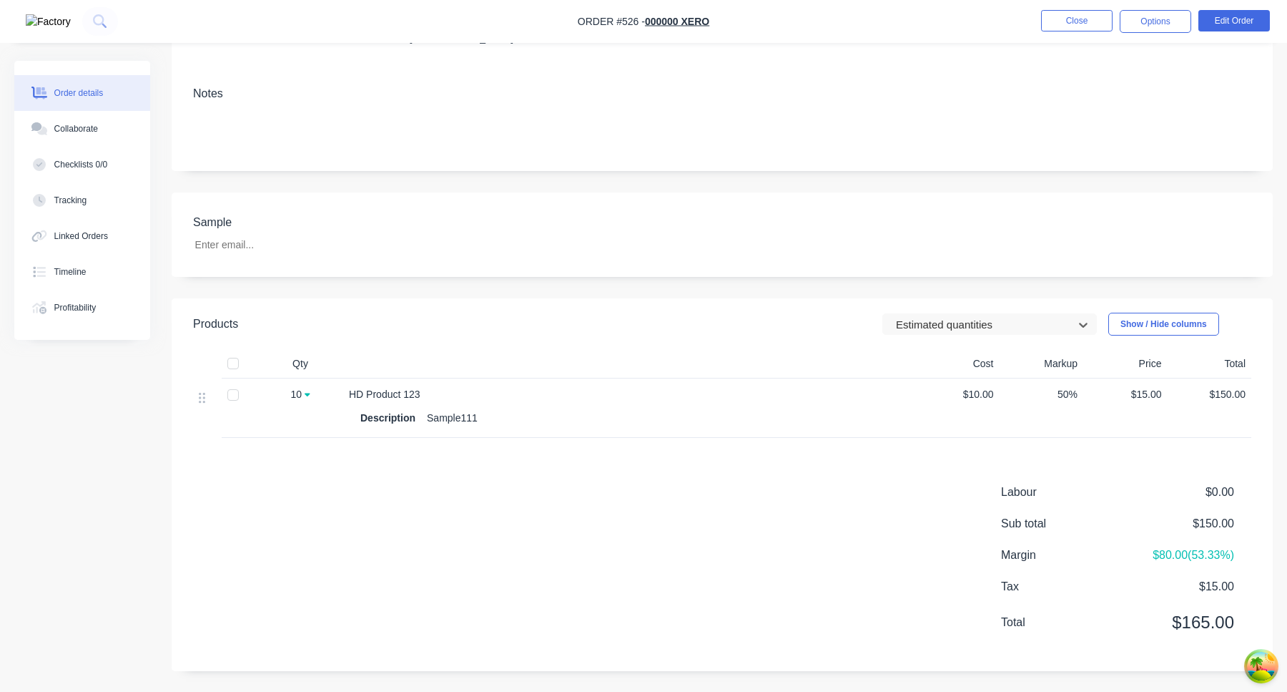
scroll to position [144, 0]
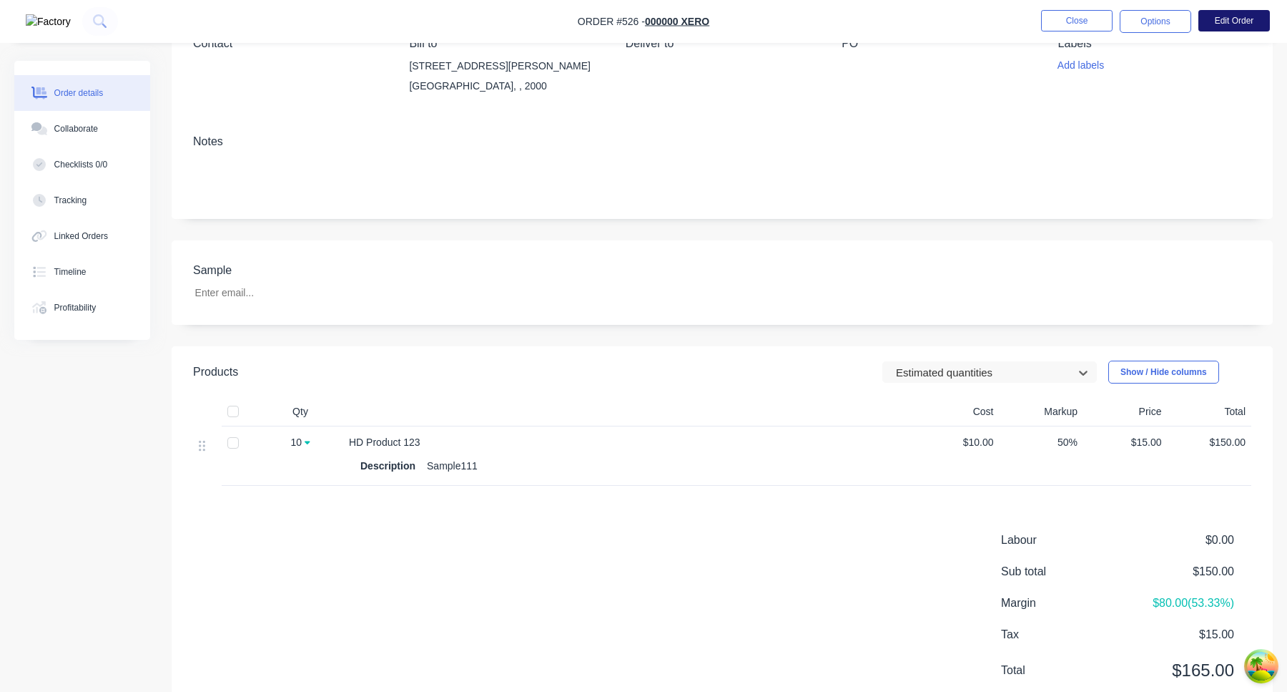
click at [1247, 12] on button "Edit Order" at bounding box center [1235, 20] width 72 height 21
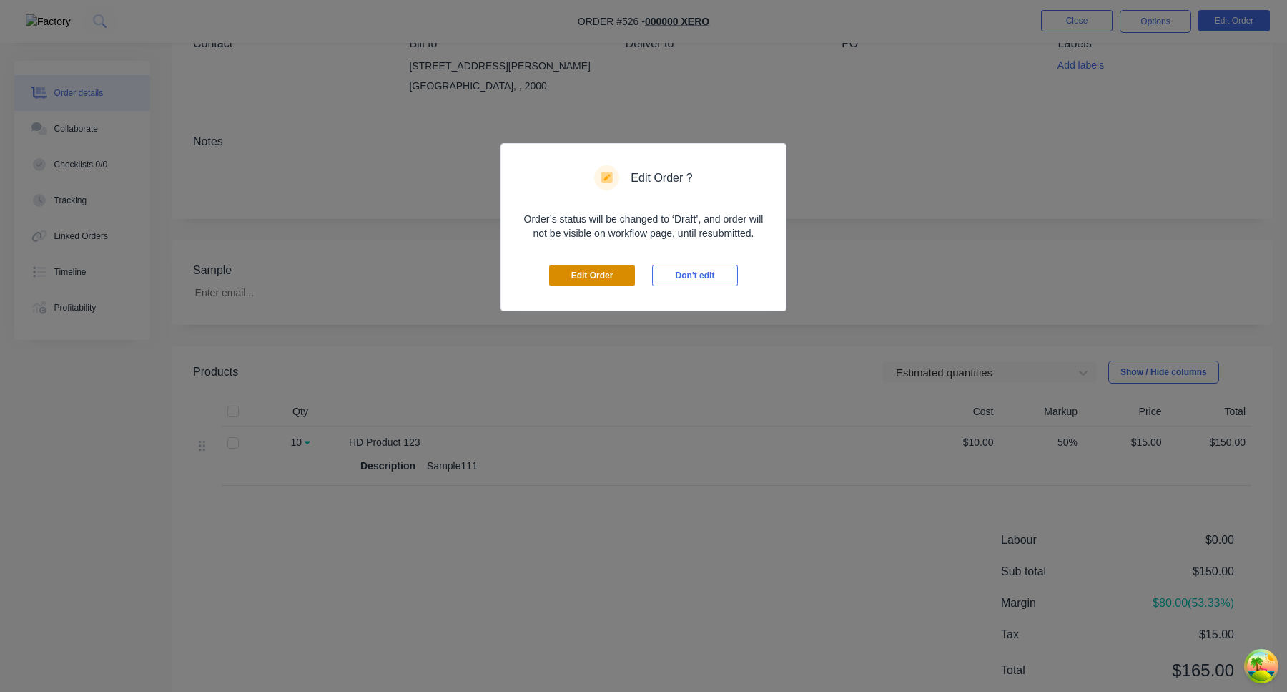
click at [576, 278] on button "Edit Order" at bounding box center [592, 275] width 86 height 21
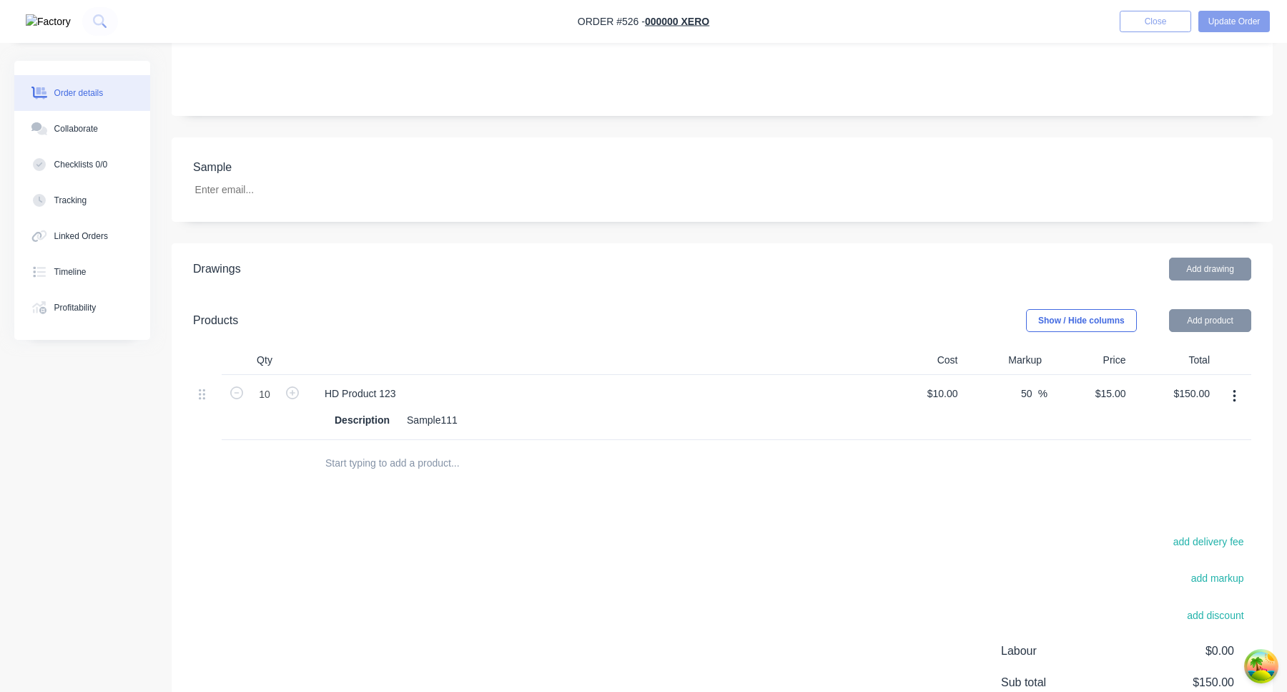
scroll to position [348, 0]
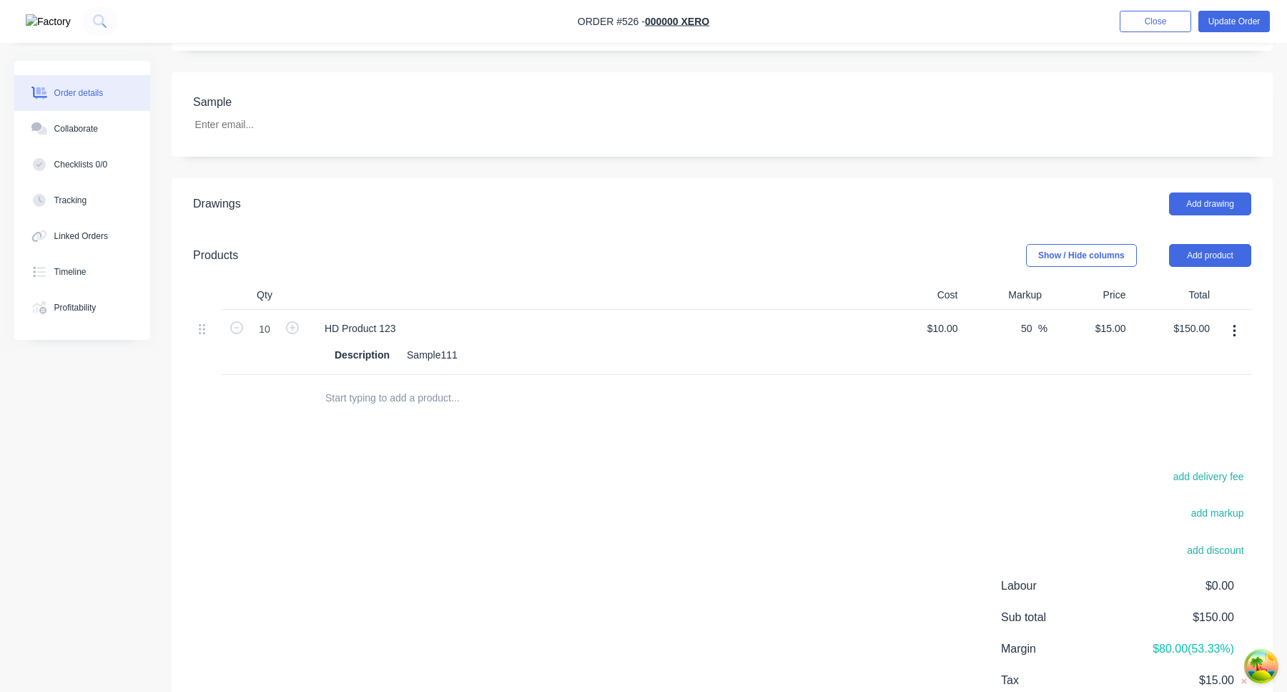
click at [1216, 232] on header "Products Show / Hide columns Add product" at bounding box center [722, 255] width 1101 height 51
click at [1210, 244] on button "Add product" at bounding box center [1210, 255] width 82 height 23
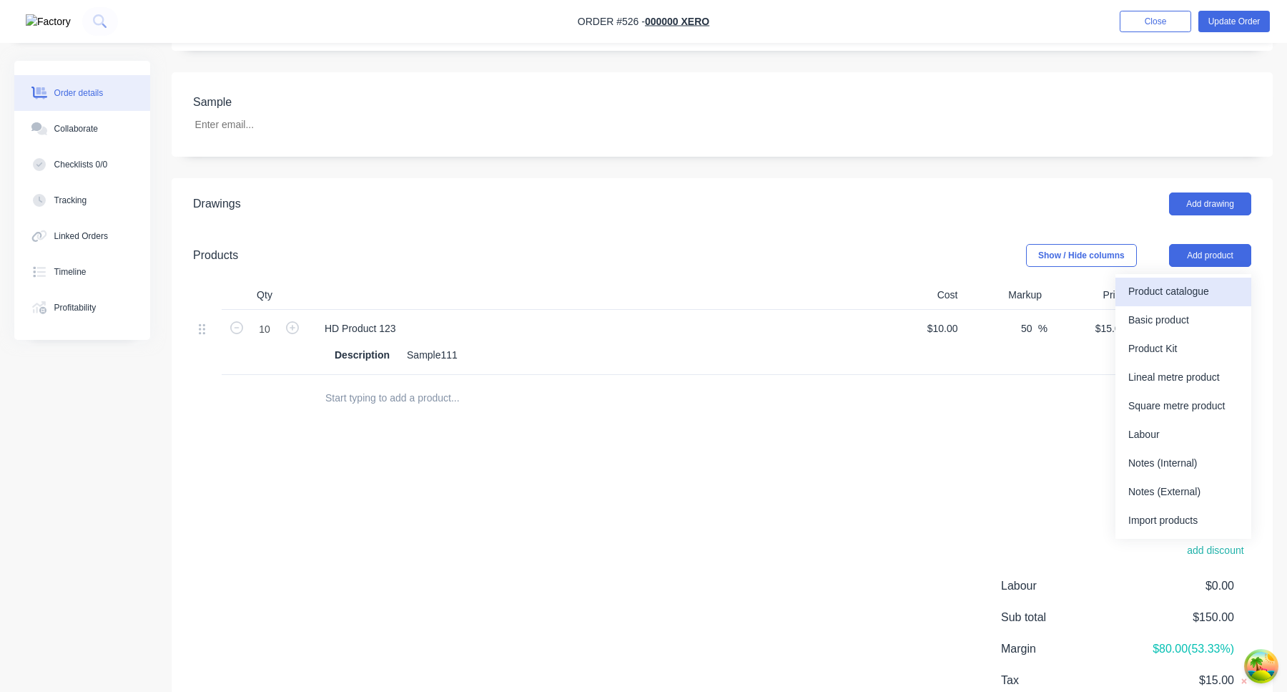
click at [1159, 281] on div "Product catalogue" at bounding box center [1184, 291] width 110 height 21
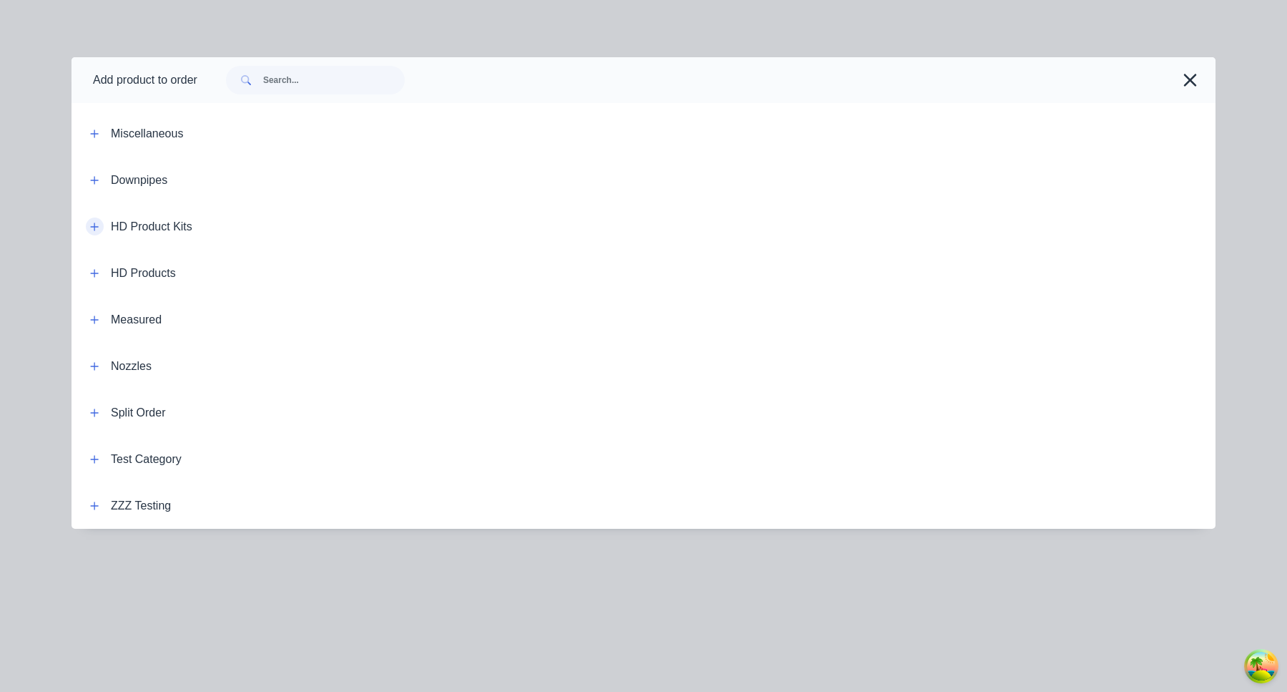
click at [99, 225] on button "button" at bounding box center [95, 226] width 18 height 18
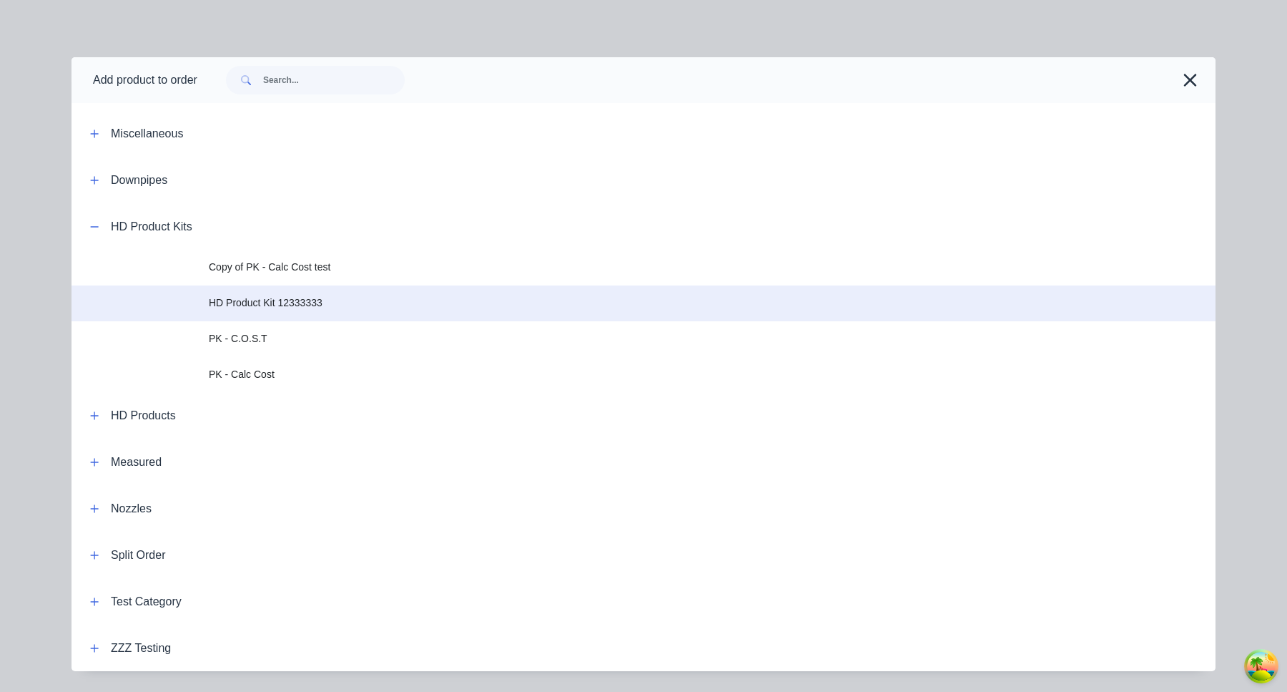
click at [310, 314] on td "HD Product Kit 12333333" at bounding box center [712, 303] width 1007 height 36
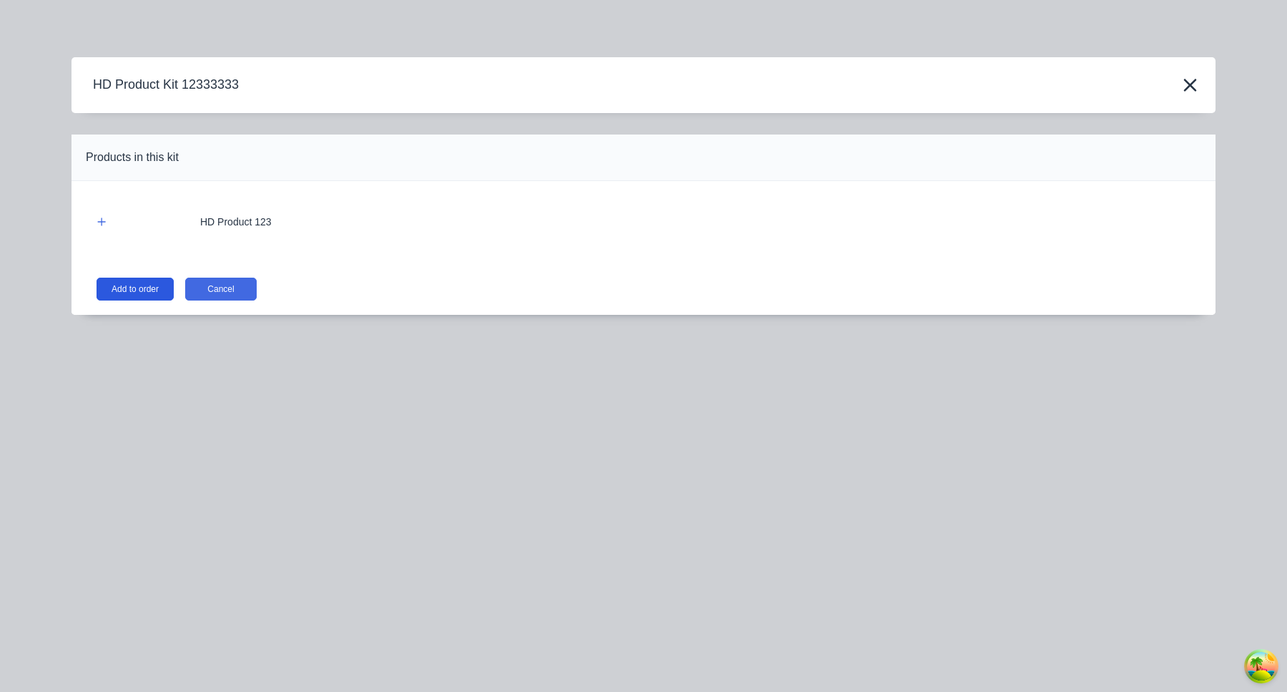
click at [159, 277] on button "Add to order" at bounding box center [135, 288] width 77 height 23
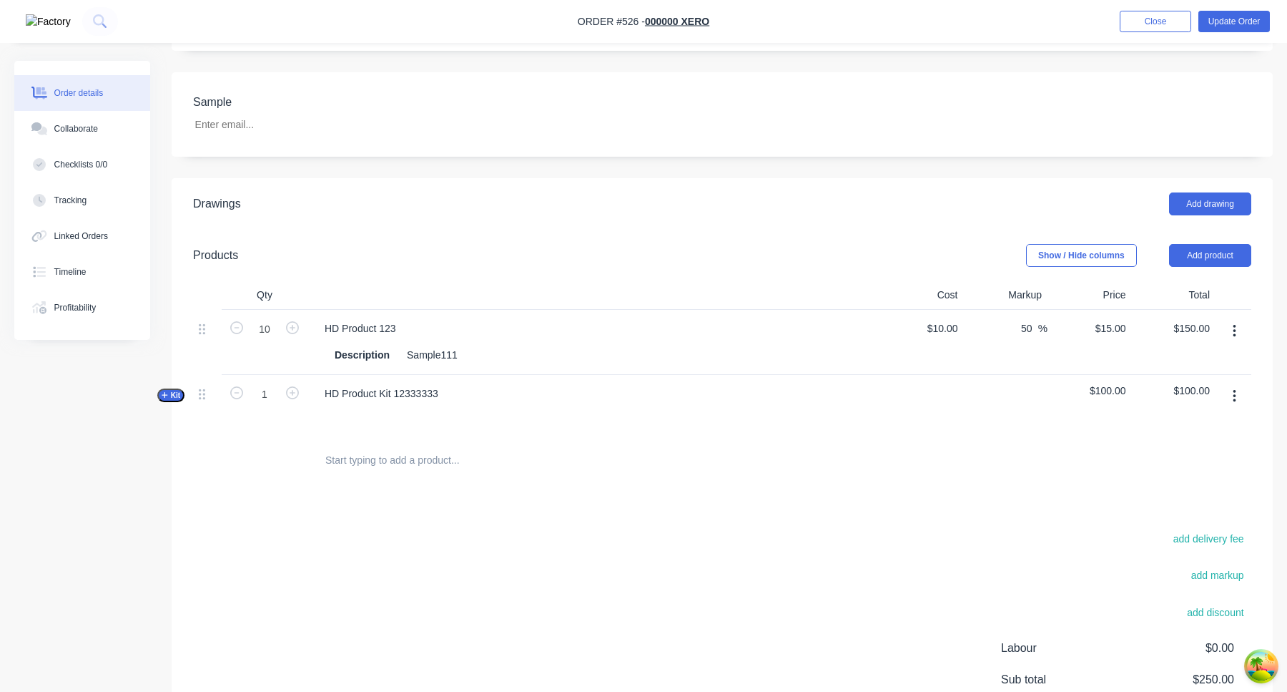
click at [171, 390] on span "Kit" at bounding box center [171, 395] width 19 height 11
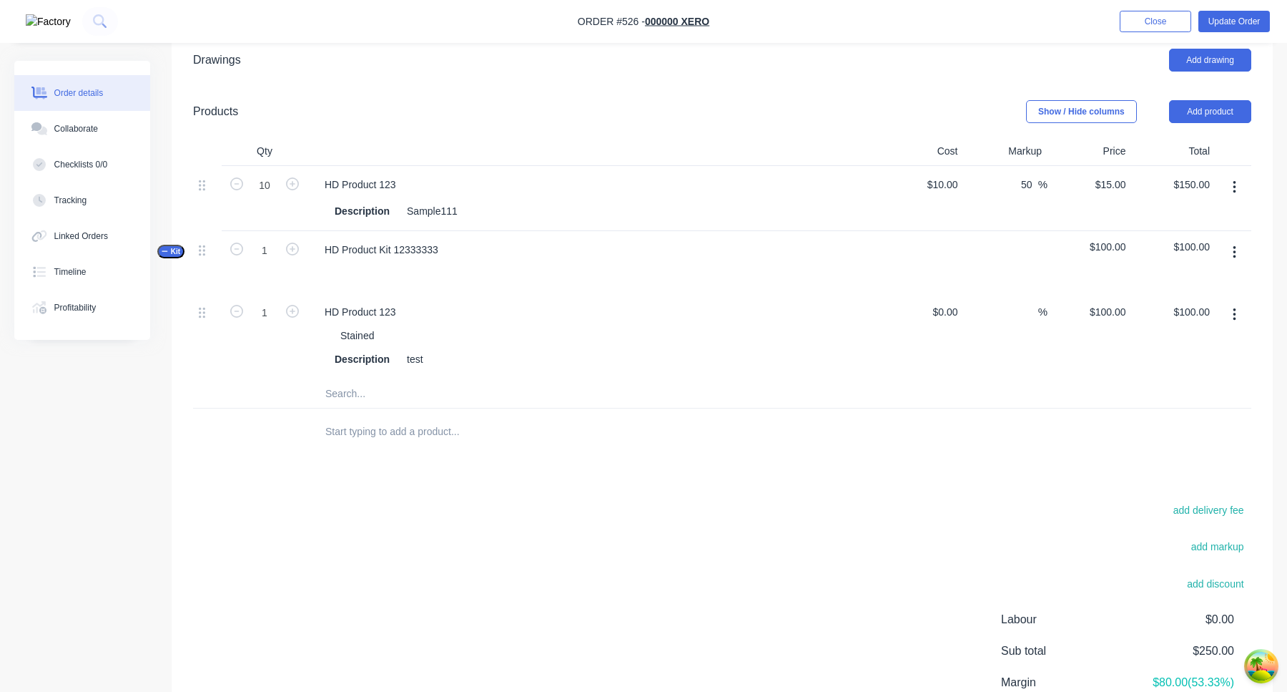
scroll to position [421, 0]
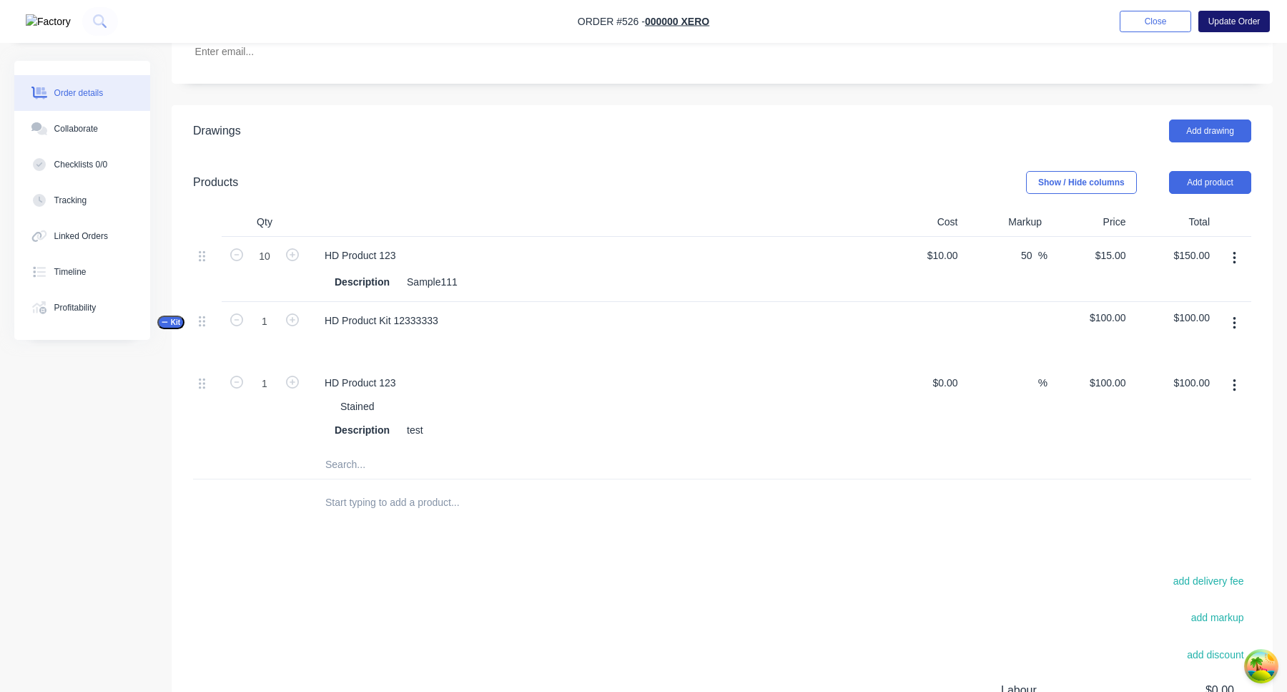
click at [1237, 19] on button "Update Order" at bounding box center [1235, 21] width 72 height 21
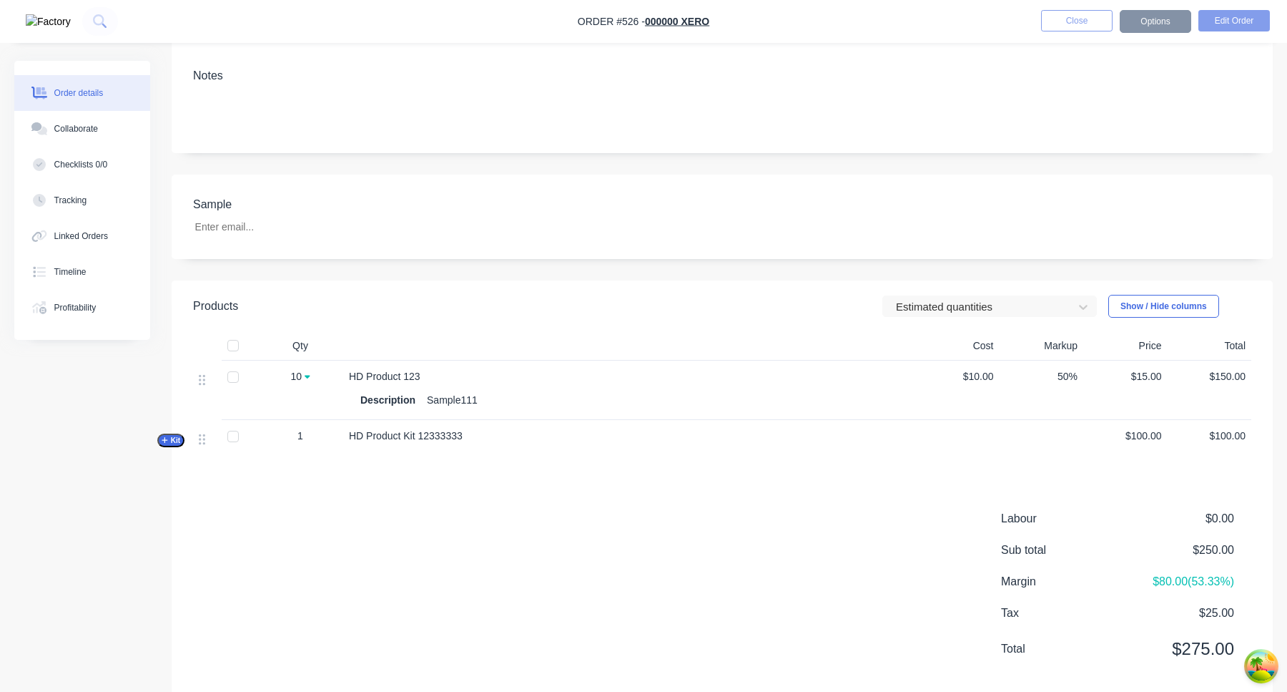
scroll to position [236, 0]
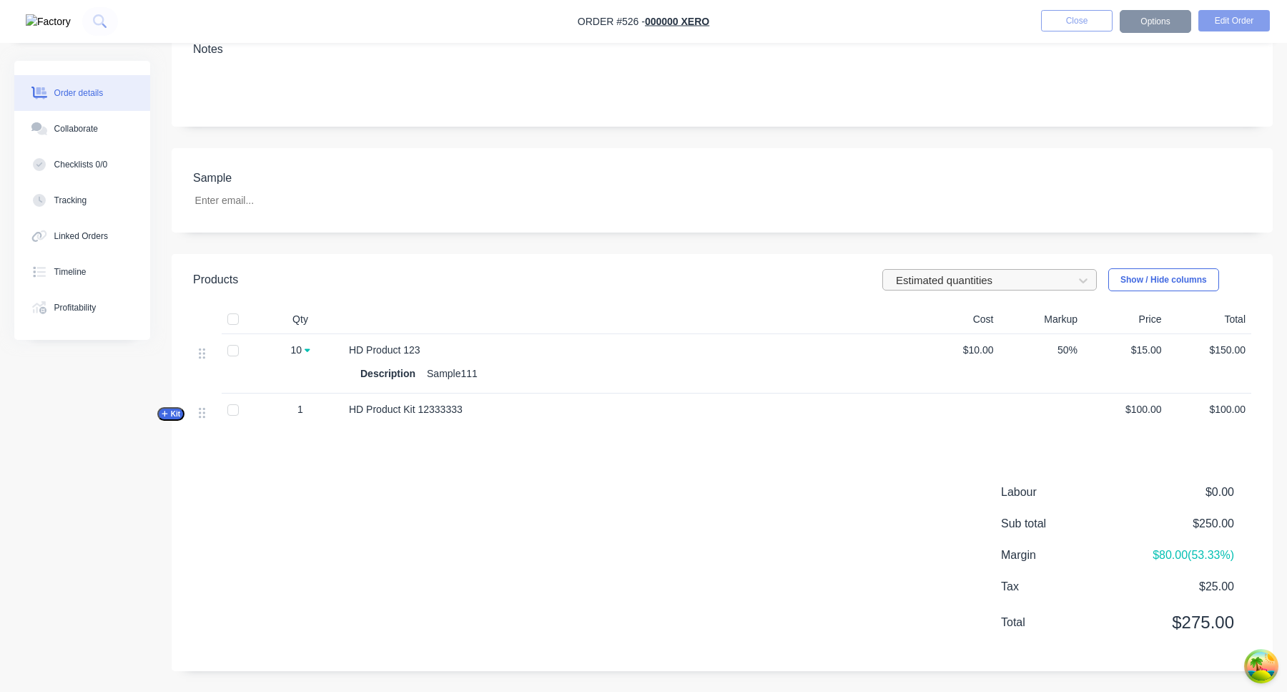
click at [1003, 278] on div at bounding box center [981, 280] width 172 height 18
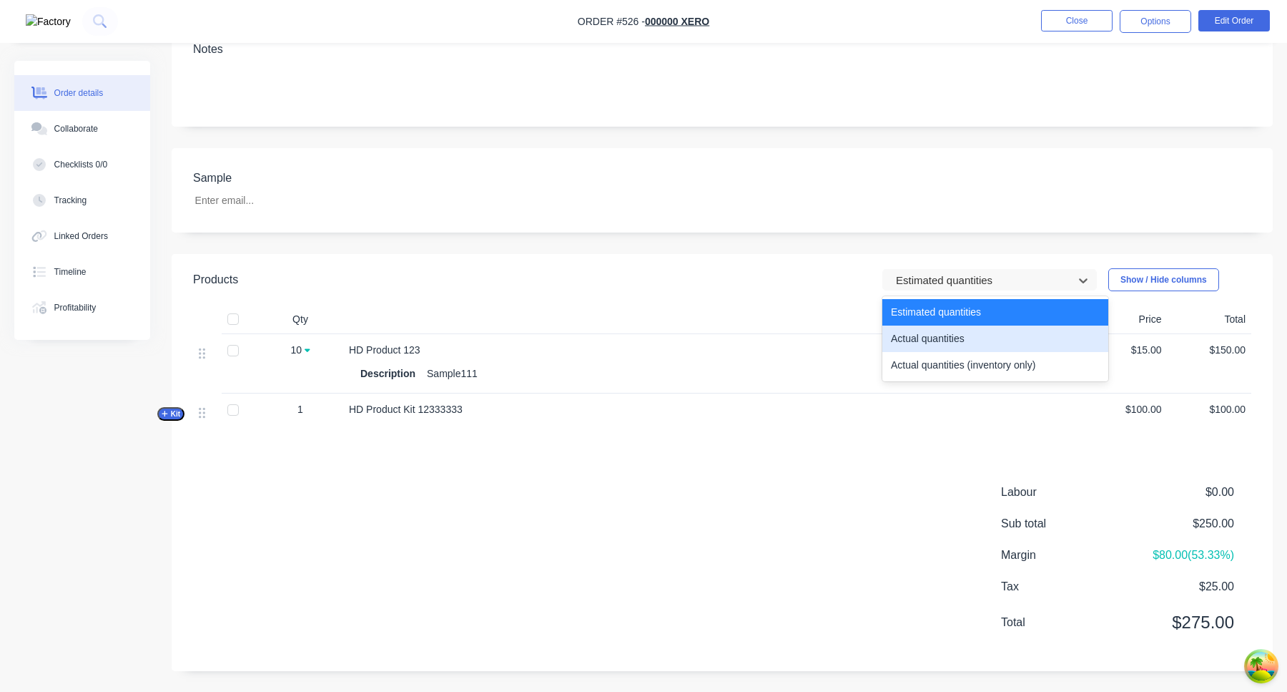
click at [968, 338] on div "Actual quantities" at bounding box center [996, 338] width 226 height 26
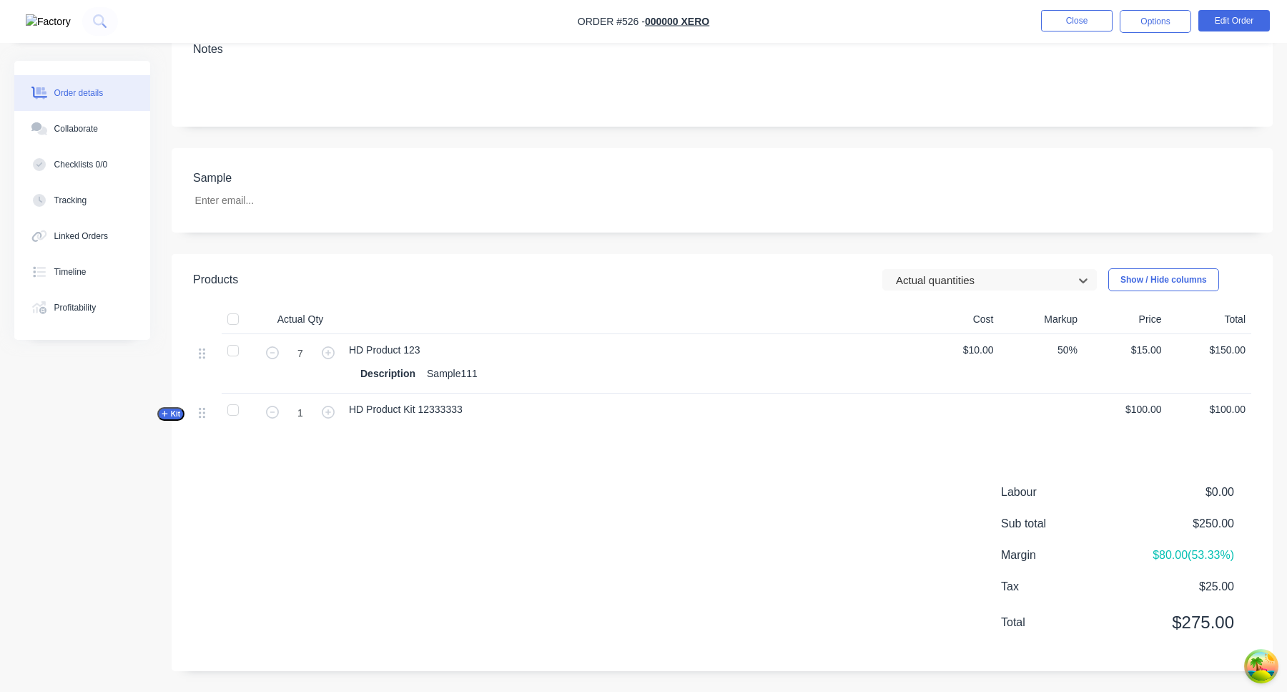
click at [178, 409] on span "Kit" at bounding box center [171, 413] width 19 height 11
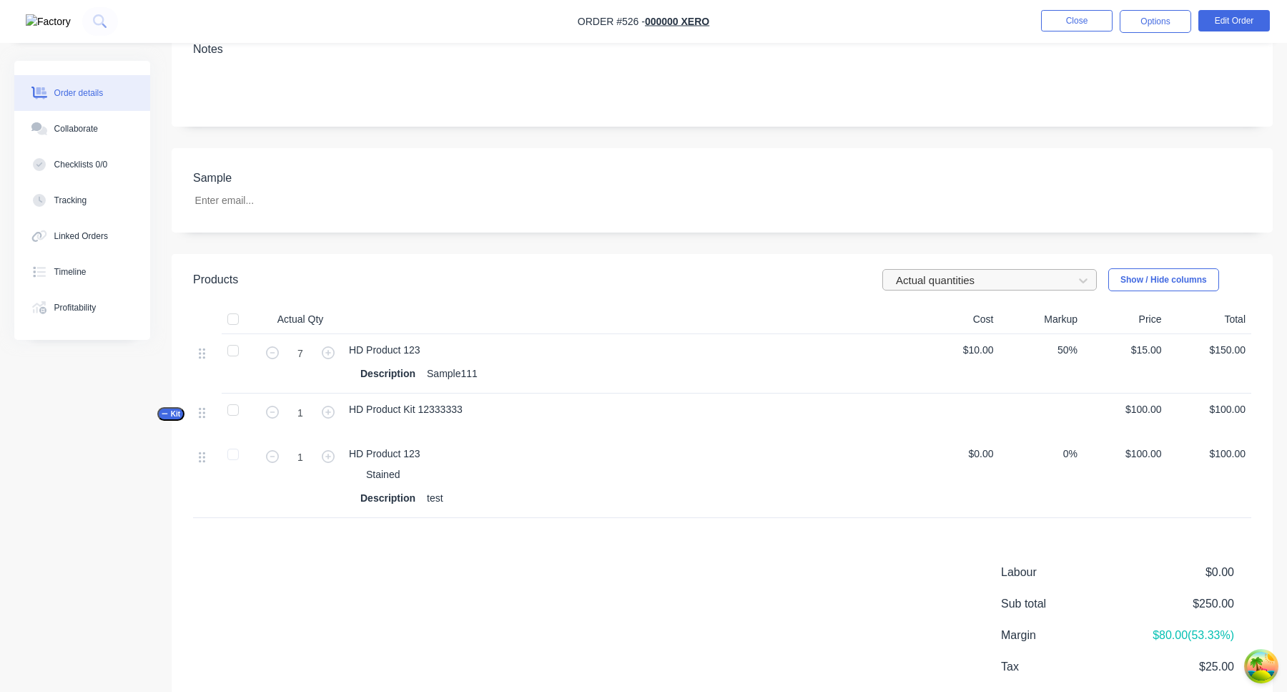
click at [953, 276] on div at bounding box center [981, 280] width 172 height 18
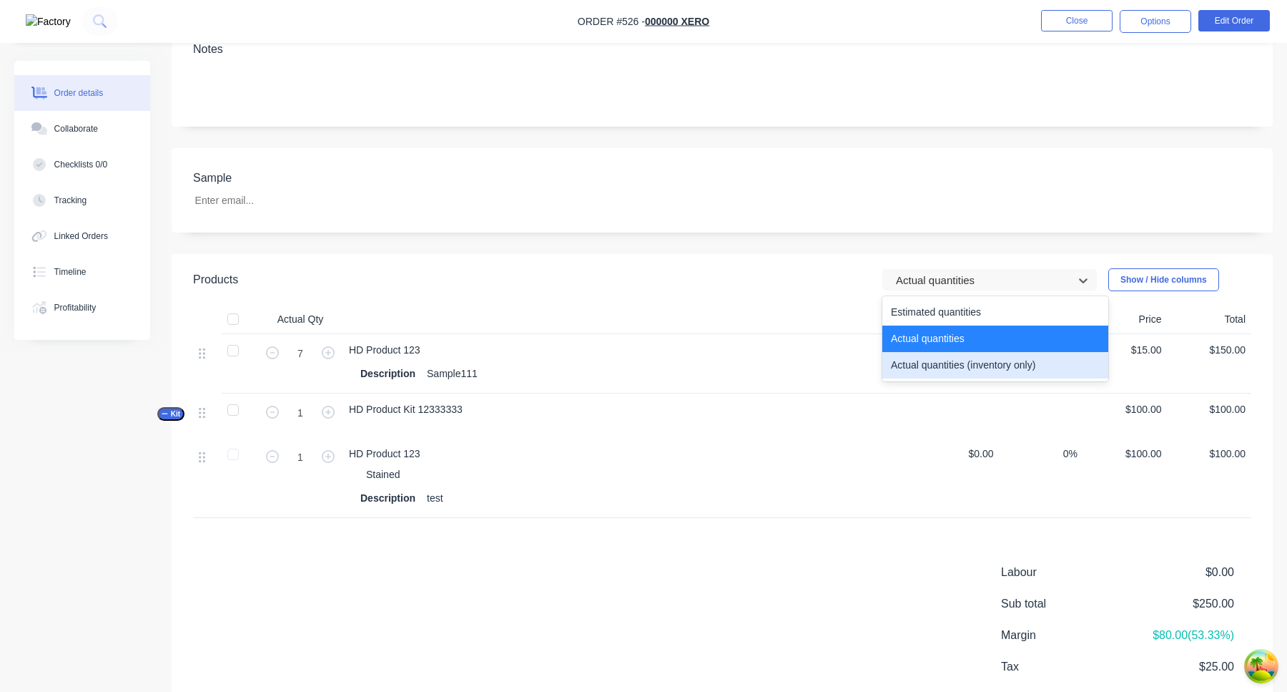
click at [936, 360] on div "Actual quantities (inventory only)" at bounding box center [996, 365] width 226 height 26
type input "30"
type input "0"
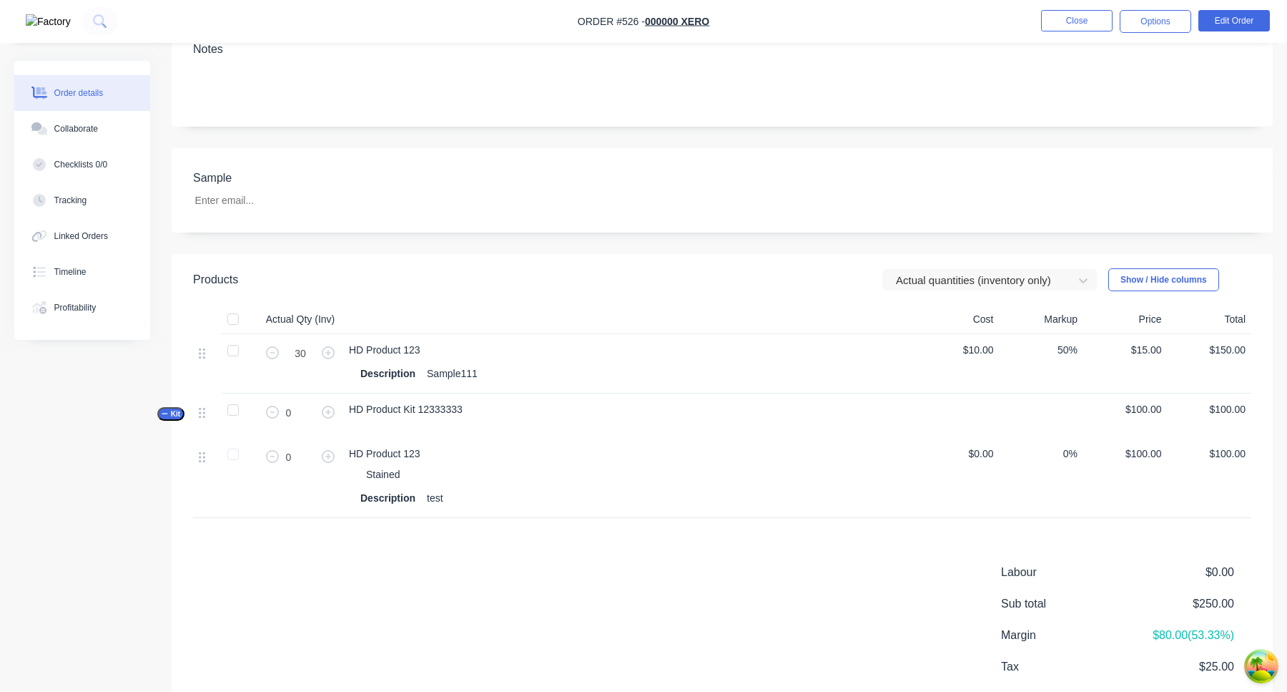
click at [934, 295] on header "Products Actual quantities (inventory only) Show / Hide columns" at bounding box center [722, 279] width 1101 height 51
click at [811, 438] on div "HD Product 123 Stained Description test" at bounding box center [629, 478] width 572 height 80
click at [307, 410] on input "0" at bounding box center [300, 412] width 37 height 21
click at [649, 504] on div "Description test" at bounding box center [629, 498] width 538 height 21
click at [304, 413] on input "0" at bounding box center [300, 412] width 37 height 21
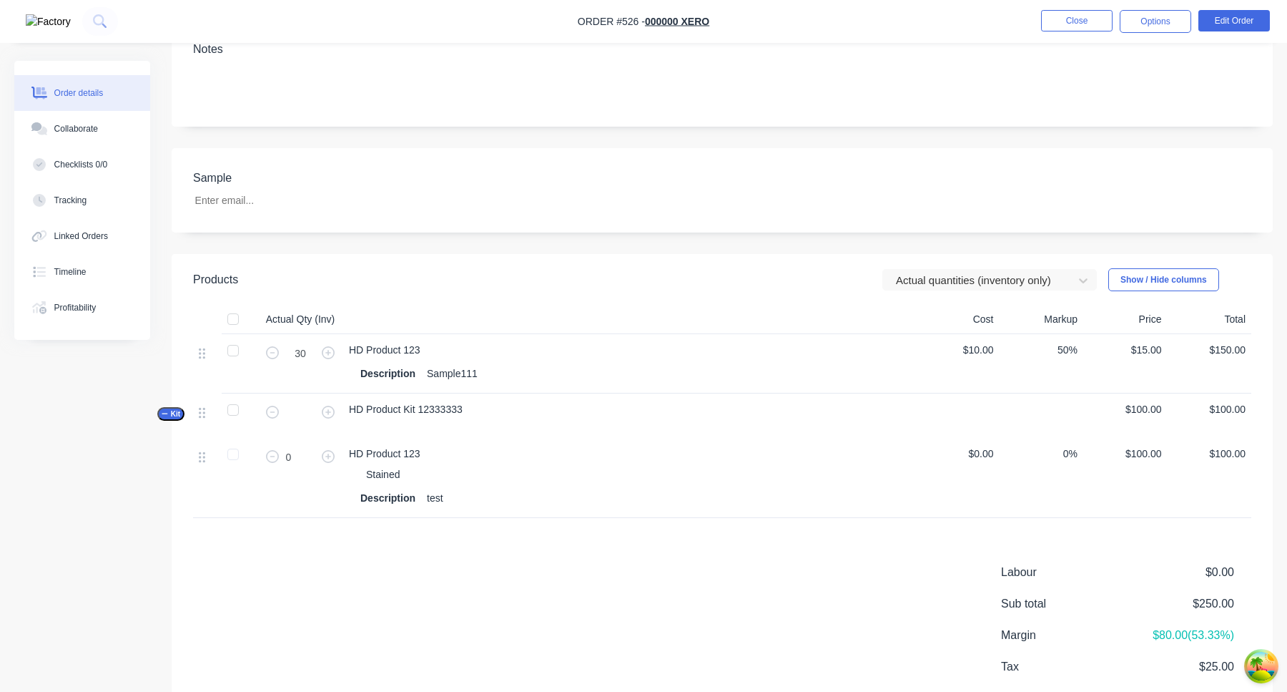
click at [619, 441] on div "HD Product 123 Stained Description test" at bounding box center [629, 478] width 572 height 80
click at [290, 418] on input "text" at bounding box center [300, 412] width 37 height 21
click at [301, 452] on input "0" at bounding box center [300, 456] width 37 height 21
click at [534, 447] on div "HD Product 123" at bounding box center [629, 453] width 561 height 15
click at [289, 411] on input "text" at bounding box center [300, 412] width 37 height 21
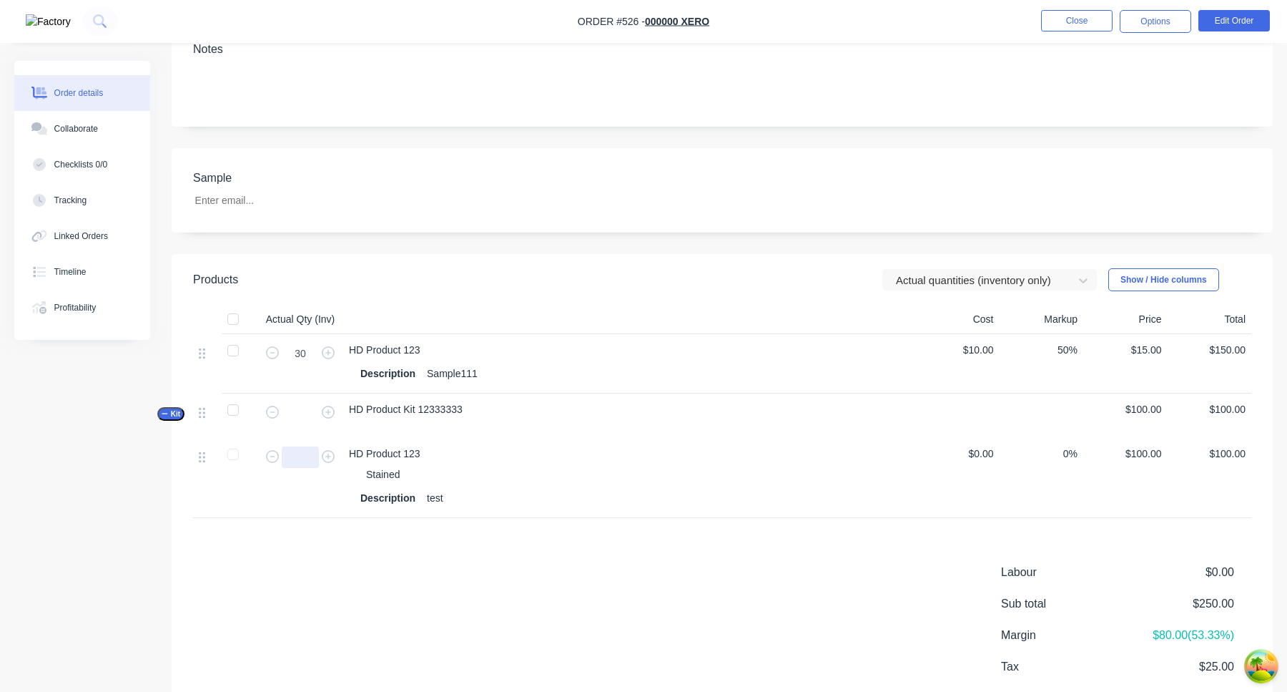
click at [300, 452] on input "text" at bounding box center [300, 456] width 37 height 21
click at [300, 411] on input "text" at bounding box center [300, 412] width 37 height 21
click at [300, 453] on input "text" at bounding box center [300, 456] width 37 height 21
click at [300, 411] on input "text" at bounding box center [300, 412] width 37 height 21
click at [979, 289] on div "Actual quantities (inventory only)" at bounding box center [980, 280] width 180 height 21
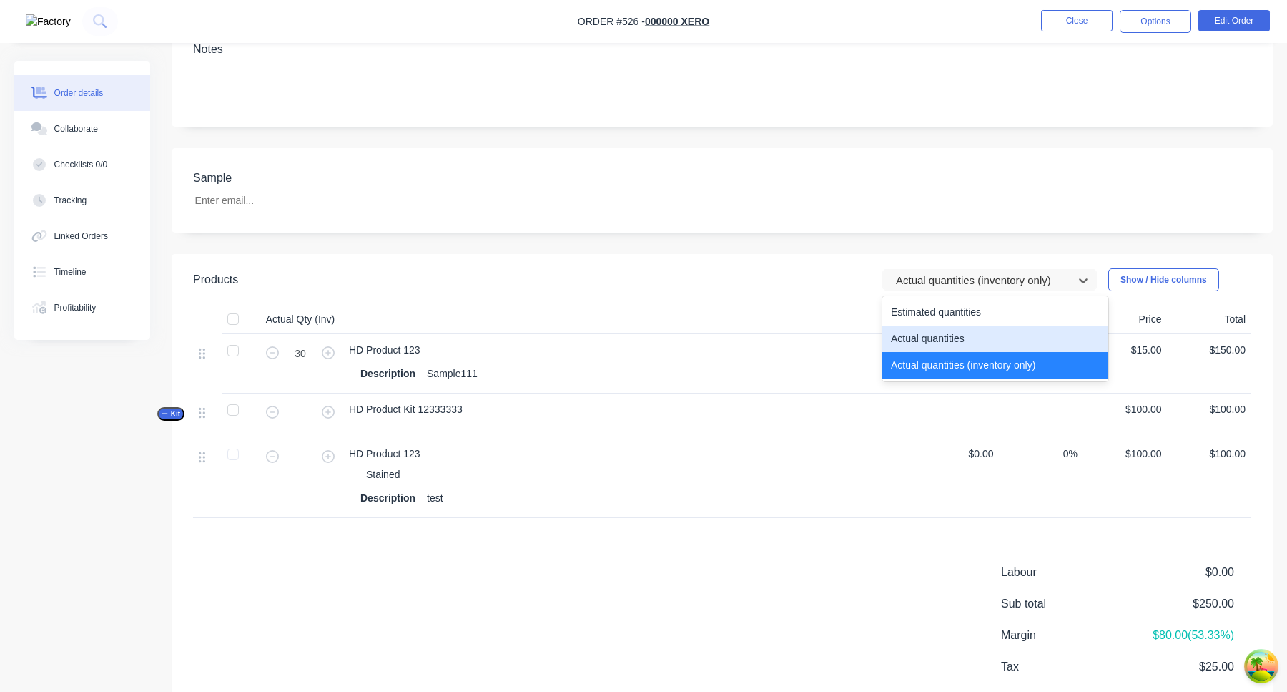
click at [958, 345] on div "Actual quantities" at bounding box center [996, 338] width 226 height 26
type input "7"
type input "1"
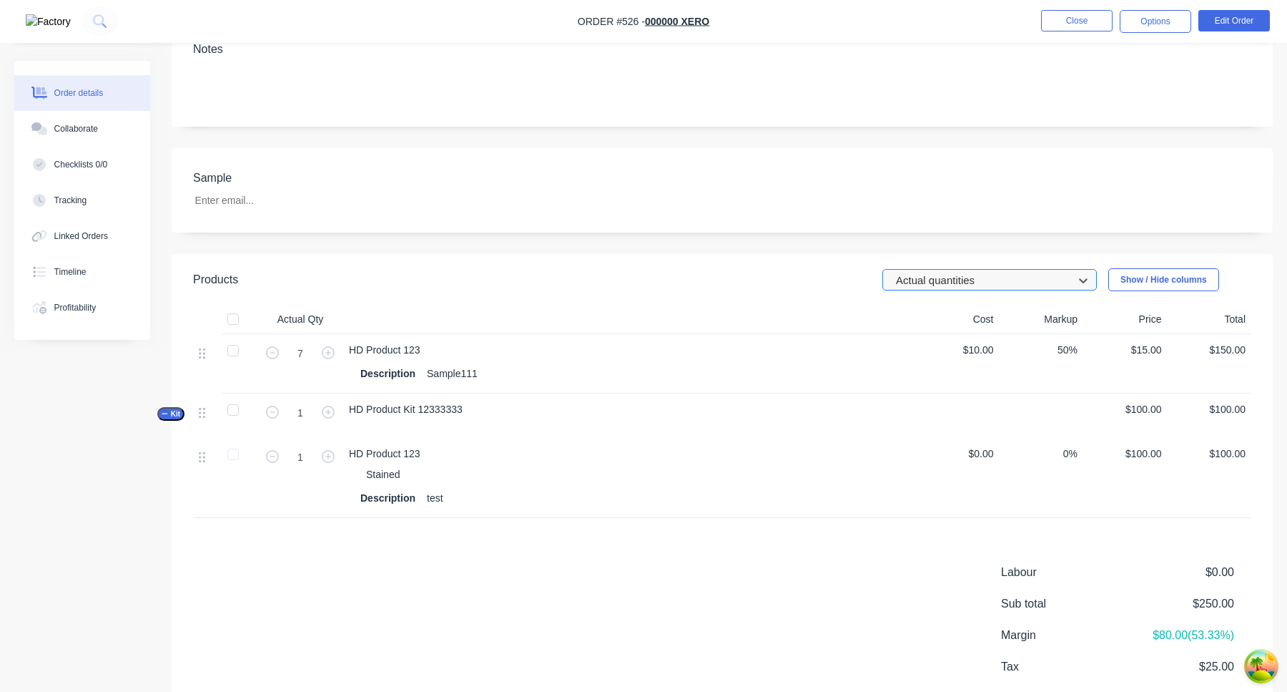
click at [998, 284] on div at bounding box center [981, 280] width 172 height 18
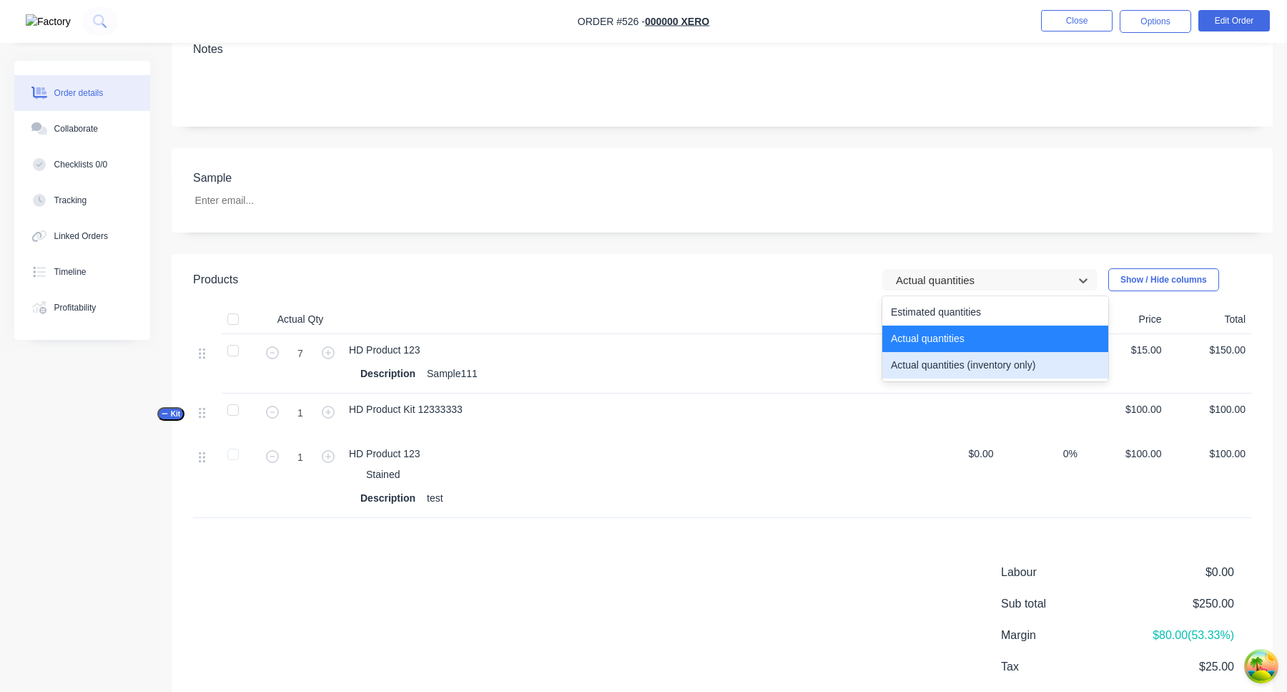
click at [968, 367] on div "Actual quantities (inventory only)" at bounding box center [996, 365] width 226 height 26
type input "30"
type input "0"
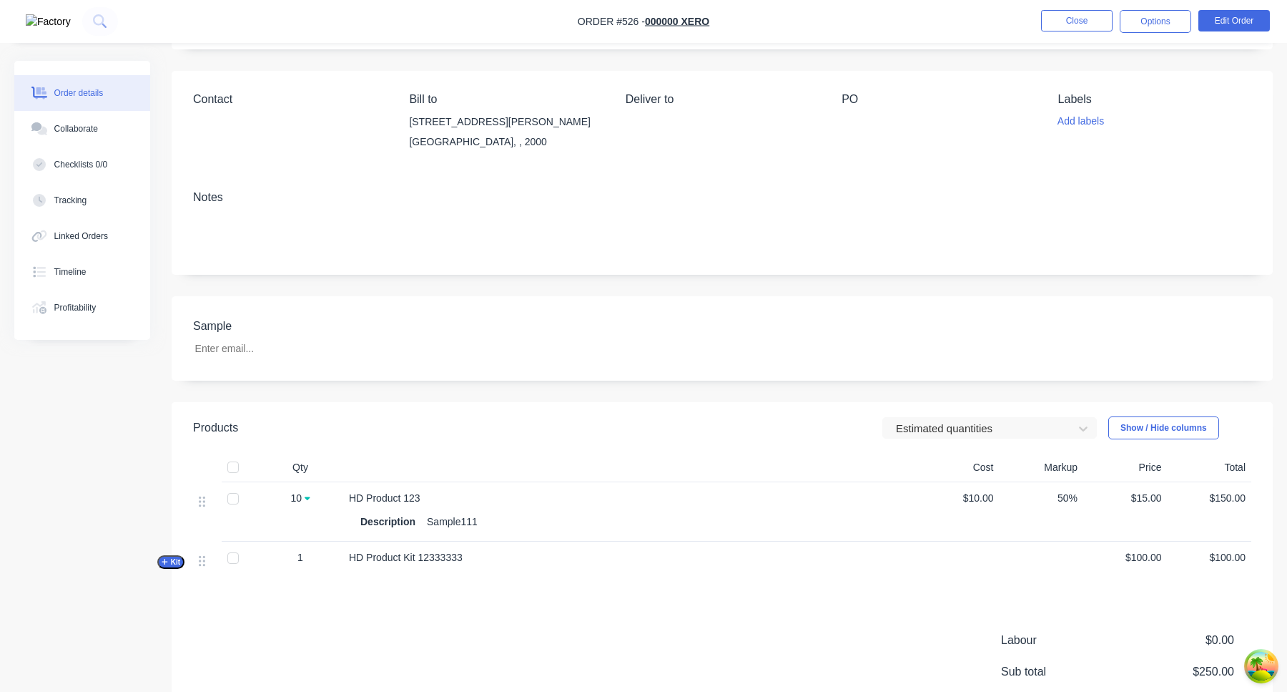
scroll to position [107, 0]
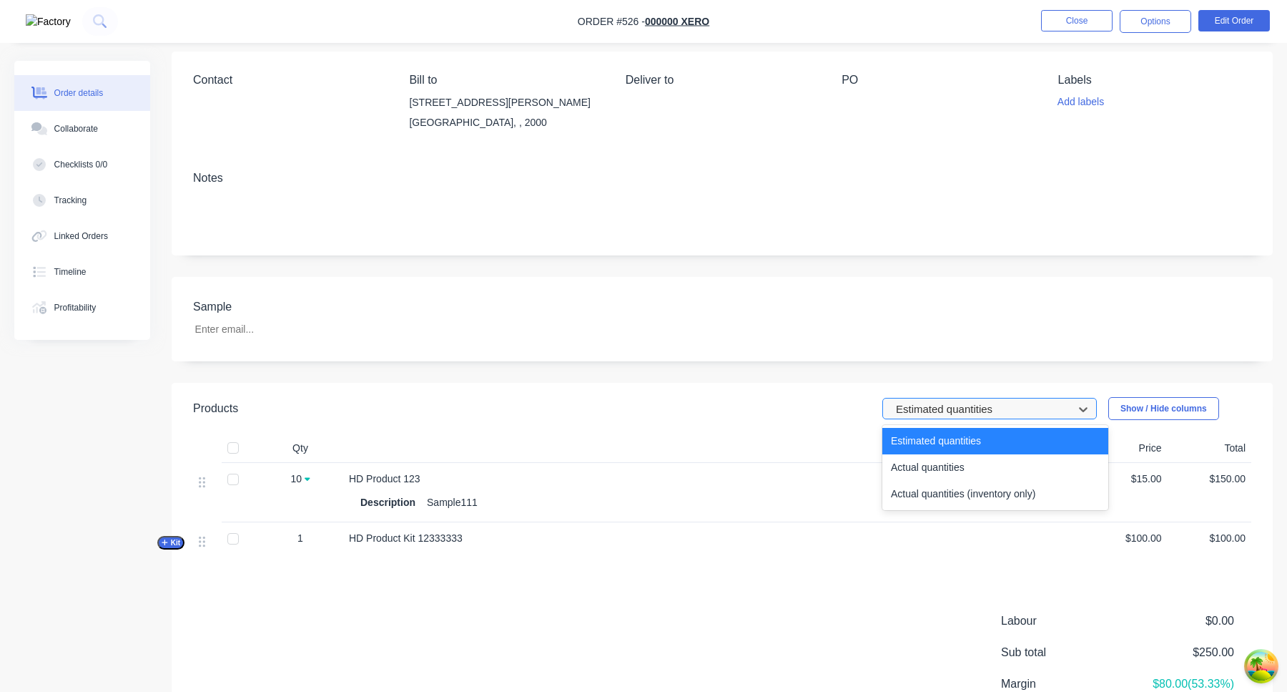
click at [988, 414] on div at bounding box center [981, 409] width 172 height 18
click at [963, 488] on div "Actual quantities (inventory only)" at bounding box center [996, 494] width 226 height 26
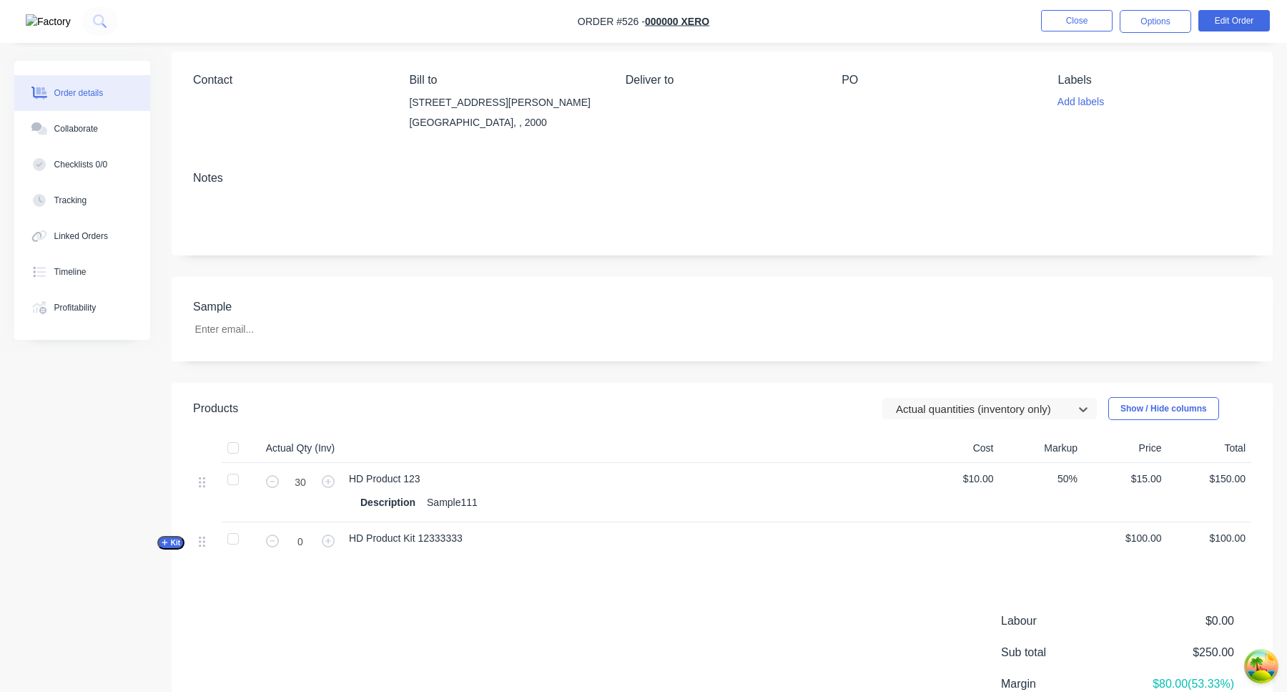
click at [174, 541] on span "Kit" at bounding box center [171, 542] width 19 height 11
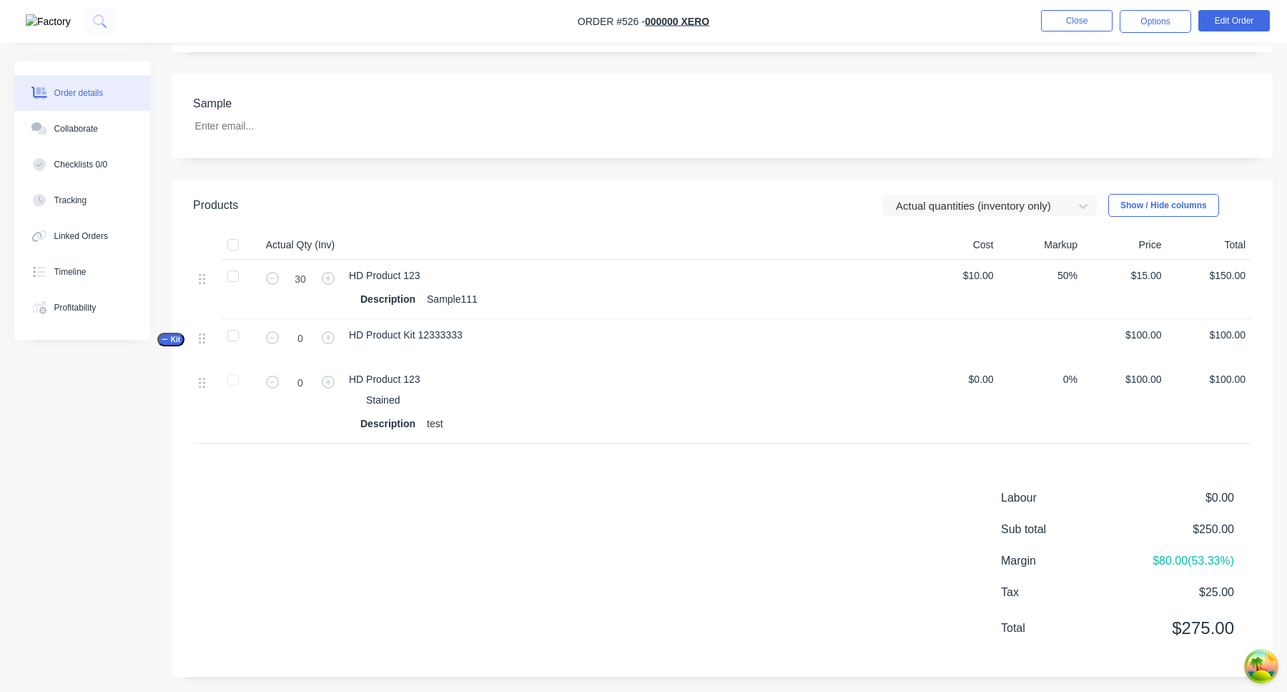
scroll to position [316, 0]
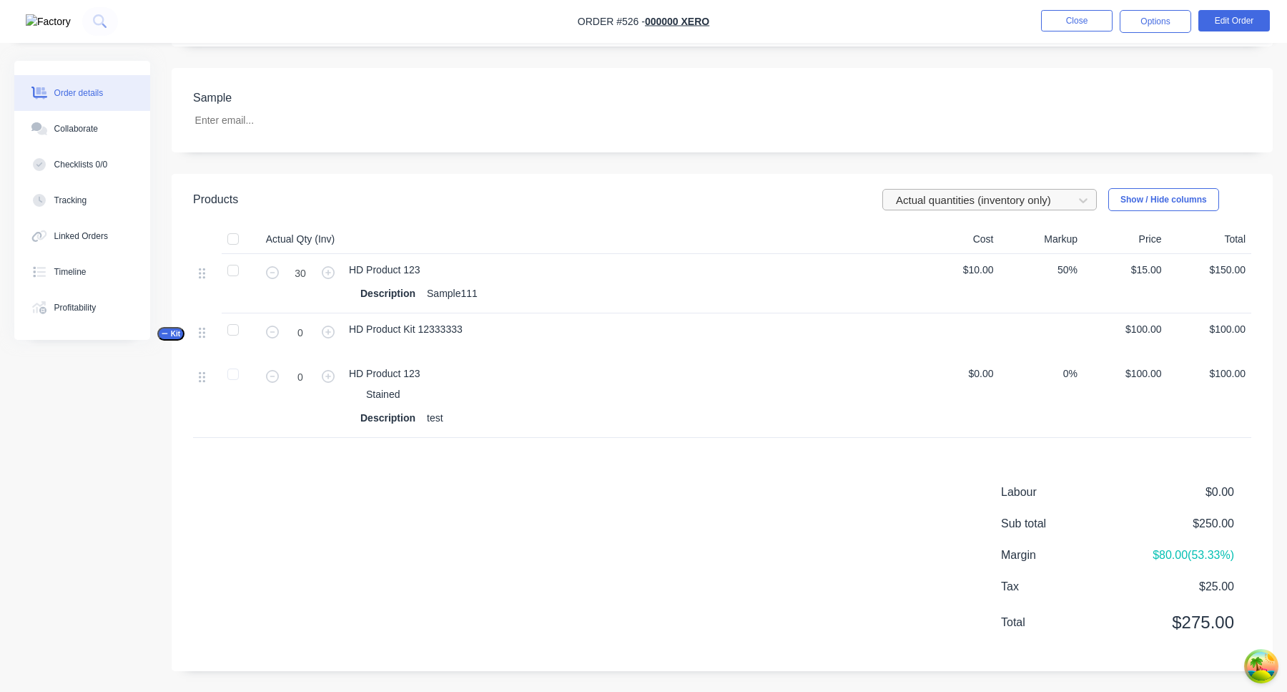
click at [946, 200] on div at bounding box center [981, 200] width 172 height 18
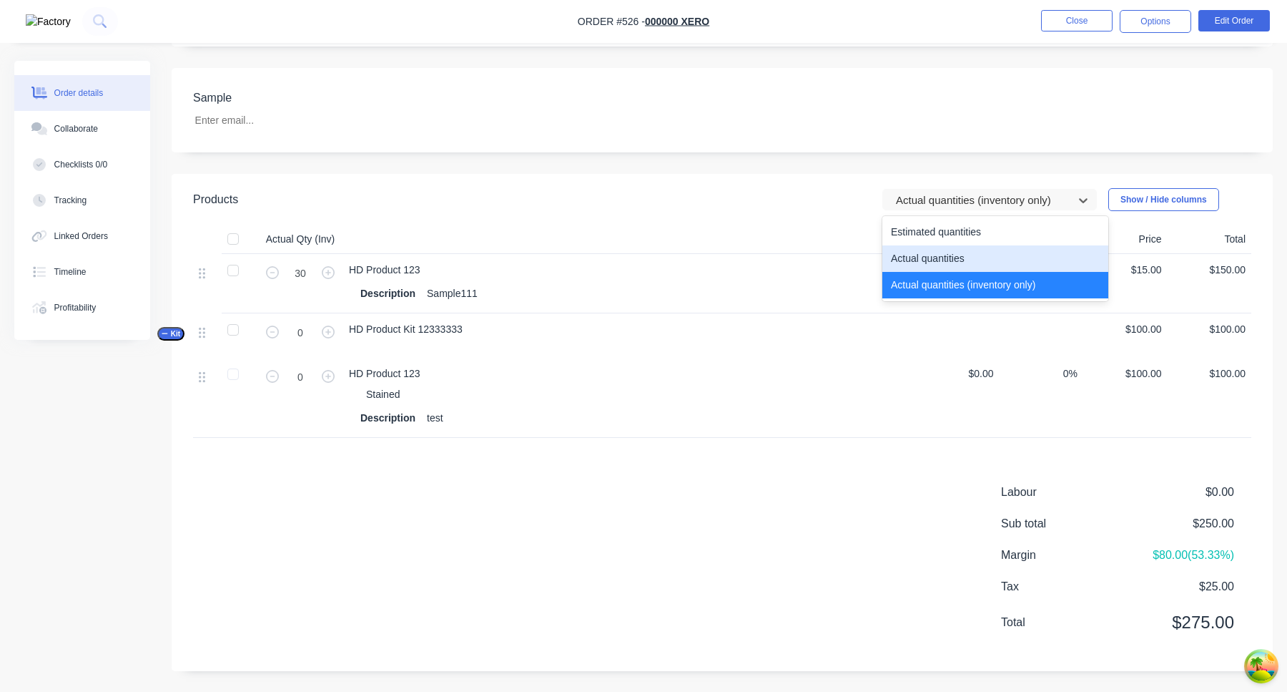
click at [946, 254] on div "Actual quantities" at bounding box center [996, 258] width 226 height 26
type input "7"
type input "1"
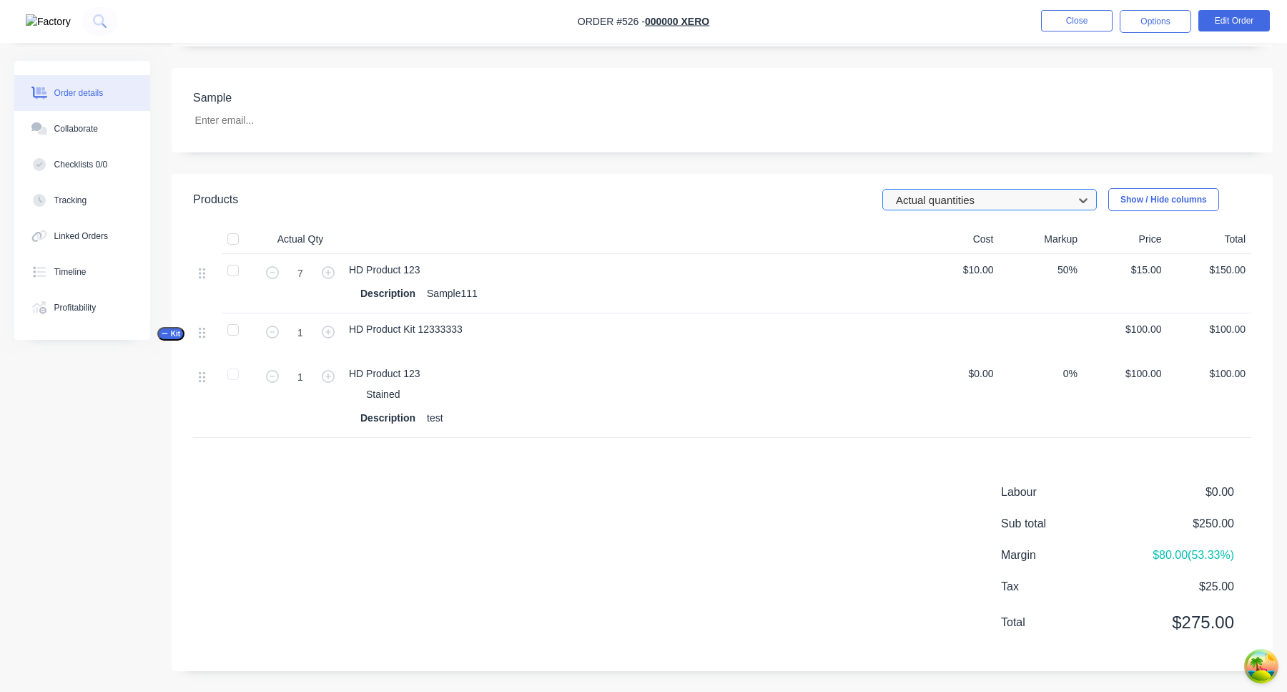
click at [968, 197] on div at bounding box center [981, 200] width 172 height 18
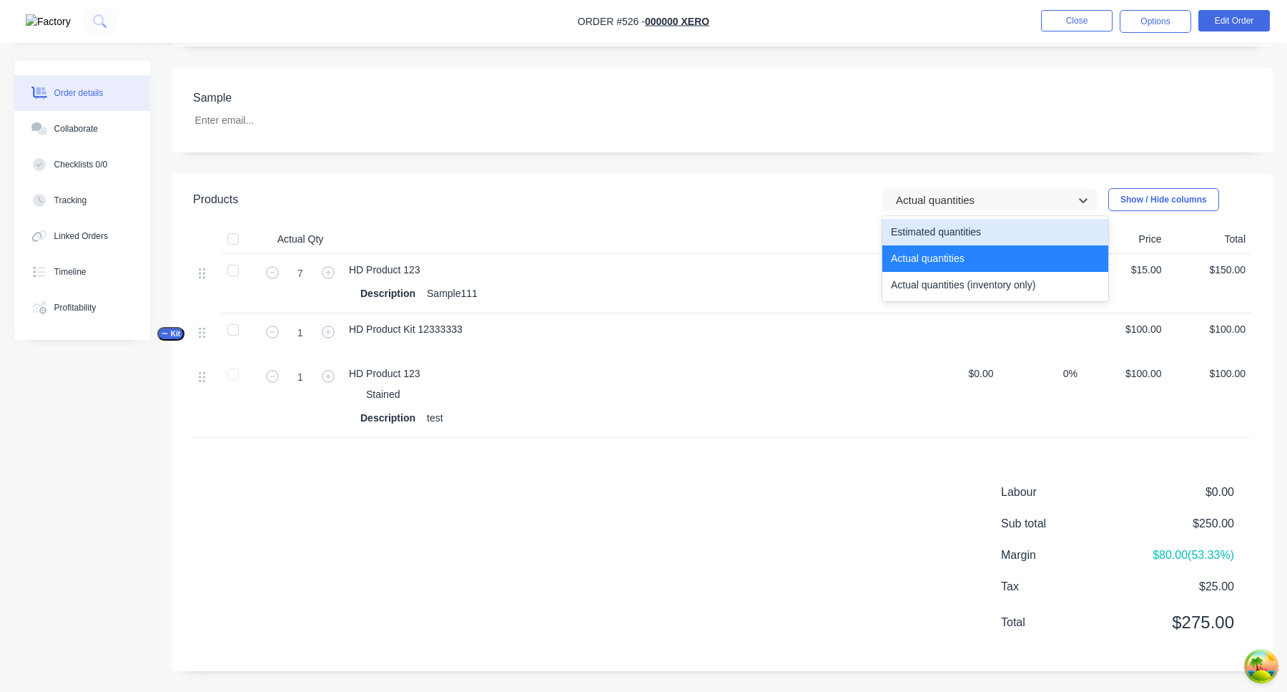
click at [963, 234] on div "Estimated quantities" at bounding box center [996, 232] width 226 height 26
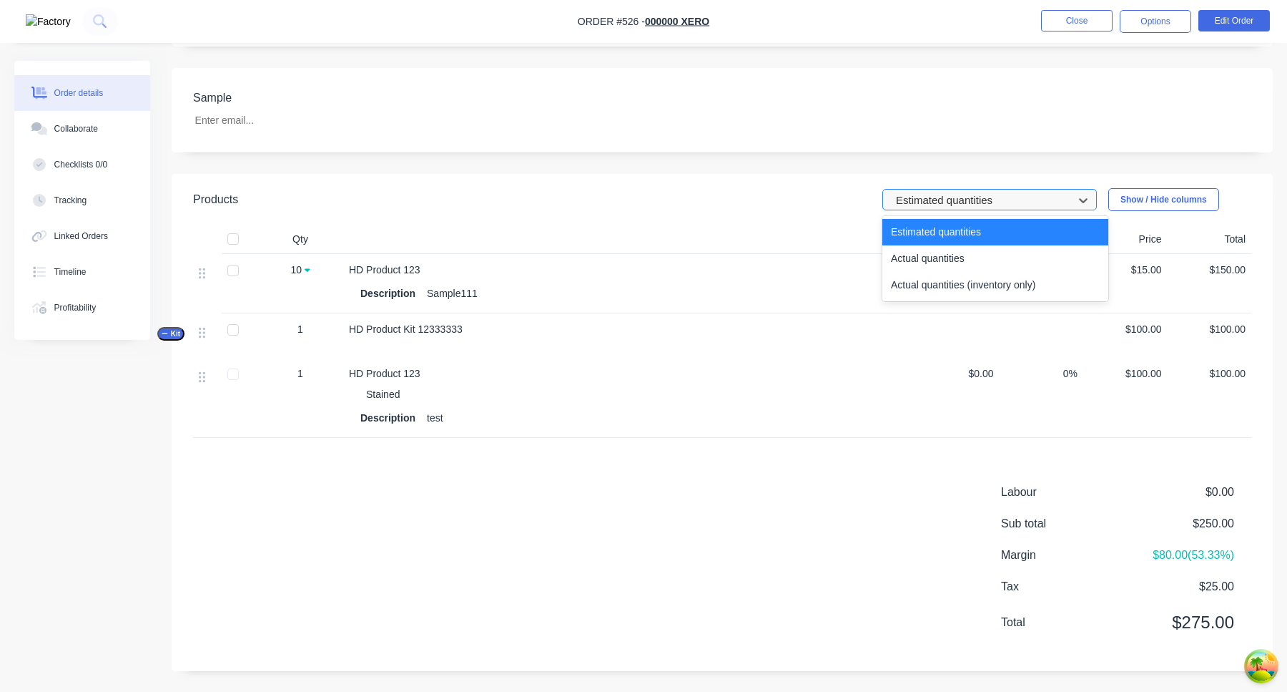
click at [973, 204] on div at bounding box center [981, 200] width 172 height 18
click at [960, 273] on div "Actual quantities (inventory only)" at bounding box center [996, 285] width 226 height 26
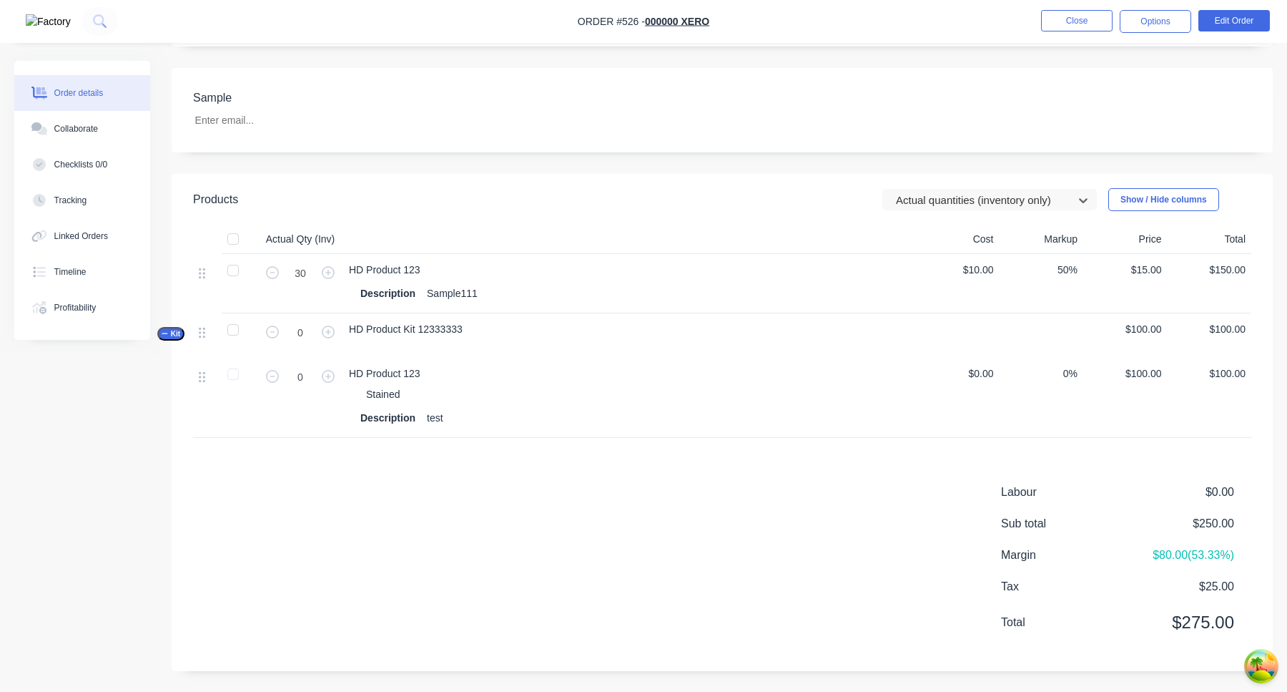
click at [966, 221] on header "Products option Actual quantities (inventory only), selected. Actual quantities…" at bounding box center [722, 199] width 1101 height 51
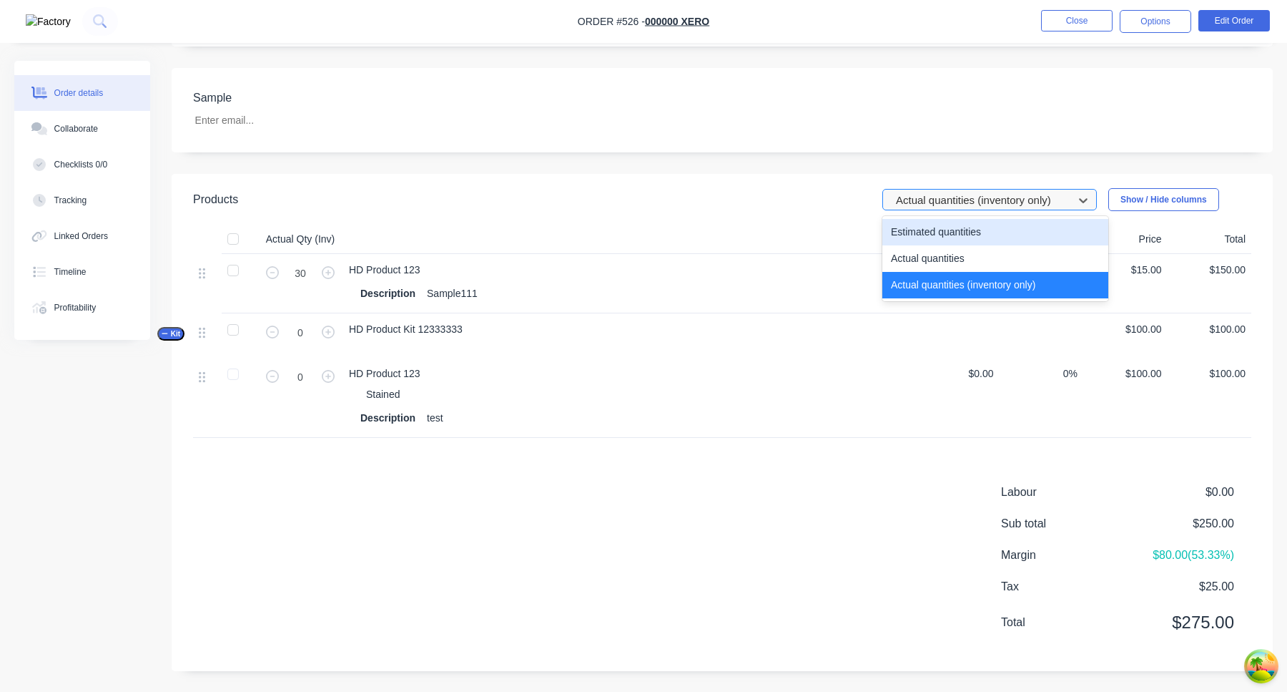
click at [974, 206] on div at bounding box center [981, 200] width 172 height 18
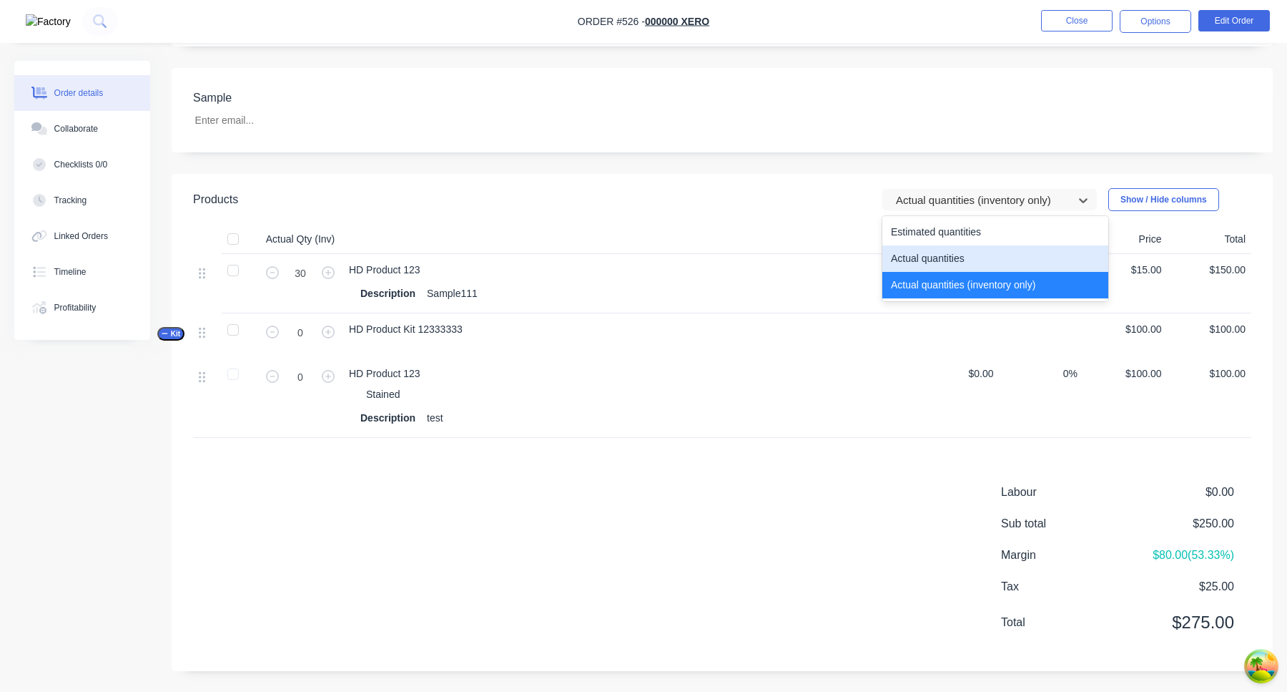
click at [973, 256] on div "Actual quantities" at bounding box center [996, 258] width 226 height 26
type input "7"
type input "1"
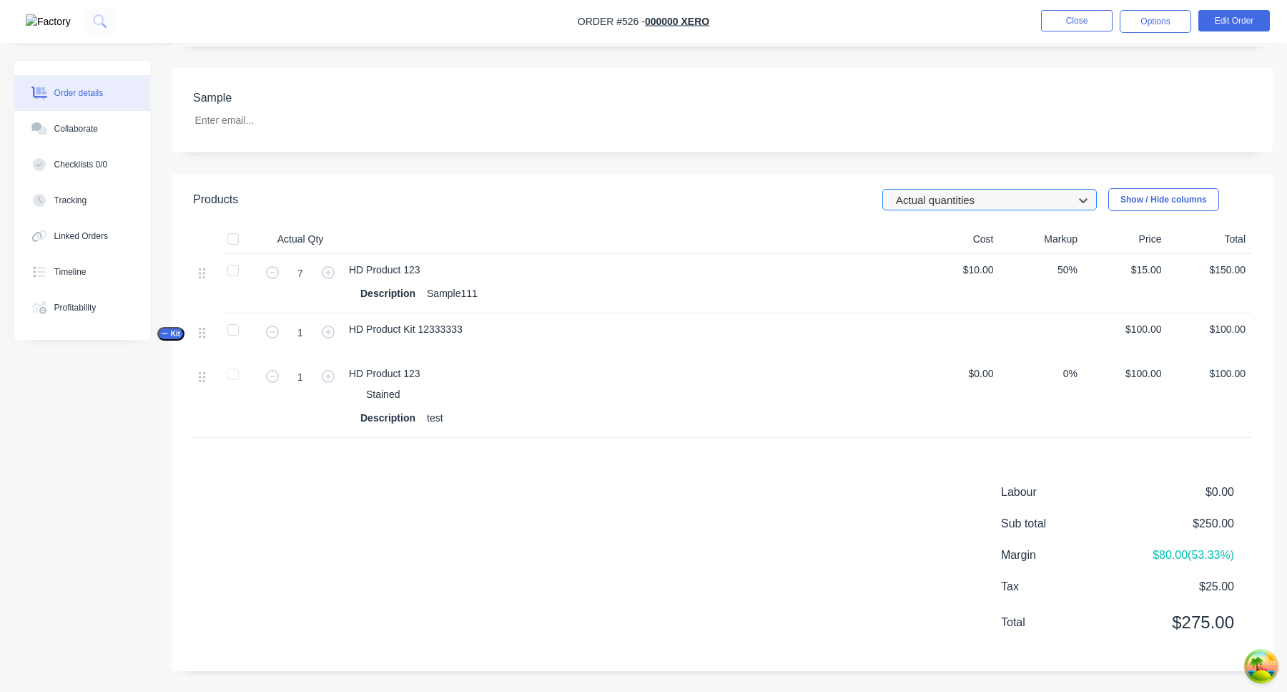
click at [980, 204] on div at bounding box center [981, 200] width 172 height 18
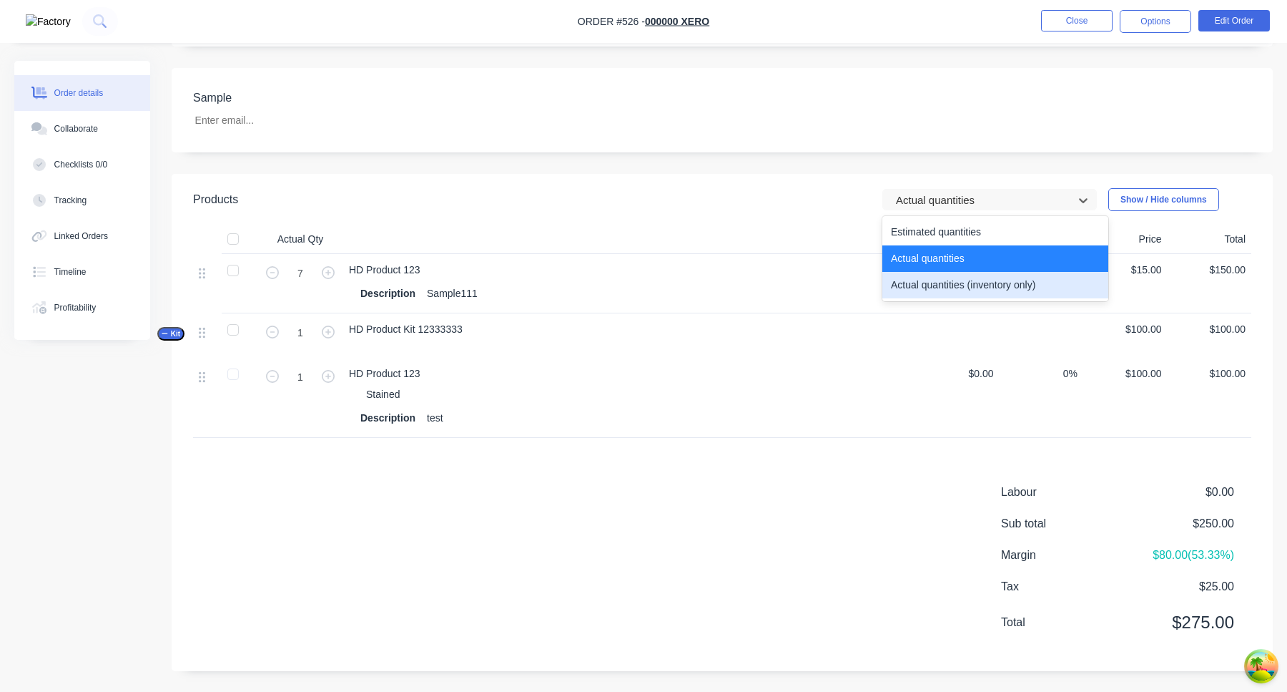
click at [976, 280] on div "Actual quantities (inventory only)" at bounding box center [996, 285] width 226 height 26
type input "30"
type input "0"
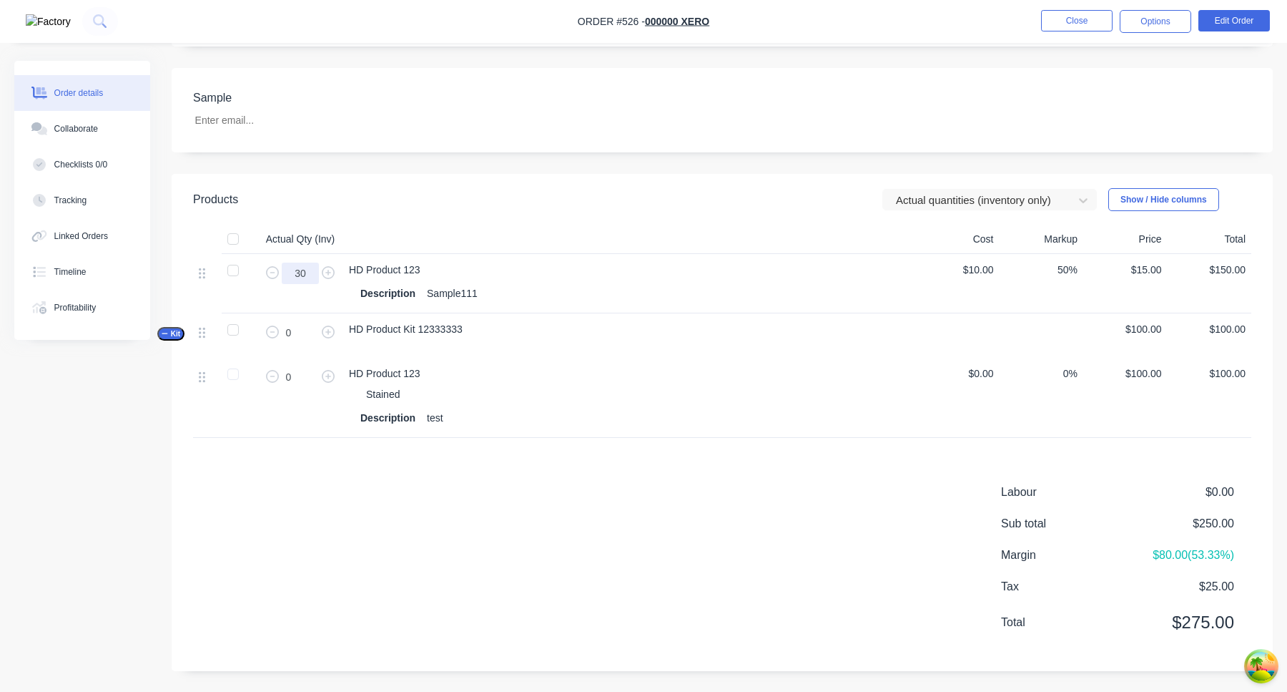
click at [302, 273] on input "30" at bounding box center [300, 272] width 37 height 21
type input "11"
click at [677, 325] on div "HD Product Kit 12333333" at bounding box center [629, 335] width 572 height 44
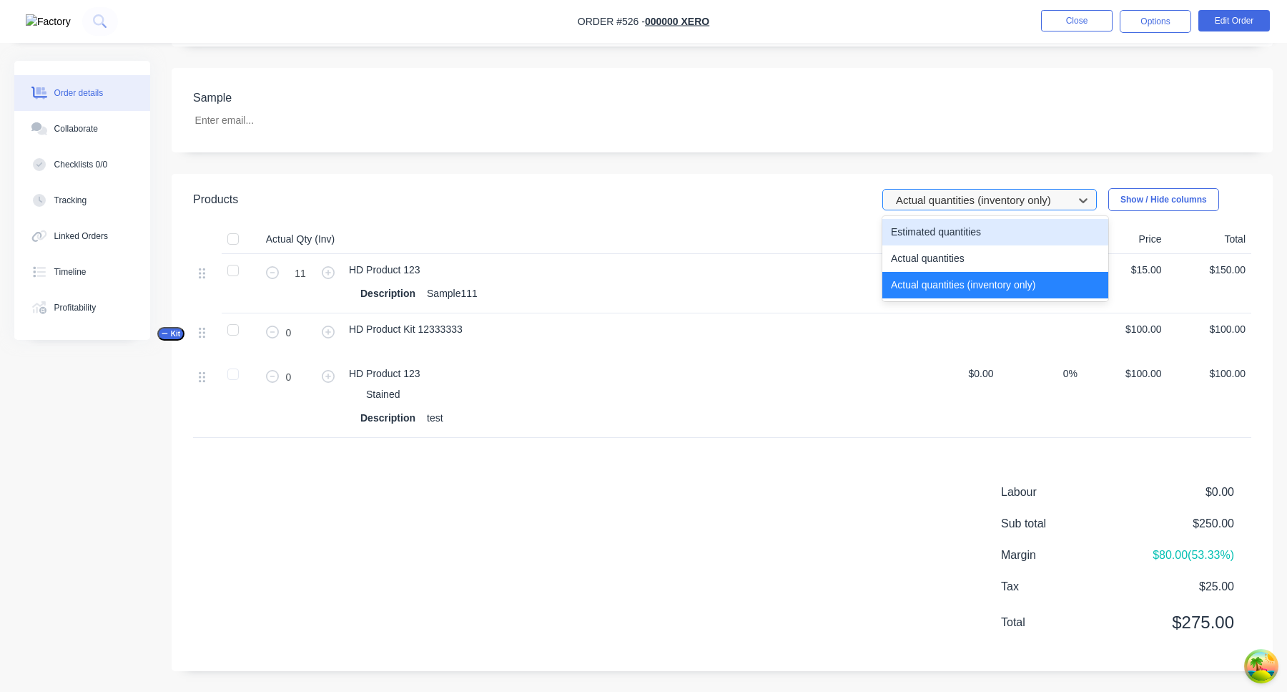
click at [1001, 206] on div at bounding box center [981, 200] width 172 height 18
click at [989, 235] on div "Estimated quantities" at bounding box center [996, 232] width 226 height 26
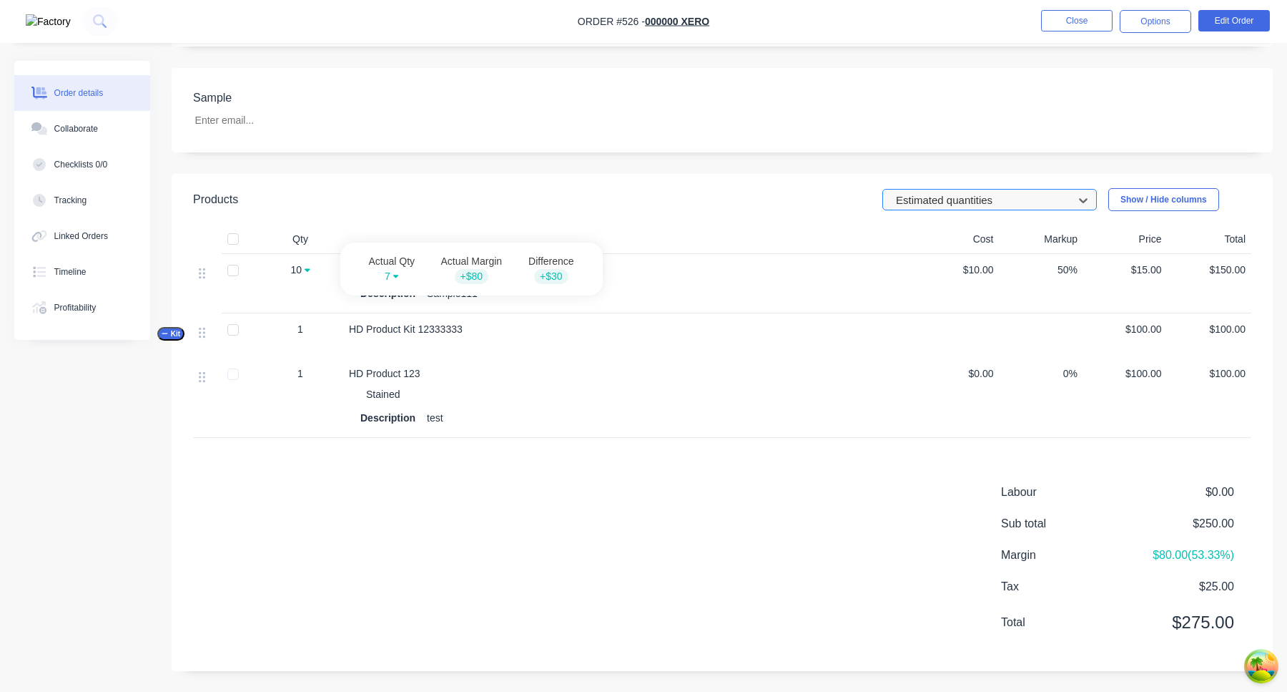
click at [976, 191] on div at bounding box center [981, 200] width 172 height 18
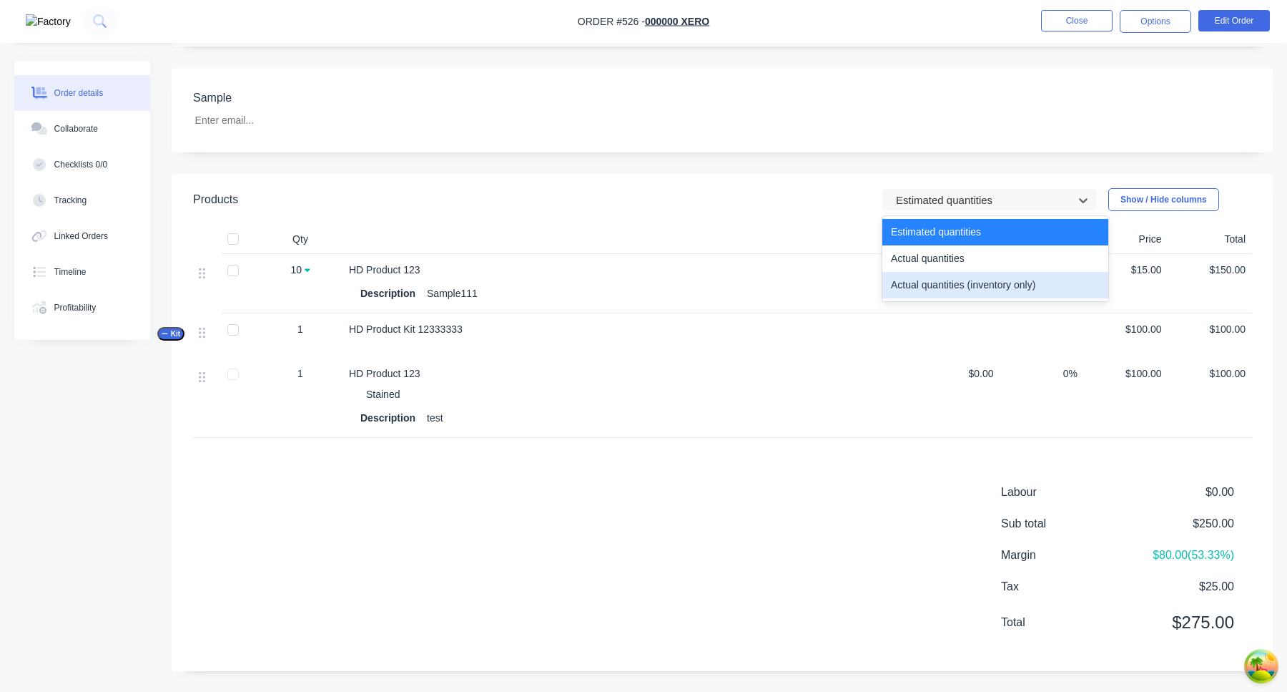
click at [952, 287] on div "Actual quantities (inventory only)" at bounding box center [996, 285] width 226 height 26
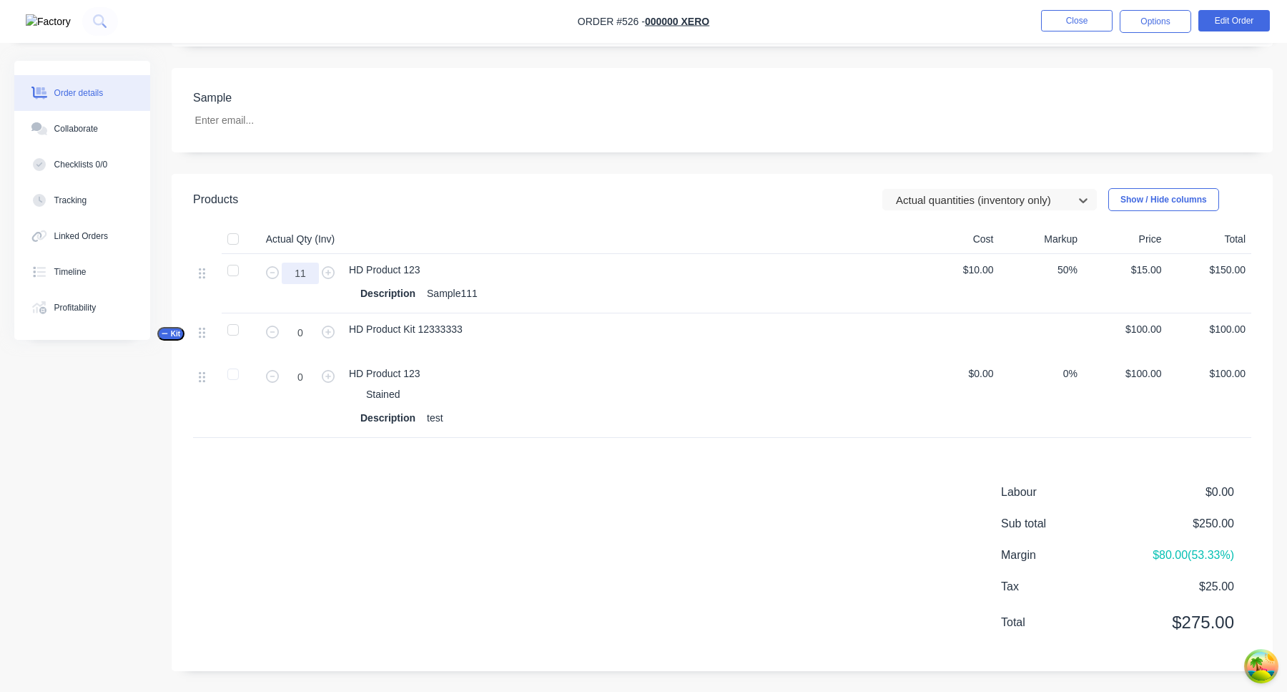
click at [308, 272] on input "11" at bounding box center [300, 272] width 37 height 21
type input "10"
click at [836, 328] on div "HD Product Kit 12333333" at bounding box center [629, 335] width 572 height 44
click at [1001, 196] on div at bounding box center [981, 200] width 172 height 18
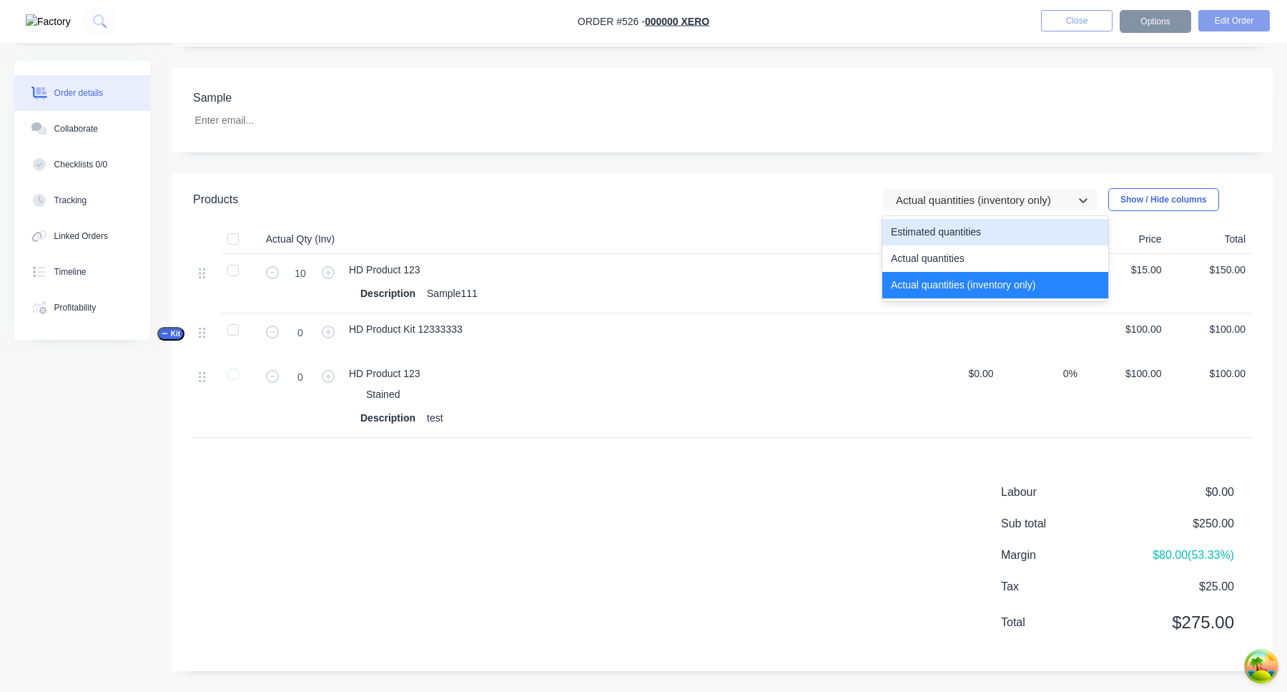
click at [987, 236] on div "Estimated quantities" at bounding box center [996, 232] width 226 height 26
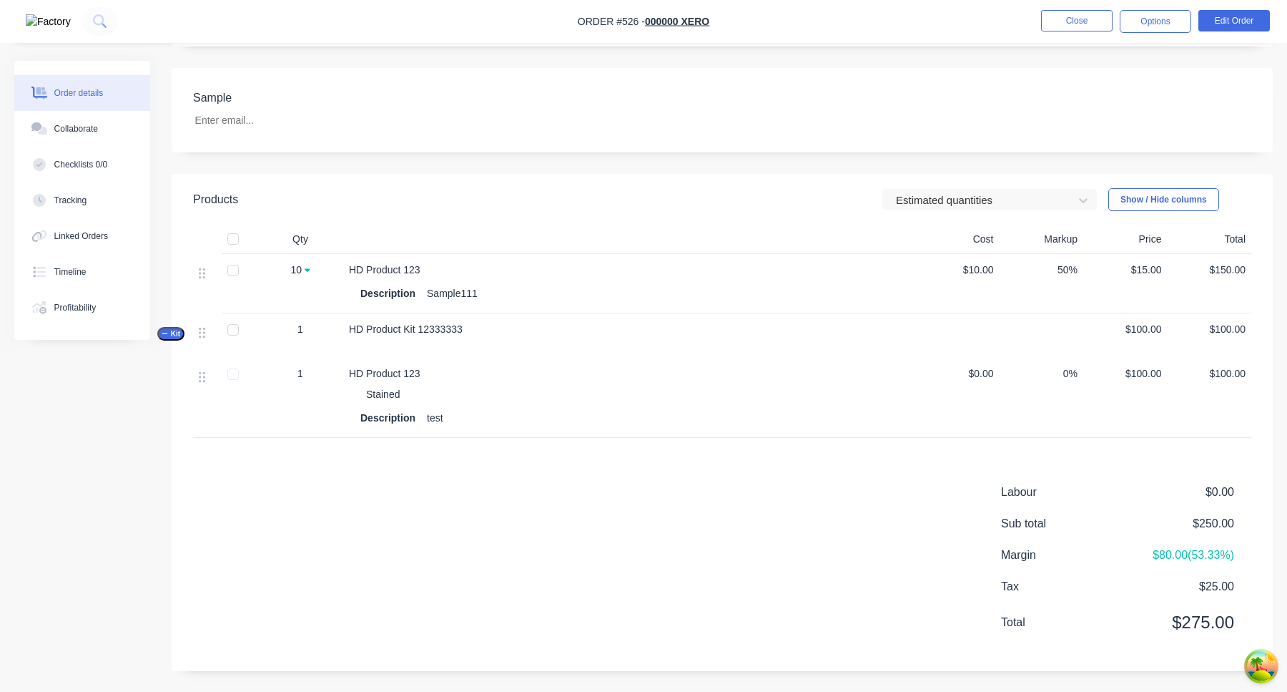
click at [988, 213] on header "Products Estimated quantities Show / Hide columns" at bounding box center [722, 199] width 1101 height 51
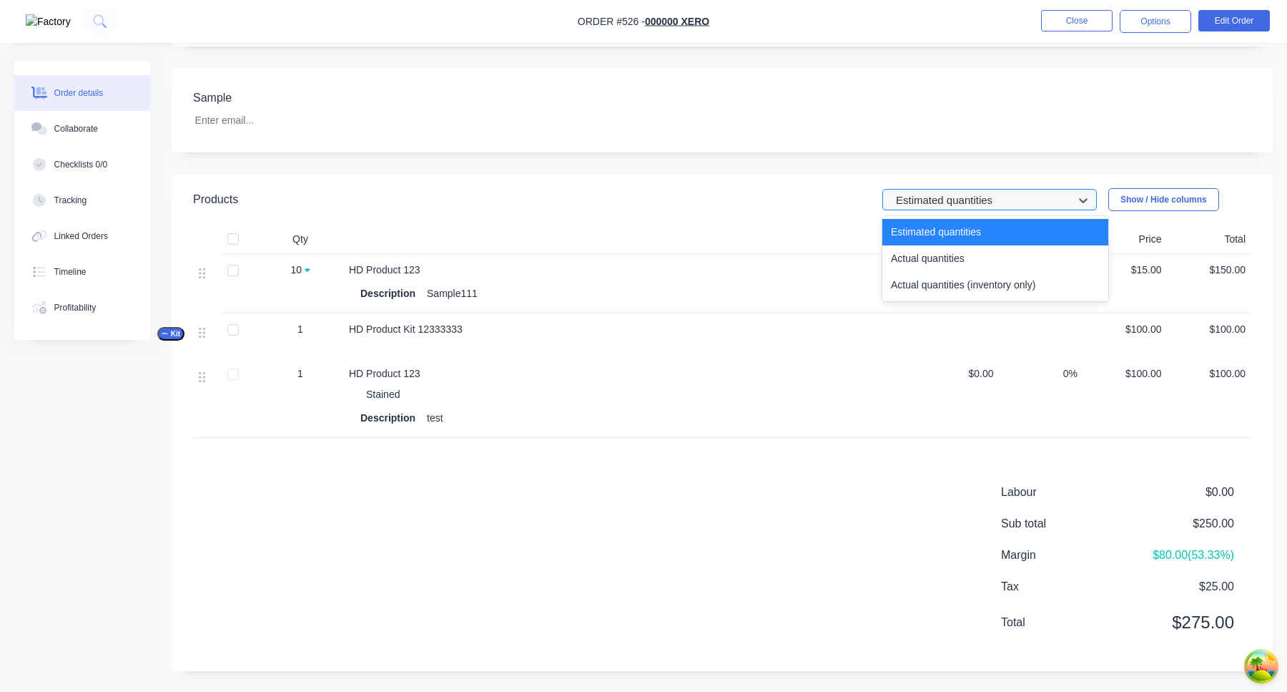
click at [981, 196] on div at bounding box center [981, 200] width 172 height 18
click at [973, 265] on div "Actual quantities" at bounding box center [996, 258] width 226 height 26
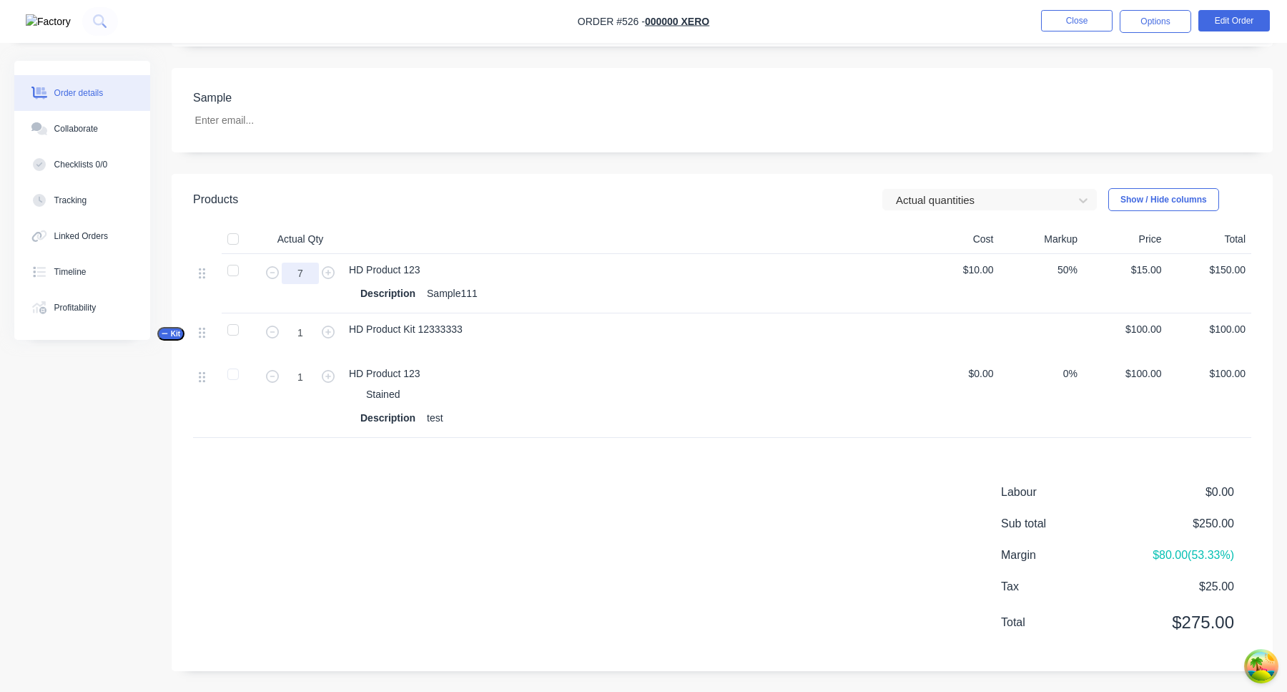
drag, startPoint x: 313, startPoint y: 269, endPoint x: 256, endPoint y: 269, distance: 56.5
click at [257, 269] on div "7" at bounding box center [300, 283] width 86 height 59
type input "5"
click at [698, 323] on div "HD Product Kit 12333333" at bounding box center [629, 335] width 572 height 44
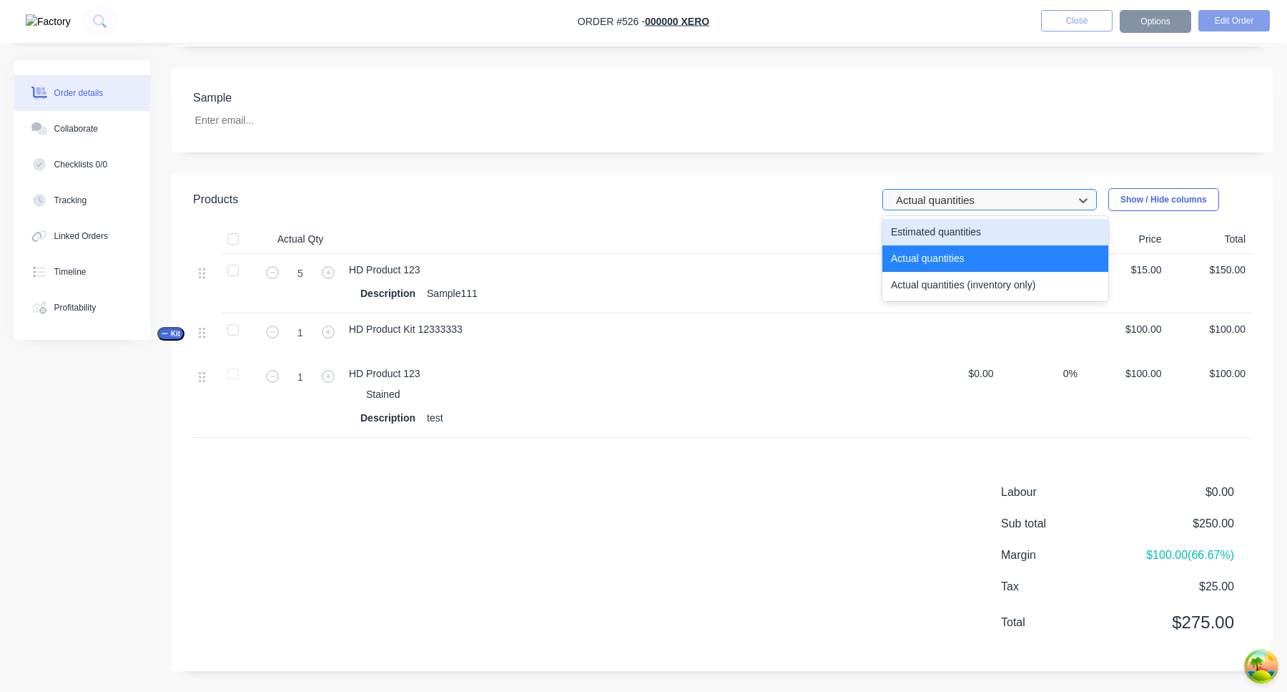
click at [984, 205] on div at bounding box center [981, 200] width 172 height 18
click at [978, 227] on div "Estimated quantities" at bounding box center [996, 232] width 226 height 26
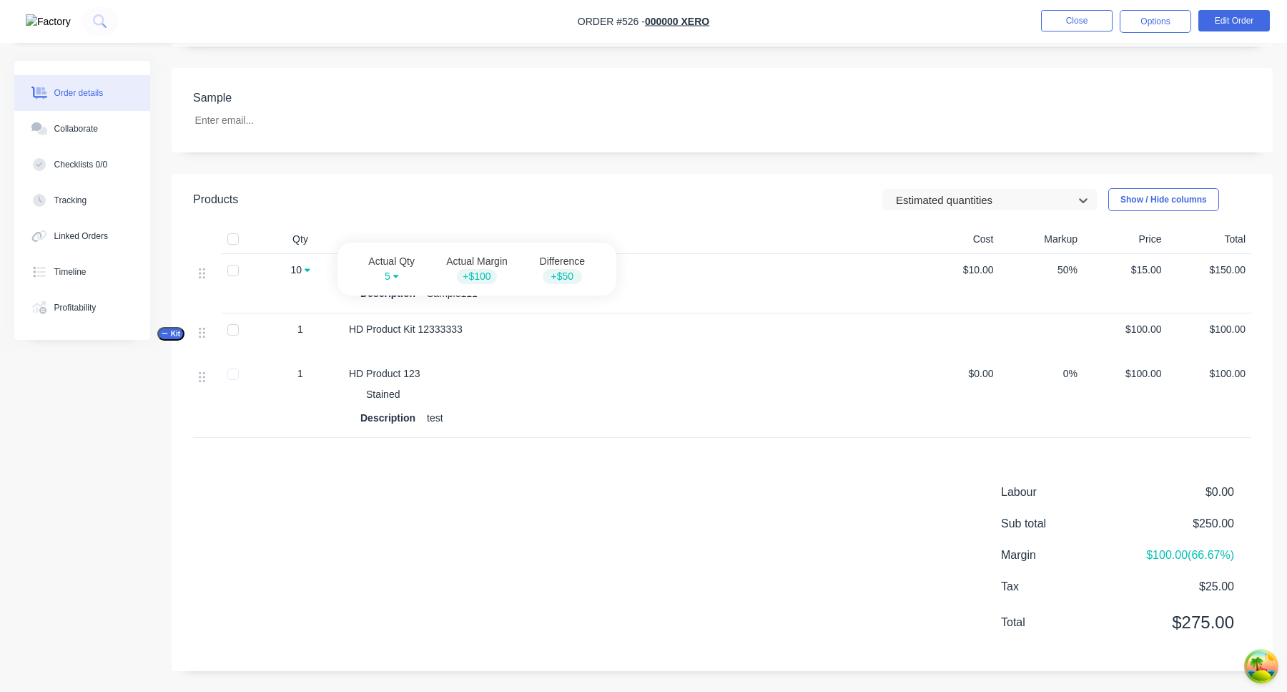
click at [304, 269] on div at bounding box center [306, 269] width 9 height 15
click at [89, 310] on div "Profitability" at bounding box center [75, 307] width 42 height 13
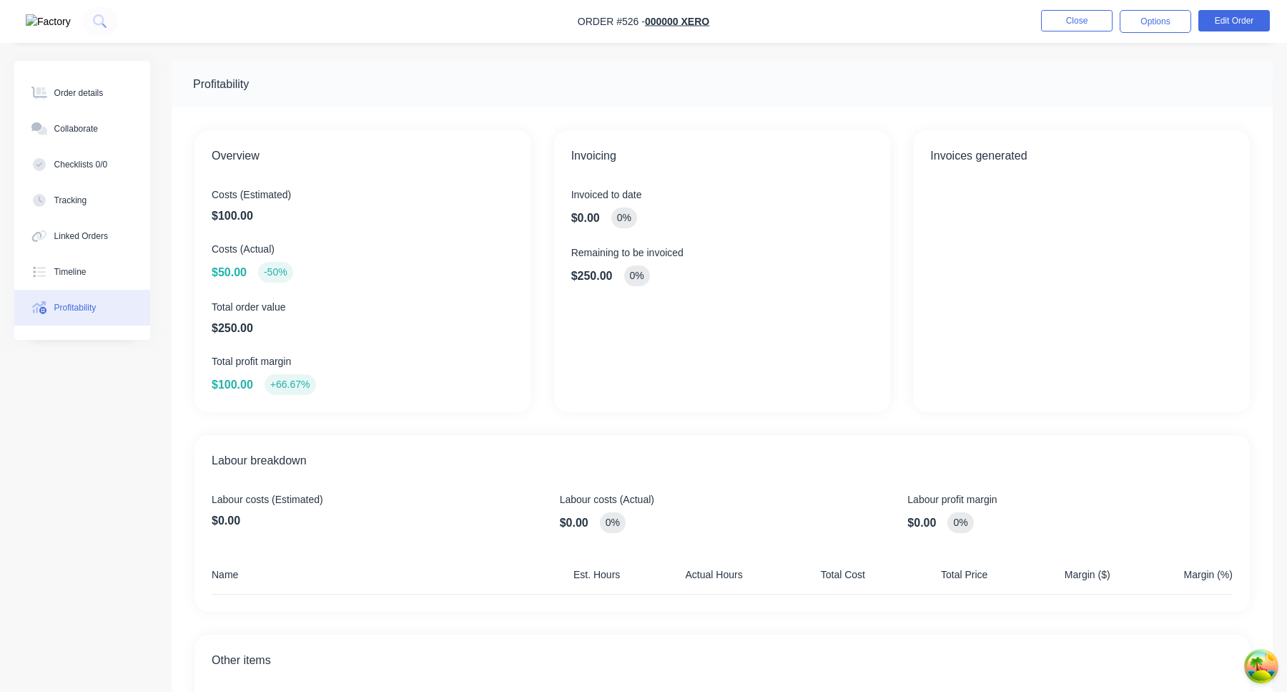
scroll to position [262, 0]
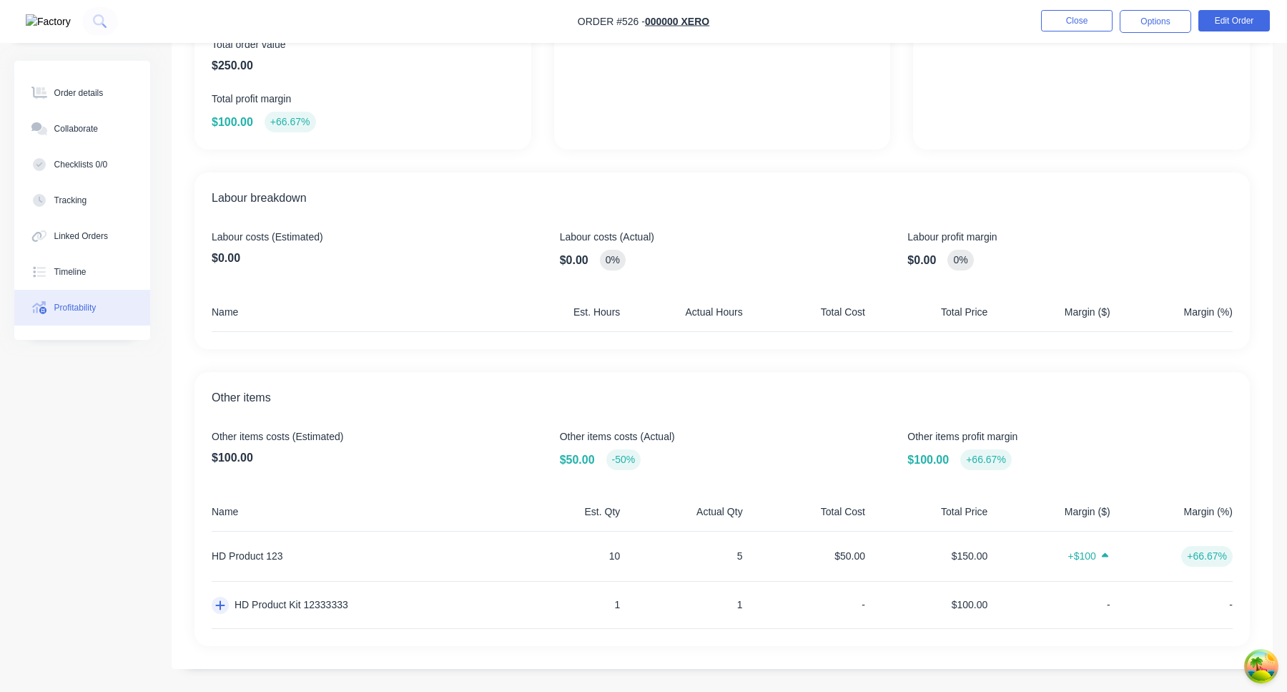
click at [218, 604] on icon "button" at bounding box center [220, 604] width 10 height 11
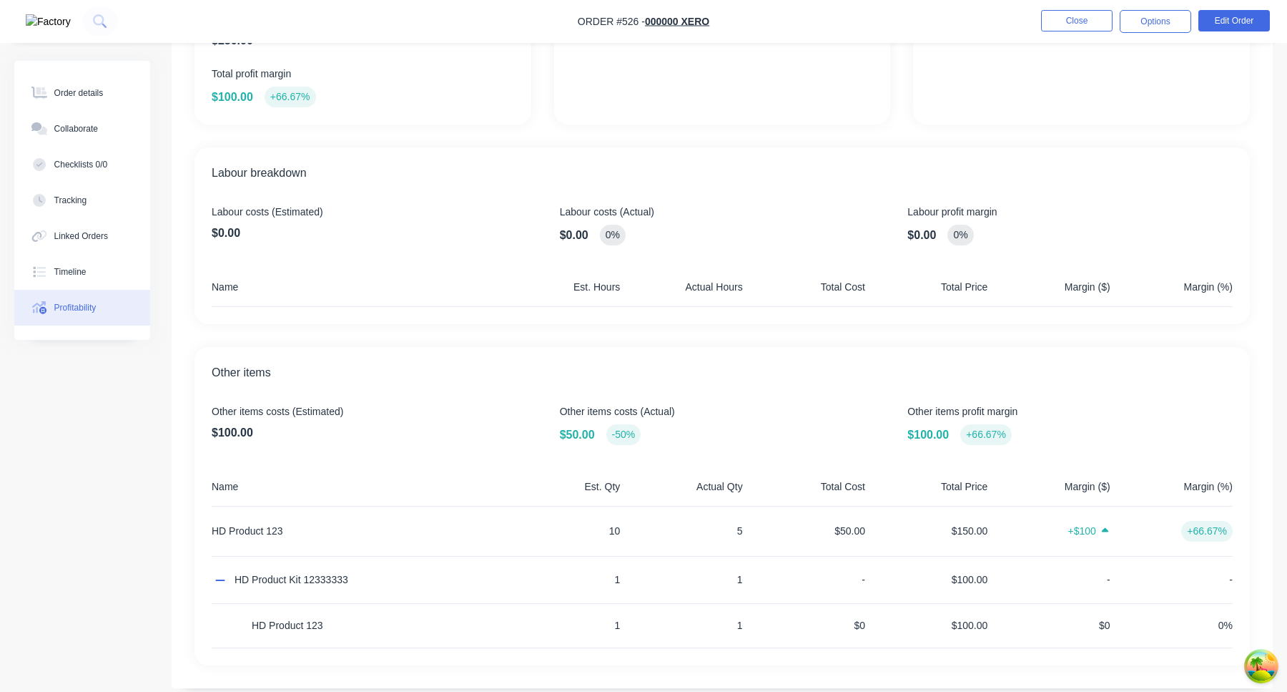
scroll to position [0, 0]
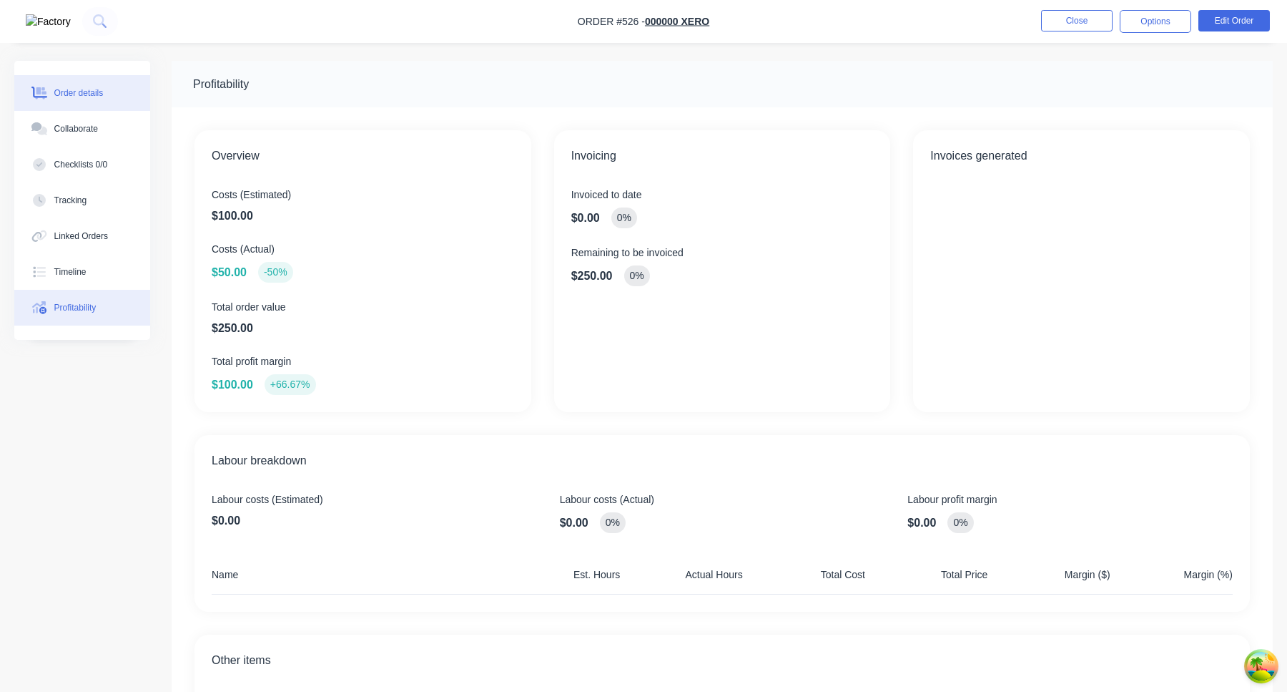
click at [83, 92] on div "Order details" at bounding box center [78, 93] width 49 height 13
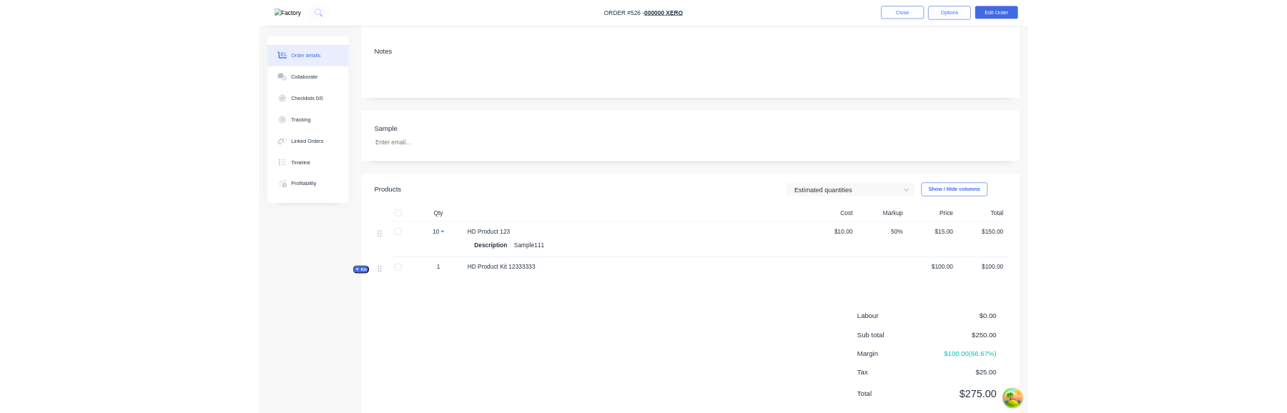
scroll to position [236, 0]
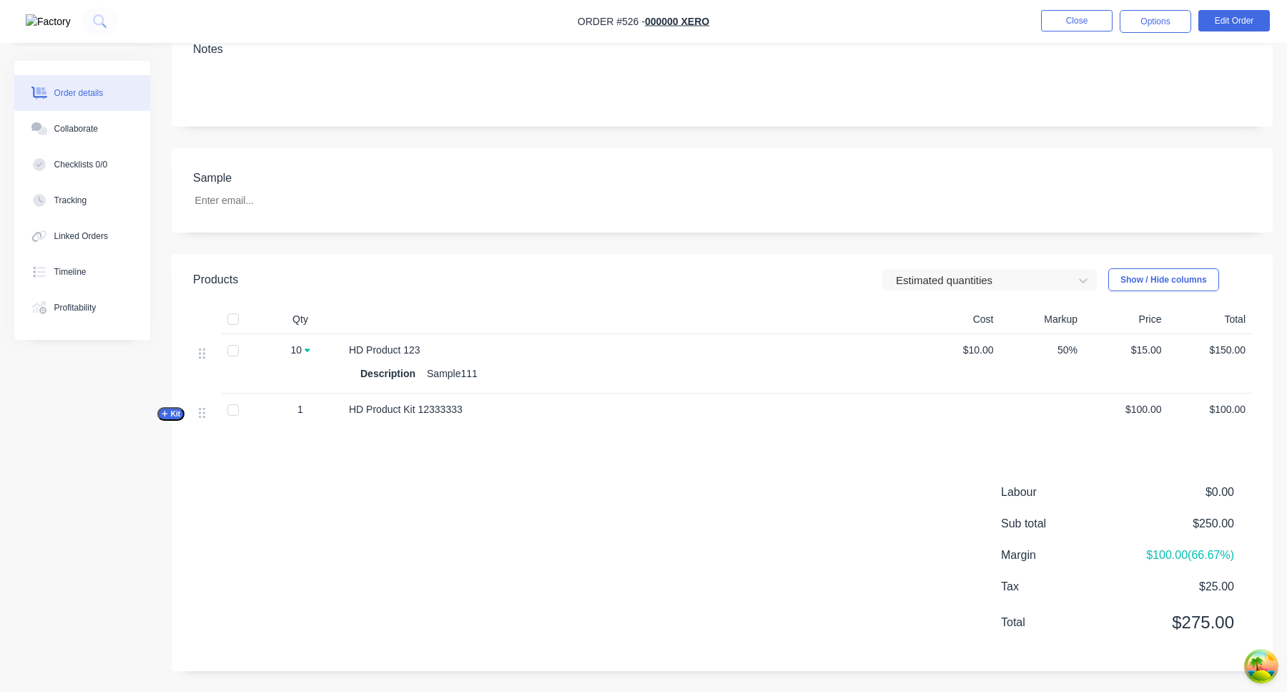
click at [308, 349] on icon at bounding box center [308, 350] width 6 height 4
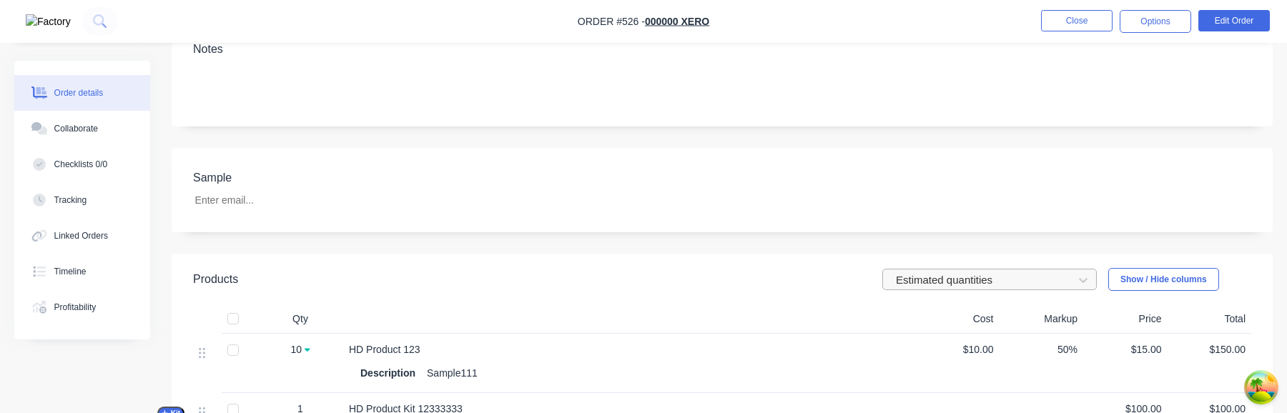
click at [1013, 285] on div at bounding box center [981, 280] width 172 height 18
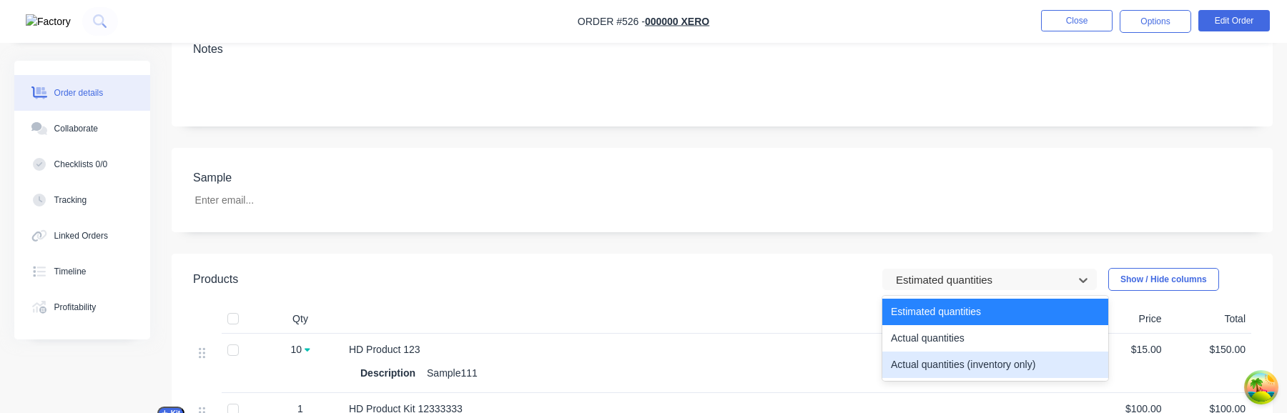
click at [979, 357] on div "Actual quantities (inventory only)" at bounding box center [996, 365] width 226 height 26
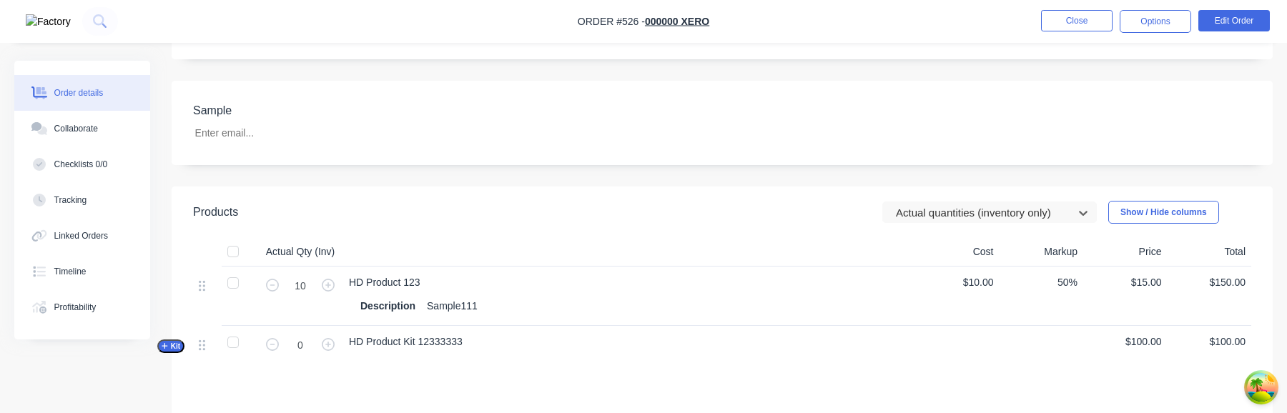
scroll to position [340, 0]
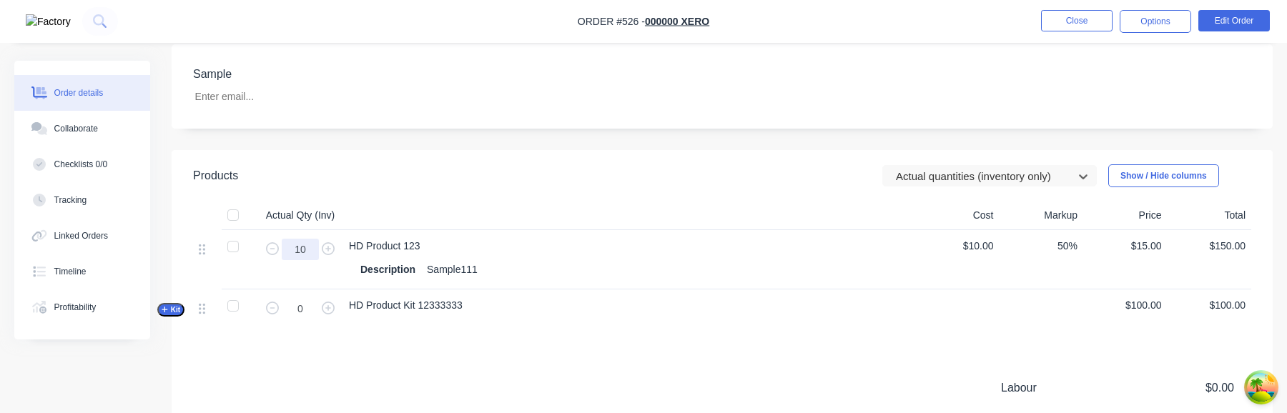
click at [300, 247] on input "10" at bounding box center [300, 249] width 37 height 21
type input "5"
click at [692, 247] on div "HD Product 123" at bounding box center [629, 246] width 561 height 15
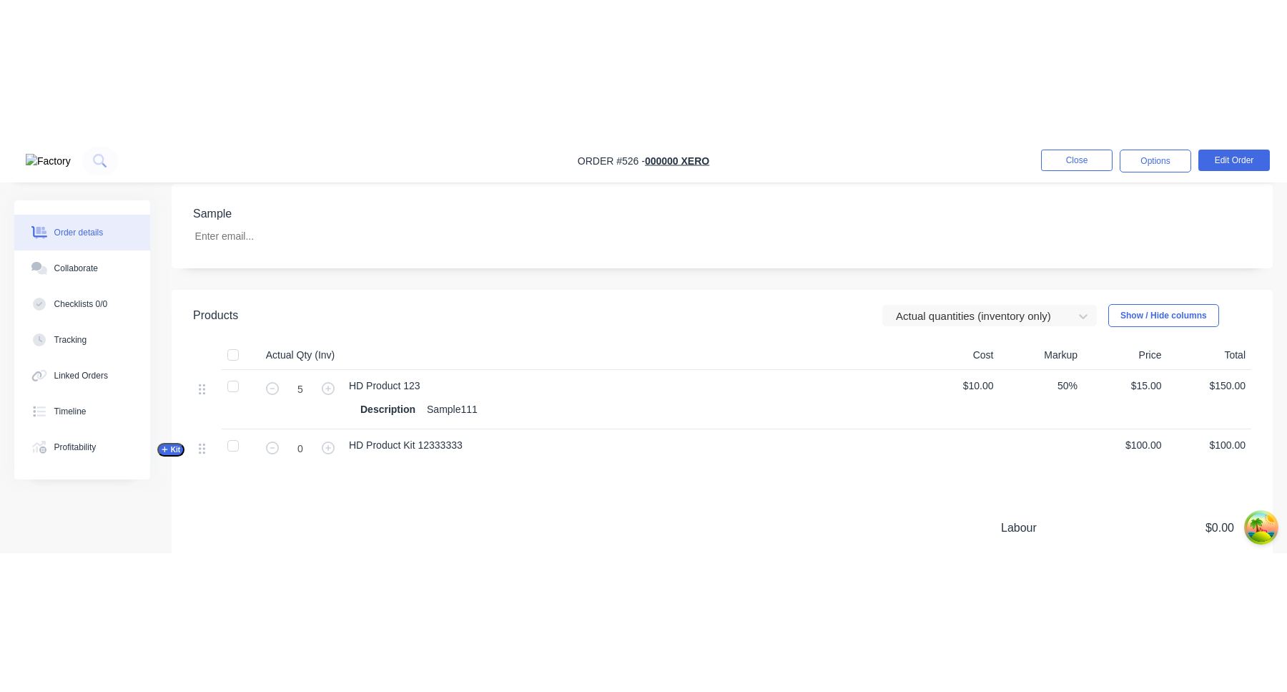
scroll to position [236, 0]
